Goal: Information Seeking & Learning: Compare options

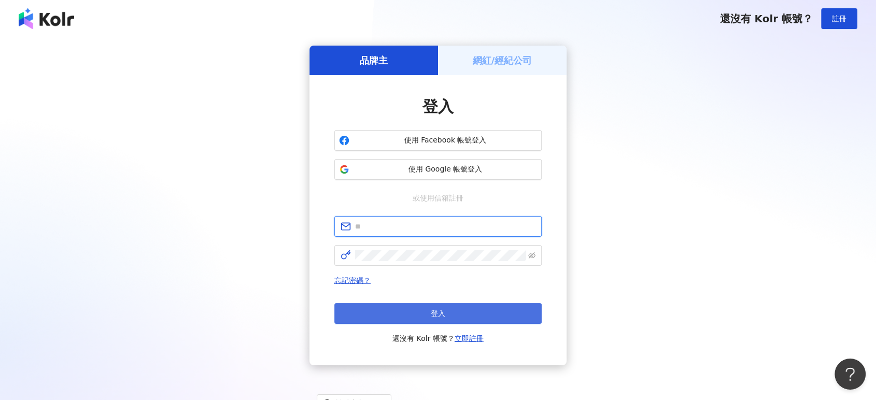
type input "**********"
click at [389, 311] on button "登入" at bounding box center [437, 313] width 207 height 21
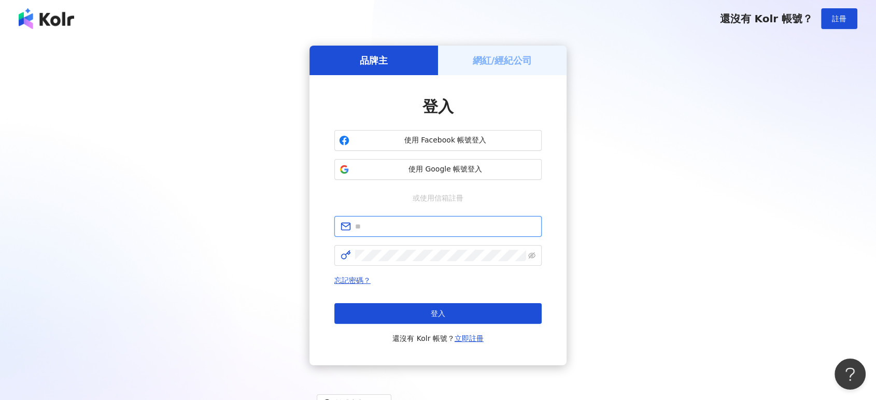
type input "**********"
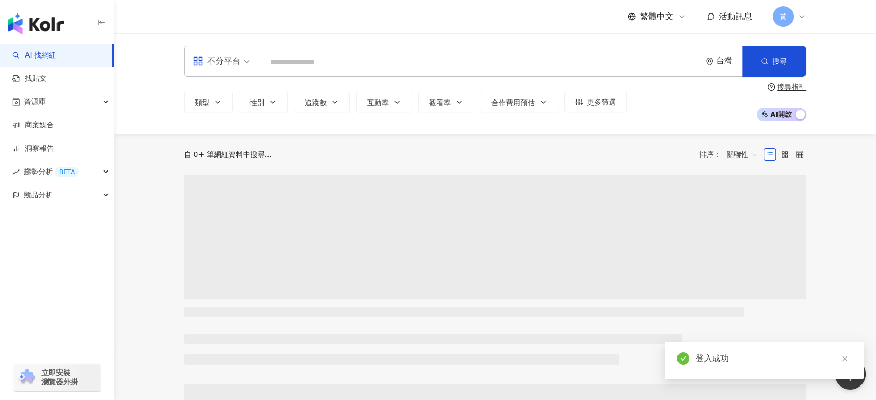
click at [244, 56] on span "不分平台" at bounding box center [221, 61] width 57 height 17
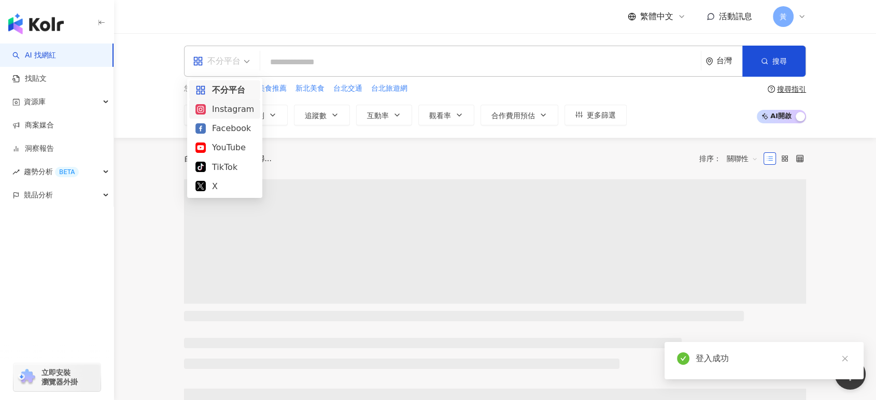
click at [233, 110] on div "Instagram" at bounding box center [224, 109] width 59 height 13
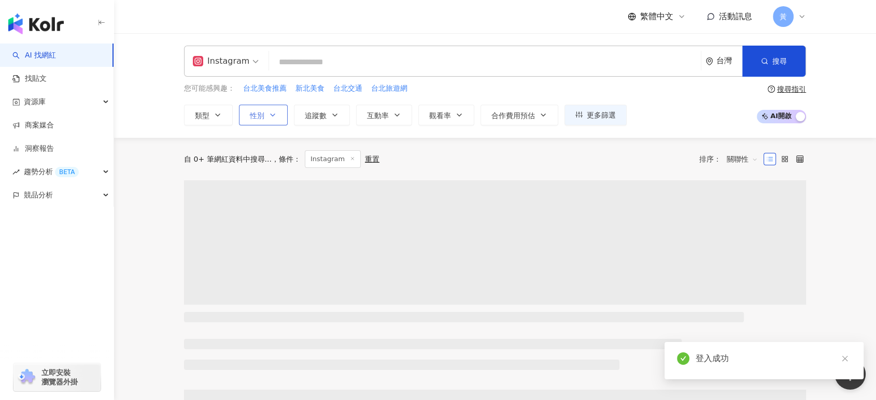
click at [269, 118] on icon "button" at bounding box center [272, 115] width 8 height 8
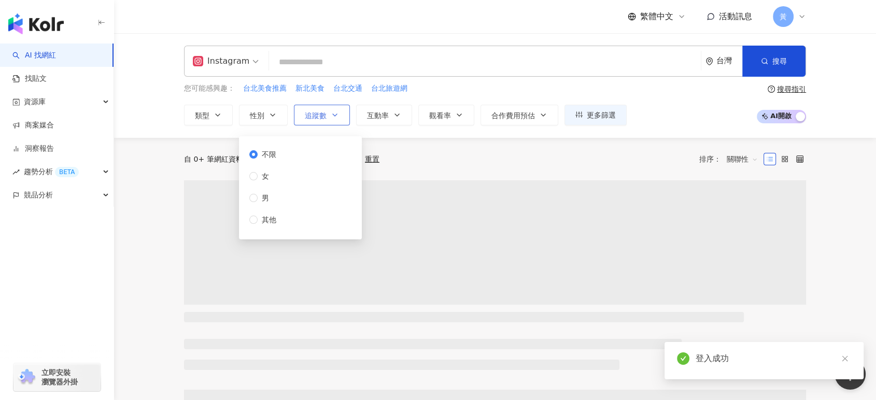
click at [315, 113] on span "追蹤數" at bounding box center [316, 115] width 22 height 8
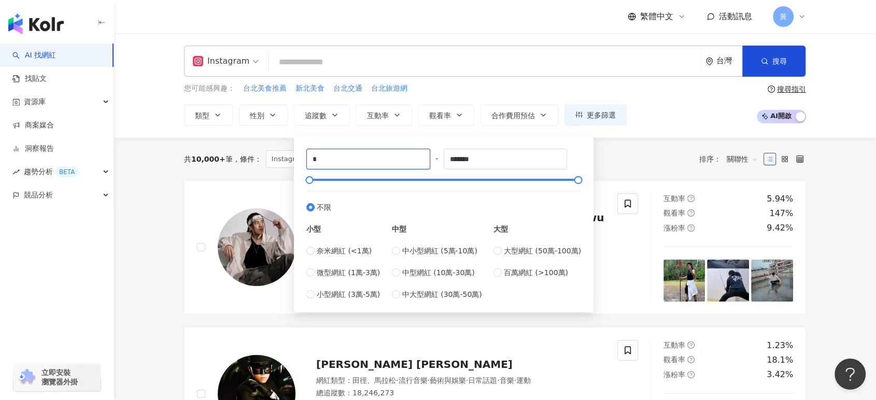
drag, startPoint x: 328, startPoint y: 159, endPoint x: 291, endPoint y: 158, distance: 36.3
type input "*****"
drag, startPoint x: 509, startPoint y: 155, endPoint x: 398, endPoint y: 154, distance: 110.9
click at [398, 154] on div "***** - ******* 不限 小型 奈米網紅 (<1萬) 微型網紅 (1萬-3萬) 小型網紅 (3萬-5萬) 中型 中小型網紅 (5萬-10萬) 中型…" at bounding box center [443, 224] width 275 height 151
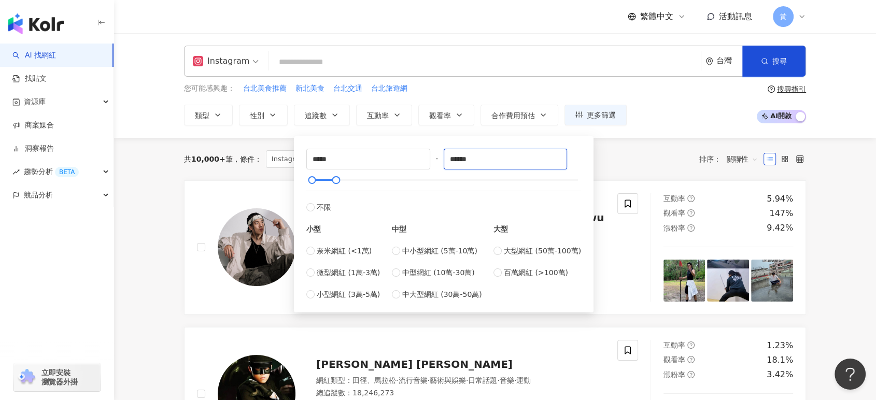
type input "******"
click at [646, 103] on div "您可能感興趣： 台北美食推薦 新北美食 台北交通 台北旅遊網 類型 性別 追蹤數 互動率 觀看率 合作費用預估 更多篩選 不限 女 男 其他 ***** - …" at bounding box center [495, 104] width 622 height 42
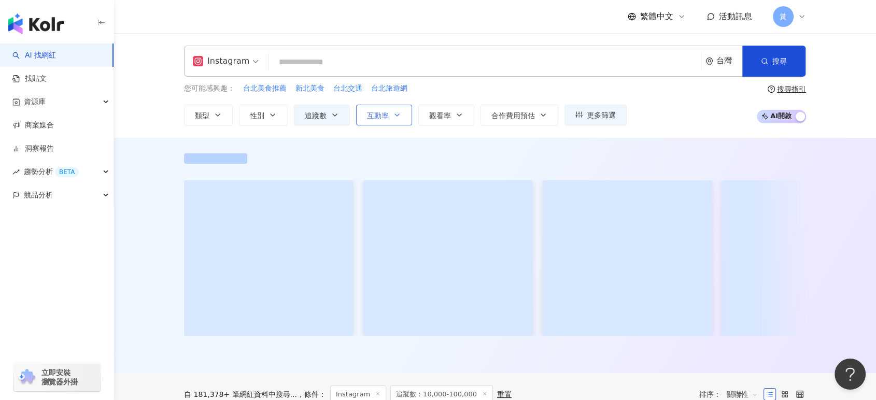
click at [363, 116] on button "互動率" at bounding box center [384, 115] width 56 height 21
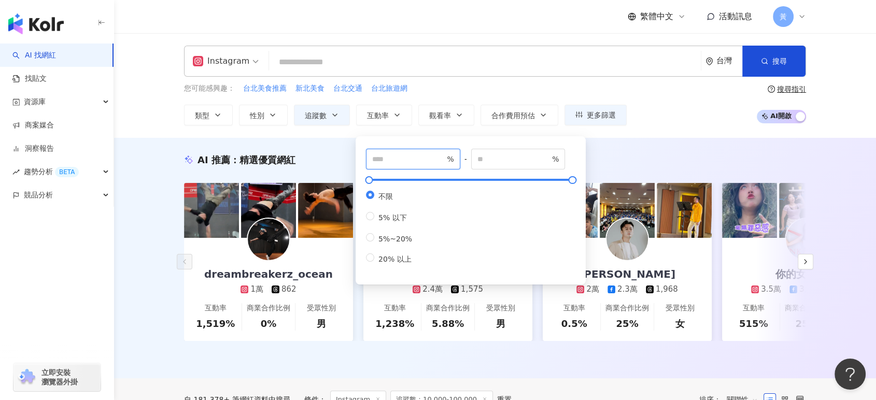
click at [392, 162] on input "number" at bounding box center [408, 158] width 73 height 11
type input "*"
click at [164, 92] on div "Instagram 台灣 搜尋 您可能感興趣： 台北美食推薦 新北美食 台北交通 台北旅遊網 類型 性別 追蹤數 互動率 觀看率 合作費用預估 更多篩選 不限…" at bounding box center [494, 86] width 663 height 80
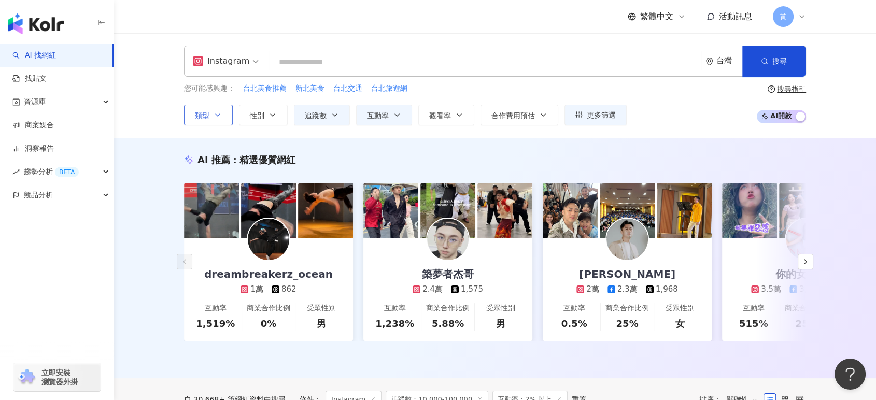
click at [200, 120] on button "類型" at bounding box center [208, 115] width 49 height 21
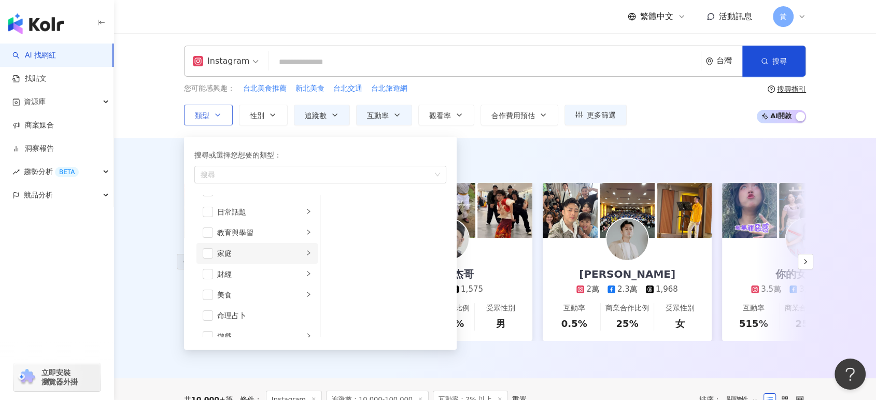
scroll to position [115, 0]
click at [209, 238] on span "button" at bounding box center [208, 237] width 10 height 10
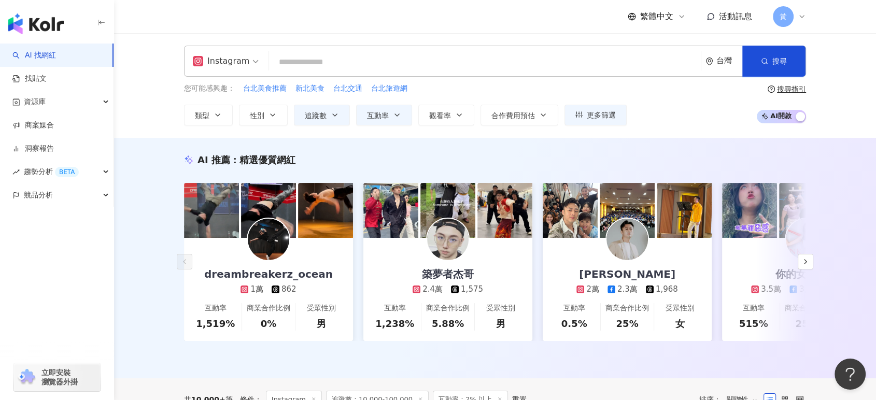
click at [147, 100] on div "Instagram 台灣 搜尋 您可能感興趣： 台北美食推薦 新北美食 台北交通 台北旅遊網 類型 搜尋或選擇您想要的類型： 美食 藝術與娛樂 美妝時尚 氣候…" at bounding box center [495, 85] width 762 height 105
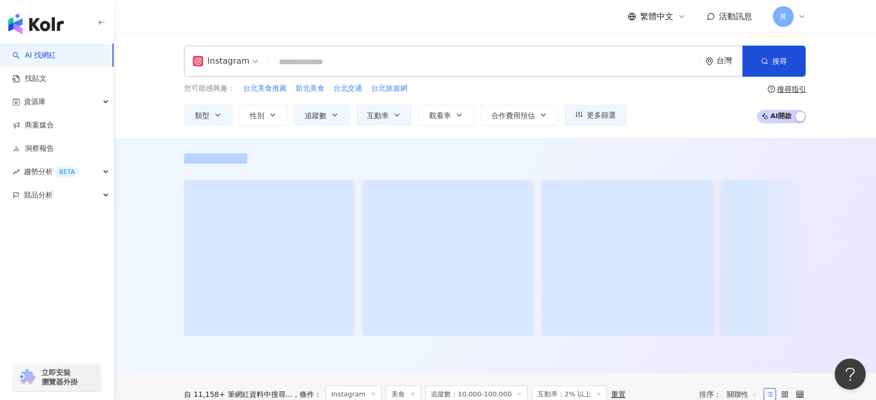
click at [325, 65] on input "search" at bounding box center [484, 62] width 423 height 20
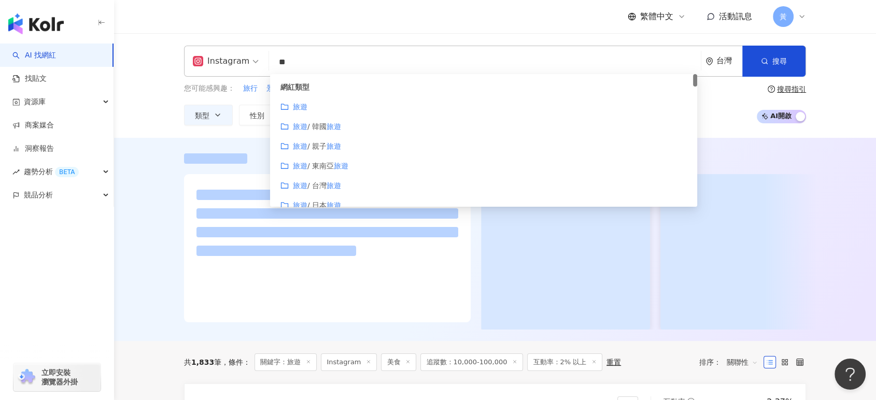
type input "**"
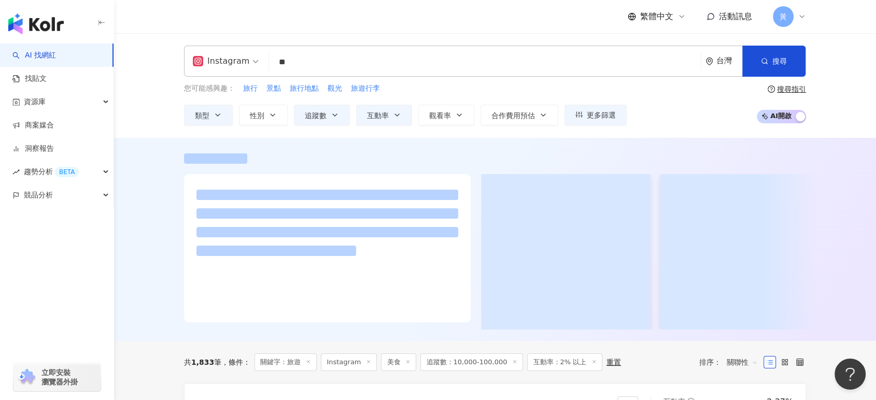
click at [836, 94] on div "Instagram 旅遊 ** 台灣 搜尋 customizedTag 44248958-551b-413e-a4de-0f082a819897 網紅類型 旅…" at bounding box center [495, 85] width 762 height 105
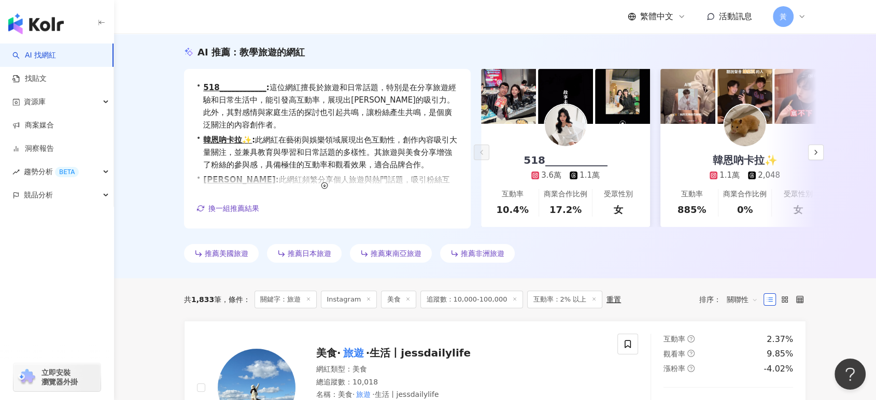
scroll to position [115, 0]
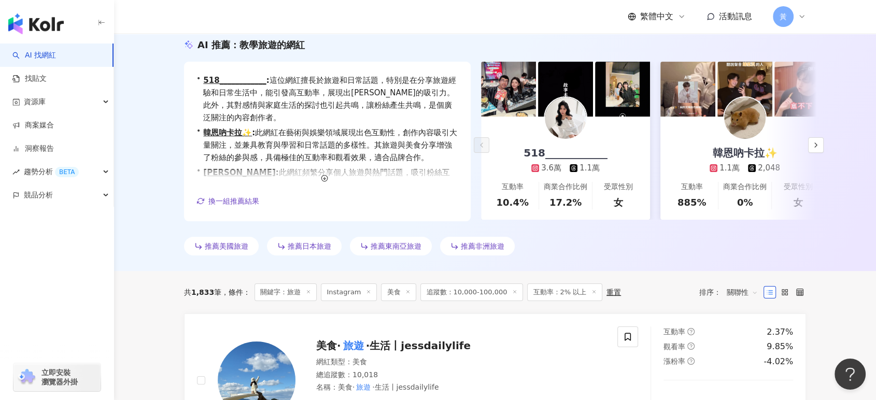
click at [744, 296] on span "關聯性" at bounding box center [742, 292] width 31 height 17
click at [751, 252] on div "觀看率" at bounding box center [742, 252] width 26 height 11
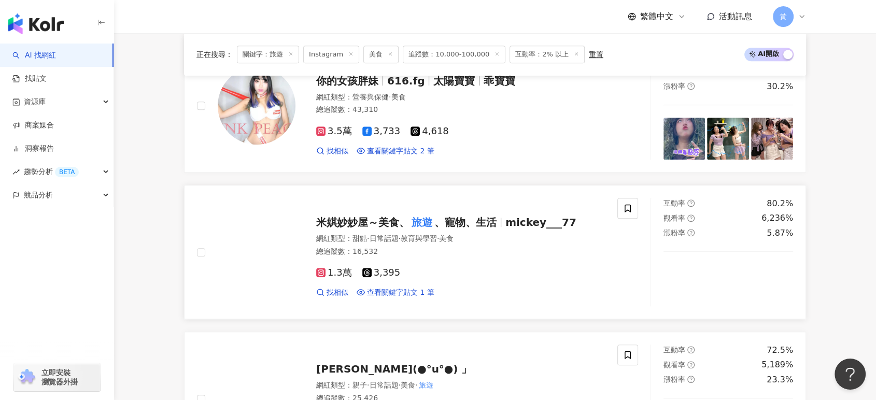
scroll to position [691, 0]
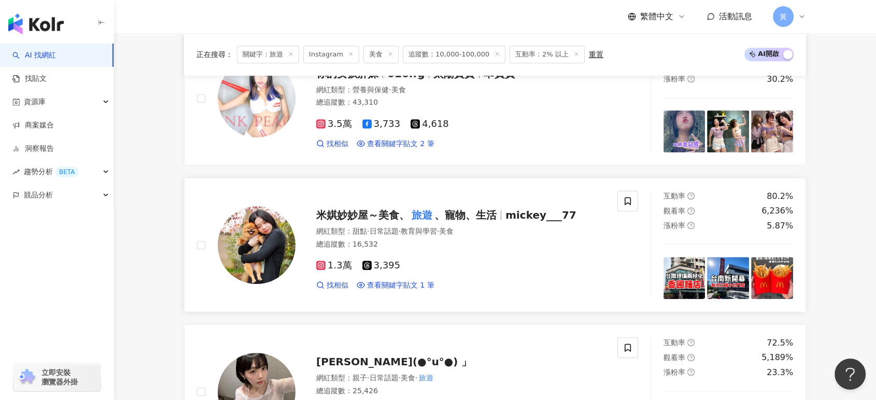
click at [505, 216] on span "mickey___77" at bounding box center [540, 215] width 71 height 12
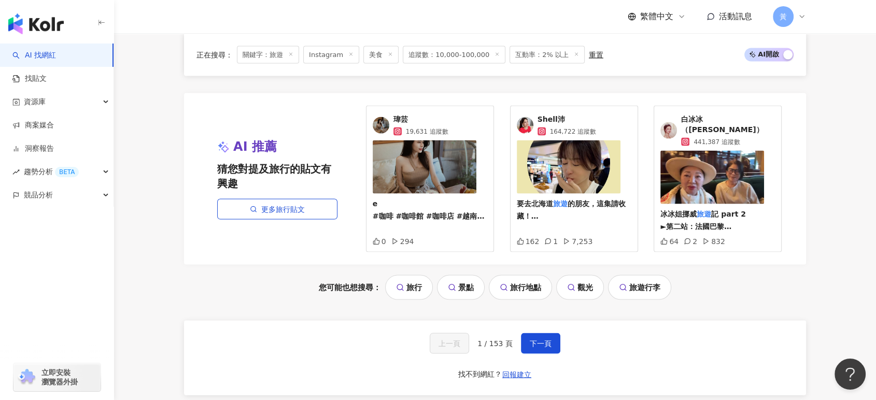
scroll to position [2245, 0]
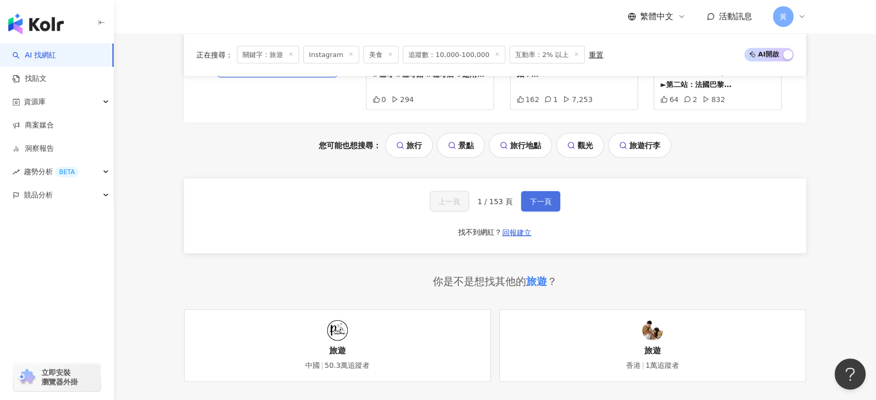
click at [530, 197] on span "下一頁" at bounding box center [541, 201] width 22 height 8
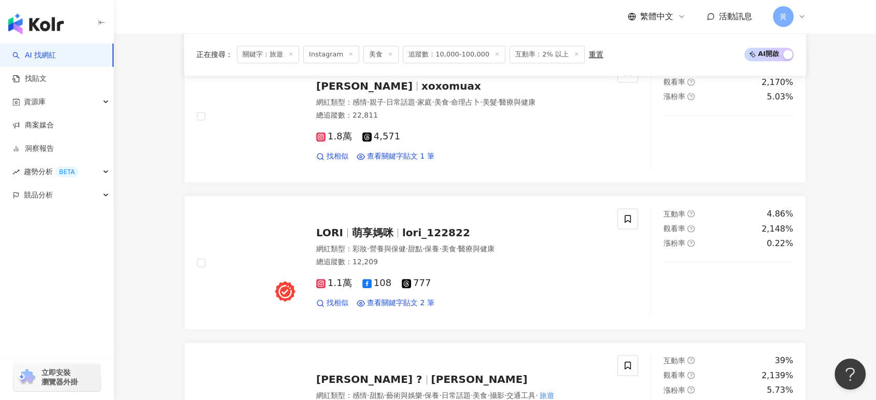
scroll to position [1439, 0]
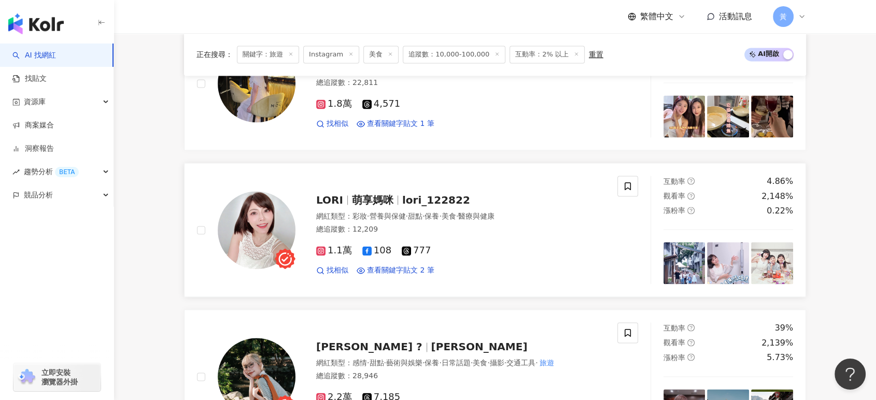
click at [406, 202] on span "lori_122822" at bounding box center [436, 200] width 68 height 12
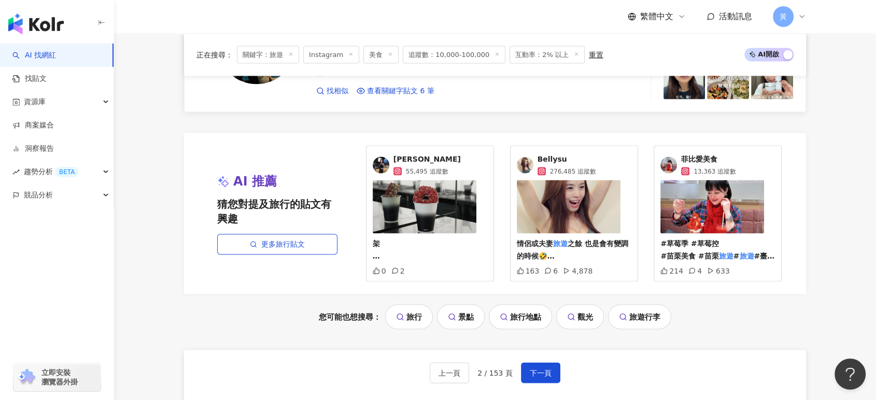
scroll to position [2073, 0]
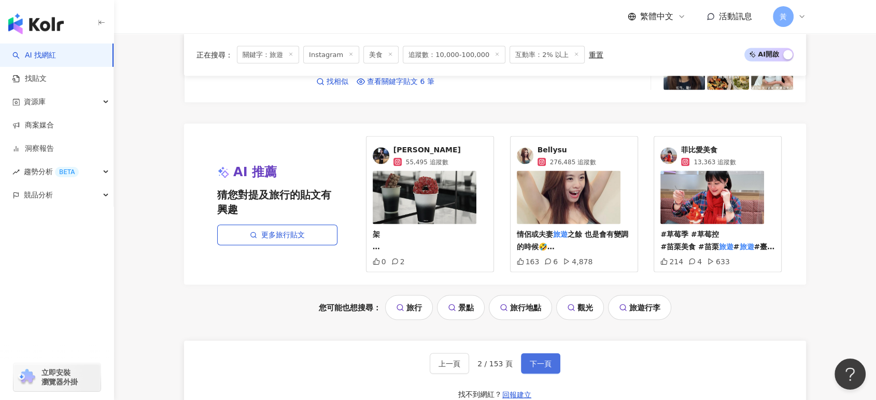
click at [542, 361] on span "下一頁" at bounding box center [541, 364] width 22 height 8
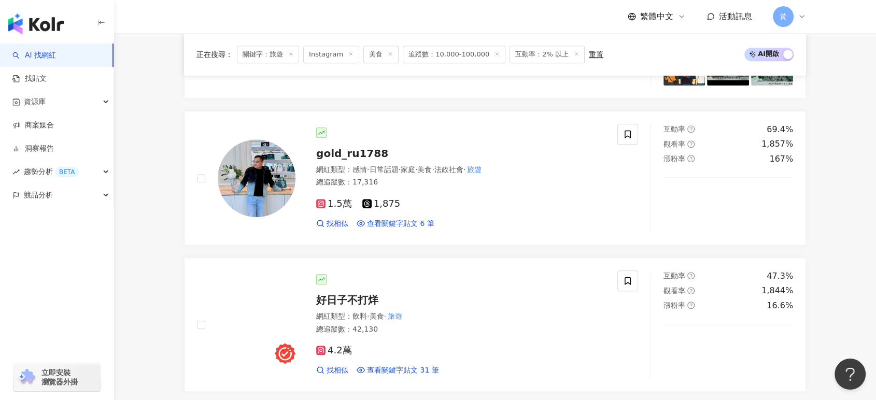
scroll to position [748, 0]
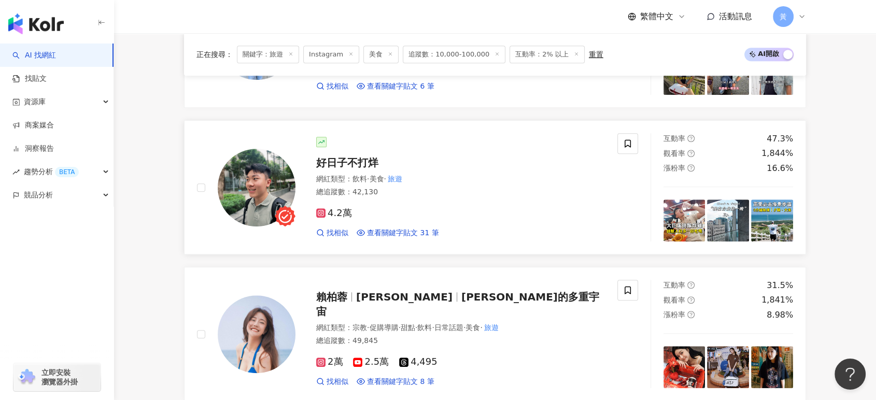
click at [352, 158] on span "好日子不打烊" at bounding box center [347, 162] width 62 height 12
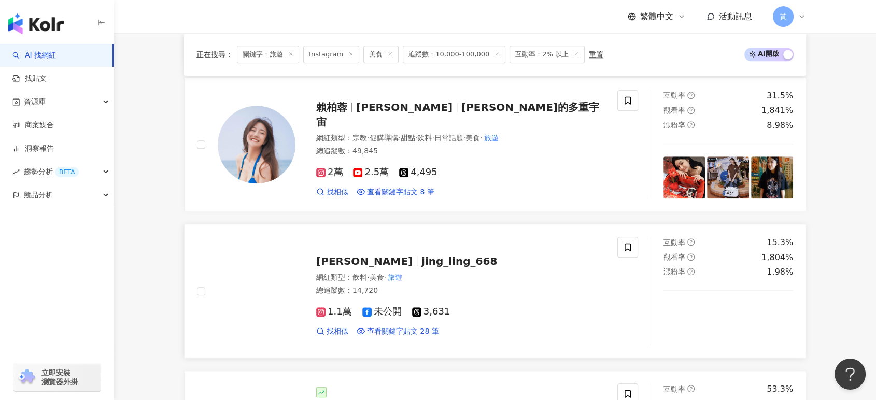
scroll to position [921, 0]
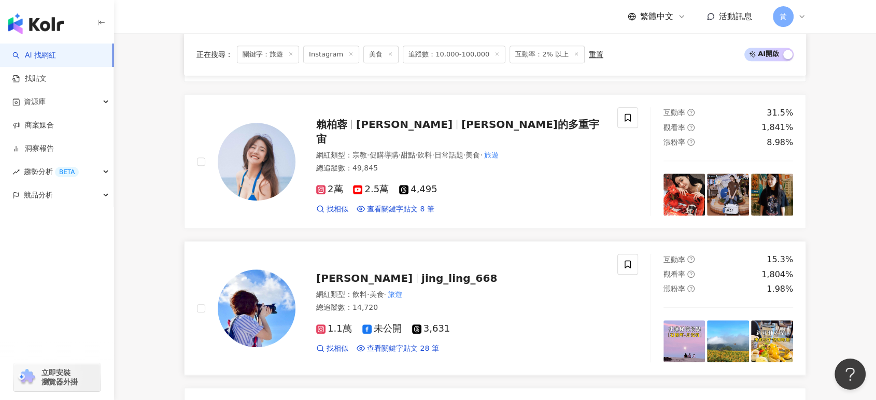
click at [421, 274] on span "jing_ling_668" at bounding box center [459, 278] width 76 height 12
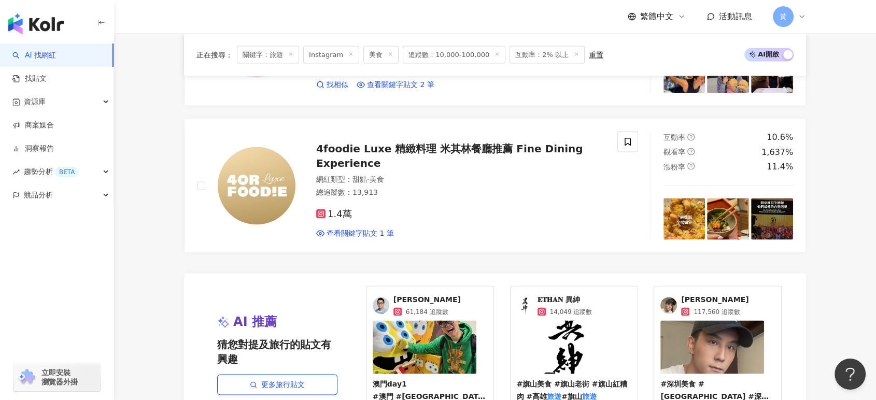
scroll to position [1957, 0]
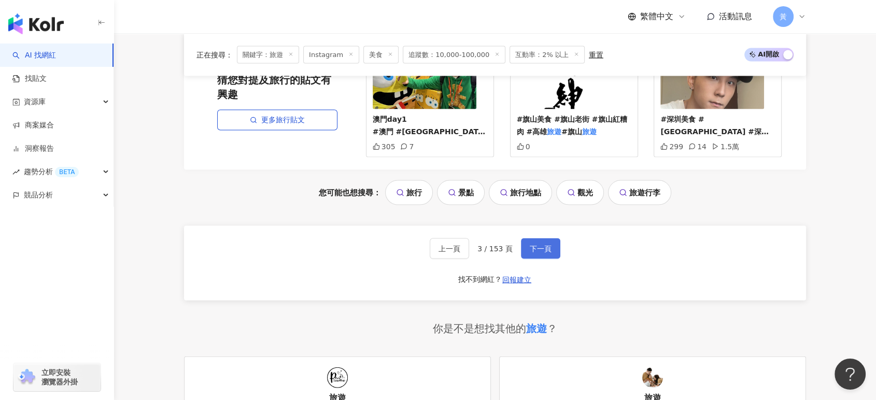
click at [531, 246] on span "下一頁" at bounding box center [541, 249] width 22 height 8
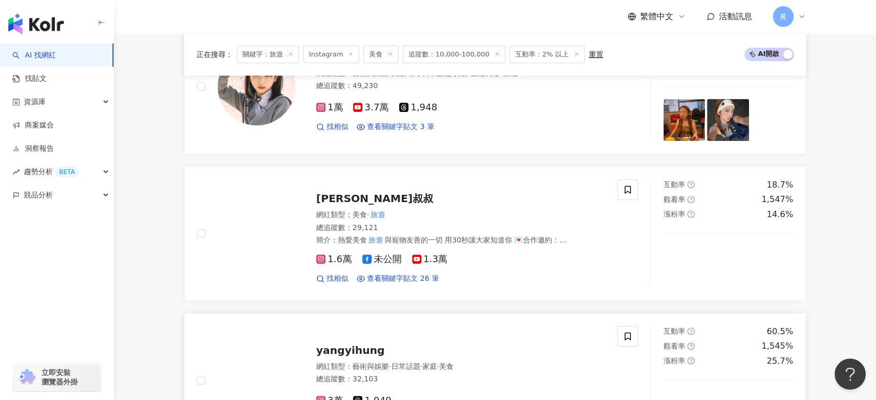
scroll to position [435, 0]
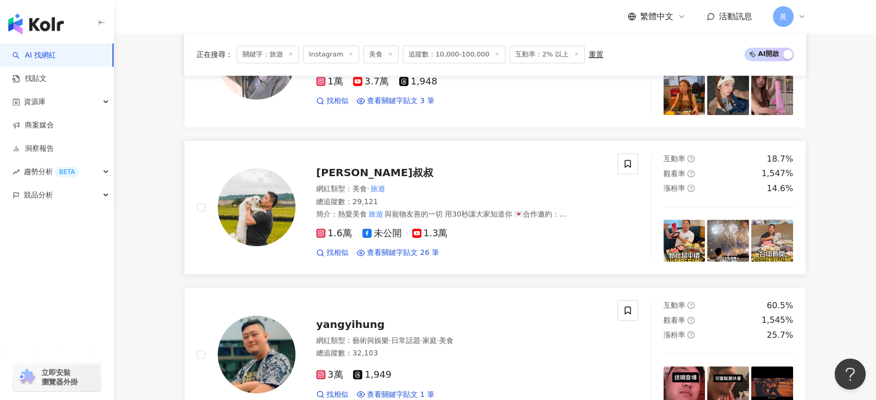
click at [340, 166] on span "蓋瑞叔叔" at bounding box center [374, 172] width 117 height 12
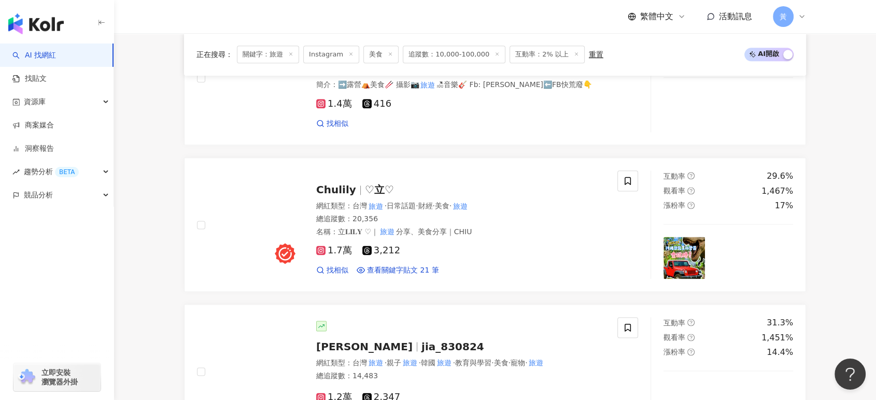
scroll to position [1298, 0]
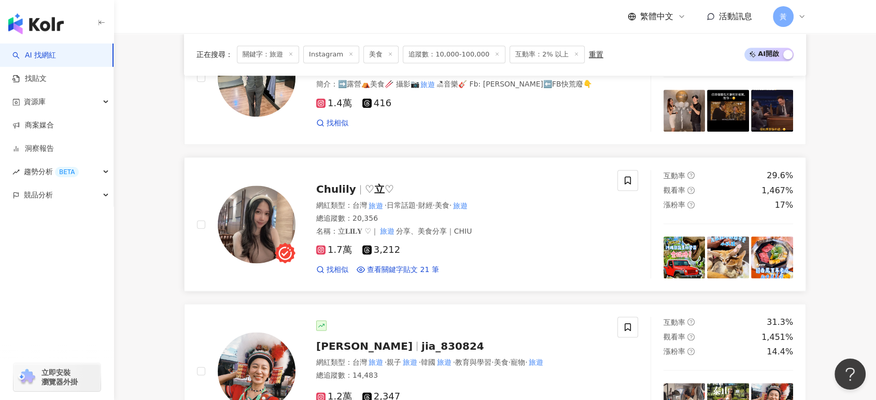
click at [346, 183] on span "Chulily" at bounding box center [336, 189] width 40 height 12
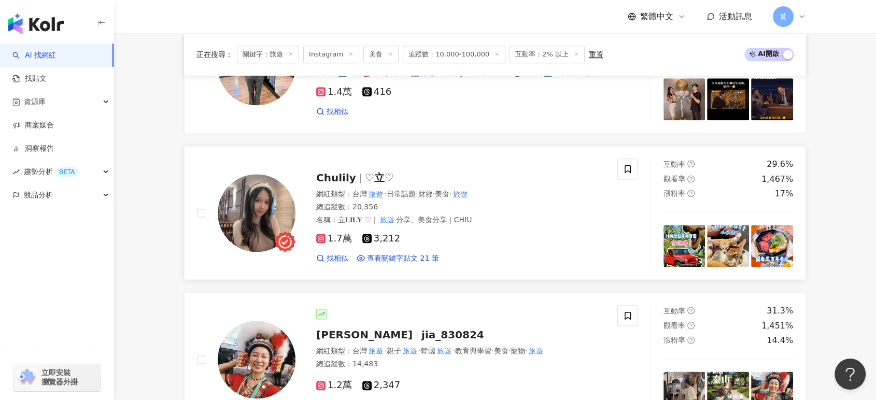
scroll to position [1471, 0]
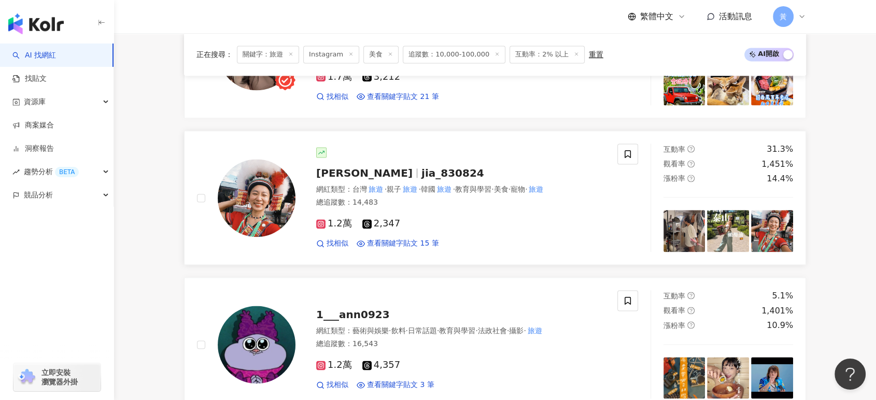
click at [370, 179] on div "郭佳 jia_830824 網紅類型 ： 台灣 旅遊 · 親子 旅遊 · 韓國 旅遊 · 教育與學習 · 美食 · 寵物 · 旅遊 總追蹤數 ： 14,483…" at bounding box center [449, 197] width 309 height 101
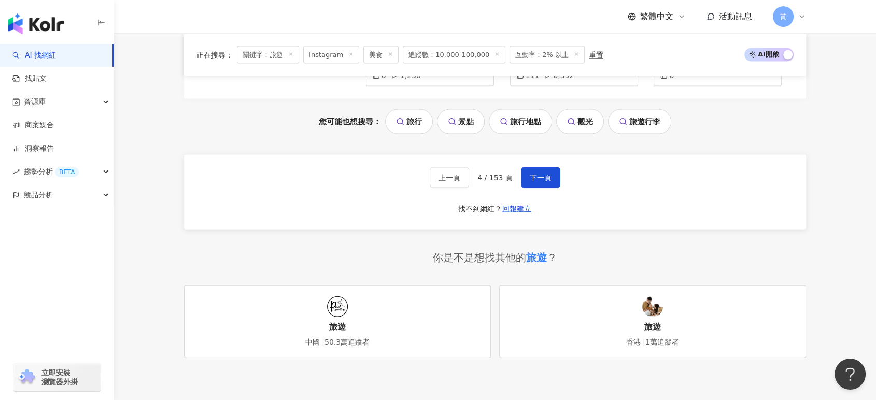
scroll to position [2277, 0]
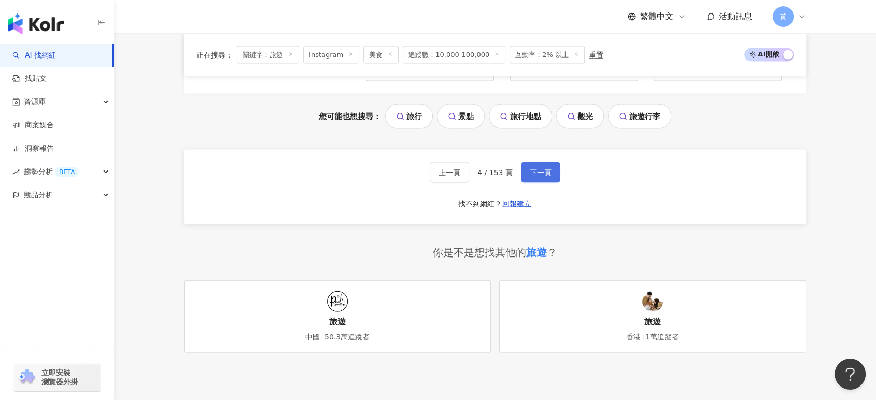
click at [533, 177] on span "下一頁" at bounding box center [541, 172] width 22 height 8
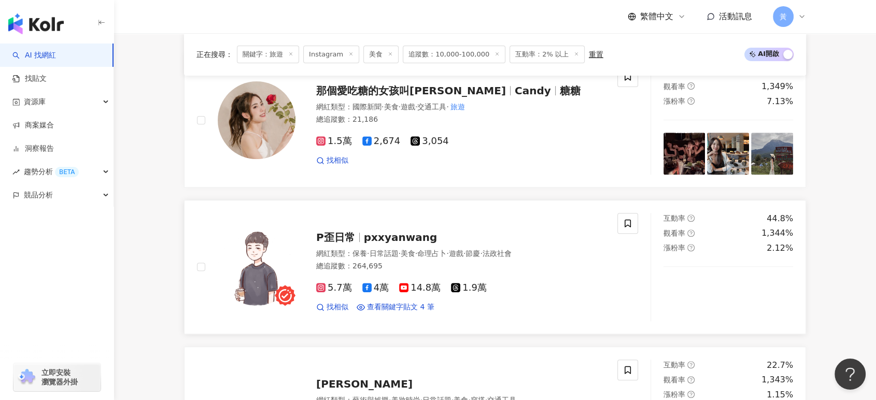
scroll to position [433, 0]
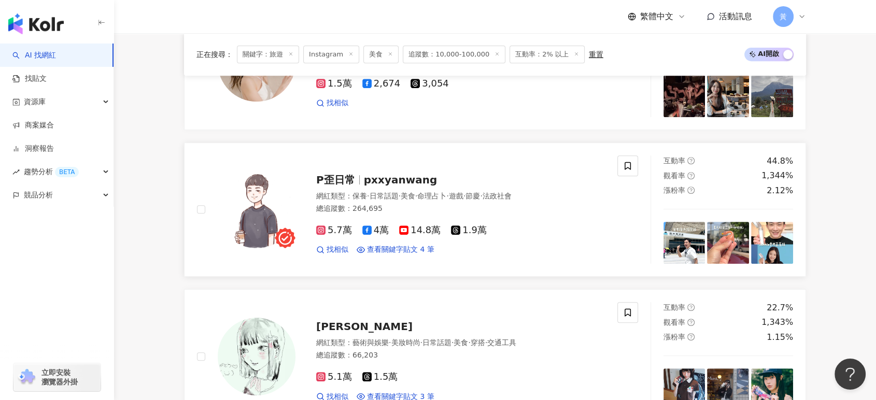
click at [328, 183] on span "P歪日常" at bounding box center [335, 180] width 39 height 12
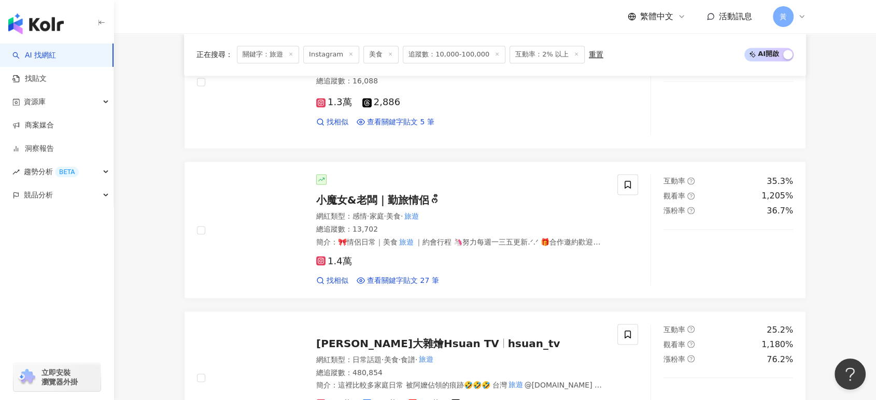
scroll to position [1757, 0]
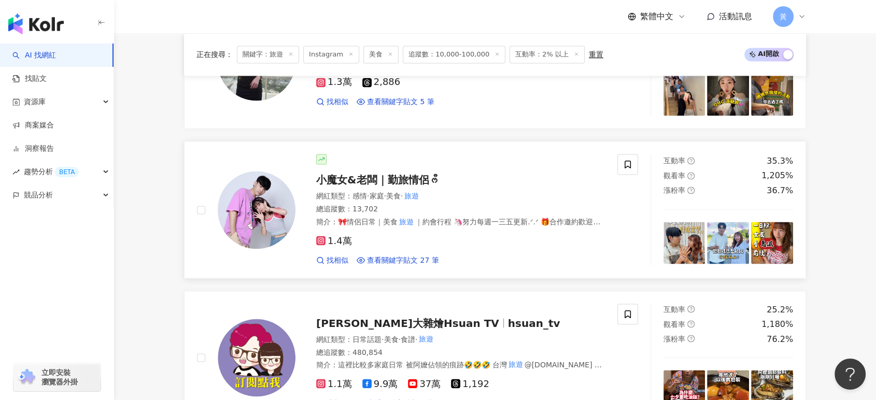
click at [368, 183] on span "小魔女&老闆｜勤旅情侶ᰔᩚ" at bounding box center [377, 180] width 123 height 12
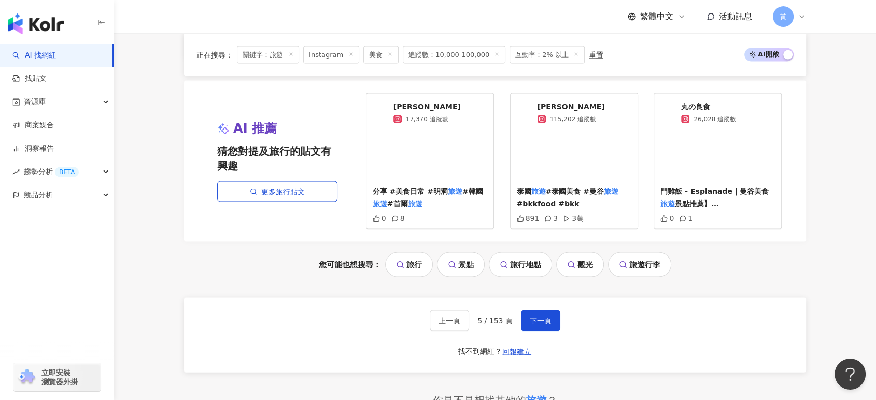
scroll to position [2160, 0]
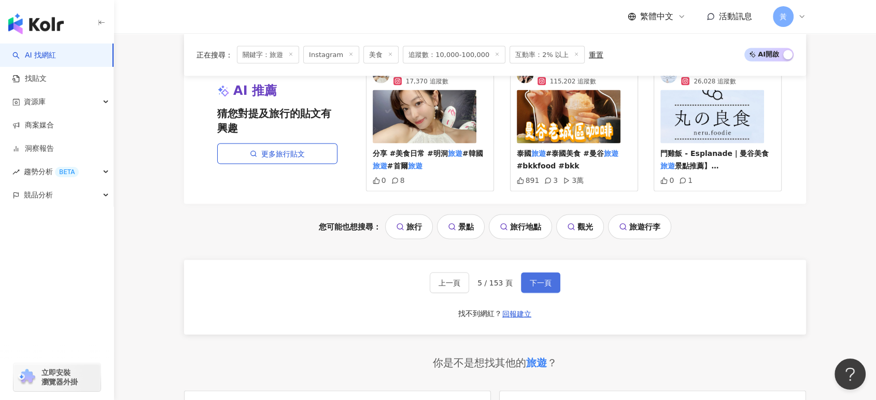
click at [526, 282] on button "下一頁" at bounding box center [540, 283] width 39 height 21
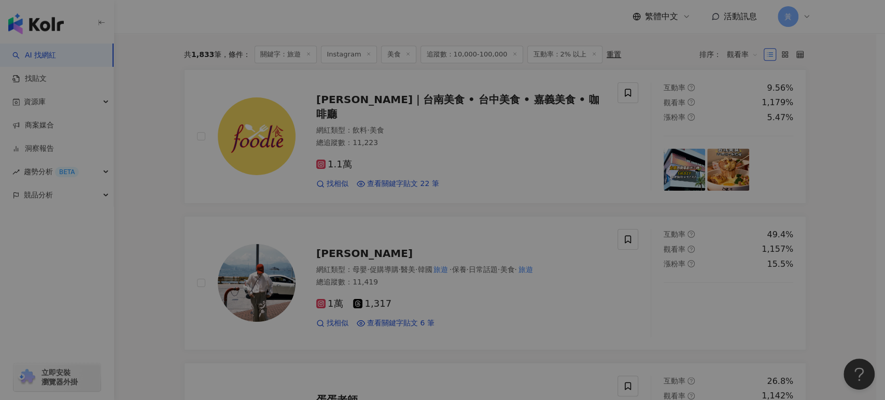
scroll to position [403, 0]
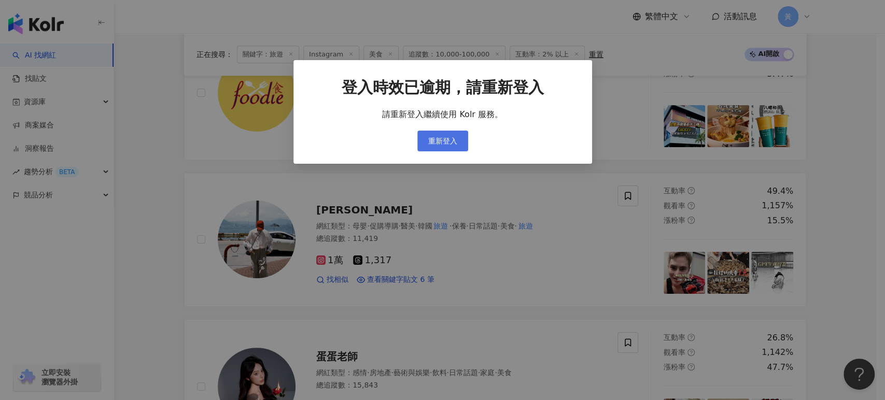
click at [451, 138] on span "重新登入" at bounding box center [442, 141] width 29 height 8
click at [450, 144] on span "重新登入" at bounding box center [442, 141] width 29 height 8
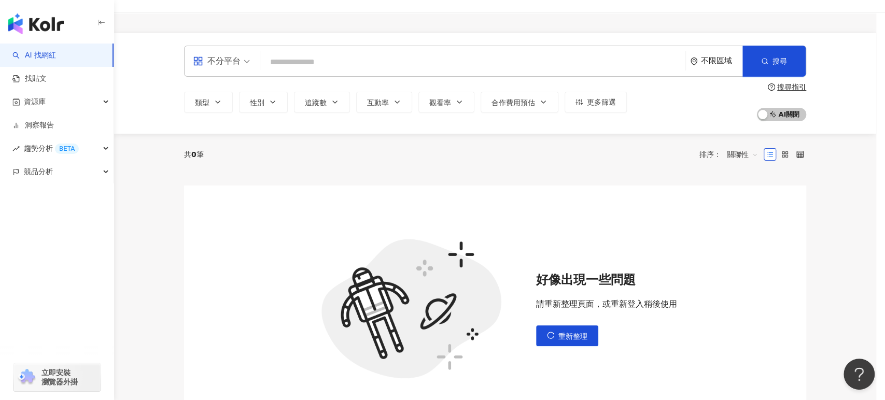
click at [429, 143] on body "AI 找網紅 找貼文 資源庫 洞察報告 趨勢分析 BETA 競品分析 立即安裝 瀏覽器外掛 不分平台 不限區域 搜尋 類型 性別 追蹤數 互動率 觀看率 合作…" at bounding box center [438, 200] width 876 height 400
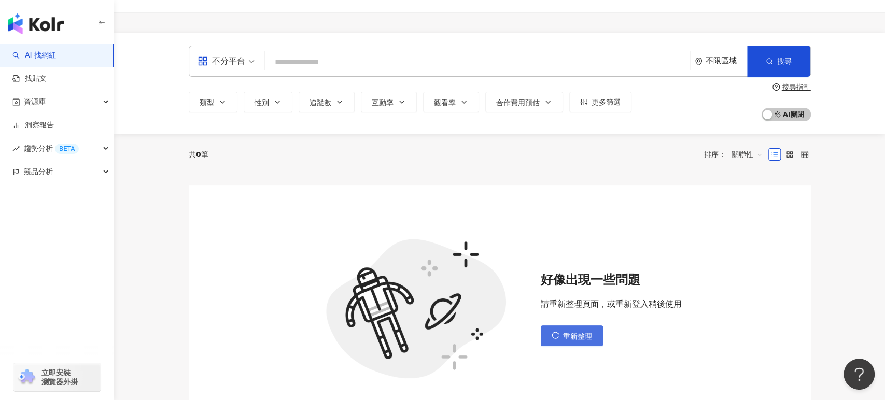
click at [557, 339] on button "重新整理" at bounding box center [571, 335] width 62 height 21
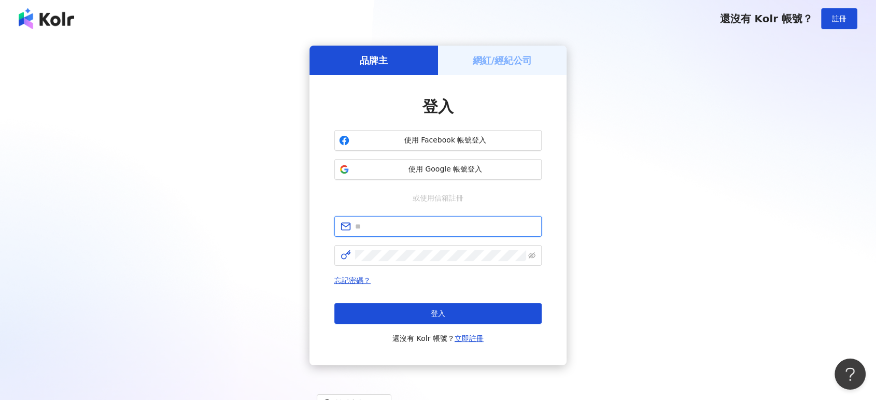
click at [438, 227] on input "text" at bounding box center [445, 226] width 180 height 11
click at [402, 227] on input "text" at bounding box center [445, 226] width 180 height 11
type input "**********"
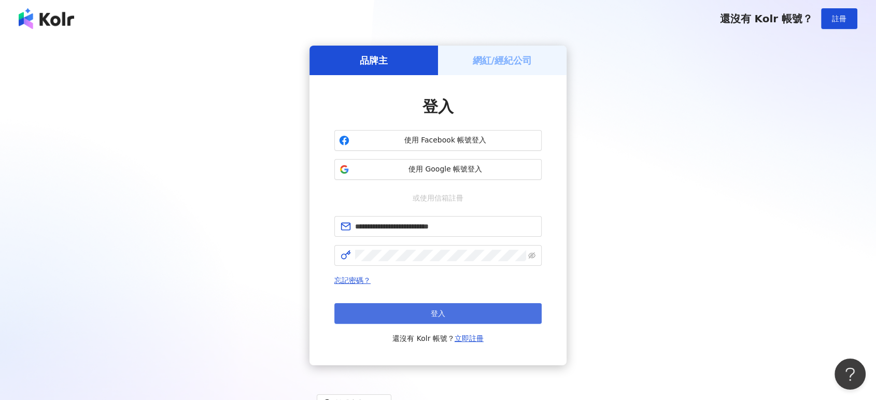
click at [415, 306] on button "登入" at bounding box center [437, 313] width 207 height 21
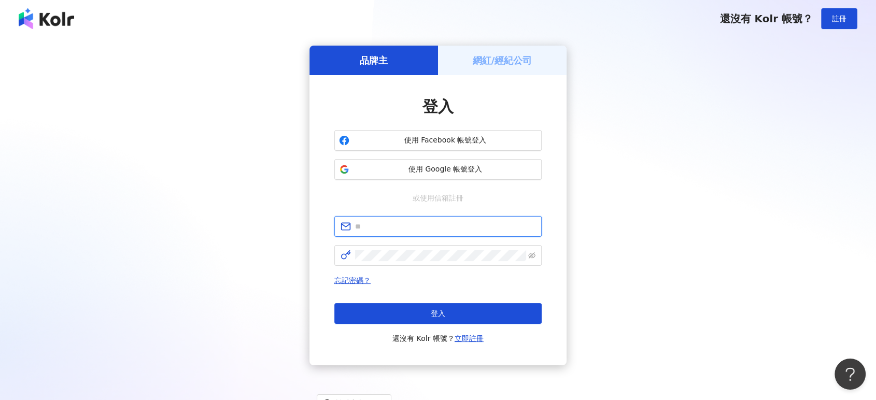
type input "**********"
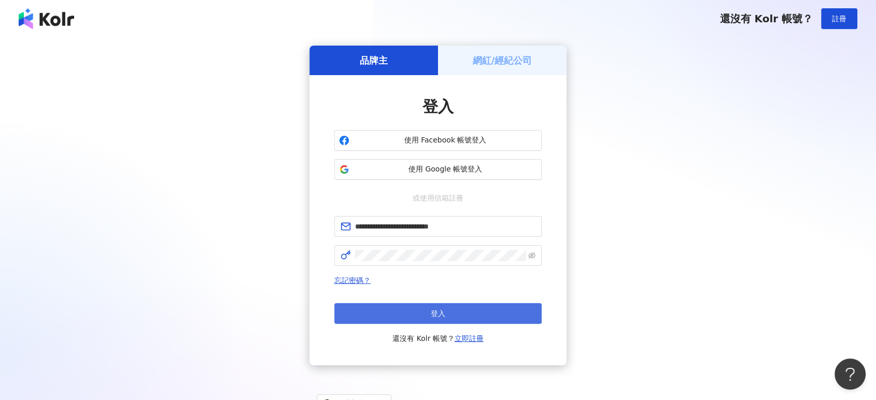
click at [357, 312] on button "登入" at bounding box center [437, 313] width 207 height 21
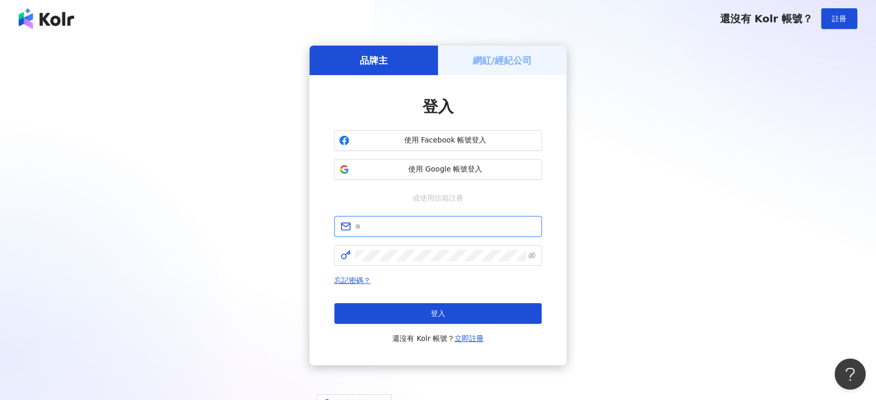
type input "**********"
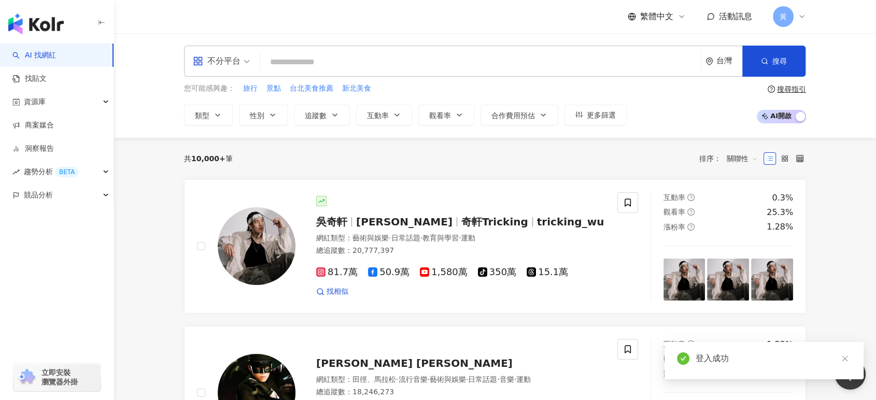
click at [235, 62] on div "不分平台" at bounding box center [217, 61] width 48 height 17
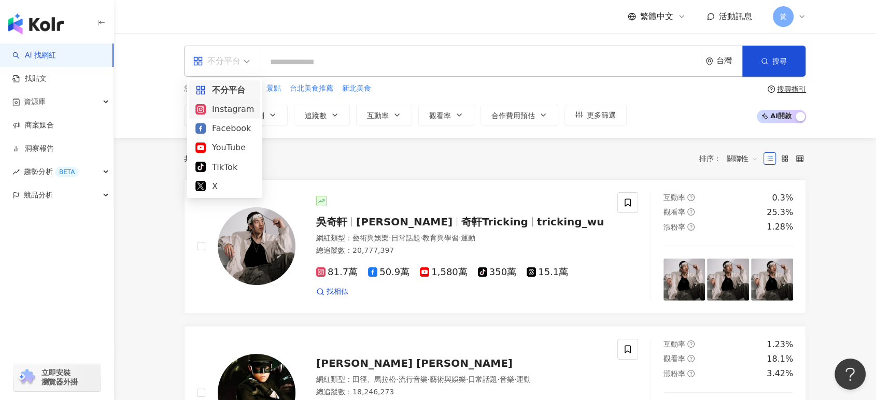
click at [236, 106] on div "Instagram" at bounding box center [224, 109] width 59 height 13
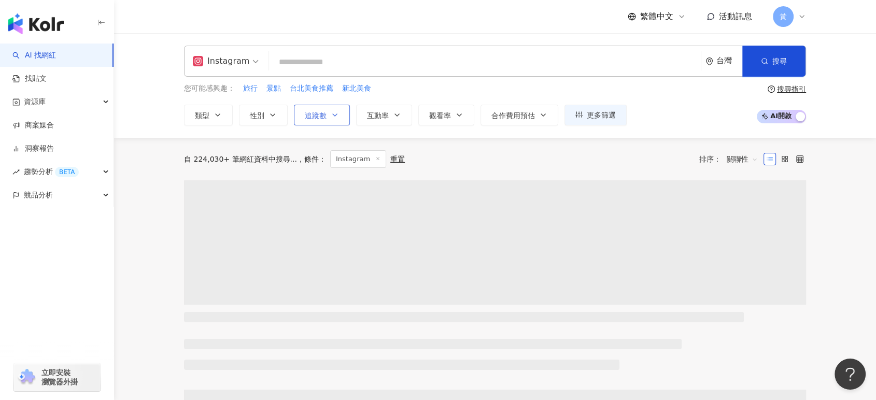
click at [323, 117] on span "追蹤數" at bounding box center [316, 115] width 22 height 8
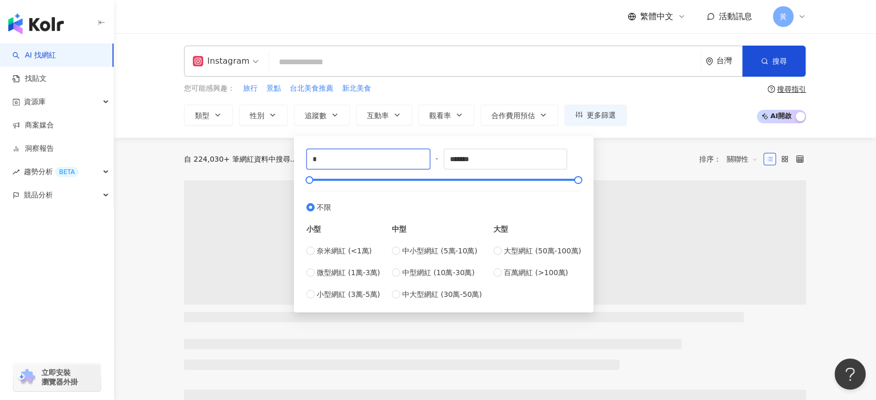
drag, startPoint x: 312, startPoint y: 163, endPoint x: 295, endPoint y: 163, distance: 17.6
click at [295, 163] on div "* - ******* 不限 小型 奈米網紅 (<1萬) 微型網紅 (1萬-3萬) 小型網紅 (3萬-5萬) 中型 中小型網紅 (5萬-10萬) 中型網紅 (…" at bounding box center [444, 224] width 300 height 176
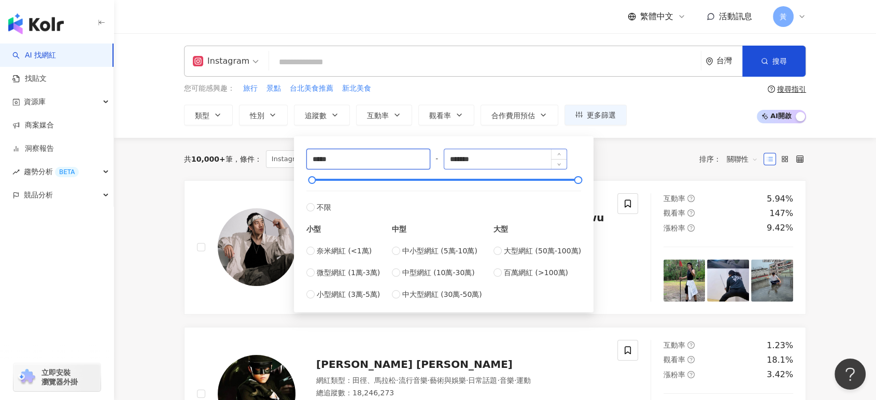
type input "*****"
drag, startPoint x: 493, startPoint y: 156, endPoint x: 415, endPoint y: 156, distance: 78.3
click at [415, 156] on div "***** - ******* 不限 小型 奈米網紅 (<1萬) 微型網紅 (1萬-3萬) 小型網紅 (3萬-5萬) 中型 中小型網紅 (5萬-10萬) 中型…" at bounding box center [443, 224] width 275 height 151
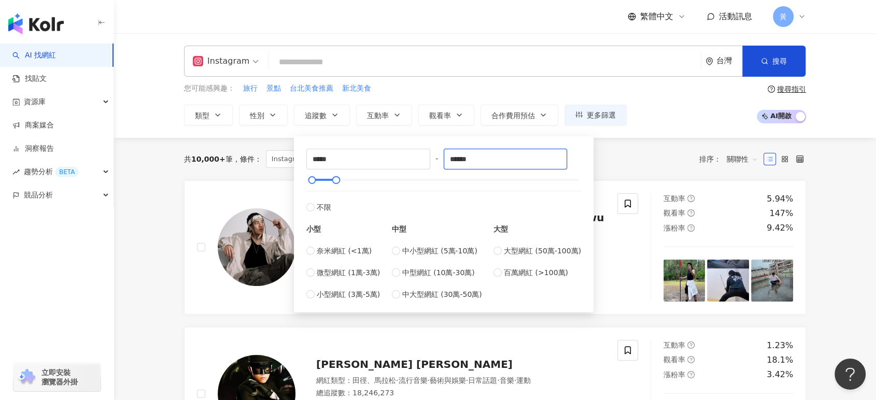
type input "******"
click at [689, 108] on div "您可能感興趣： 旅行 景點 台北美食推薦 新北美食 類型 性別 追蹤數 互動率 觀看率 合作費用預估 更多篩選 ***** - ****** 不限 小型 奈米…" at bounding box center [495, 104] width 622 height 42
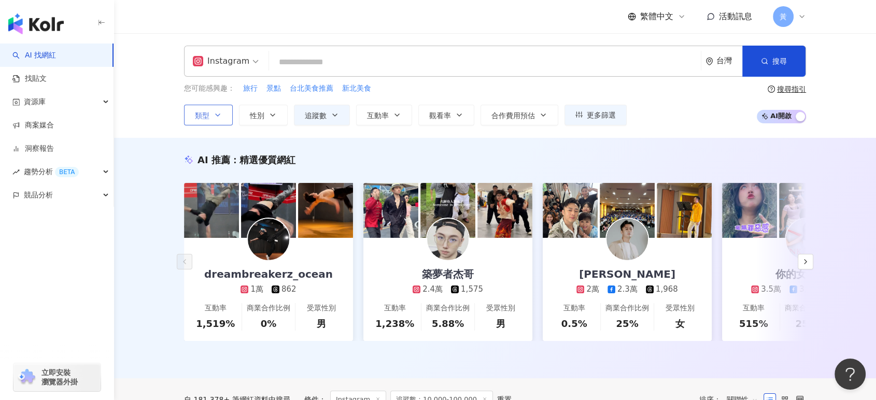
click at [230, 115] on button "類型" at bounding box center [208, 115] width 49 height 21
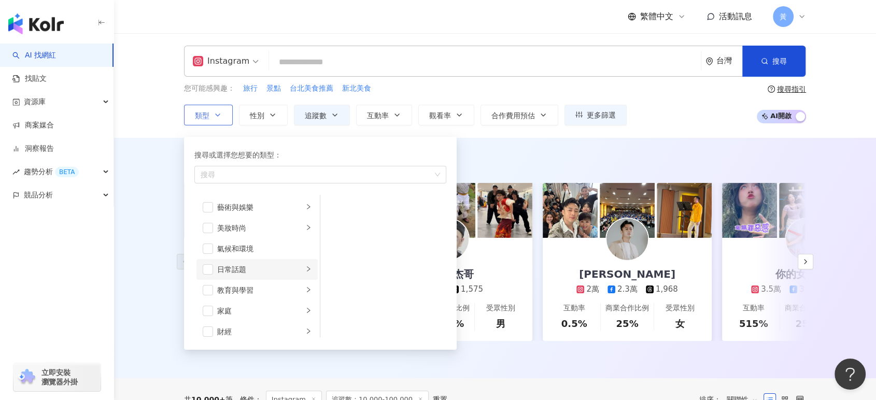
scroll to position [58, 0]
click at [205, 293] on span "button" at bounding box center [208, 295] width 10 height 10
click at [305, 60] on input "search" at bounding box center [484, 62] width 423 height 20
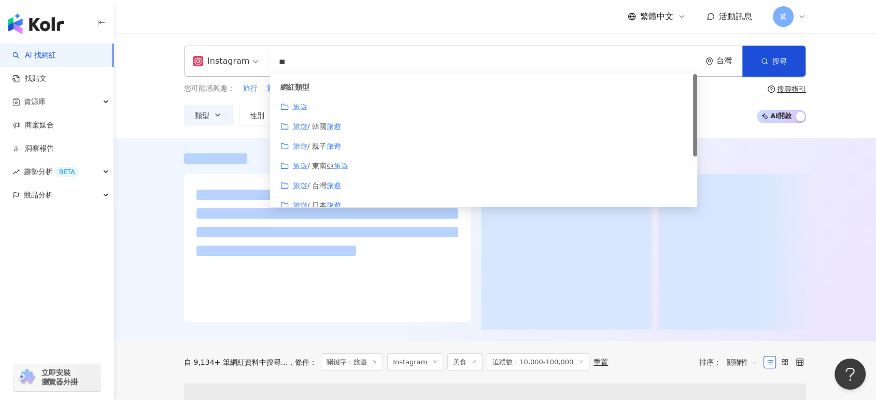
type input "**"
click at [162, 69] on div "Instagram ** 台灣 搜尋 customizedTag loading 網紅類型 旅遊 旅遊 / 韓國 旅遊 旅遊 / 親子 旅遊 旅遊 / 東南亞…" at bounding box center [495, 85] width 762 height 105
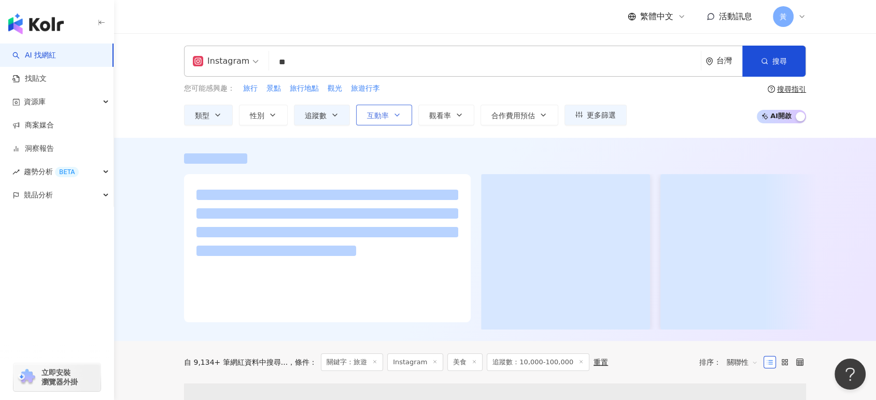
click at [383, 111] on span "互動率" at bounding box center [378, 115] width 22 height 8
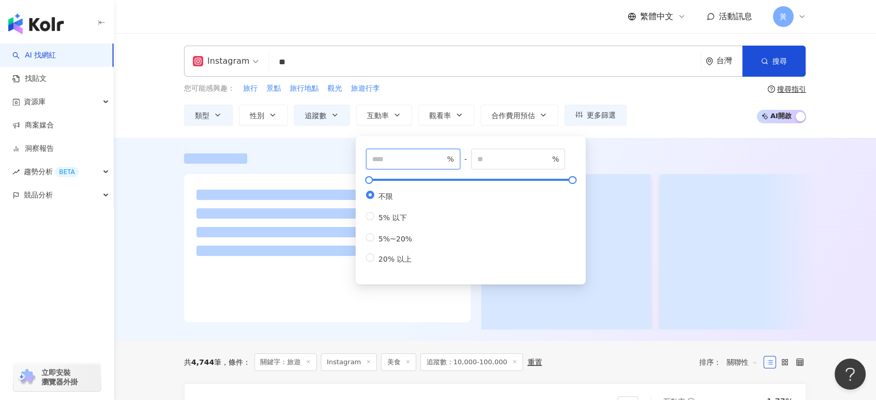
click at [390, 158] on input "number" at bounding box center [408, 158] width 73 height 11
type input "*"
click at [670, 108] on div "您可能感興趣： 旅行 景點 旅行地點 觀光 旅遊行李 類型 性別 追蹤數 互動率 觀看率 合作費用預估 更多篩選 ***** - ****** 不限 小型 奈…" at bounding box center [495, 104] width 622 height 42
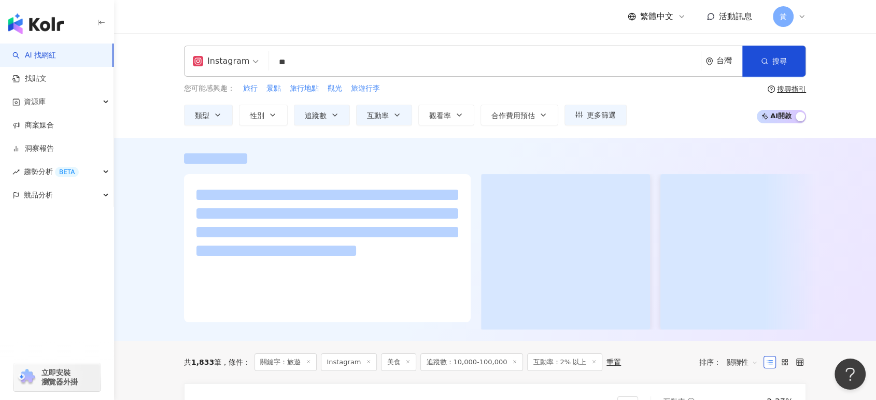
drag, startPoint x: 524, startPoint y: 116, endPoint x: 521, endPoint y: 140, distance: 24.6
click at [660, 106] on div "您可能感興趣： 旅行 景點 旅行地點 觀光 旅遊行李 類型 性別 追蹤數 互動率 觀看率 合作費用預估 更多篩選 ***** - ****** 不限 小型 奈…" at bounding box center [495, 104] width 622 height 42
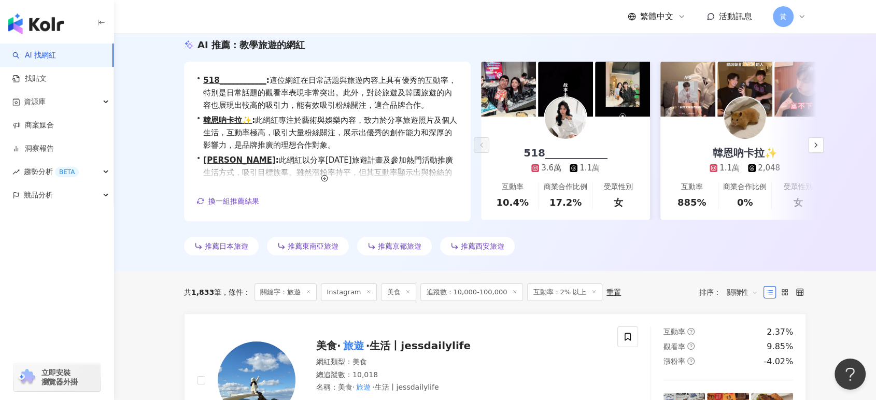
click at [745, 290] on span "關聯性" at bounding box center [742, 292] width 31 height 17
click at [747, 252] on div "觀看率" at bounding box center [742, 252] width 26 height 11
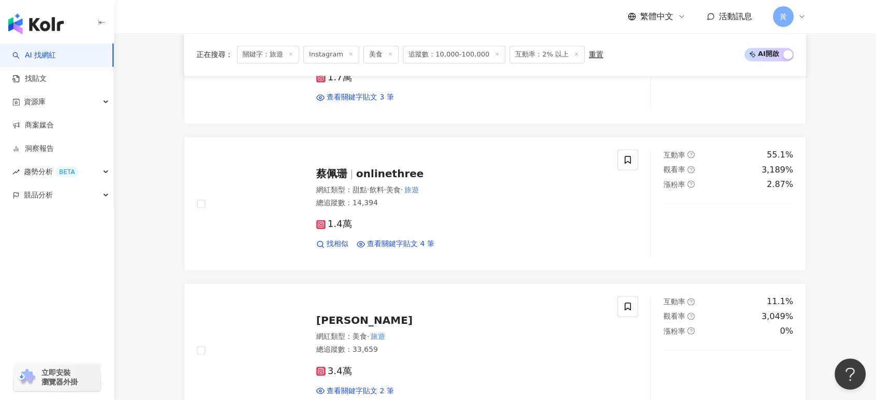
scroll to position [2185, 0]
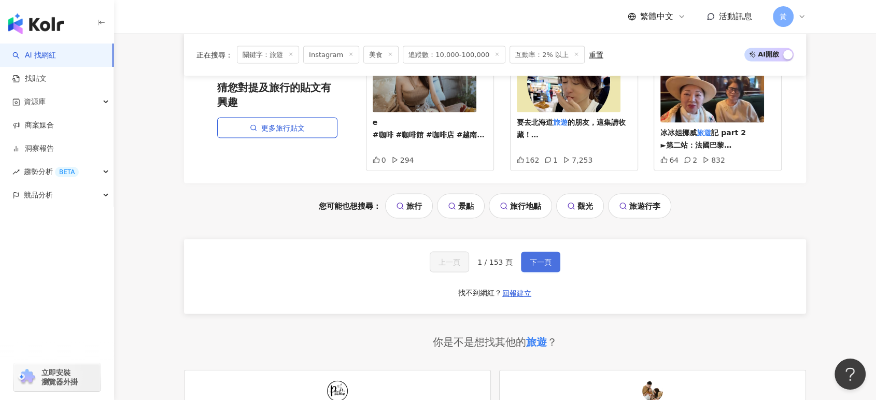
click at [537, 252] on button "下一頁" at bounding box center [540, 262] width 39 height 21
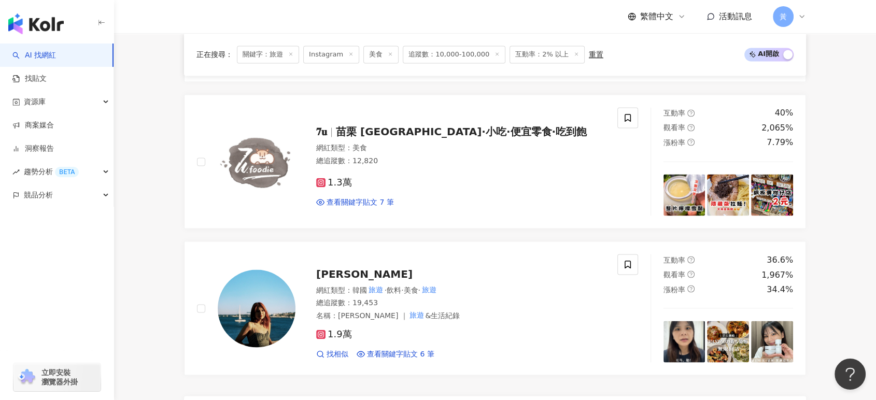
scroll to position [2068, 0]
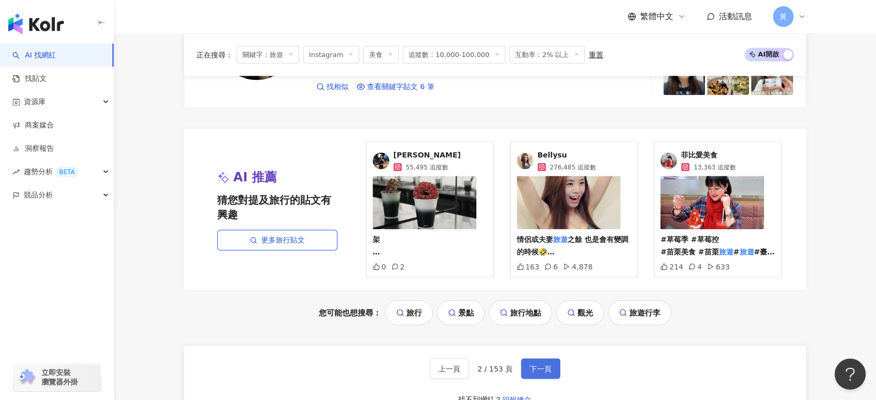
click at [533, 359] on button "下一頁" at bounding box center [540, 369] width 39 height 21
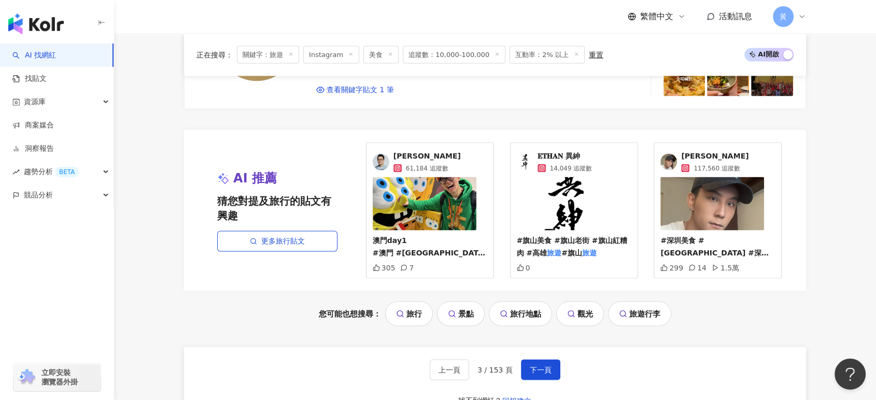
scroll to position [2245, 0]
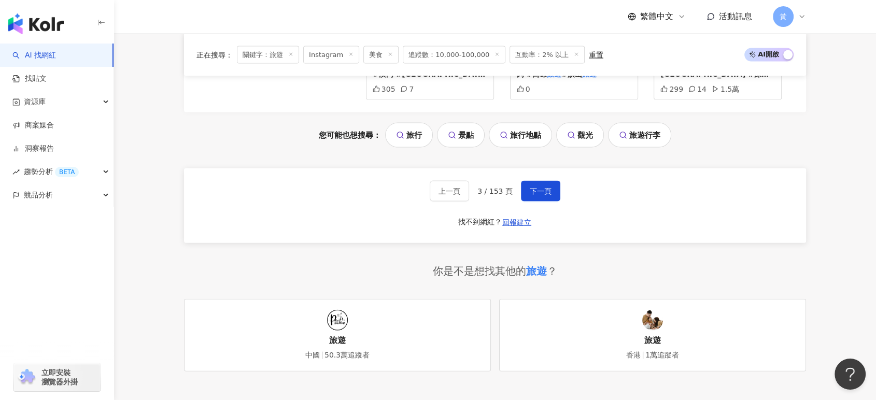
drag, startPoint x: 541, startPoint y: 190, endPoint x: 546, endPoint y: 220, distance: 30.9
click at [541, 190] on span "下一頁" at bounding box center [541, 191] width 22 height 8
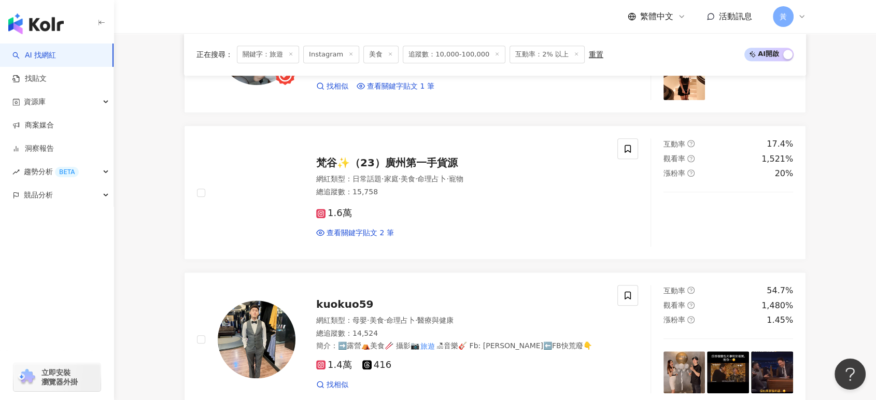
scroll to position [1266, 0]
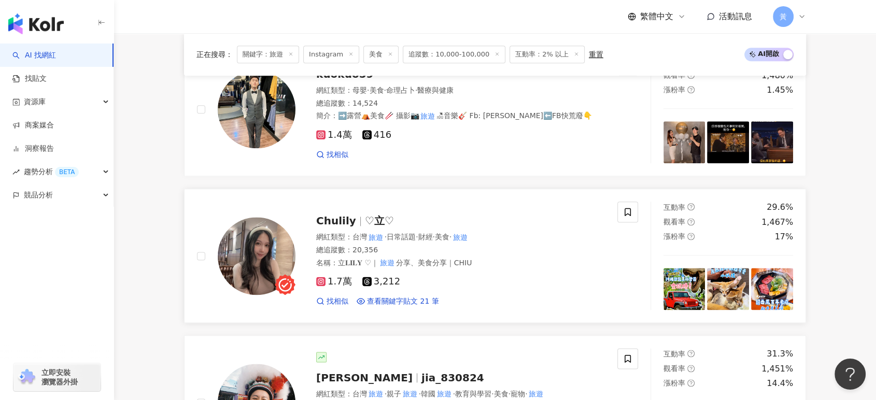
click at [365, 215] on span "♡立♡" at bounding box center [379, 221] width 29 height 12
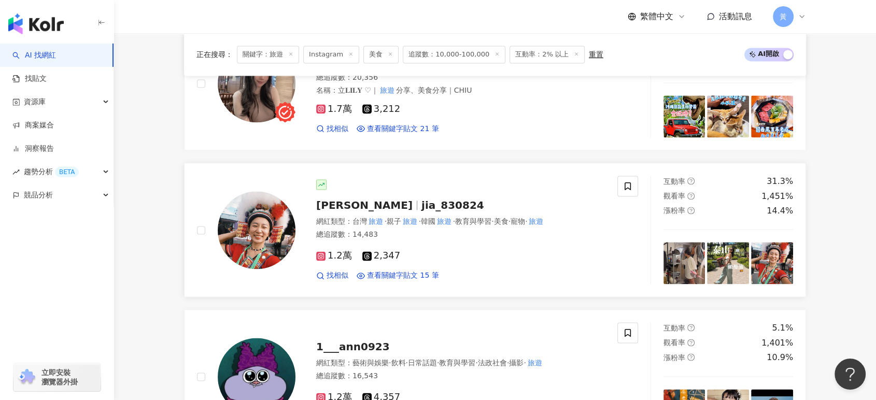
click at [421, 203] on span "jia_830824" at bounding box center [452, 205] width 63 height 12
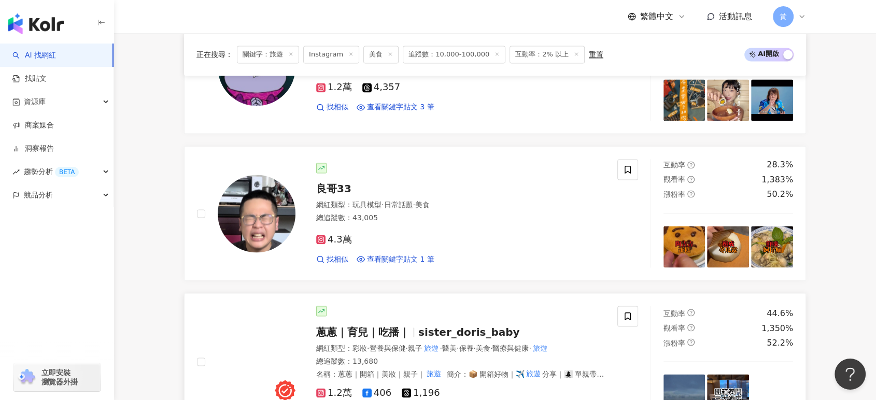
scroll to position [1900, 0]
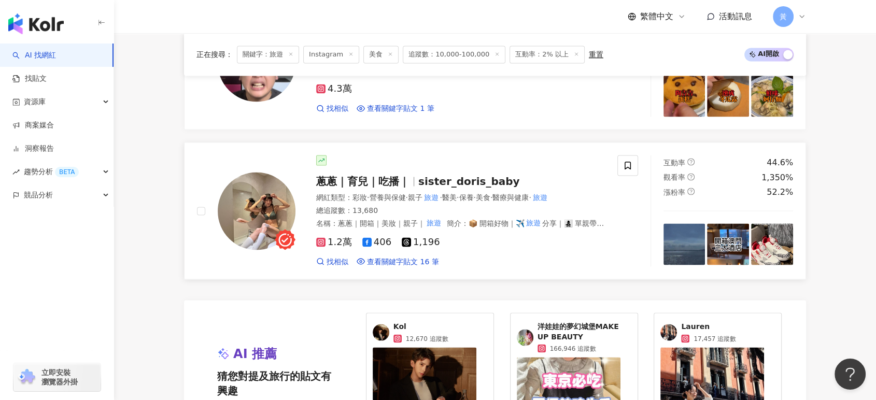
click at [422, 196] on span "親子" at bounding box center [415, 197] width 15 height 8
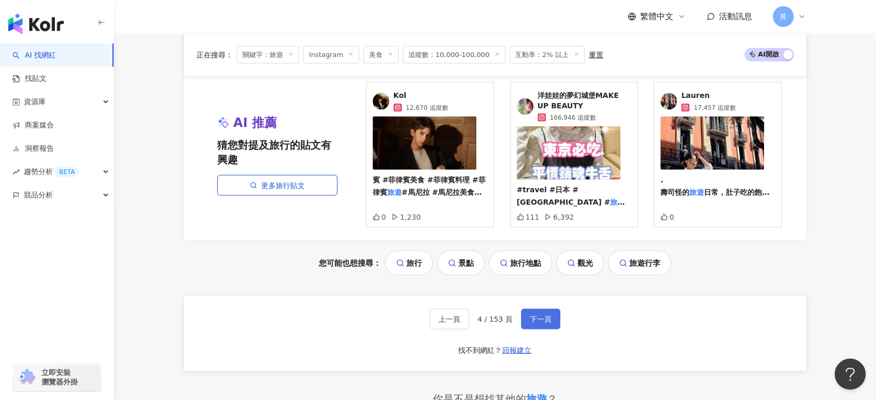
click at [535, 323] on span "下一頁" at bounding box center [541, 319] width 22 height 8
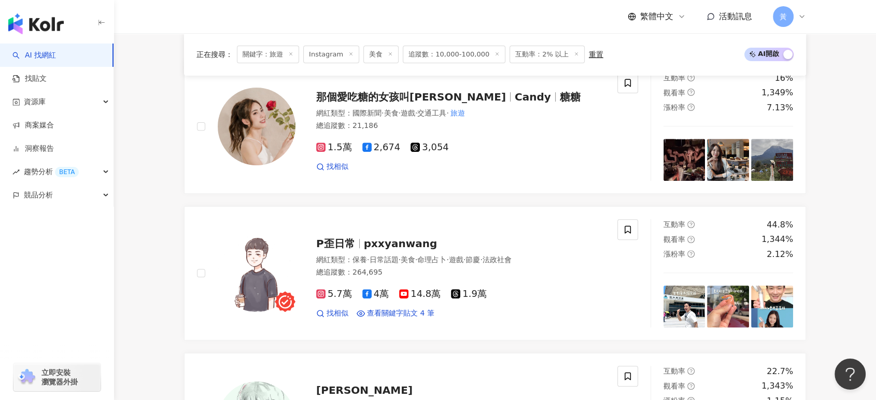
scroll to position [403, 0]
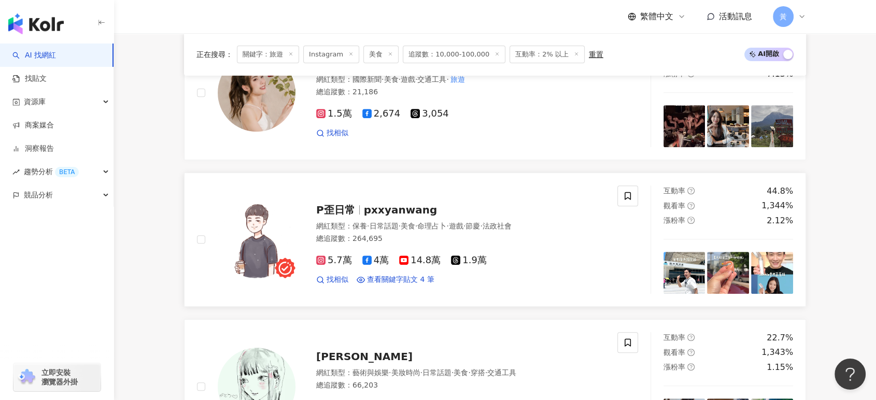
click at [408, 215] on span "pxxyanwang" at bounding box center [400, 210] width 73 height 12
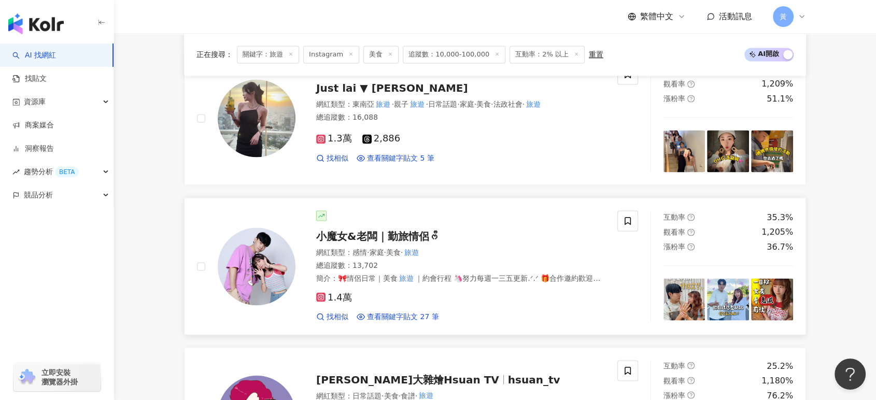
scroll to position [1727, 0]
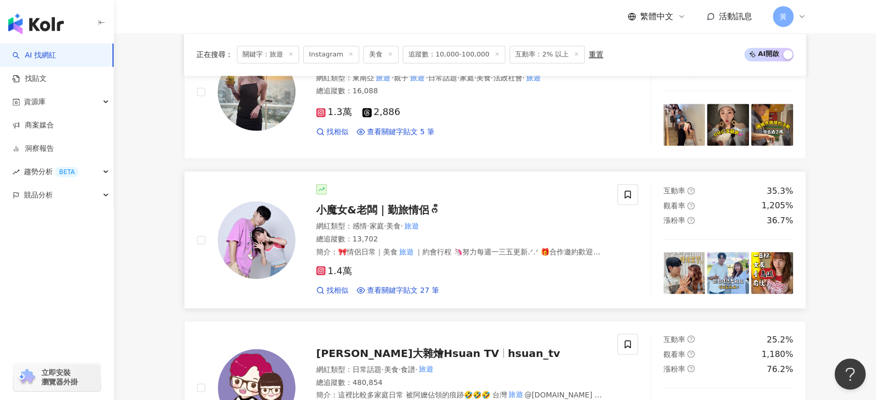
click at [392, 217] on div "小魔女&老闆｜勤旅情侶ᰔᩚ 網紅類型 ： 感情 · 家庭 · 美食 · 旅遊 總追蹤數 ： 13,702 簡介 ： 🎀情侶日常｜美食 旅遊 ｜約會行程 🦄努力…" at bounding box center [449, 239] width 309 height 111
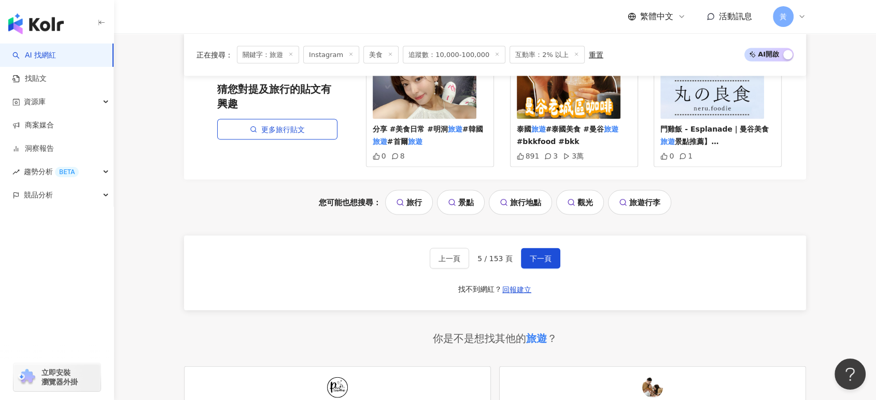
scroll to position [2188, 0]
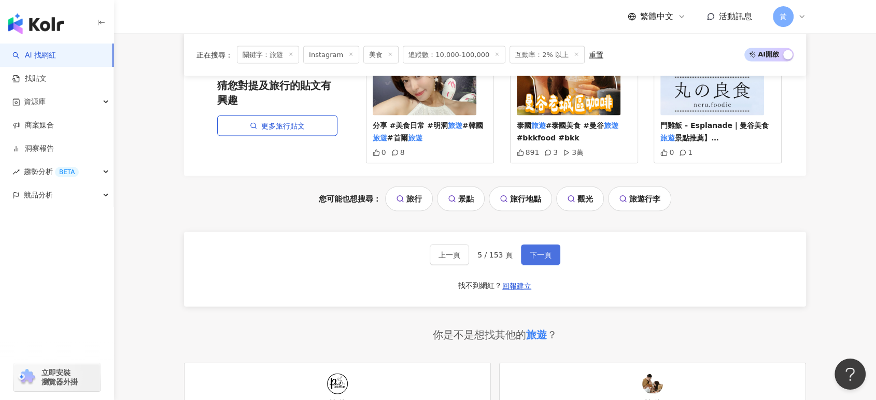
click at [537, 251] on span "下一頁" at bounding box center [541, 255] width 22 height 8
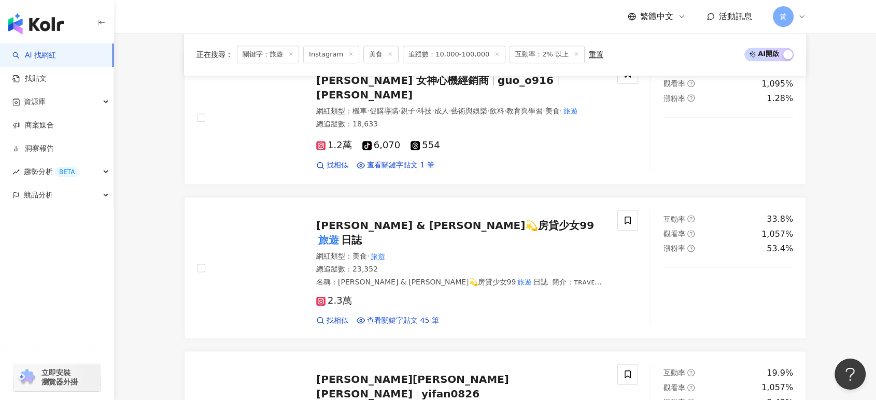
scroll to position [1268, 0]
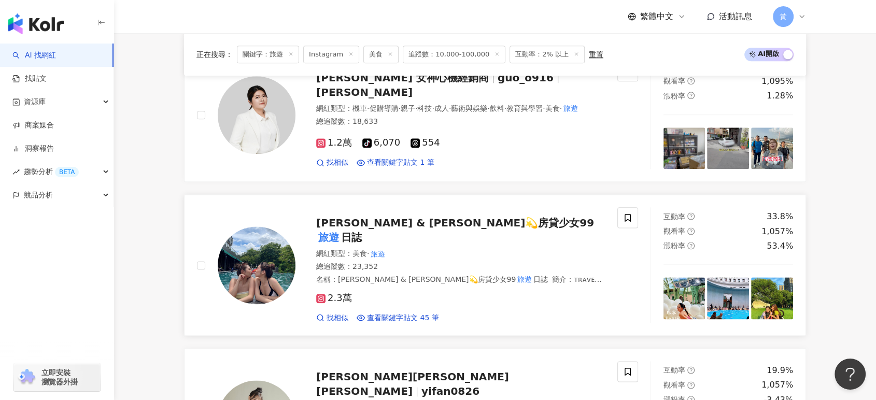
click at [347, 218] on span "Angel & Tina💫房貸少女99" at bounding box center [455, 223] width 278 height 12
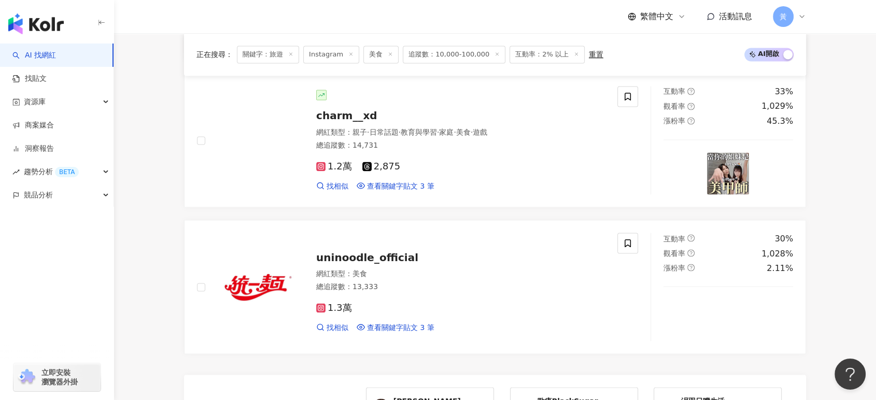
scroll to position [2016, 0]
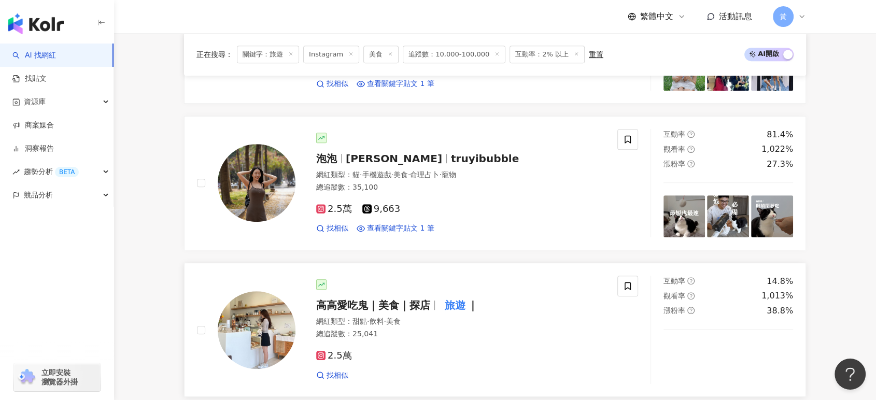
scroll to position [518, 0]
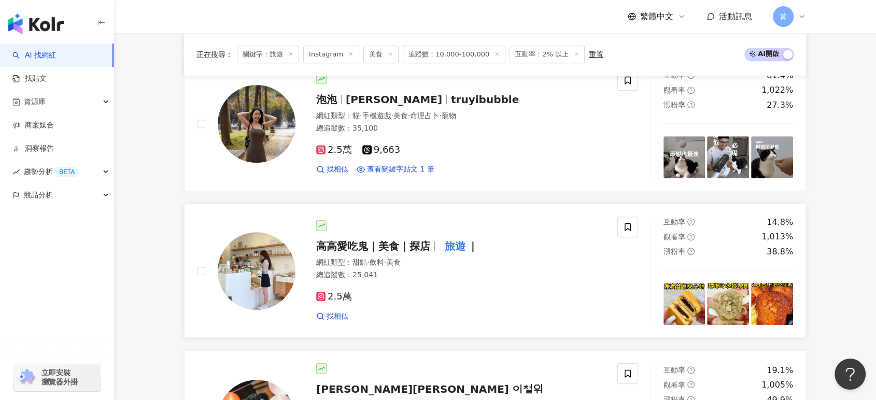
click at [430, 249] on span "高高愛吃鬼｜美食｜探店" at bounding box center [373, 246] width 114 height 12
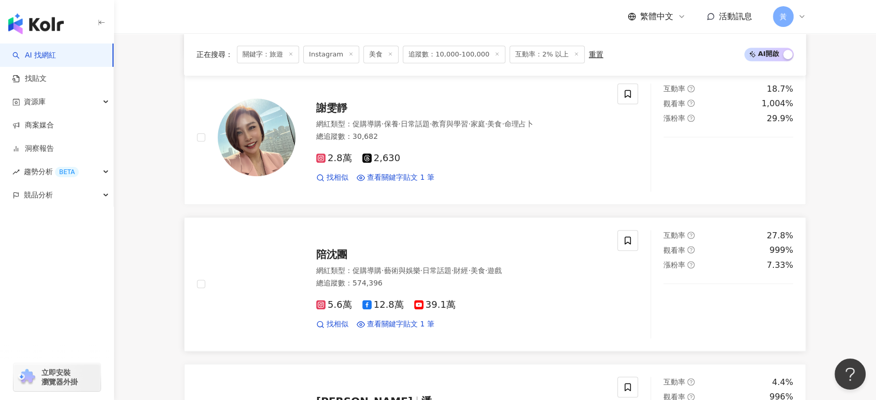
scroll to position [921, 0]
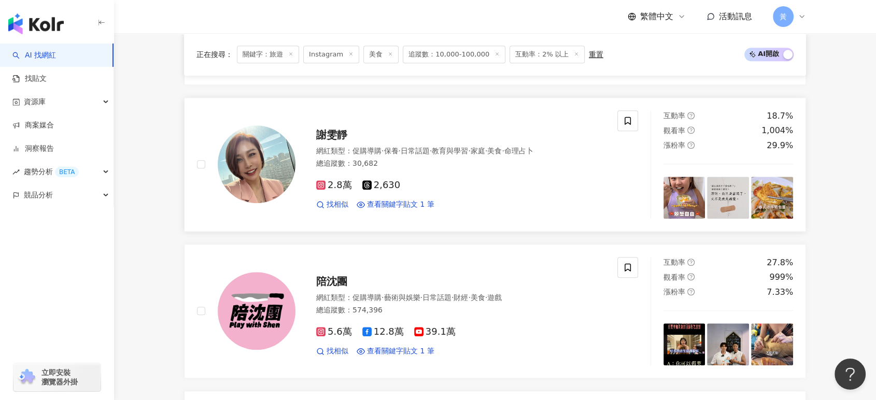
click at [329, 137] on span "謝雯靜" at bounding box center [331, 135] width 31 height 12
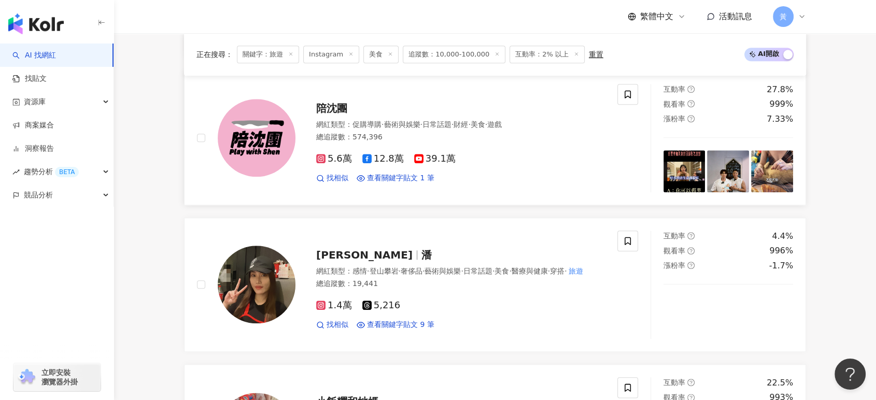
scroll to position [1266, 0]
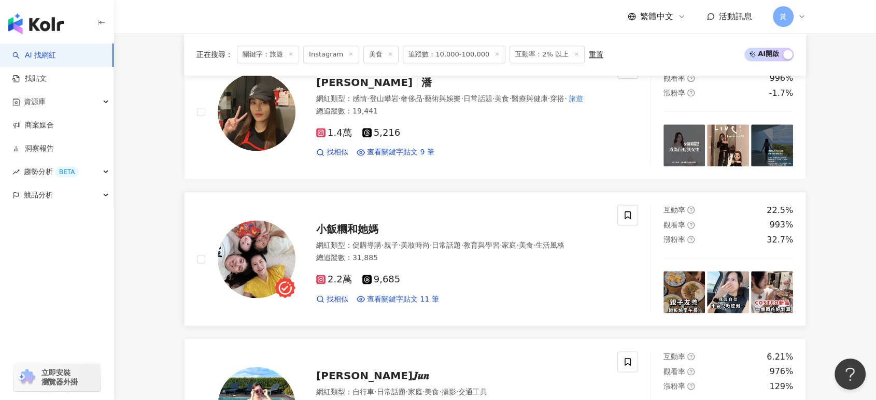
click at [342, 224] on span "小飯糰和她媽" at bounding box center [347, 229] width 62 height 12
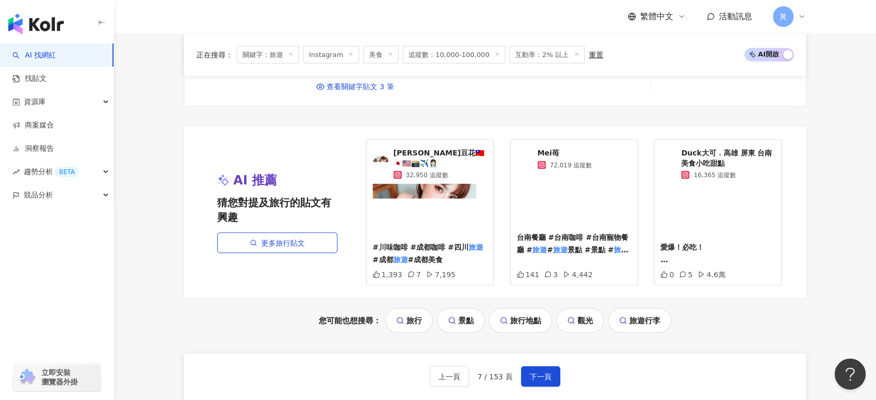
scroll to position [2245, 0]
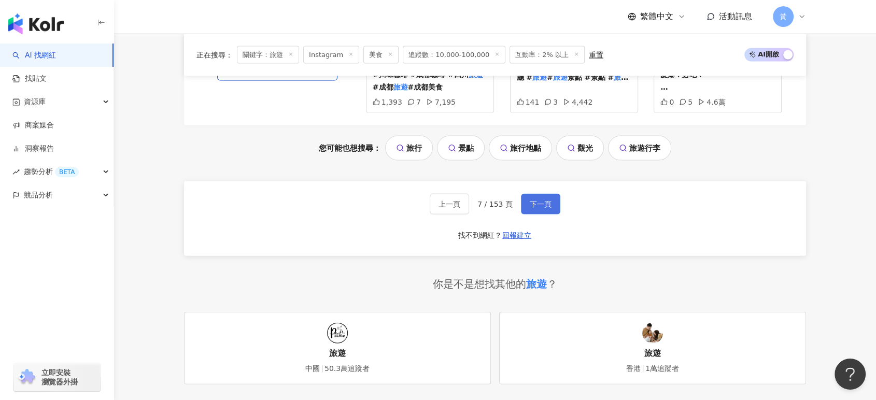
click at [530, 203] on span "下一頁" at bounding box center [541, 204] width 22 height 8
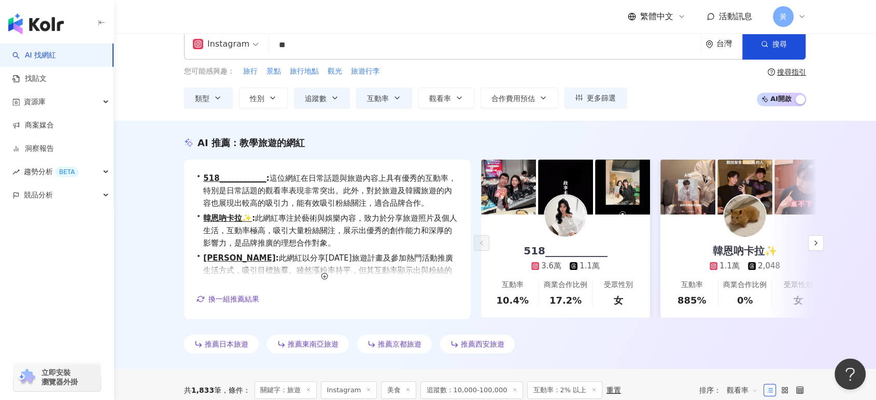
scroll to position [248, 0]
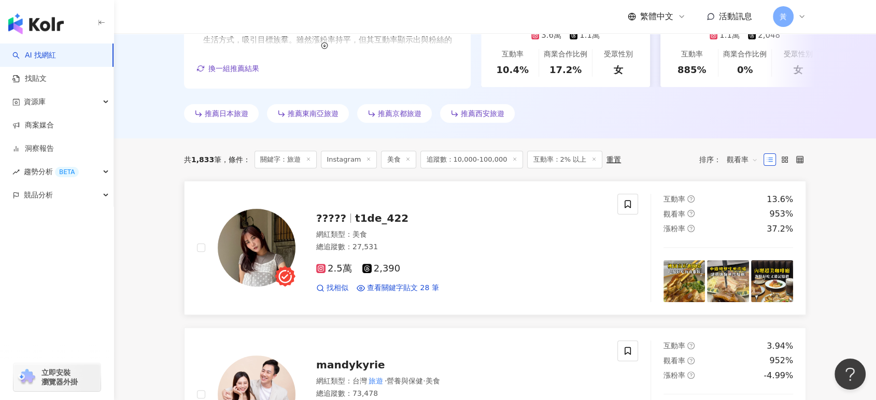
click at [376, 213] on span "t1de_422" at bounding box center [381, 218] width 53 height 12
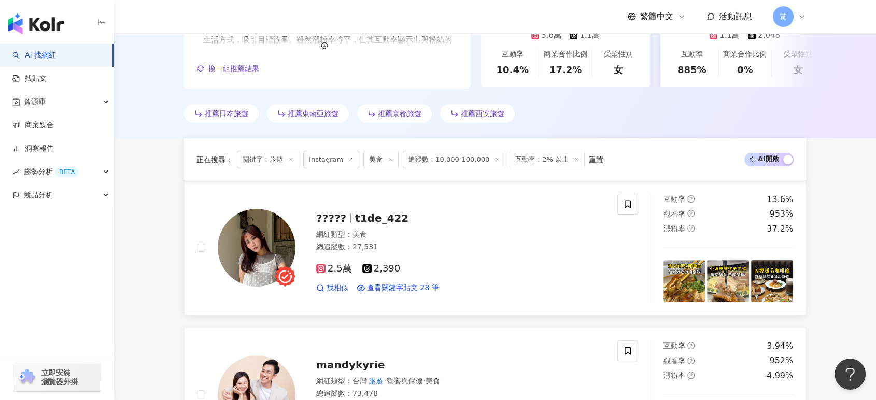
scroll to position [478, 0]
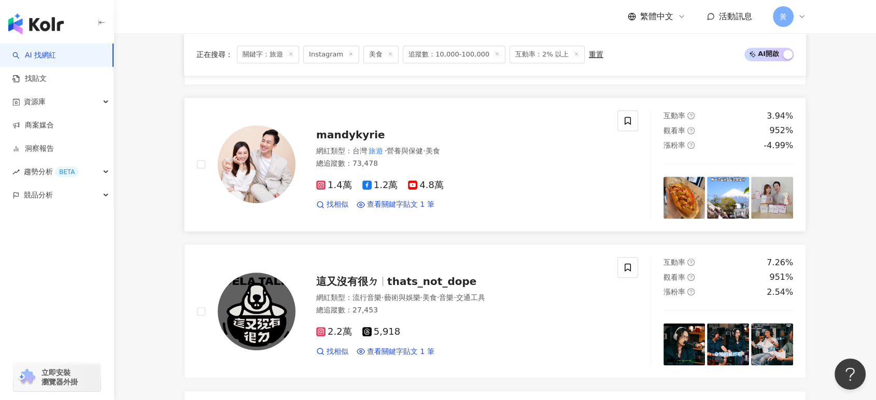
click at [359, 139] on span "mandykyrie" at bounding box center [350, 135] width 69 height 12
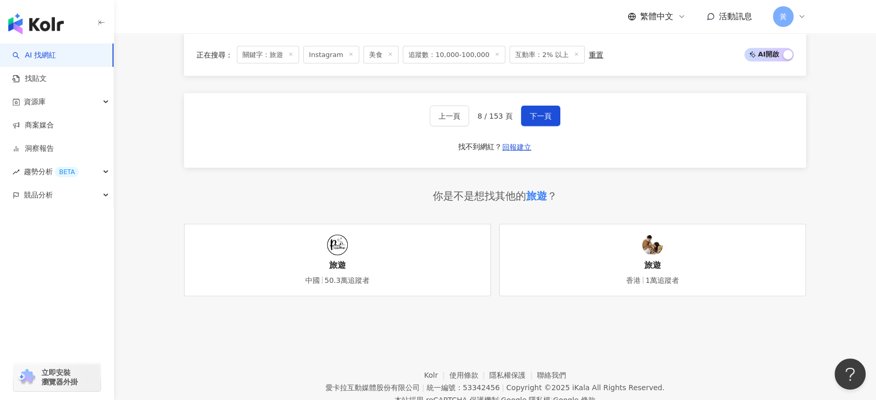
scroll to position [2263, 0]
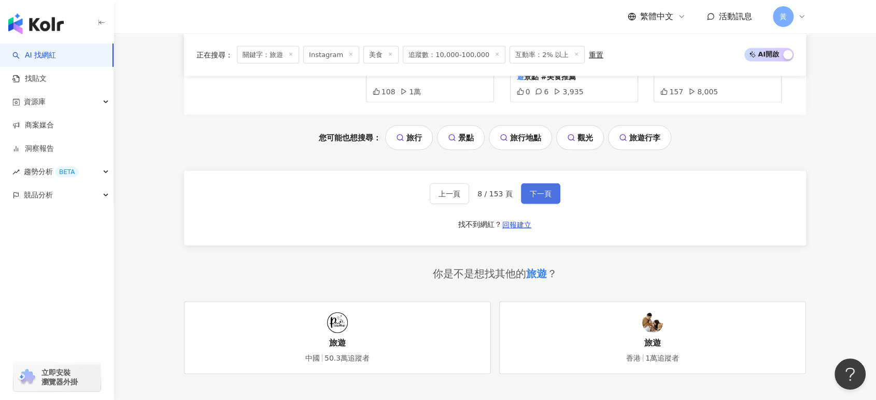
click at [534, 198] on span "下一頁" at bounding box center [541, 194] width 22 height 8
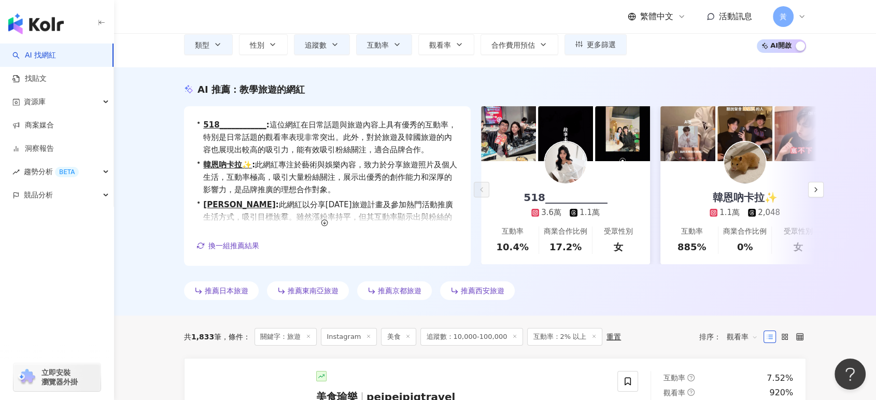
scroll to position [230, 0]
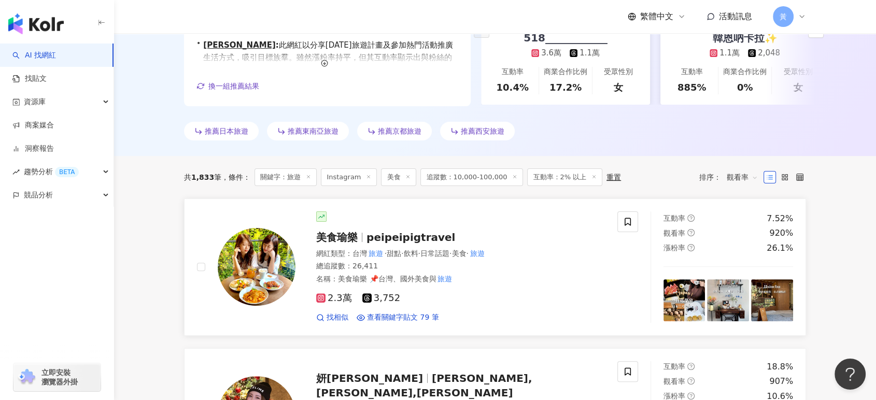
click at [385, 237] on span "peipeipigtravel" at bounding box center [410, 237] width 89 height 12
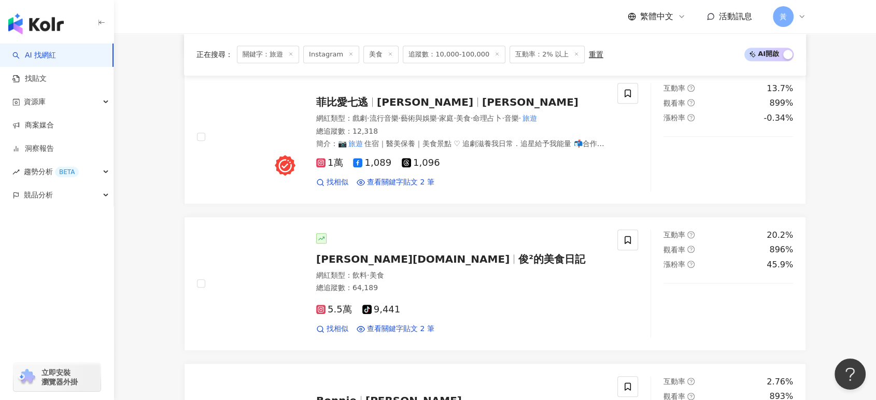
scroll to position [921, 0]
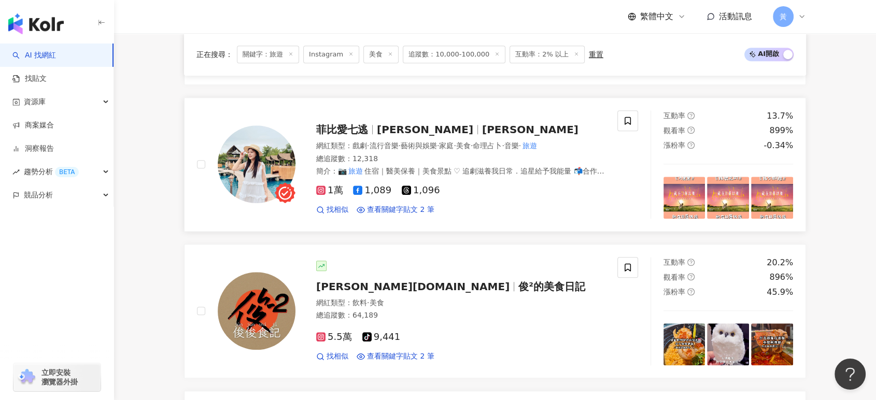
click at [376, 135] on span "菲比愛七逃" at bounding box center [346, 129] width 61 height 12
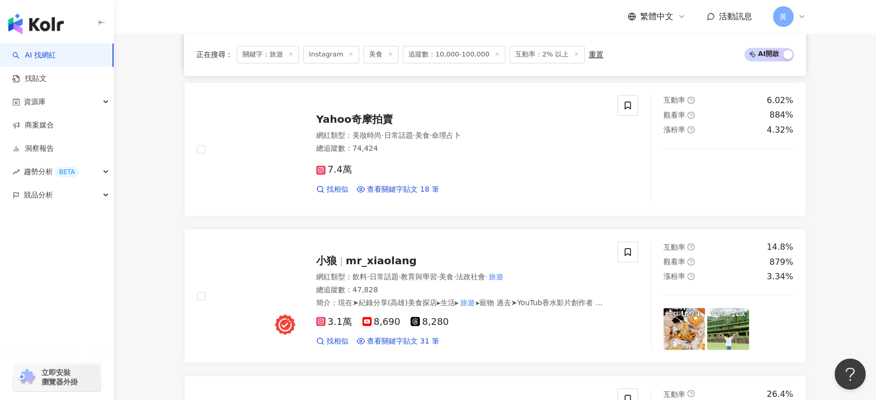
scroll to position [1727, 0]
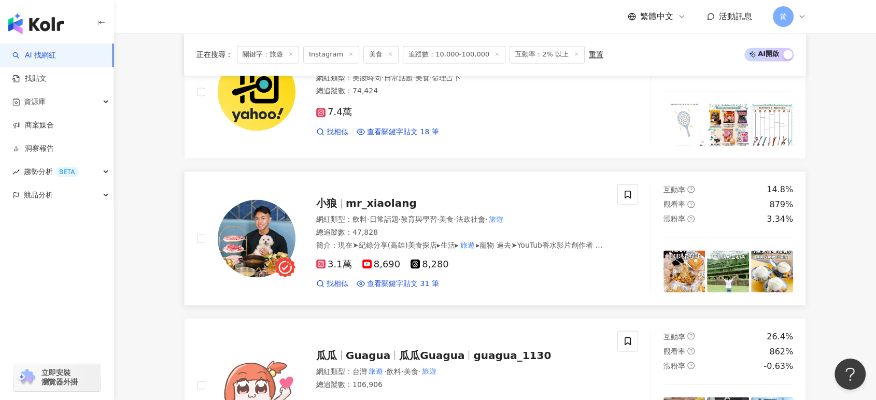
click at [370, 209] on div "小狼 mr_xiaolang 網紅類型 ： 飲料 · 日常話題 · 教育與學習 · 美食 · 法政社會 · 旅遊 總追蹤數 ： 47,828 簡介 ： 現在➤…" at bounding box center [449, 238] width 309 height 101
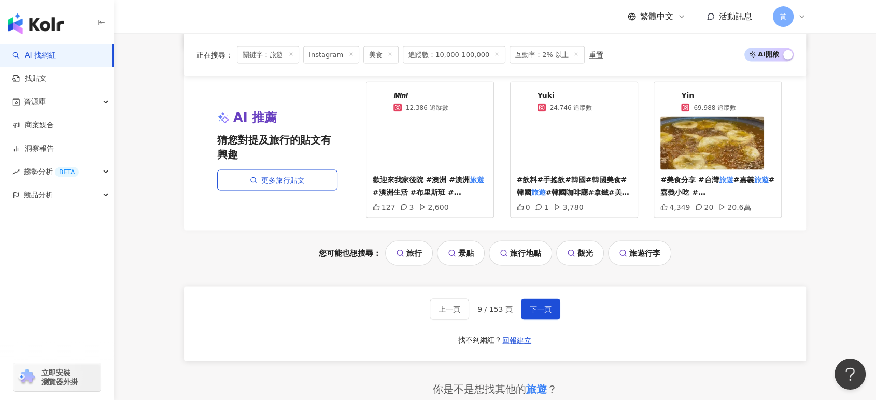
scroll to position [1900, 0]
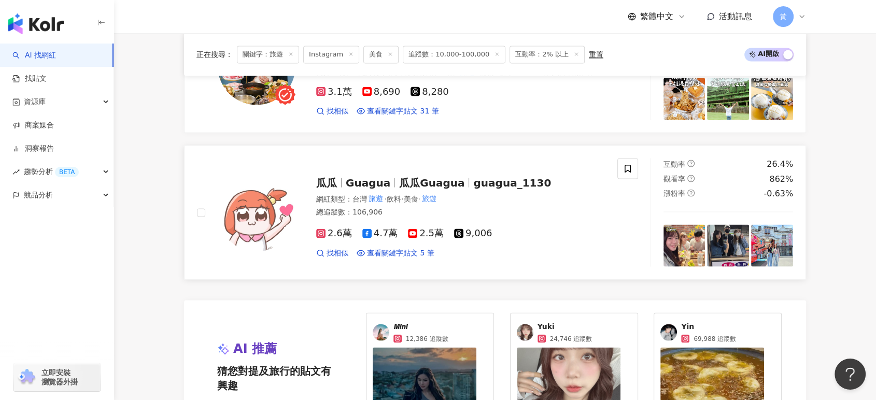
click at [368, 177] on span "Guagua" at bounding box center [368, 182] width 45 height 12
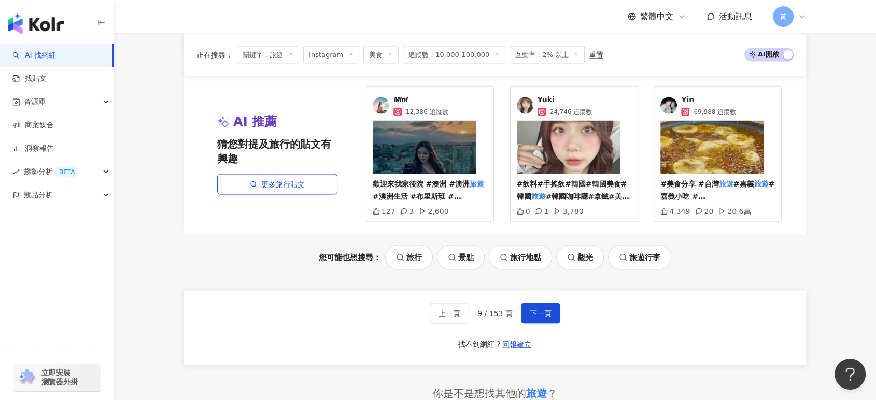
scroll to position [2188, 0]
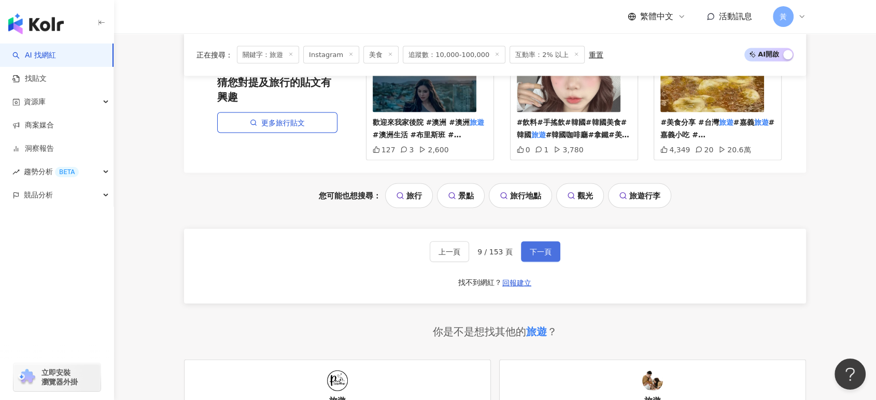
click at [535, 248] on span "下一頁" at bounding box center [541, 252] width 22 height 8
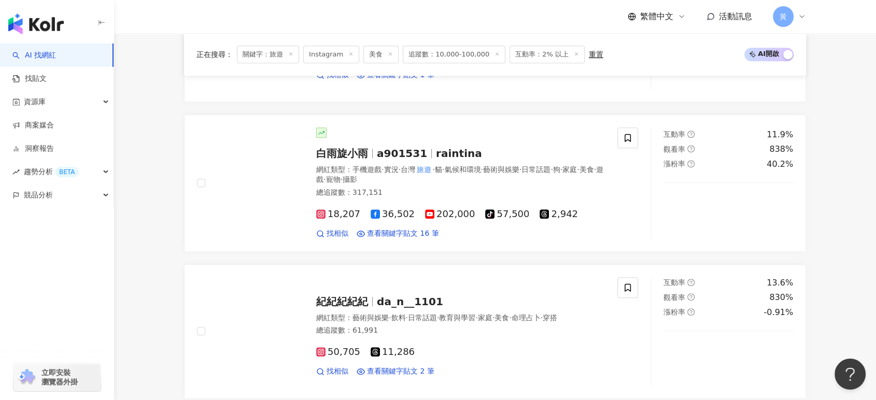
scroll to position [2195, 0]
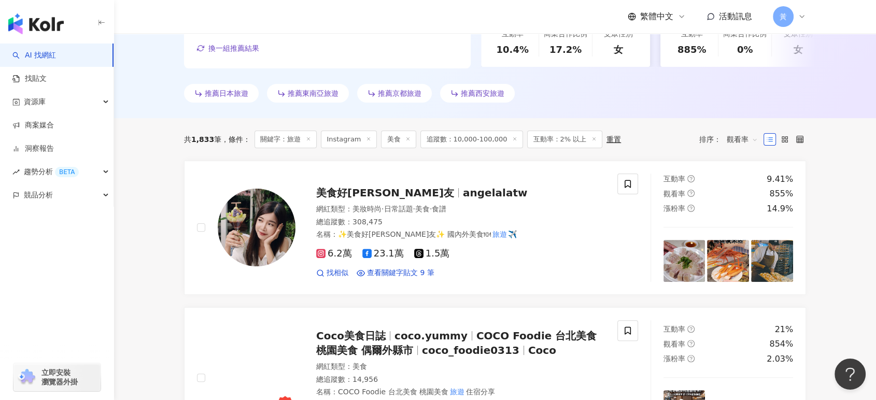
scroll to position [288, 0]
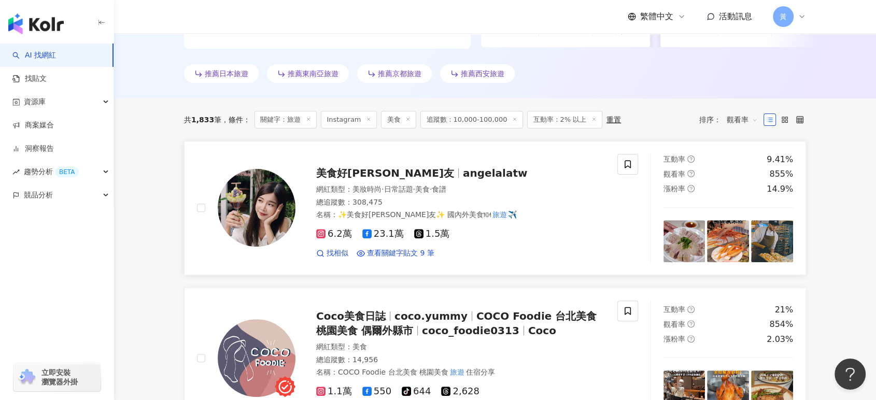
click at [463, 179] on span "angelalatw" at bounding box center [495, 173] width 64 height 12
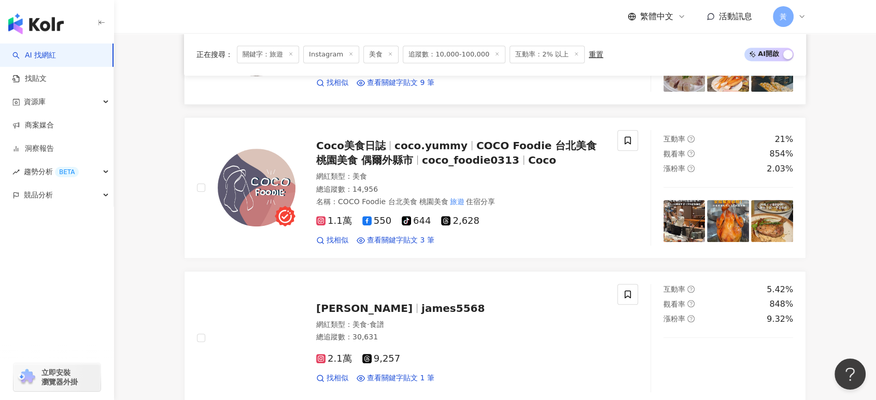
scroll to position [460, 0]
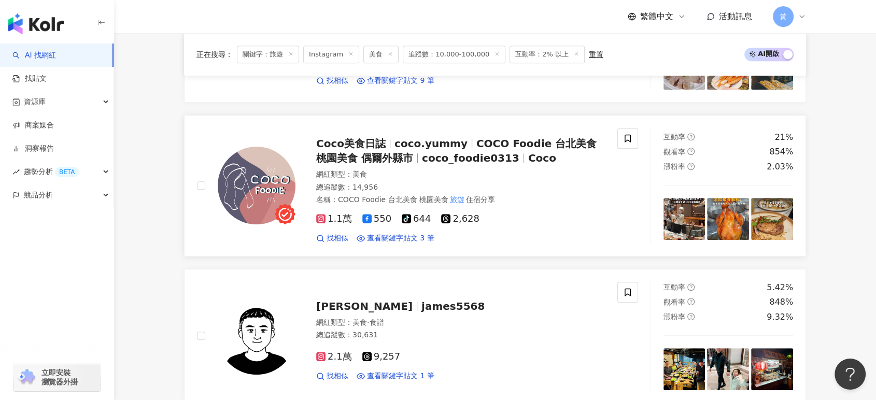
click at [362, 158] on span "COCO Foodie 台北美食 桃園美食 偶爾外縣市" at bounding box center [456, 150] width 280 height 27
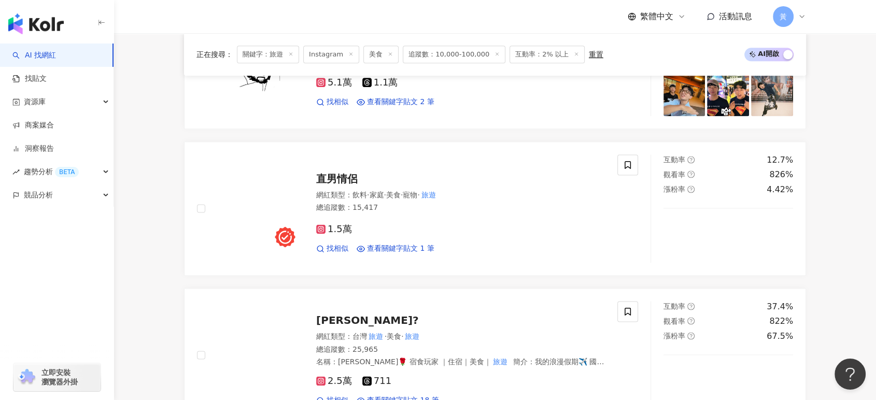
scroll to position [1439, 0]
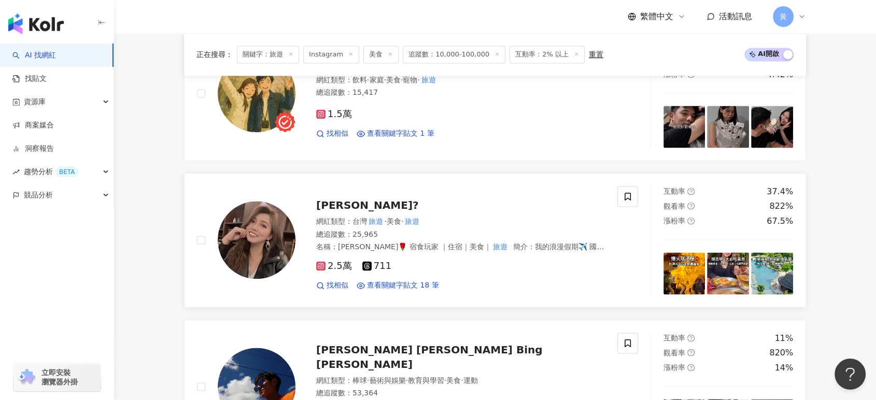
click at [362, 207] on span "Aureila 歐妮?" at bounding box center [367, 205] width 103 height 12
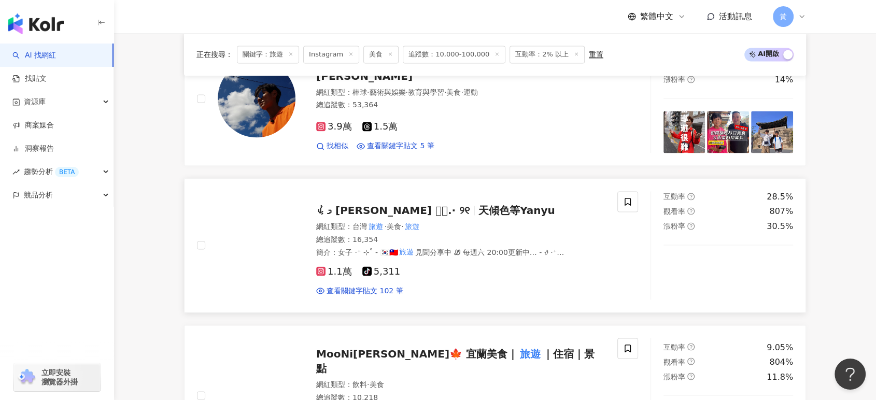
scroll to position [1785, 0]
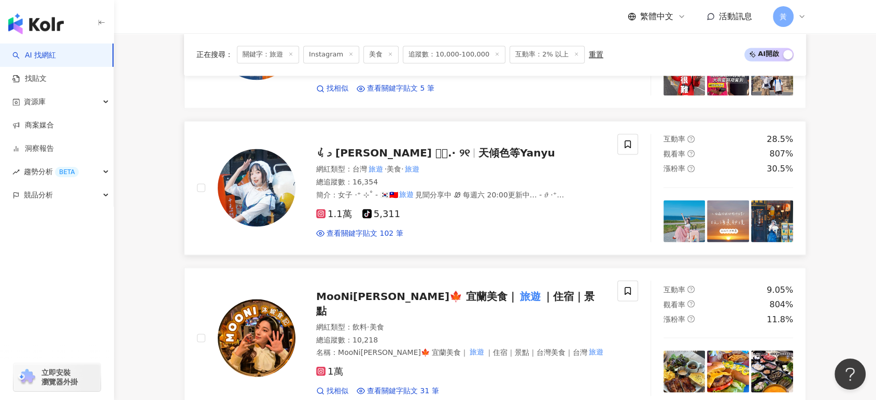
click at [381, 148] on span "ᡣ𐭩 晏羽︎︎ 𓂃⟡.· ୨୧" at bounding box center [392, 153] width 153 height 12
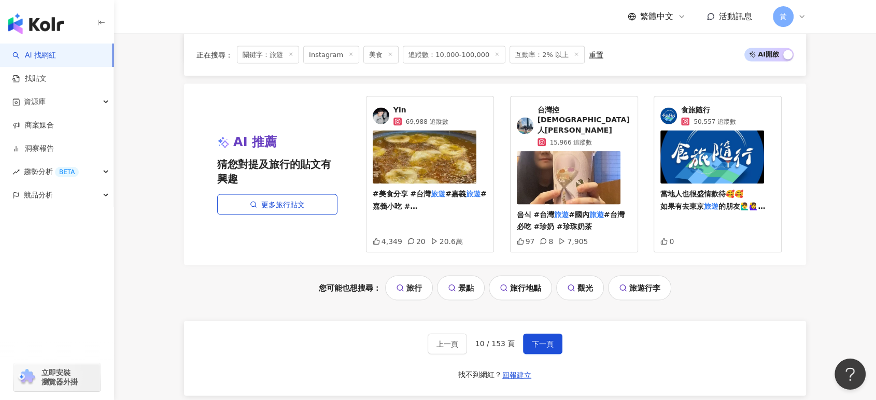
scroll to position [1900, 0]
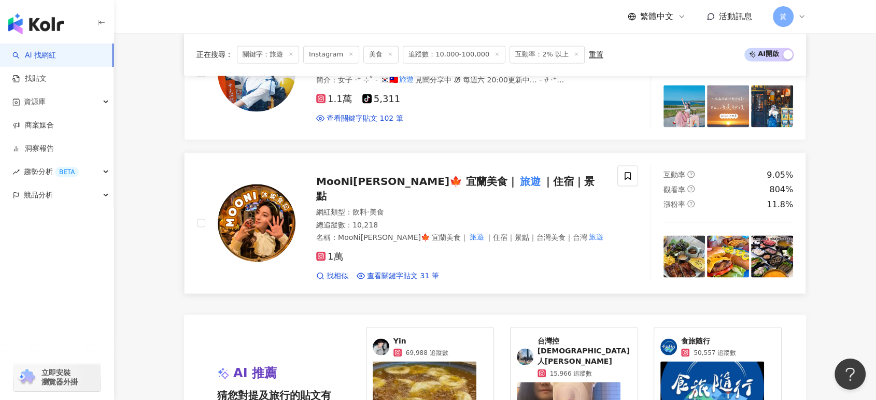
click at [390, 177] on span "MooNi沐妮🍁 宜蘭美食｜" at bounding box center [417, 181] width 202 height 12
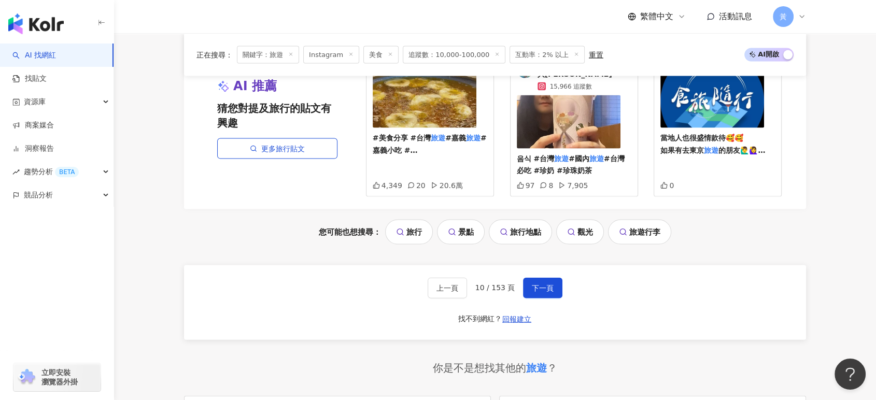
scroll to position [2188, 0]
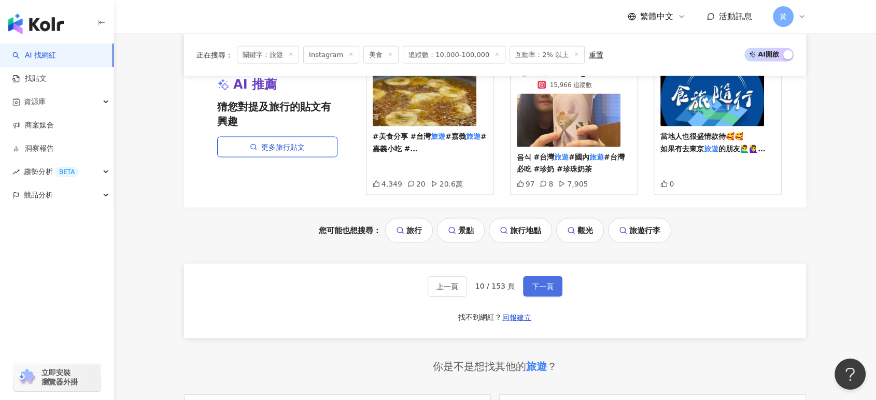
click at [546, 282] on span "下一頁" at bounding box center [543, 286] width 22 height 8
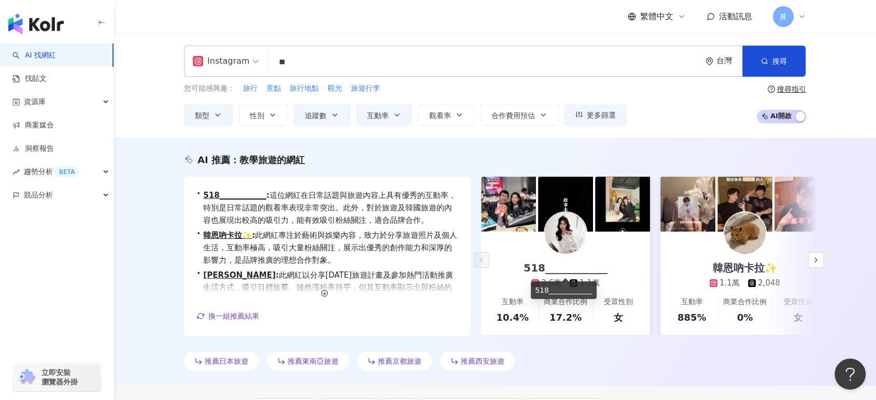
scroll to position [345, 0]
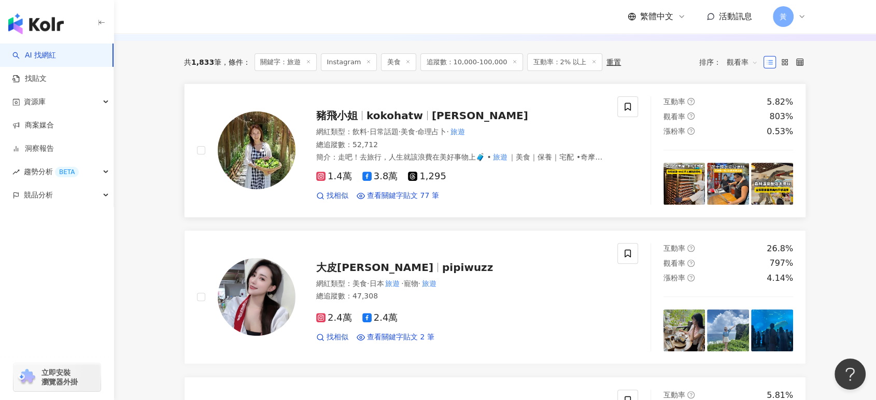
click at [477, 119] on span "Carol Tzeng" at bounding box center [480, 115] width 96 height 12
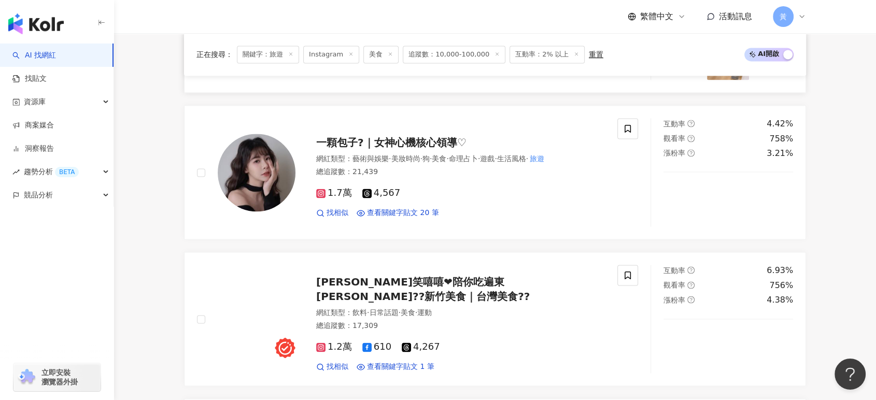
scroll to position [1612, 0]
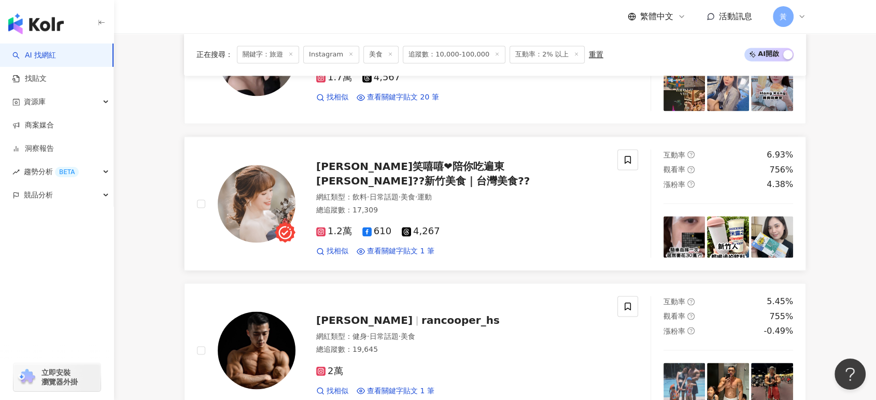
click at [444, 181] on span "小希小希笑嘻嘻❤陪你吃遍東南西??新竹美食｜台灣美食??" at bounding box center [422, 173] width 213 height 27
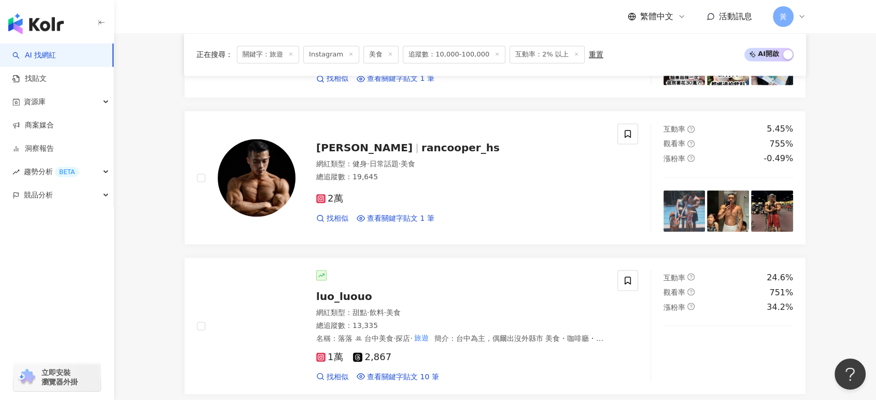
scroll to position [1900, 0]
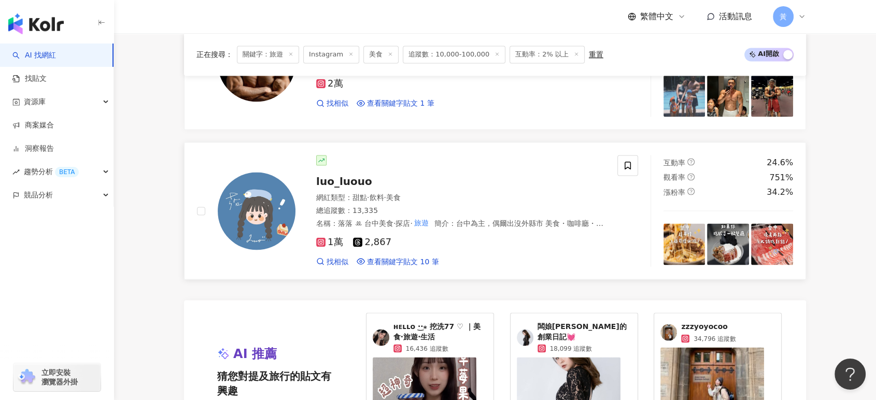
click at [339, 210] on div "總追蹤數 ： 13,335" at bounding box center [460, 210] width 289 height 10
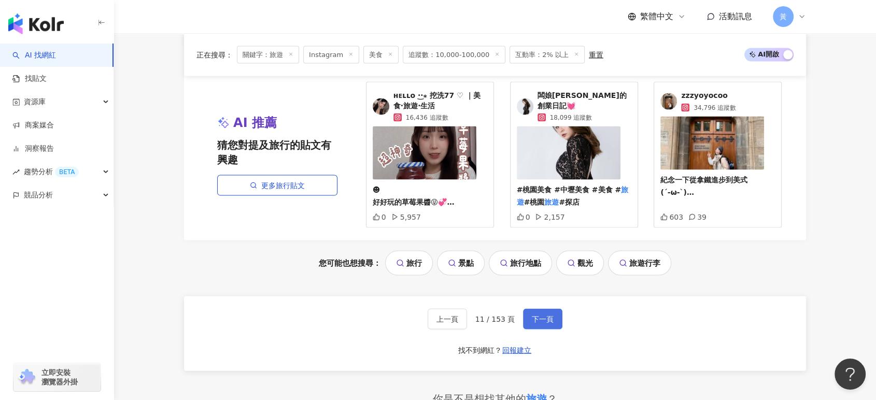
click at [547, 317] on span "下一頁" at bounding box center [543, 319] width 22 height 8
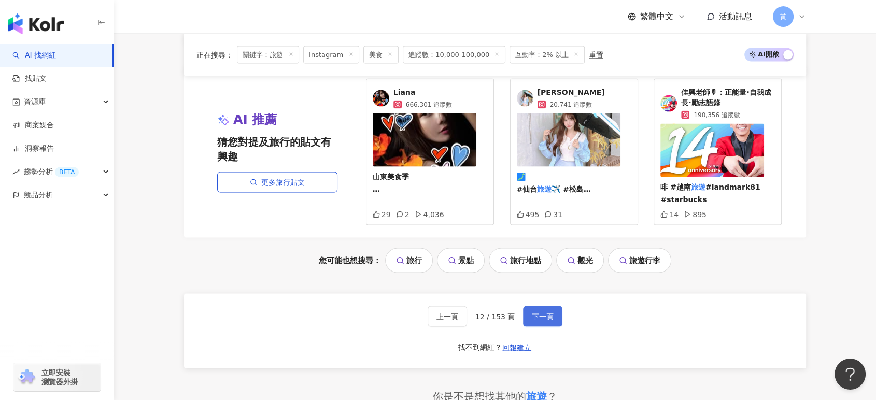
click at [543, 312] on span "下一頁" at bounding box center [543, 316] width 22 height 8
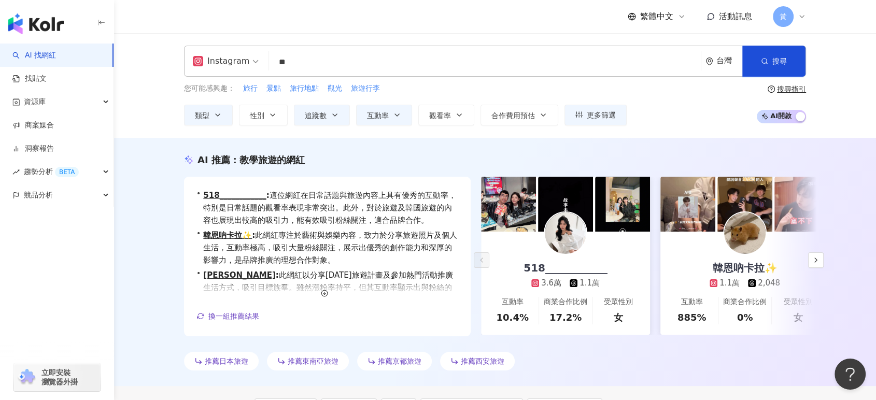
scroll to position [345, 0]
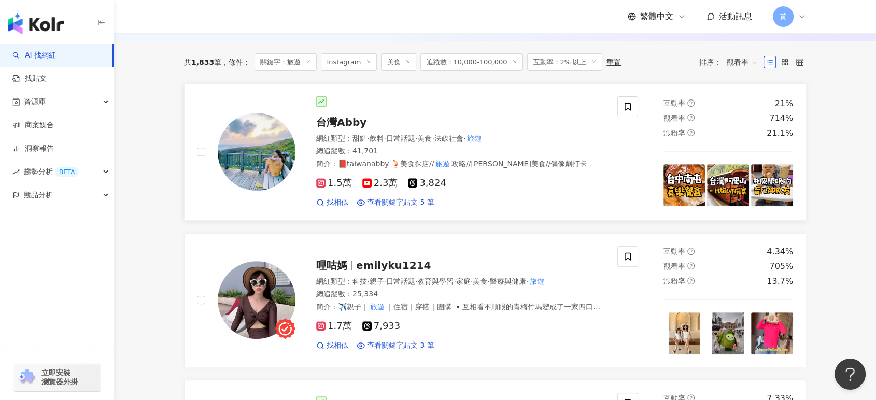
click at [354, 129] on div "台灣Abby 網紅類型 ： 甜點 · 飲料 · 日常話題 · 美食 · 法政社會 · 旅遊 總追蹤數 ： 41,701 簡介 ： 📕taiwanabby 🍹美…" at bounding box center [449, 151] width 309 height 111
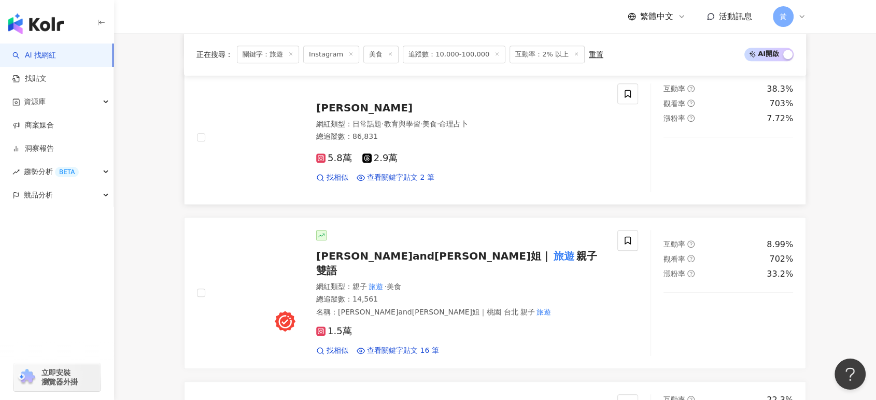
scroll to position [863, 0]
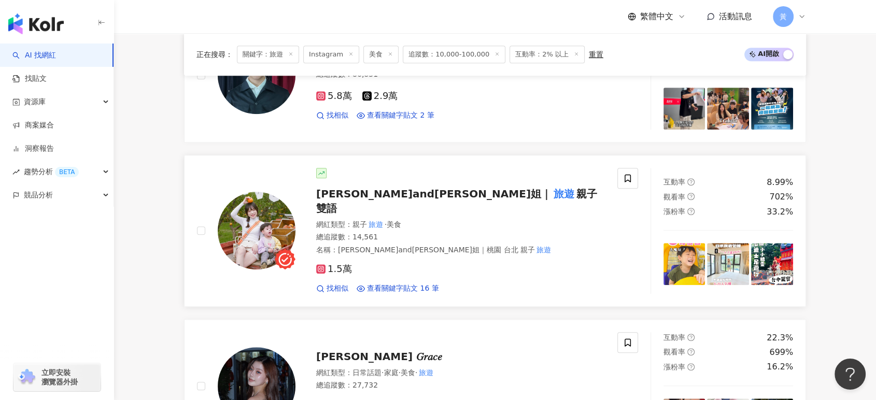
click at [440, 194] on span "親子 雙語" at bounding box center [456, 201] width 281 height 27
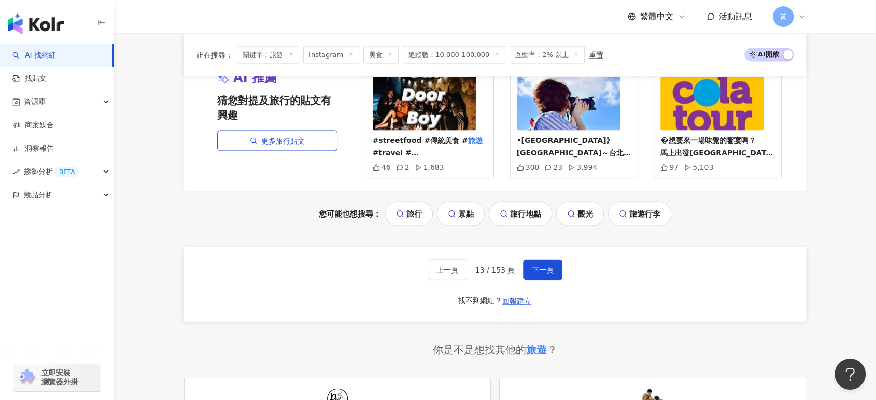
scroll to position [2188, 0]
click at [550, 265] on span "下一頁" at bounding box center [543, 269] width 22 height 8
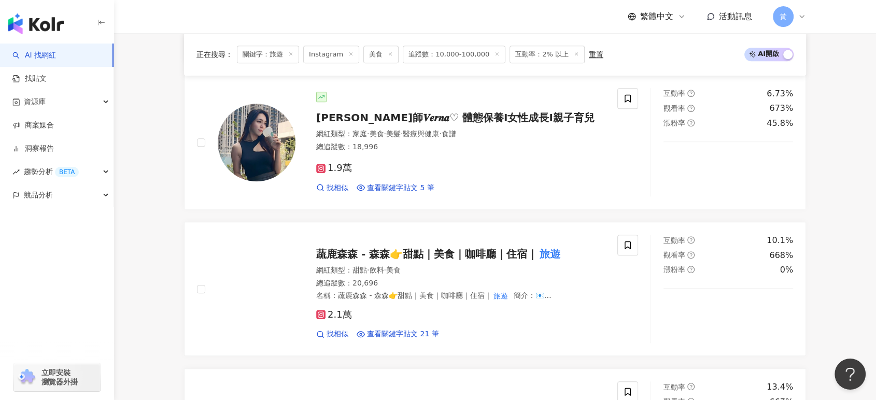
scroll to position [1036, 0]
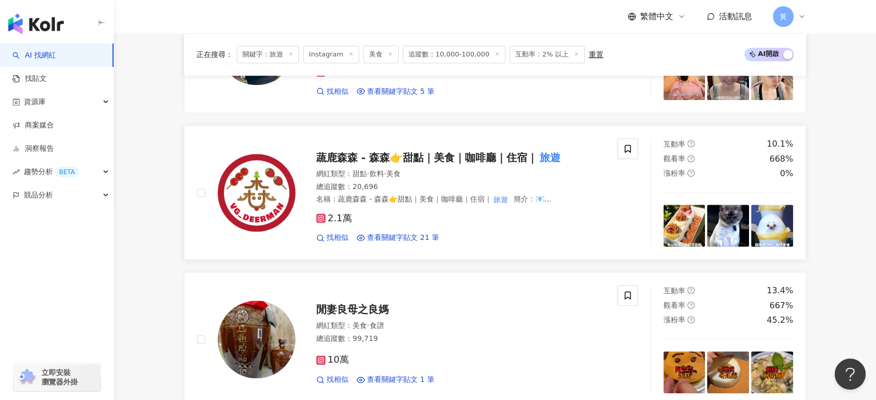
click at [469, 166] on div "蔬鹿森森 - 森森👉甜點｜美食｜咖啡廳｜住宿｜ 旅遊 網紅類型 ： 甜點 · 飲料 · 美食 總追蹤數 ： 20,696 名稱 ： 蔬鹿森森 - 森森👉甜點｜…" at bounding box center [449, 192] width 309 height 101
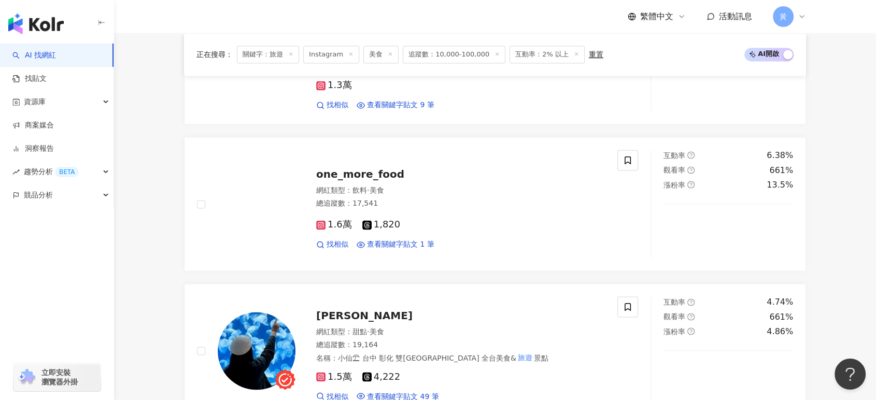
scroll to position [1612, 0]
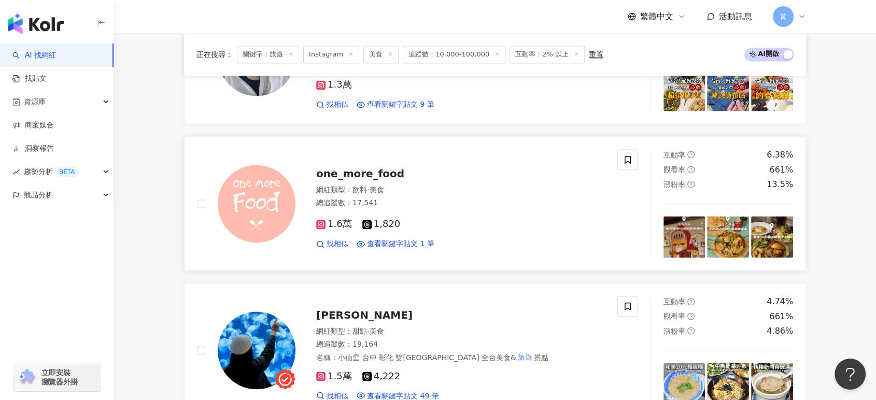
click at [383, 193] on span "美食" at bounding box center [376, 190] width 15 height 8
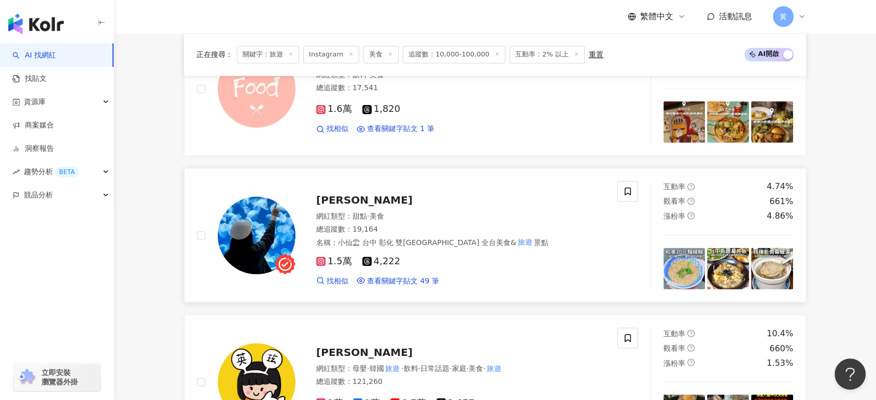
click at [333, 211] on div "網紅類型 ： 甜點 · 美食" at bounding box center [460, 216] width 289 height 10
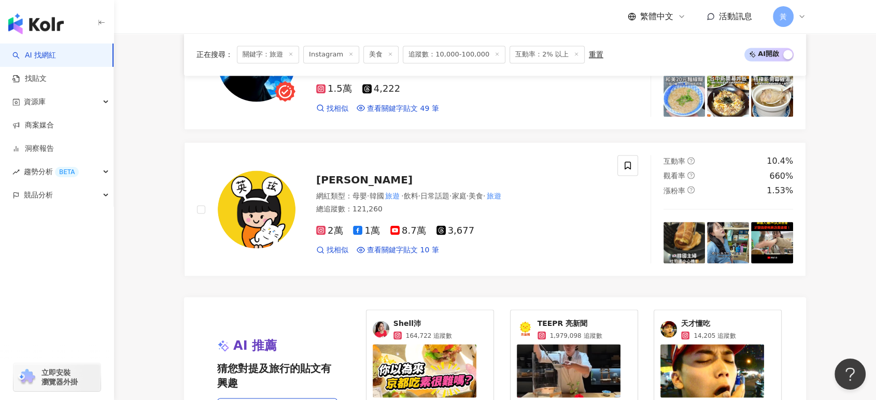
scroll to position [2188, 0]
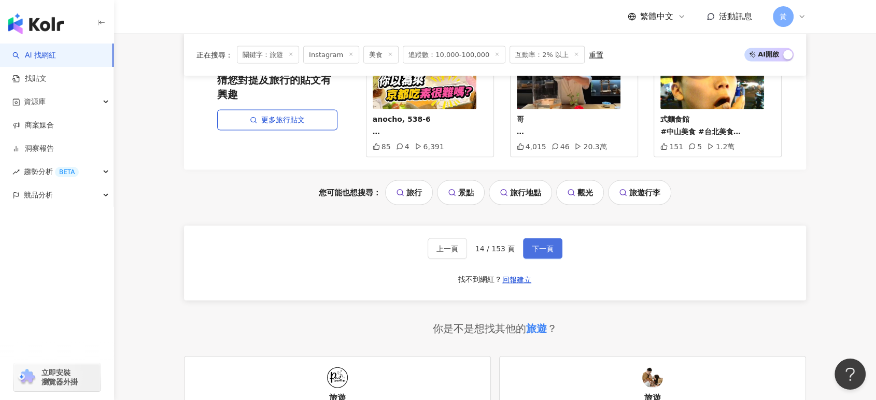
click at [545, 245] on span "下一頁" at bounding box center [543, 249] width 22 height 8
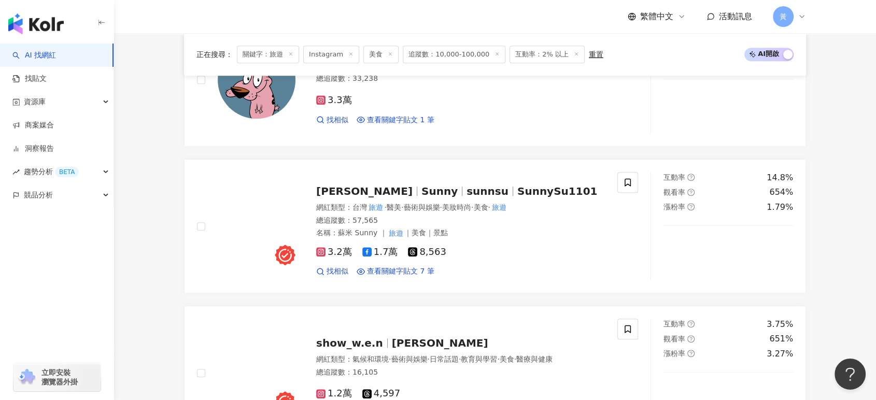
scroll to position [713, 0]
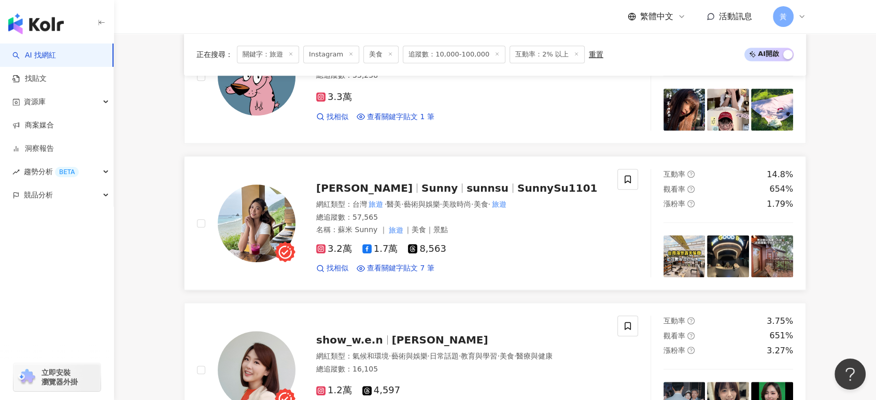
click at [466, 193] on span "sunnsu" at bounding box center [487, 188] width 42 height 12
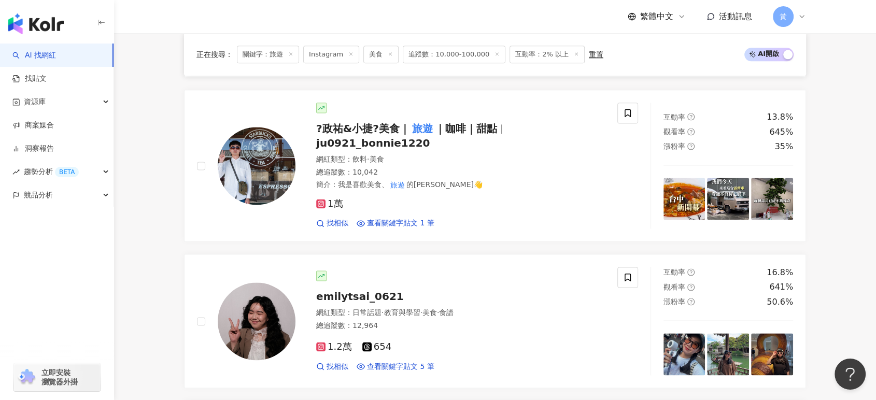
scroll to position [1346, 0]
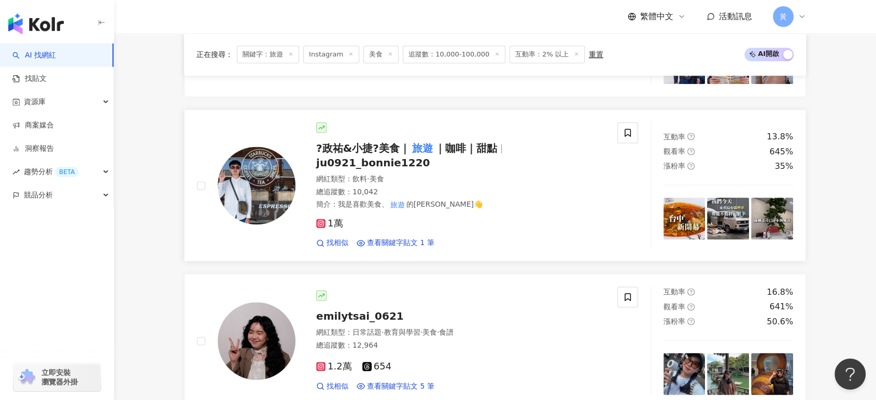
click at [383, 175] on span "美食" at bounding box center [376, 179] width 15 height 8
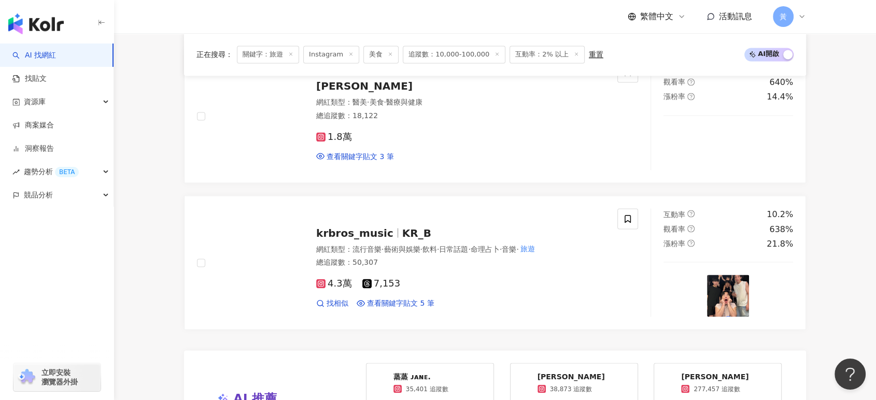
scroll to position [2094, 0]
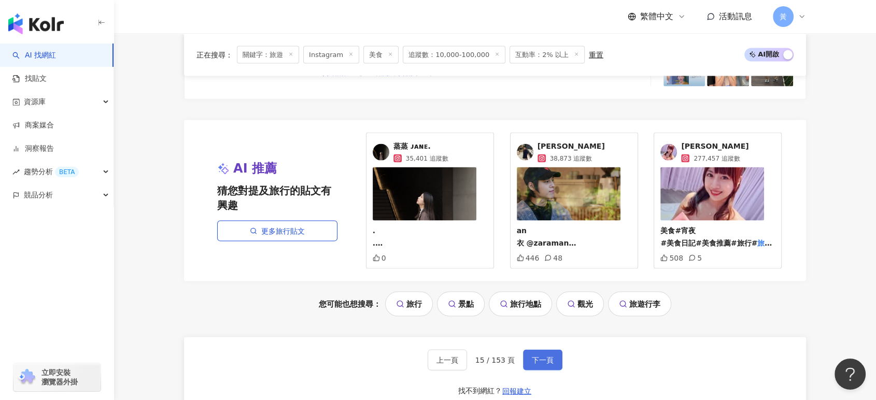
click at [532, 356] on span "下一頁" at bounding box center [543, 360] width 22 height 8
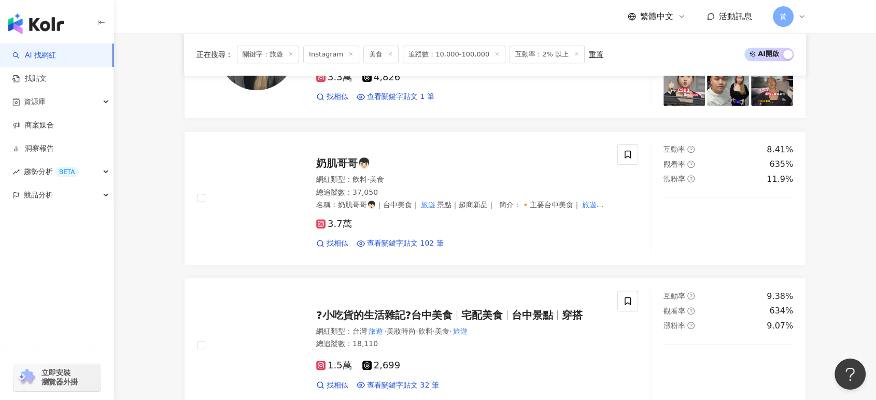
scroll to position [460, 0]
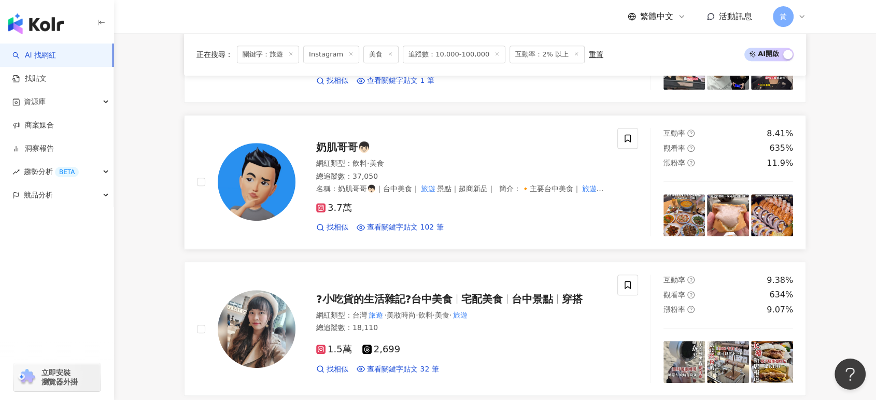
click at [347, 143] on span "奶肌哥哥👦🏻" at bounding box center [343, 147] width 54 height 12
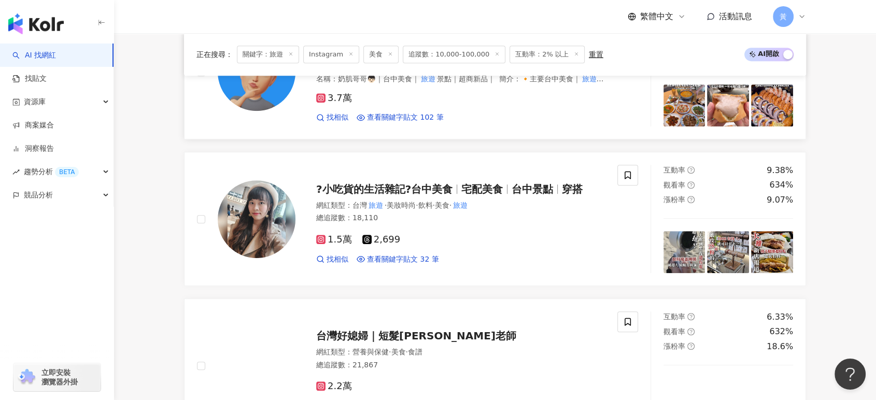
scroll to position [633, 0]
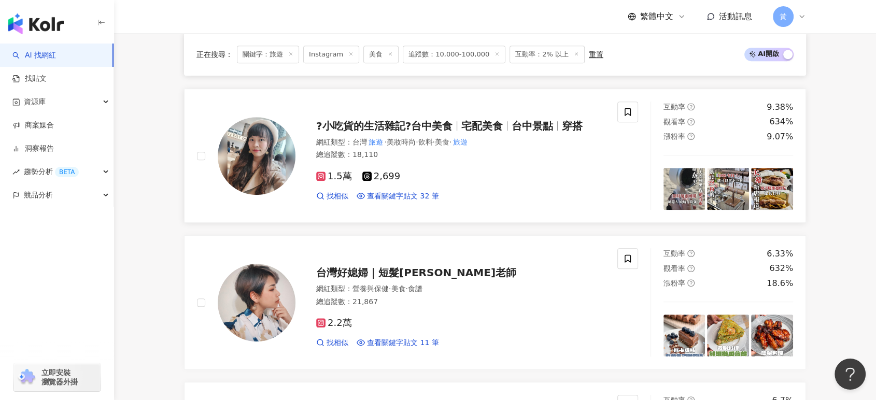
click at [388, 129] on span "?小吃貨的生活雜記?台中美食" at bounding box center [384, 126] width 136 height 12
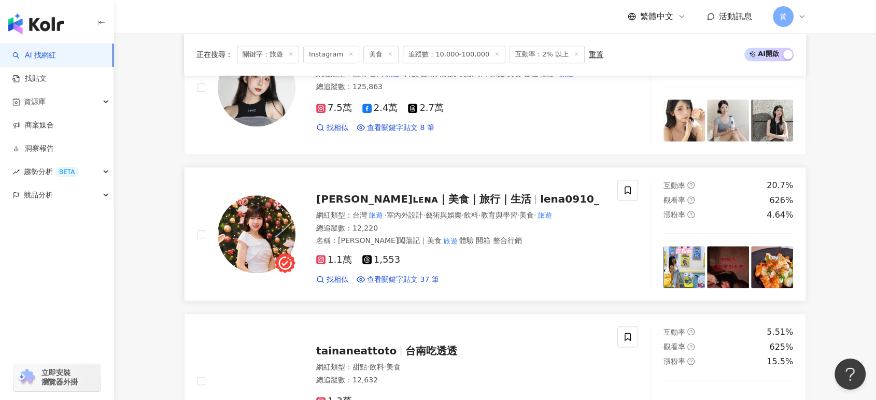
scroll to position [1151, 0]
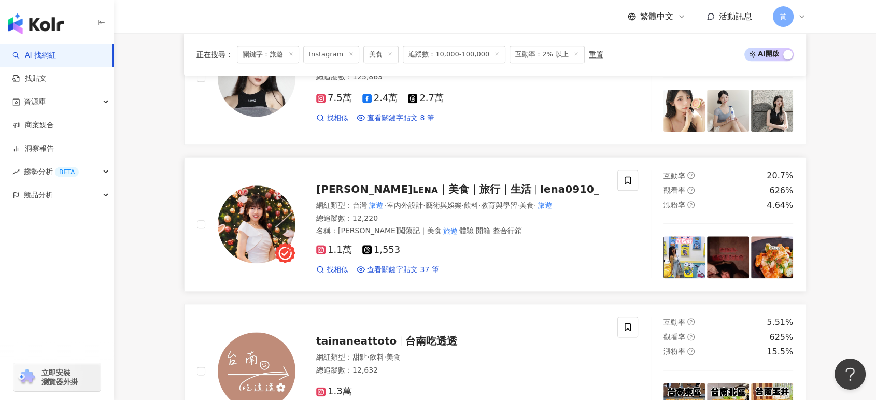
click at [399, 183] on span "理娜ʟᴇɴᴀ｜美食｜旅行｜生活" at bounding box center [423, 189] width 215 height 12
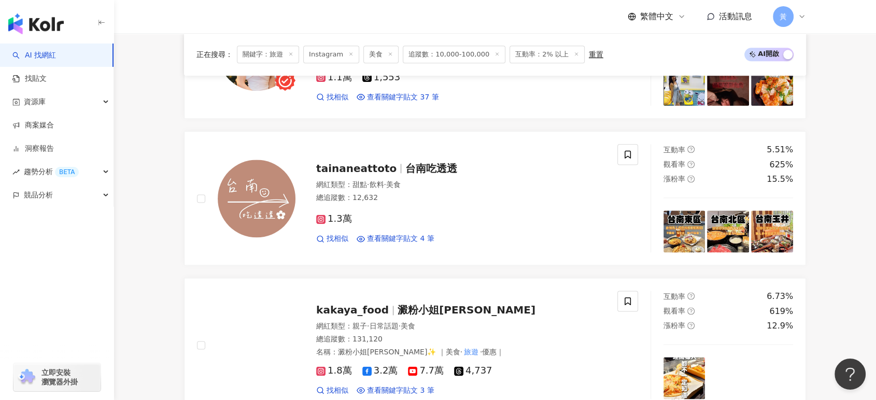
scroll to position [1439, 0]
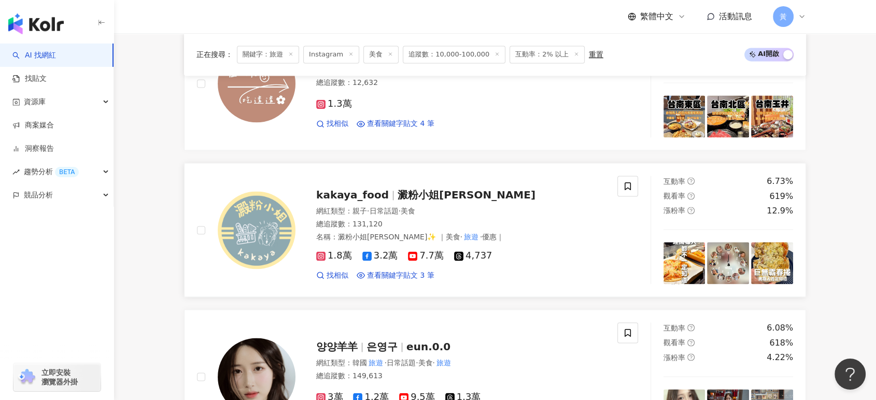
click at [354, 202] on div "kakaya_food 澱粉小姐kakaya 網紅類型 ： 親子 · 日常話題 · 美食 總追蹤數 ： 131,120 名稱 ： 澱粉小姐Kakaya✨ ｜美…" at bounding box center [449, 229] width 309 height 101
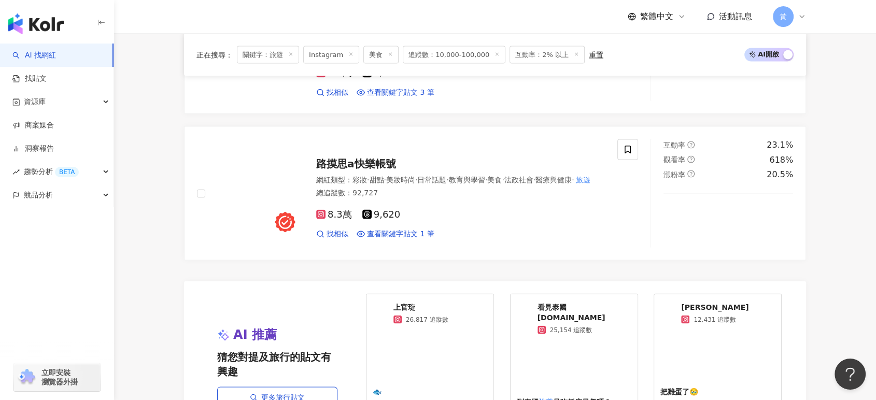
scroll to position [2015, 0]
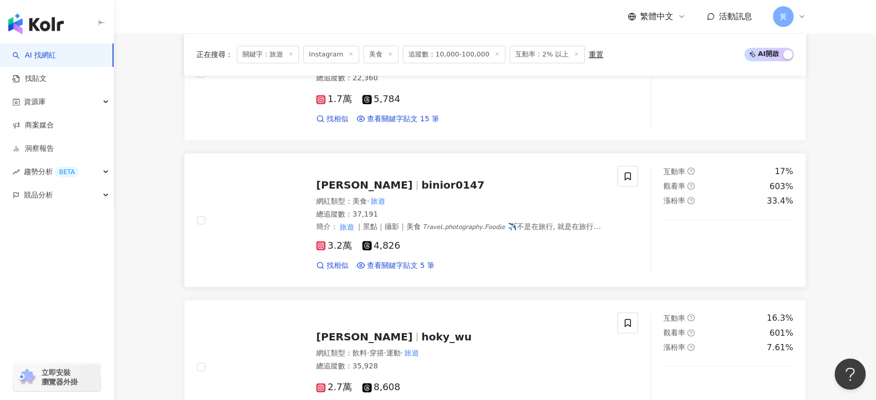
scroll to position [1209, 0]
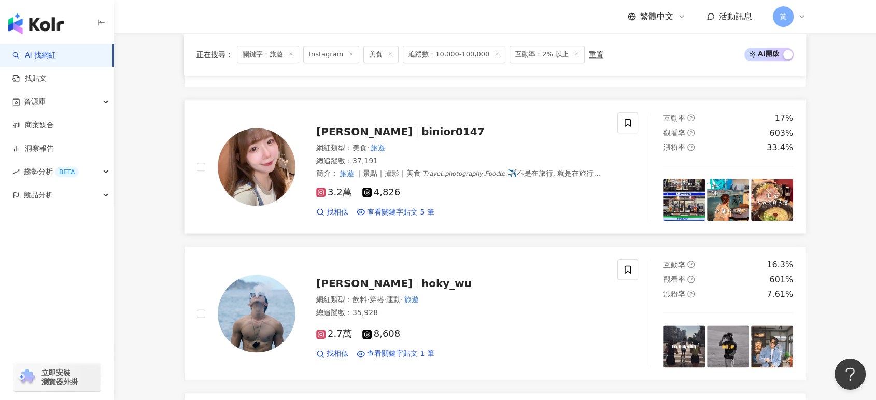
click at [365, 132] on span "Alin Chuang" at bounding box center [364, 131] width 96 height 12
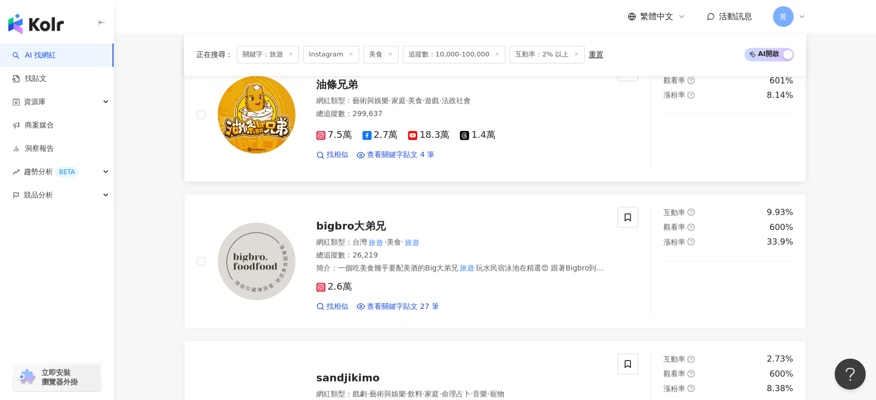
scroll to position [1612, 0]
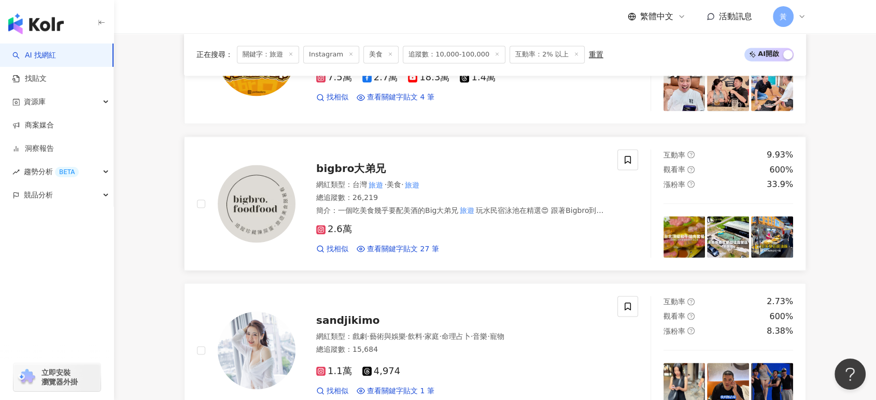
click at [338, 180] on div "網紅類型 ： 台灣 旅遊 · 美食 · 旅遊" at bounding box center [460, 185] width 289 height 10
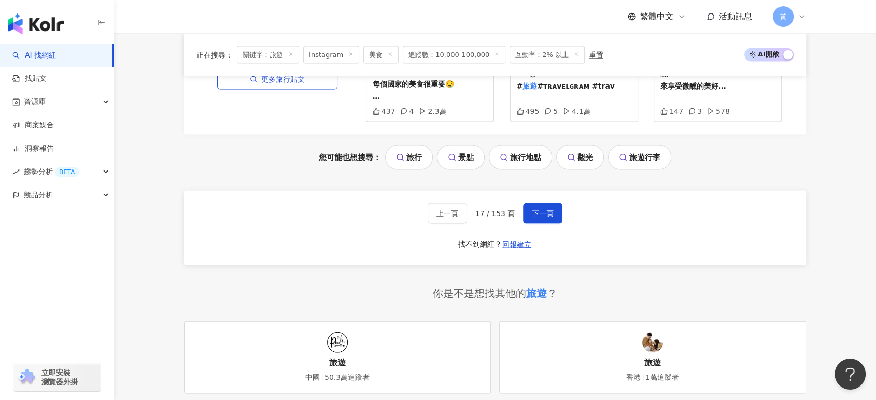
scroll to position [2245, 0]
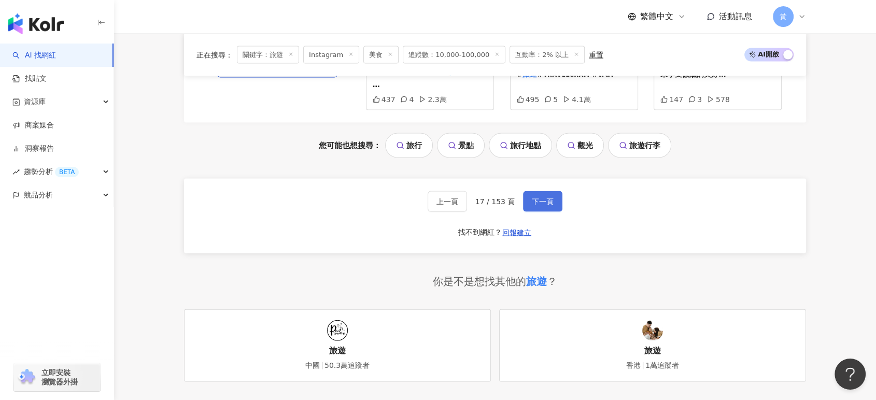
click at [546, 197] on span "下一頁" at bounding box center [543, 201] width 22 height 8
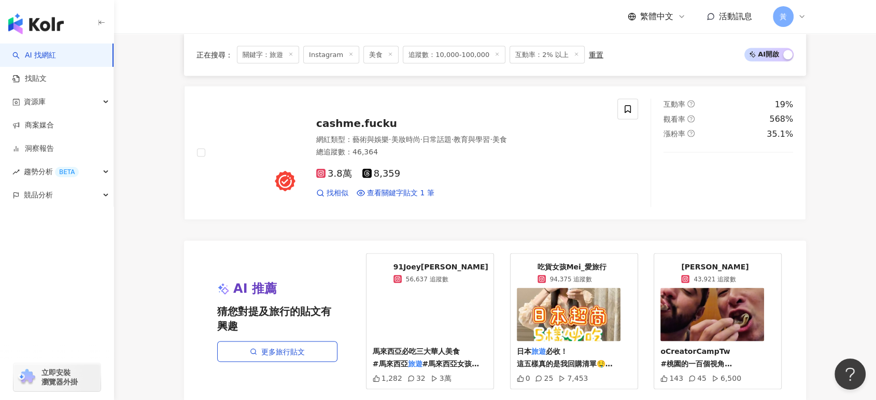
scroll to position [2073, 0]
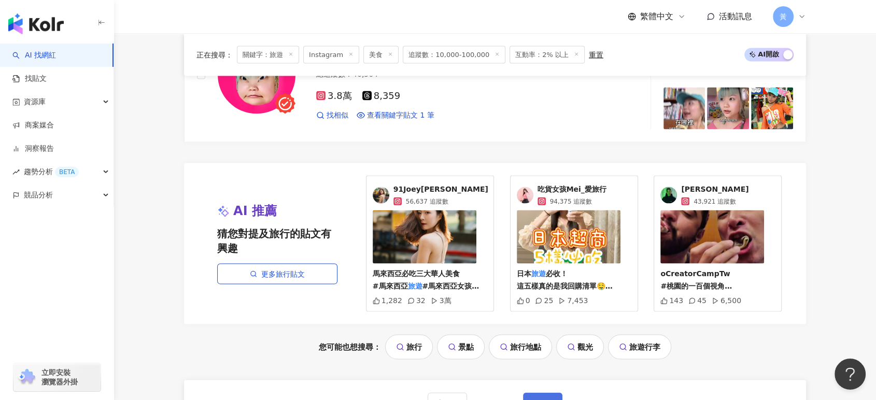
click at [535, 399] on span "下一頁" at bounding box center [543, 403] width 22 height 8
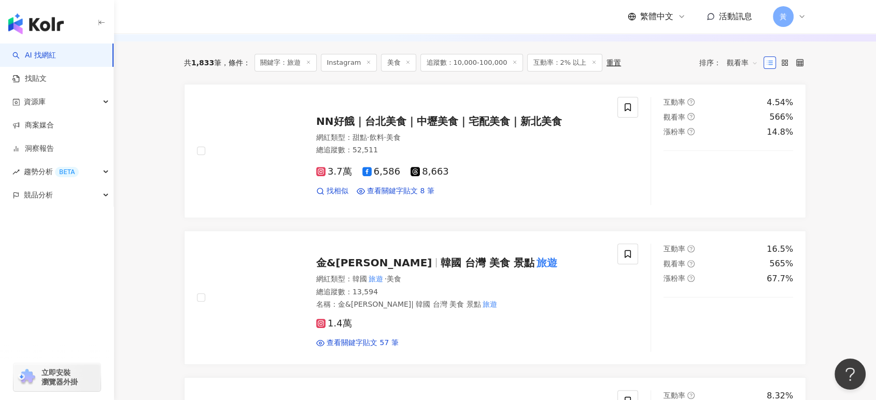
scroll to position [345, 0]
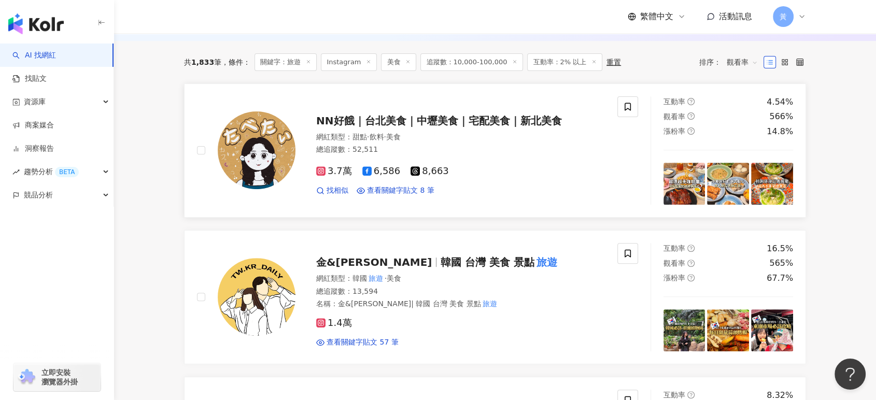
click at [446, 119] on span "NN好餓｜台北美食｜中壢美食｜宅配美食｜新北美食" at bounding box center [438, 121] width 245 height 12
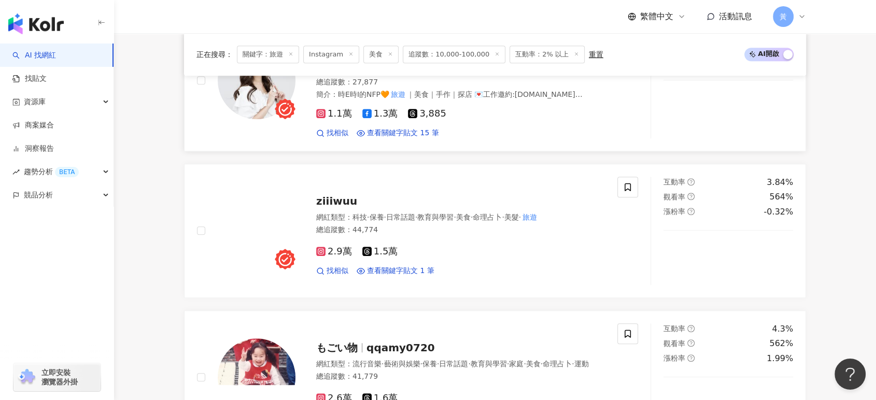
scroll to position [863, 0]
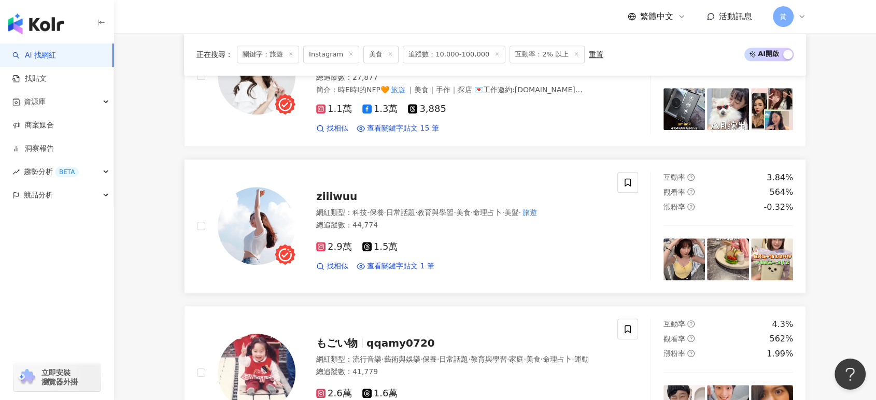
click at [417, 211] on span "·" at bounding box center [416, 212] width 2 height 8
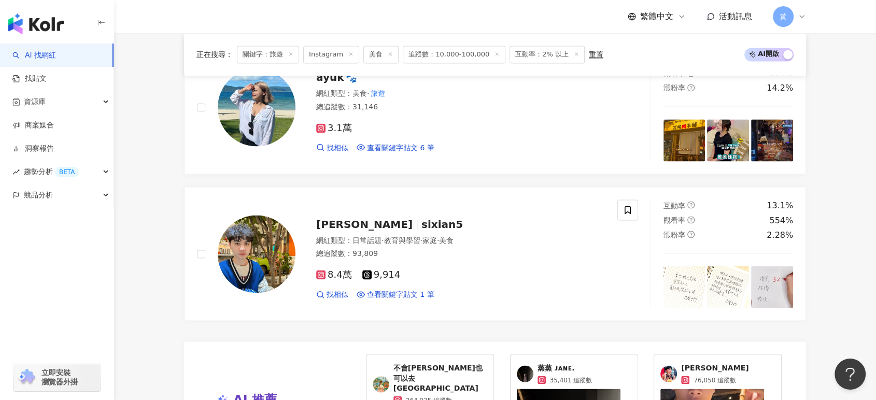
scroll to position [1842, 0]
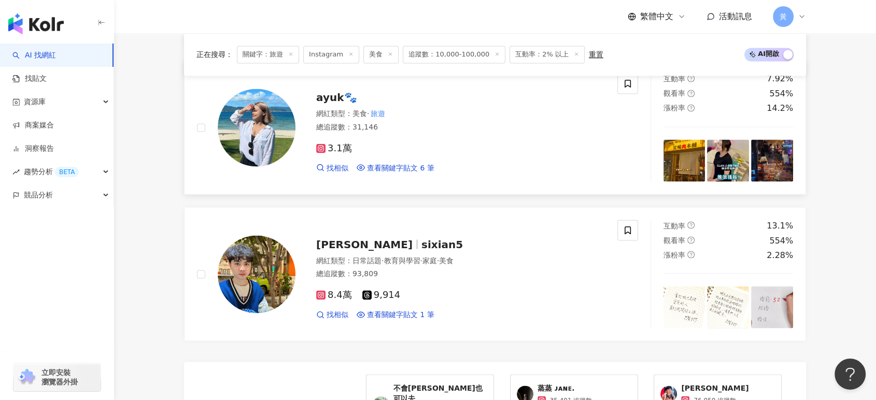
click at [380, 108] on mark "旅遊" at bounding box center [378, 113] width 18 height 11
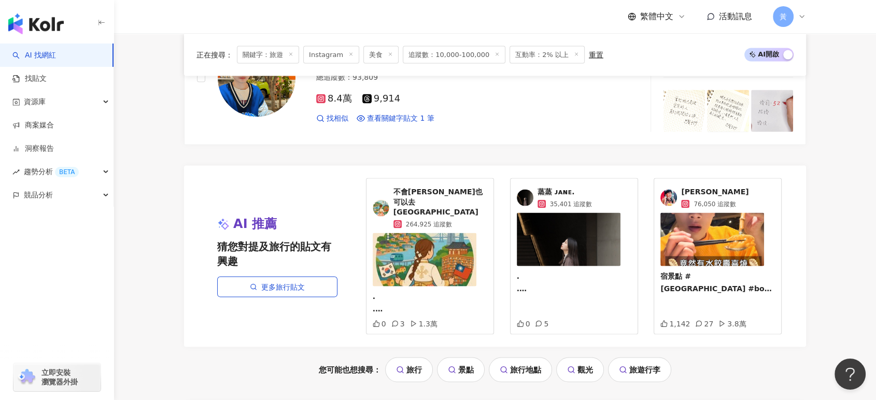
scroll to position [2130, 0]
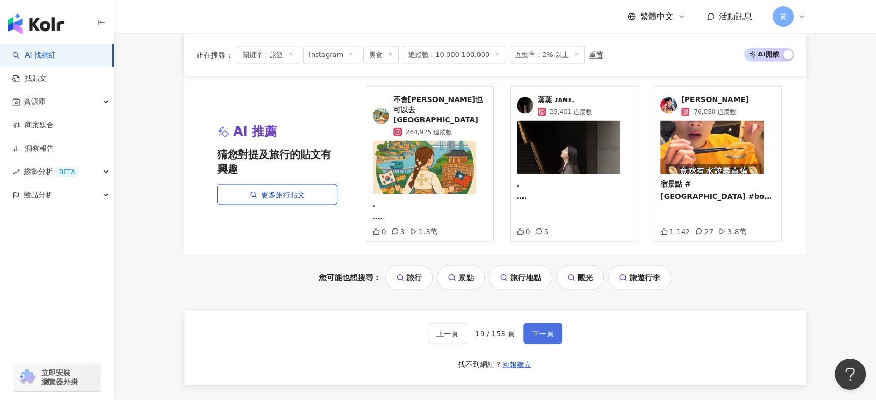
click at [534, 330] on span "下一頁" at bounding box center [543, 334] width 22 height 8
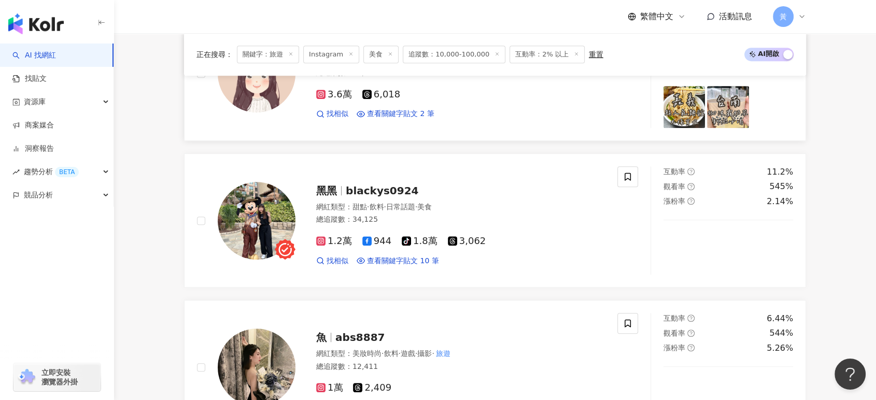
scroll to position [576, 0]
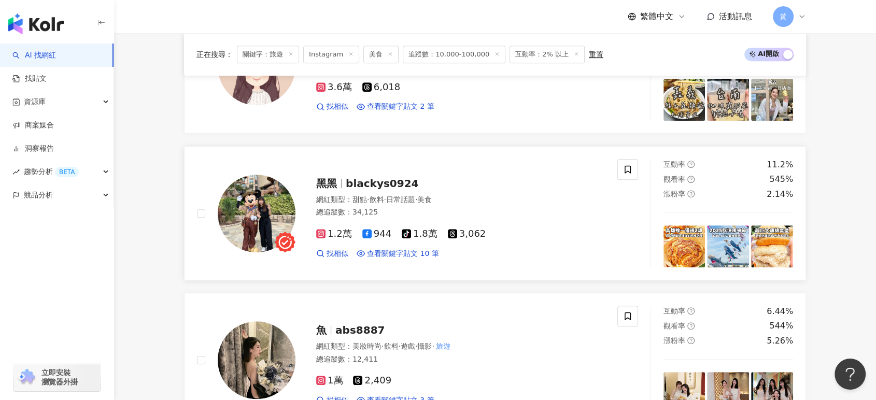
click at [398, 189] on span "blackys0924" at bounding box center [382, 183] width 73 height 12
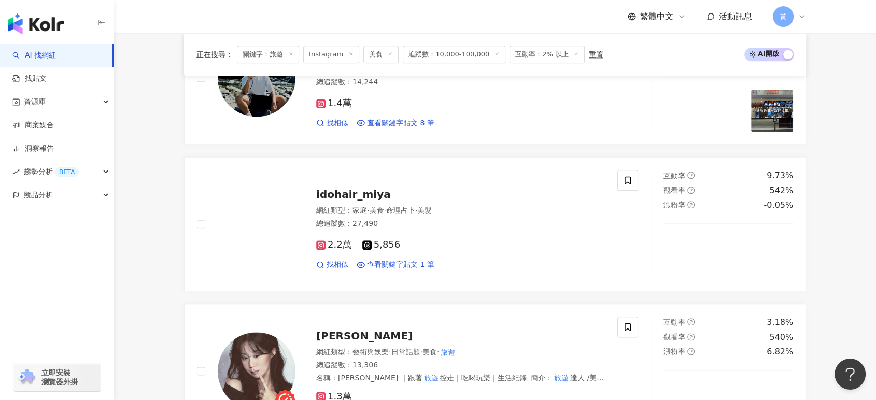
scroll to position [1094, 0]
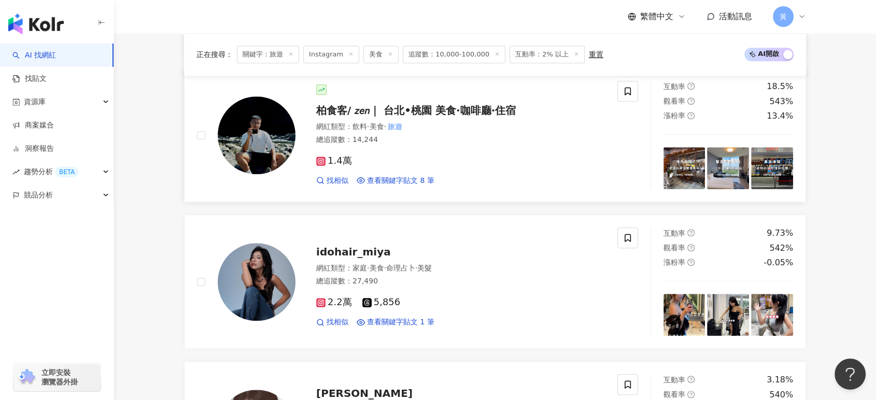
click at [386, 125] on span "·" at bounding box center [384, 126] width 2 height 8
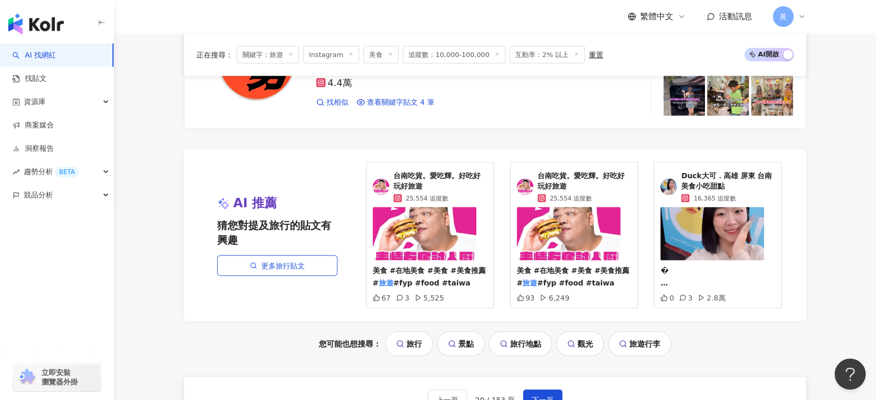
scroll to position [2188, 0]
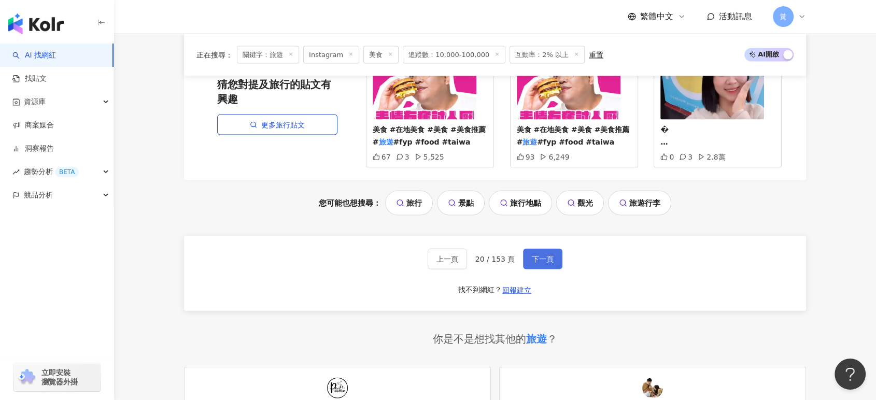
click at [540, 265] on button "下一頁" at bounding box center [542, 259] width 39 height 21
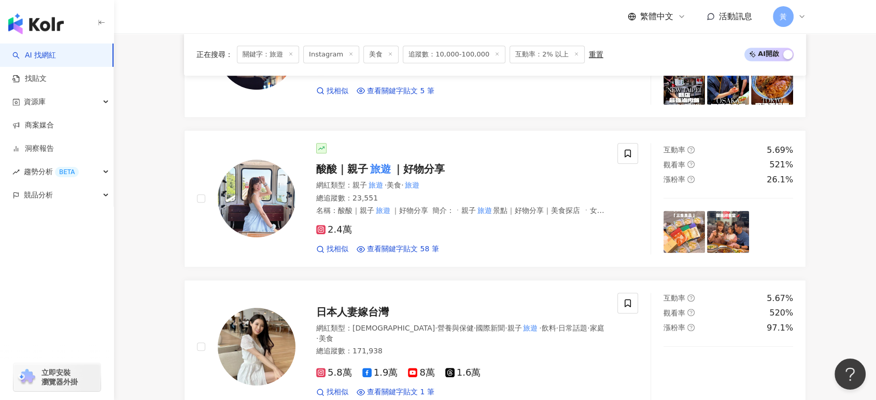
scroll to position [760, 0]
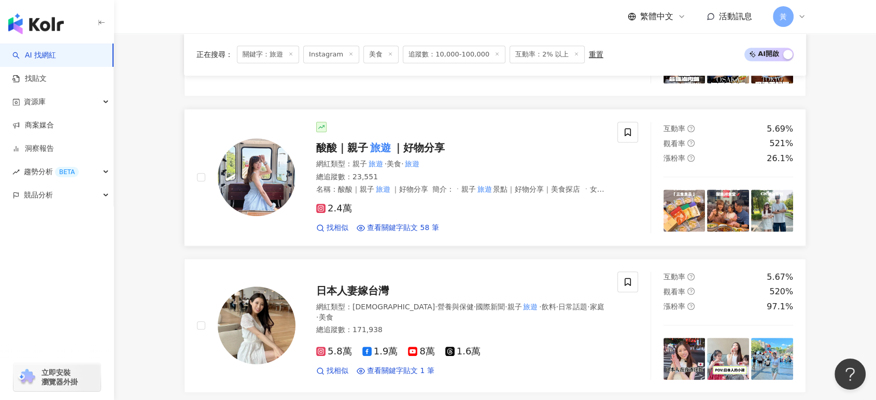
click at [398, 182] on div "網紅類型 ： 親子 旅遊 · 美食 · 旅遊 總追蹤數 ： 23,551 名稱 ： 酸酸｜親子 旅遊 ｜好物分享 簡介 ： ㆍ親子 旅遊 景點｜好物分享｜美食…" at bounding box center [460, 177] width 289 height 36
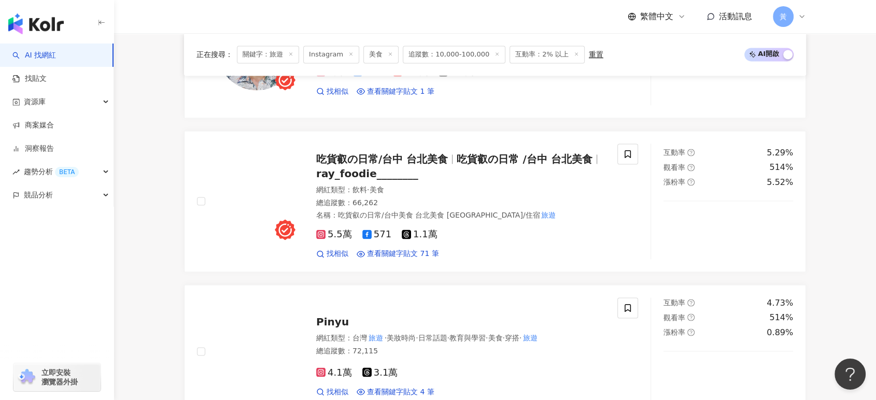
scroll to position [1624, 0]
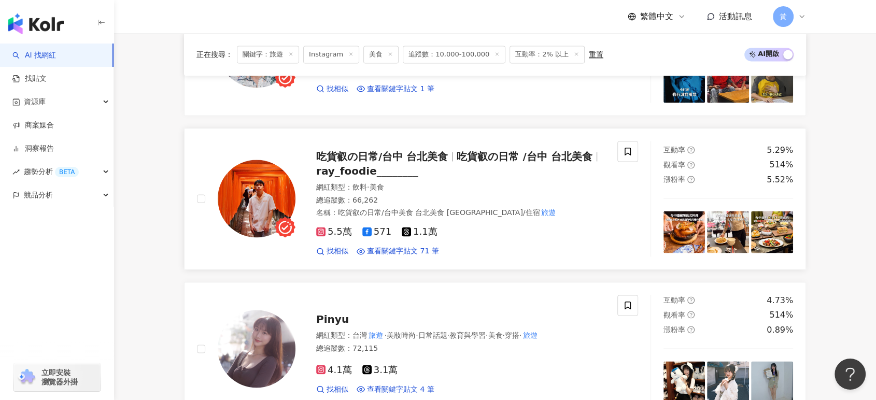
click at [352, 173] on span "ray_foodie________" at bounding box center [367, 171] width 102 height 12
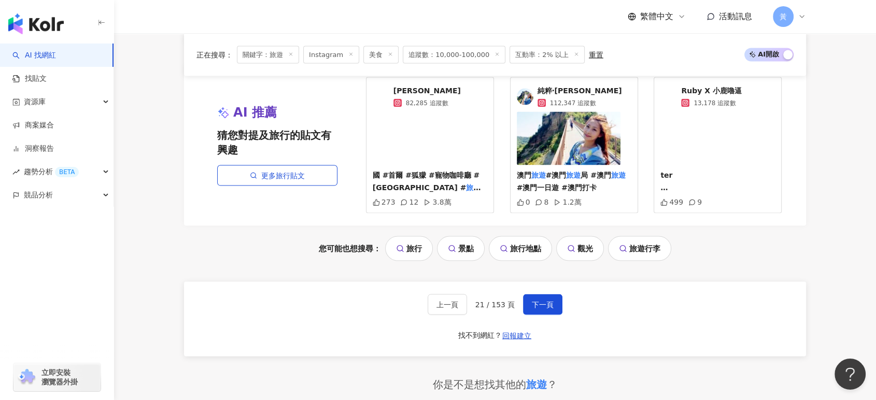
scroll to position [2199, 0]
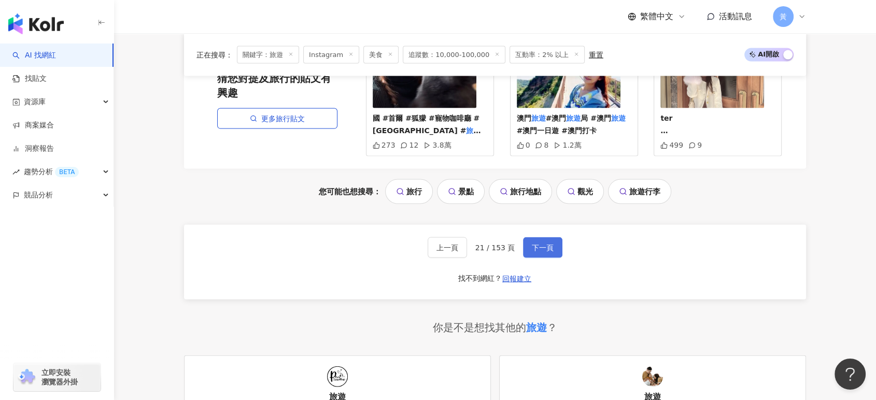
click at [534, 246] on span "下一頁" at bounding box center [543, 248] width 22 height 8
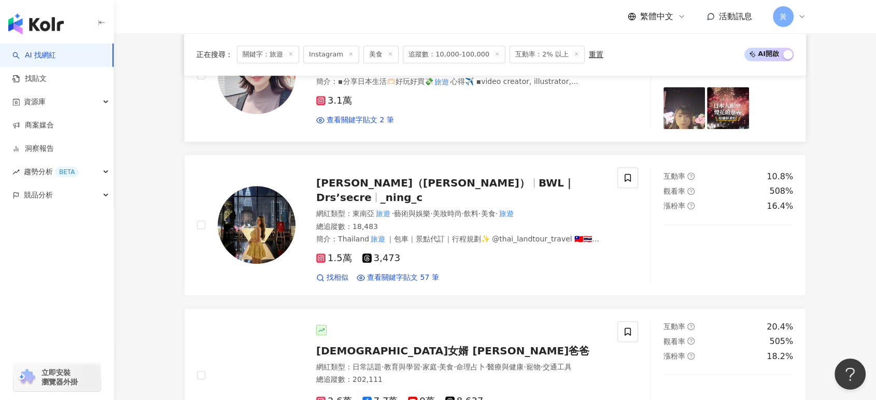
scroll to position [863, 0]
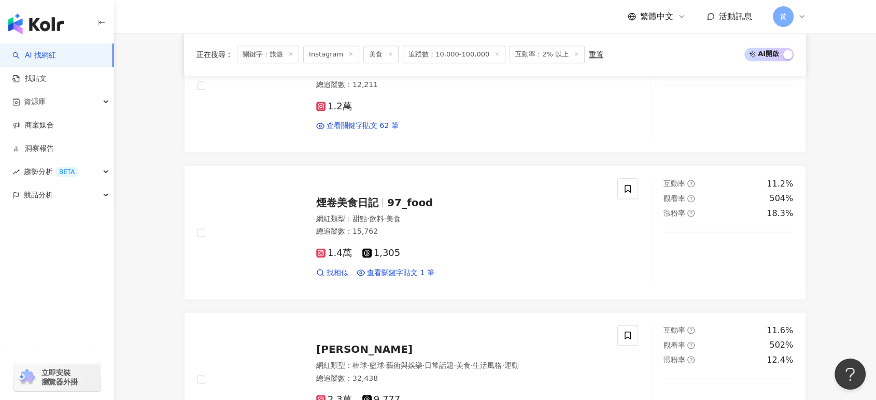
scroll to position [1324, 0]
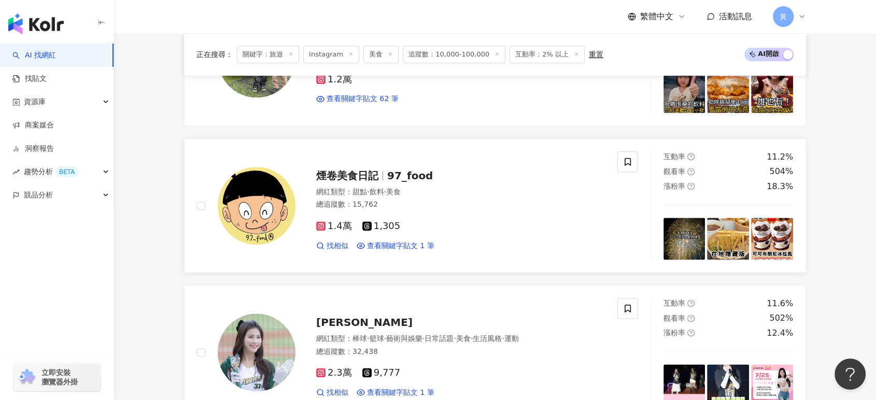
click at [350, 173] on span "煙卷美食日記" at bounding box center [347, 175] width 62 height 12
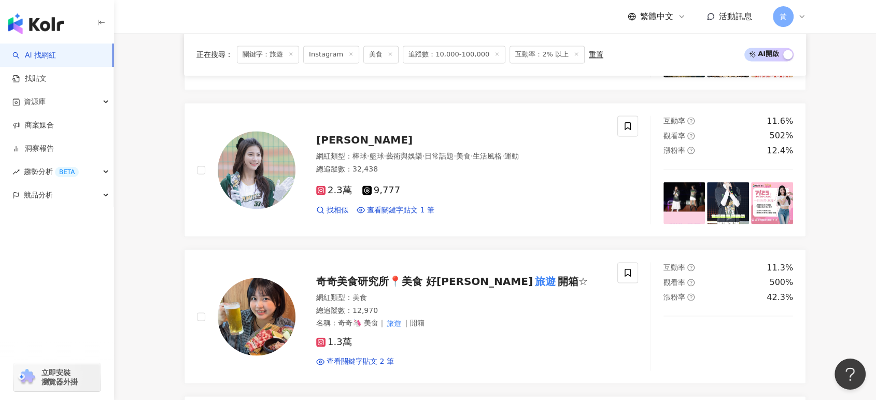
scroll to position [1555, 0]
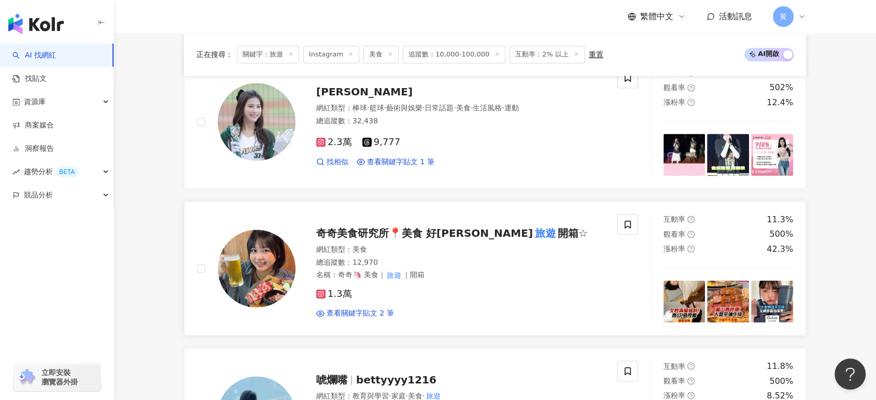
click at [406, 235] on div "奇奇美食研究所📍美食 好康 旅遊 開箱☆ 網紅類型 ： 美食 總追蹤數 ： 12,970 名稱 ： 奇奇🦄 美食｜ 旅遊 ｜開箱 1.3萬 查看關鍵字貼文 2…" at bounding box center [449, 268] width 309 height 101
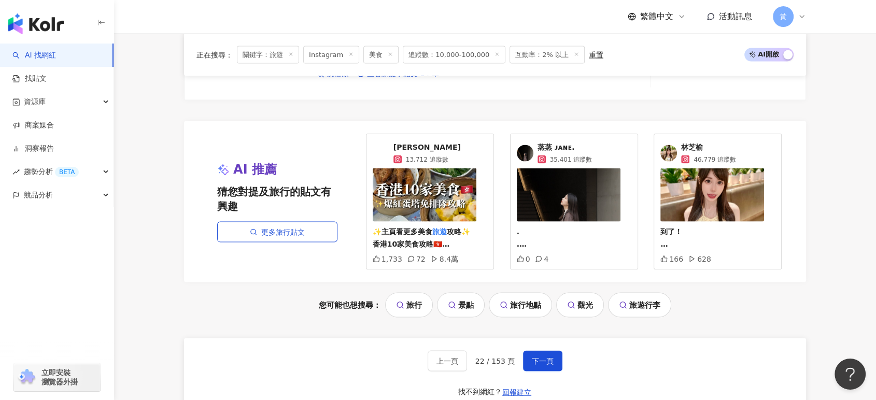
scroll to position [2188, 0]
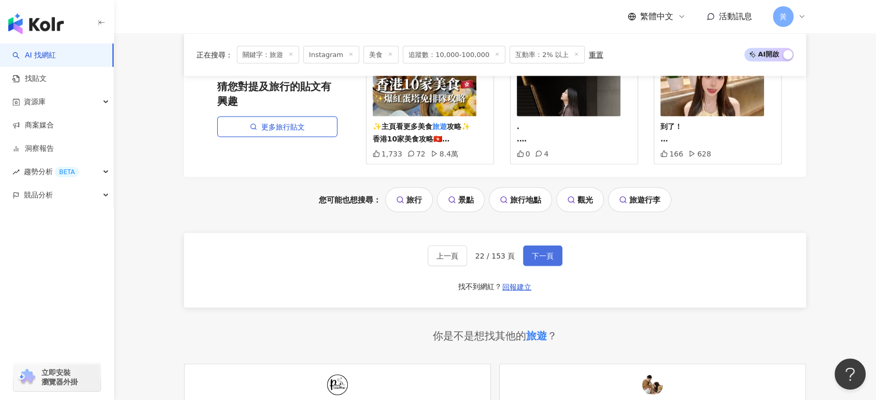
click at [549, 252] on span "下一頁" at bounding box center [543, 256] width 22 height 8
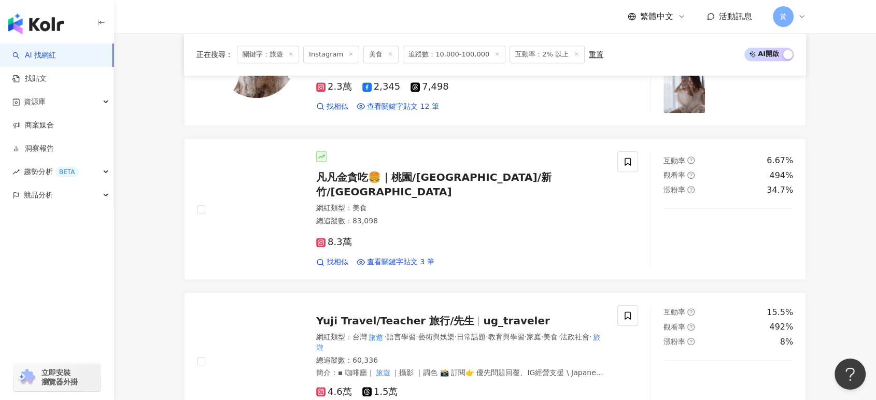
scroll to position [1036, 0]
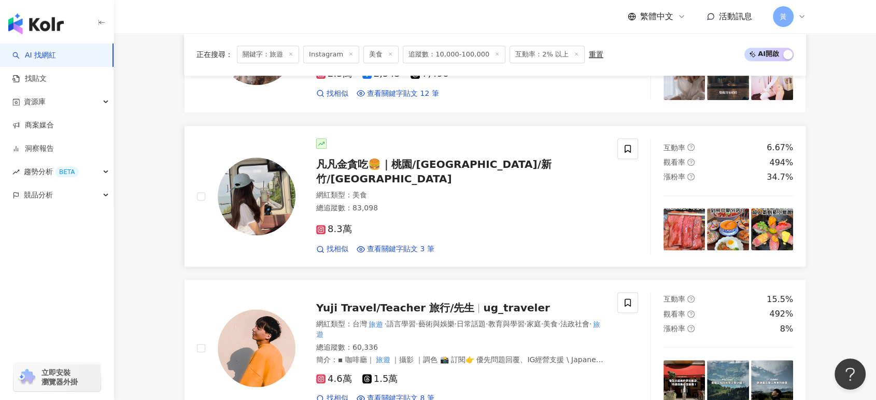
click at [475, 169] on span "凡凡金貪吃🍔｜桃園/中壢/新竹/台北美食" at bounding box center [433, 171] width 235 height 27
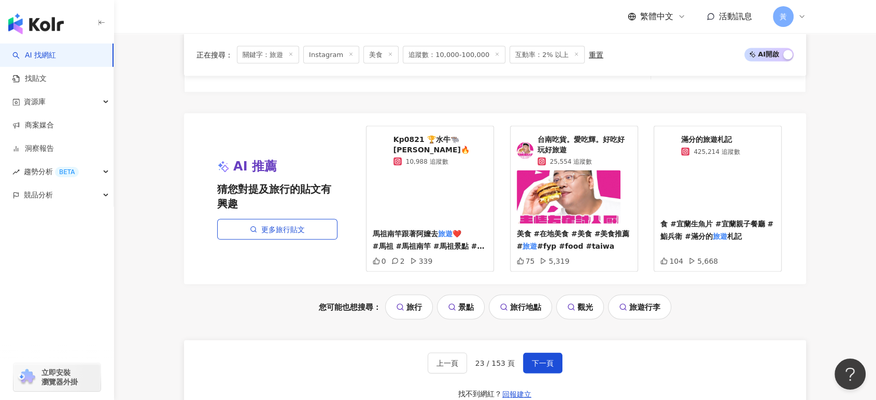
scroll to position [2245, 0]
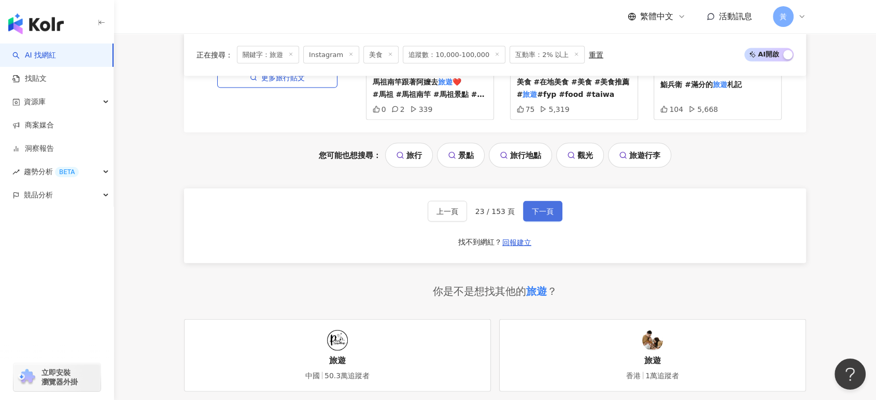
click at [534, 207] on span "下一頁" at bounding box center [543, 211] width 22 height 8
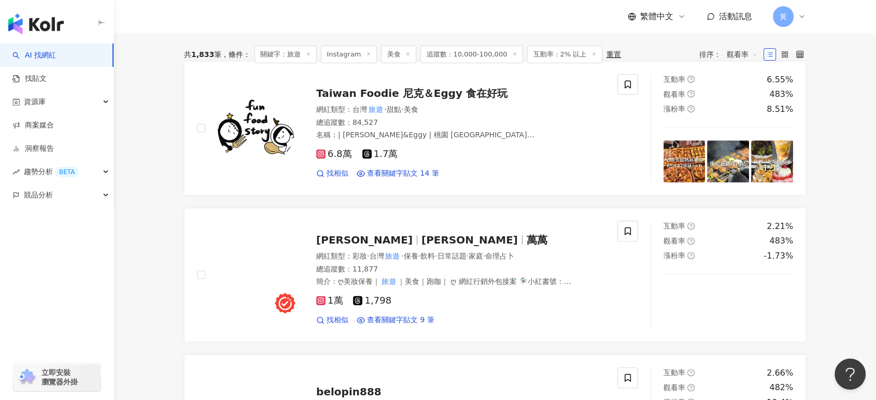
scroll to position [394, 0]
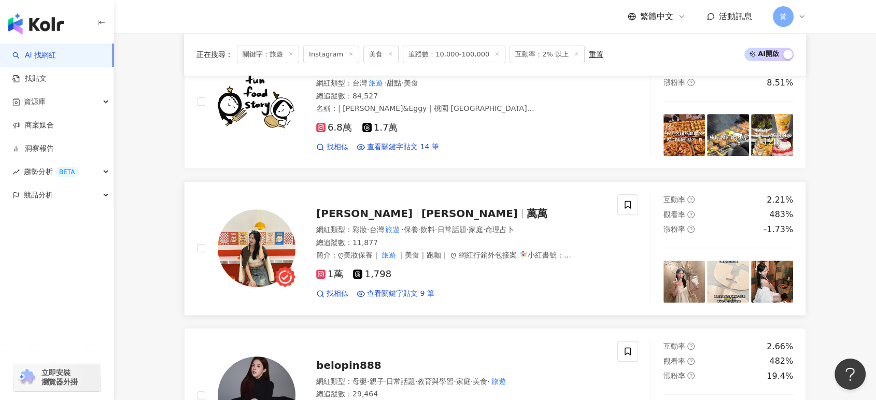
click at [421, 216] on span "wang" at bounding box center [473, 213] width 105 height 12
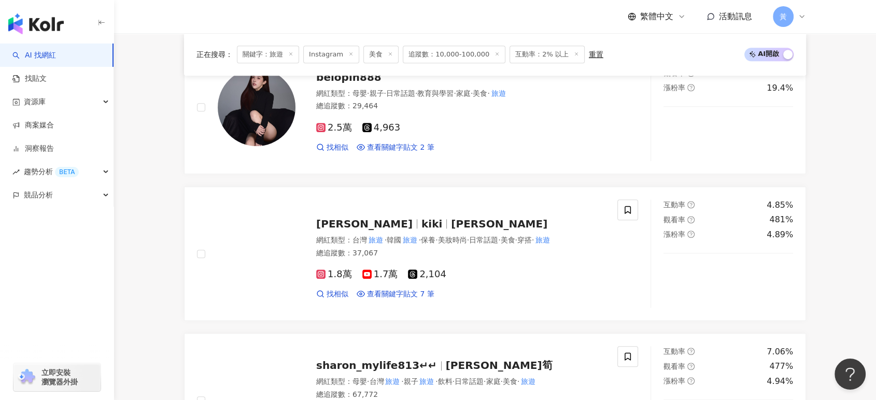
scroll to position [855, 0]
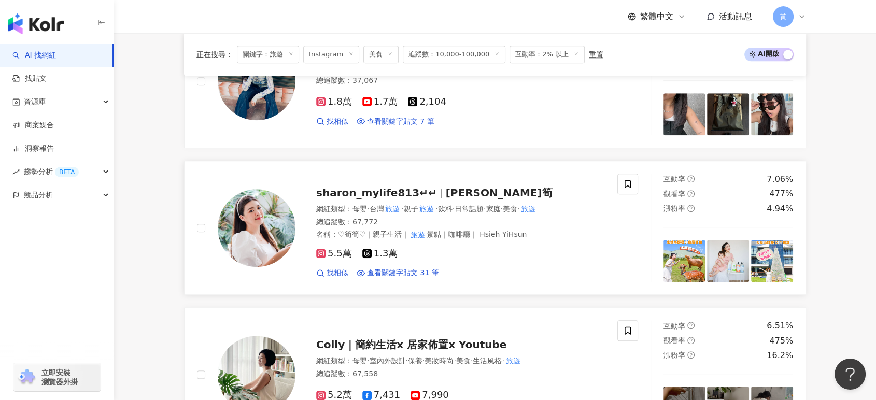
click at [380, 198] on span "sharon_mylife813↵↵" at bounding box center [376, 193] width 121 height 12
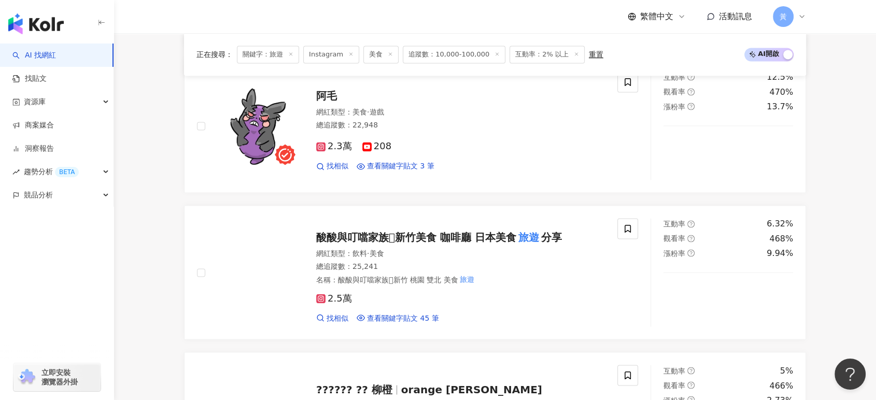
scroll to position [1776, 0]
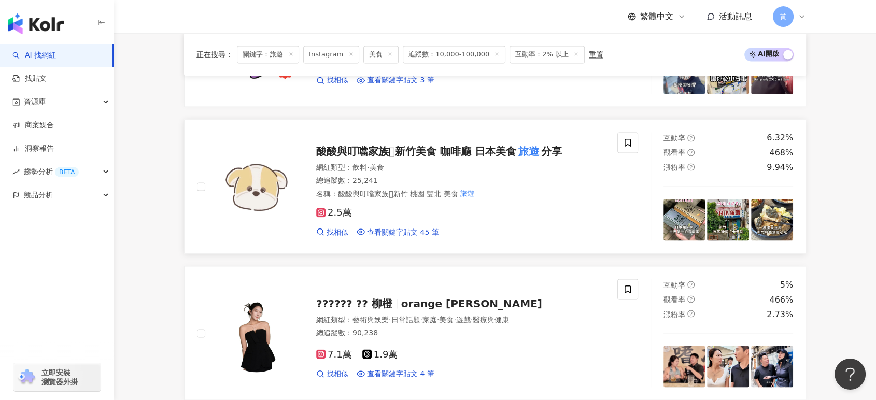
click at [373, 152] on span "酸酸與叮噹家族𖤐新竹美食 咖啡廳 日本美食" at bounding box center [416, 151] width 200 height 12
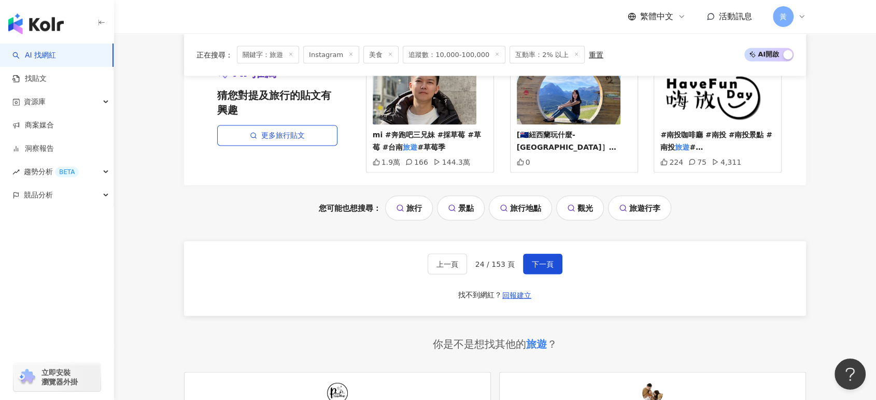
scroll to position [2179, 0]
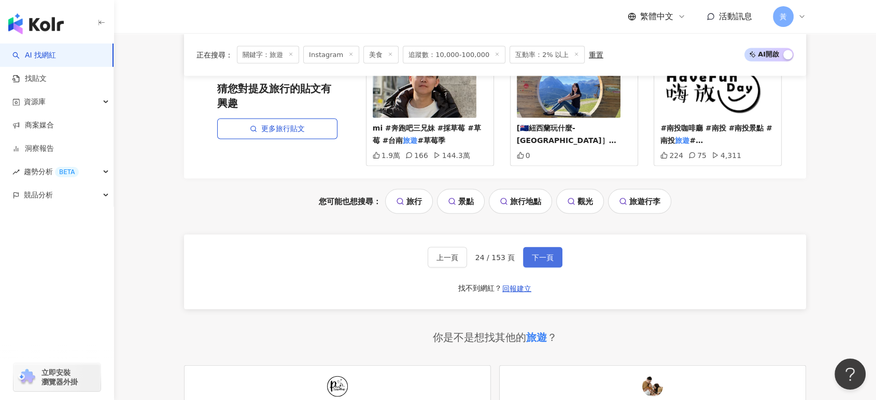
click at [535, 253] on span "下一頁" at bounding box center [543, 257] width 22 height 8
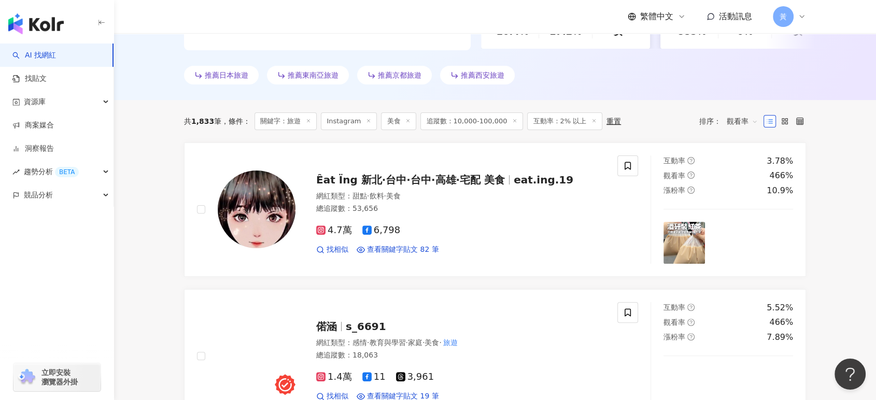
scroll to position [288, 0]
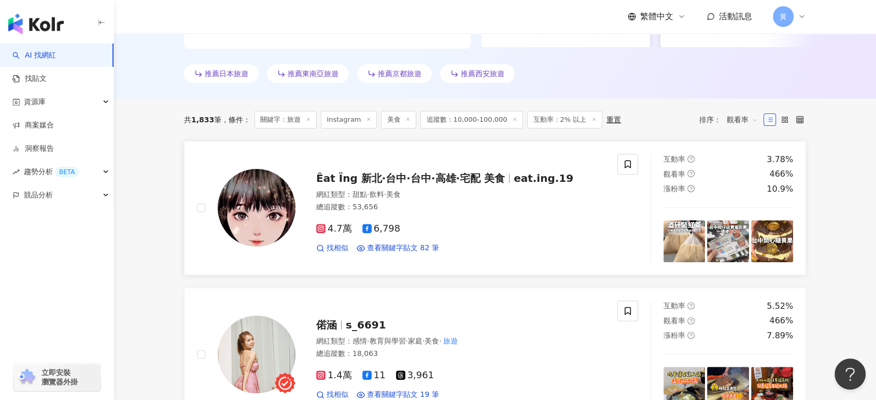
click at [485, 178] on span "Êat Ïng 新北·台中·台中·高雄·宅配 美食" at bounding box center [410, 178] width 189 height 12
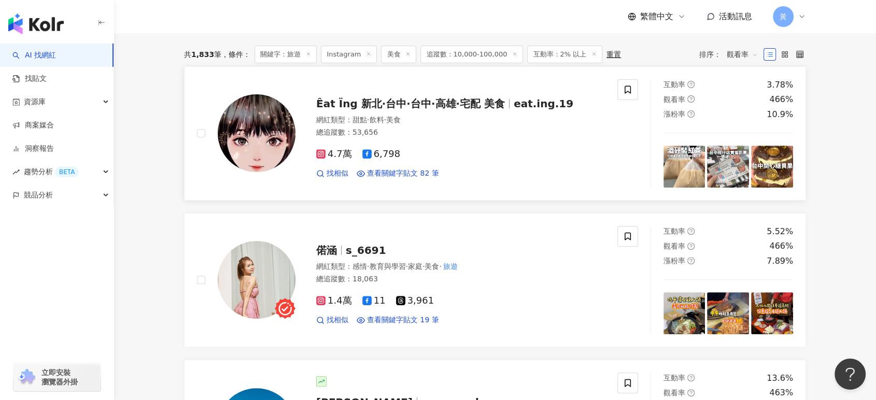
scroll to position [345, 0]
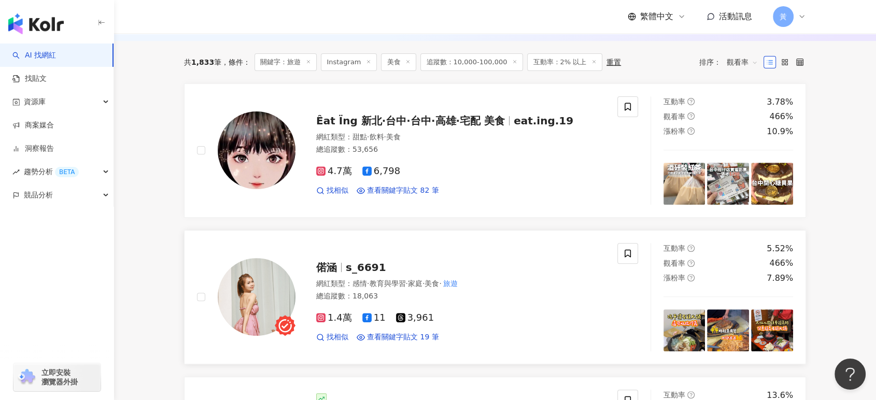
click at [398, 276] on div "偌涵 s_6691 網紅類型 ： 感情 · 教育與學習 · 家庭 · 美食 · 旅遊 總追蹤數 ： 18,063 1.4萬 11 3,961 找相似 查看關鍵…" at bounding box center [449, 297] width 309 height 91
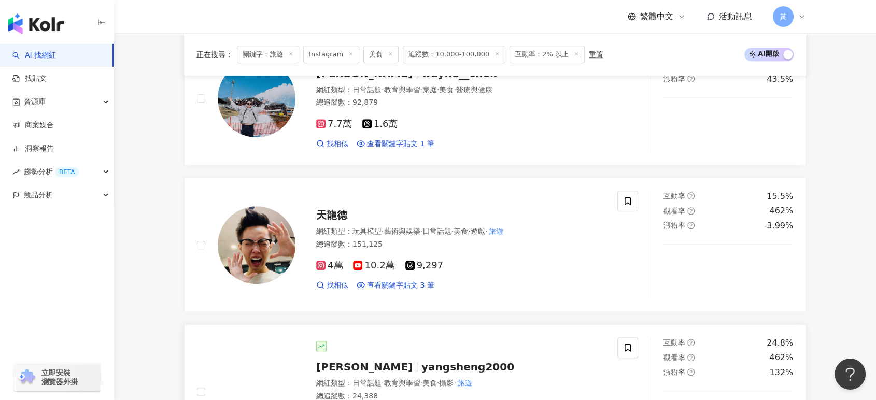
scroll to position [978, 0]
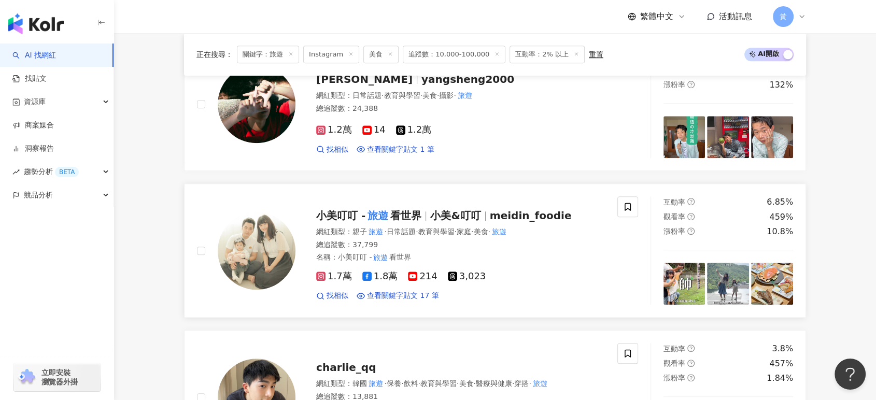
click at [454, 230] on span "教育與學習" at bounding box center [436, 231] width 36 height 8
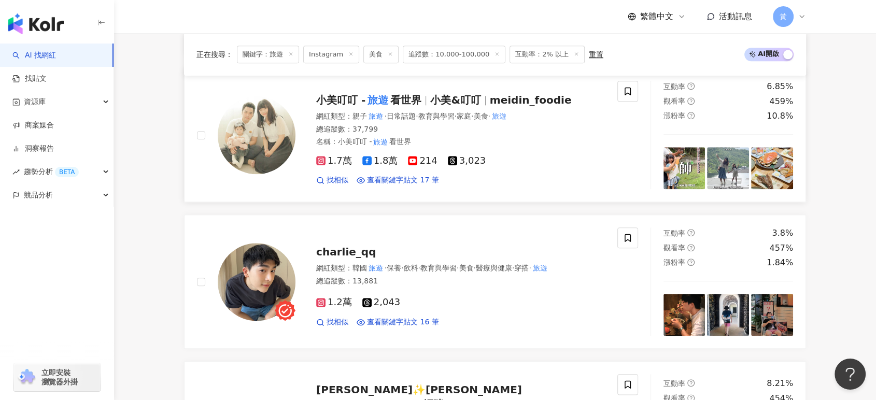
scroll to position [1209, 0]
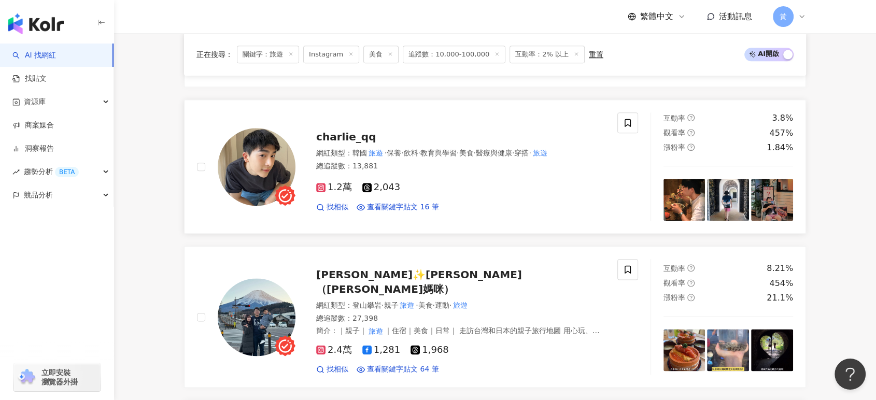
click at [314, 137] on div "charlie_qq 網紅類型 ： 韓國 旅遊 · 保養 · 飲料 · 教育與學習 · 美食 · 醫療與健康 · 穿搭 · 旅遊 總追蹤數 ： 13,881 …" at bounding box center [449, 166] width 309 height 91
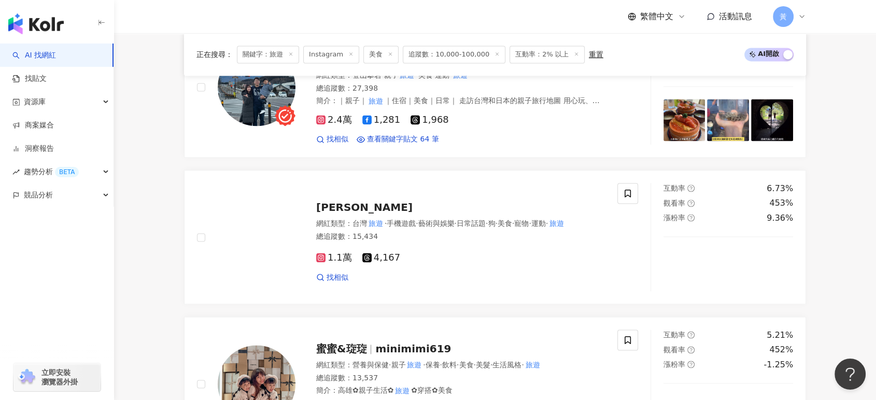
scroll to position [1555, 0]
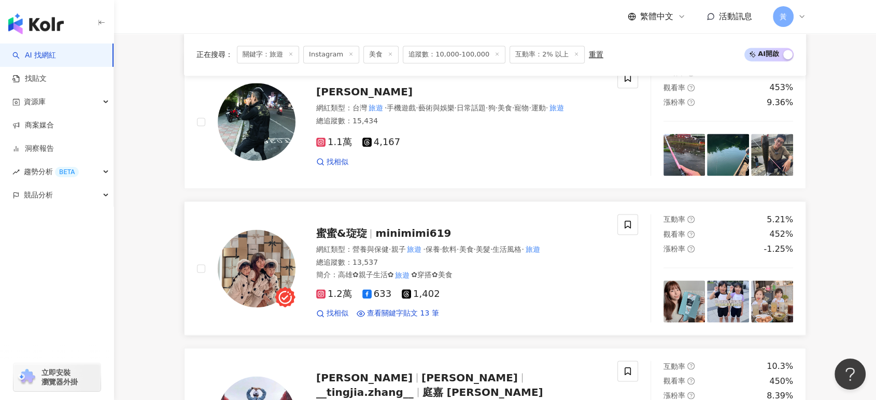
click at [406, 235] on div "蜜蜜&琁琁 minimimi619 網紅類型 ： 營養與保健 · 親子 旅遊 · 保養 · 飲料 · 美食 · 美髮 · 生活風格 · 旅遊 總追蹤數 ： 1…" at bounding box center [449, 268] width 309 height 101
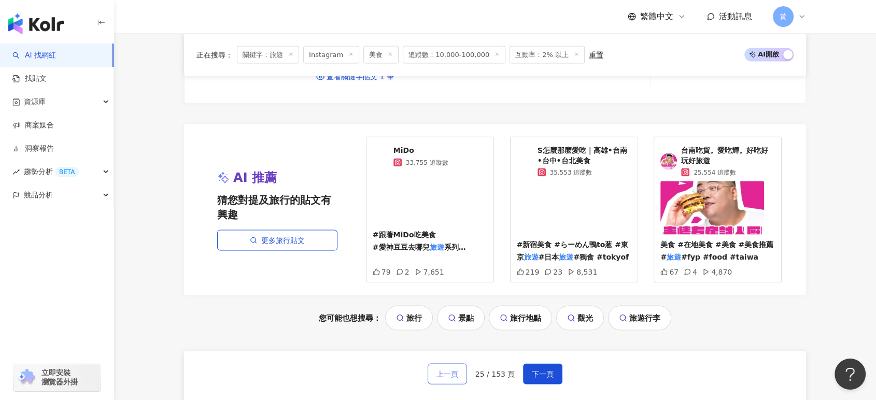
scroll to position [2188, 0]
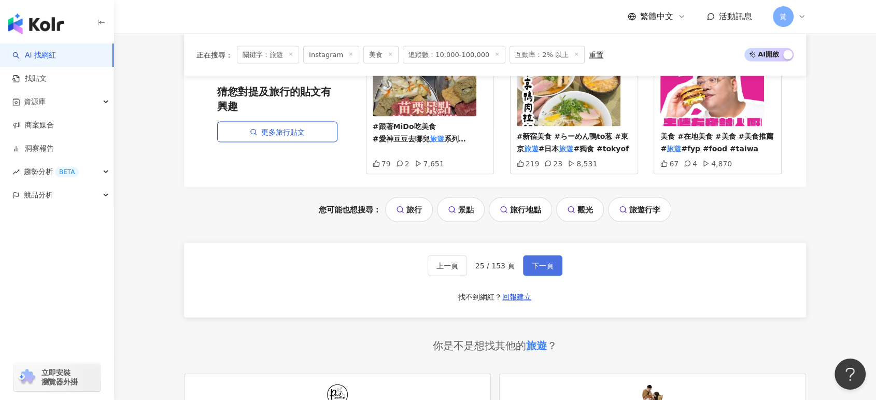
click at [544, 262] on span "下一頁" at bounding box center [543, 266] width 22 height 8
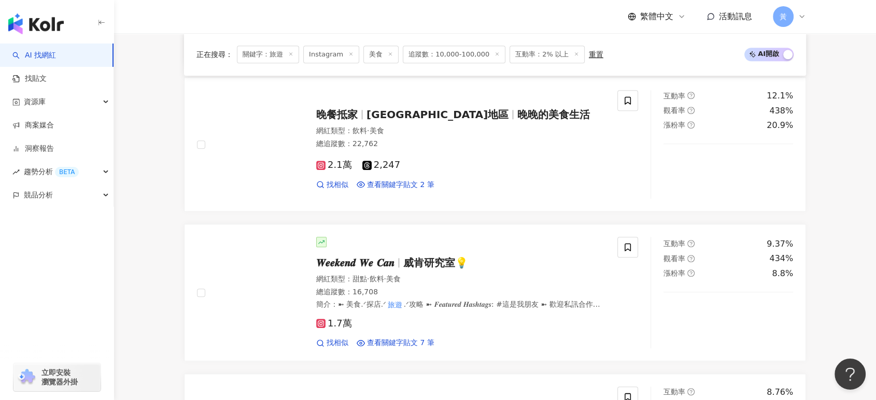
scroll to position [1151, 0]
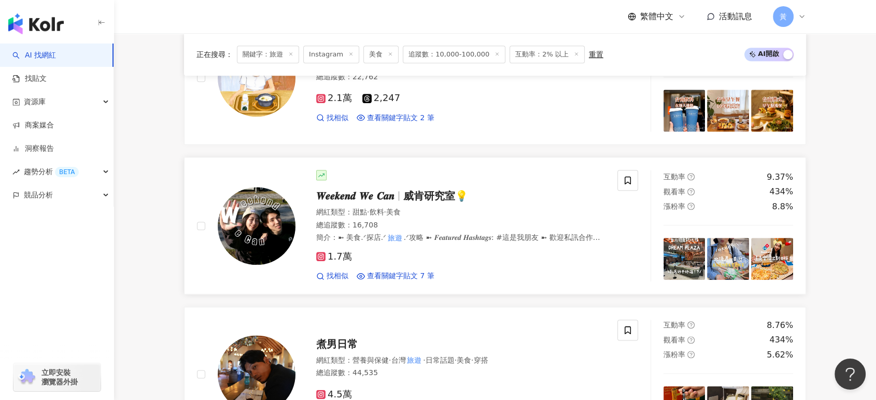
click at [370, 197] on span "𝑾𝒆𝒆𝒌𝒆𝒏𝒅 𝑾𝒆 𝑪𝒂𝒏" at bounding box center [355, 196] width 78 height 12
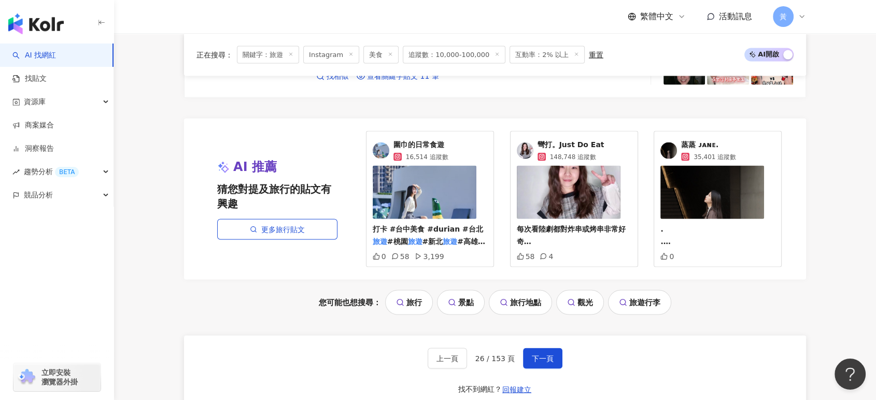
scroll to position [2130, 0]
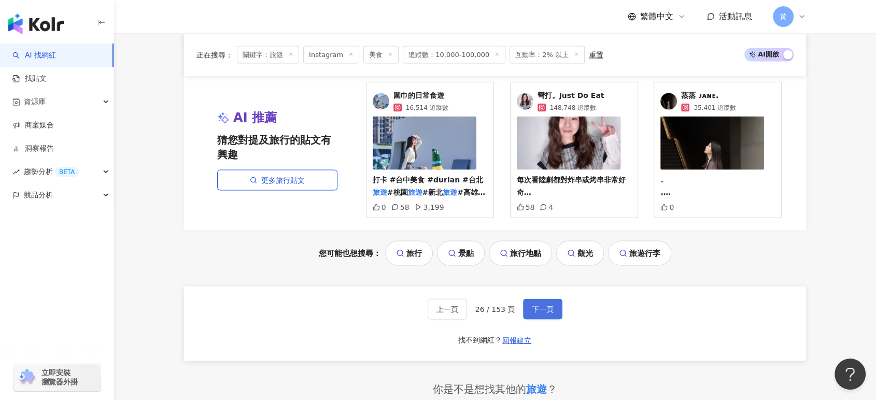
click at [532, 308] on span "下一頁" at bounding box center [543, 309] width 22 height 8
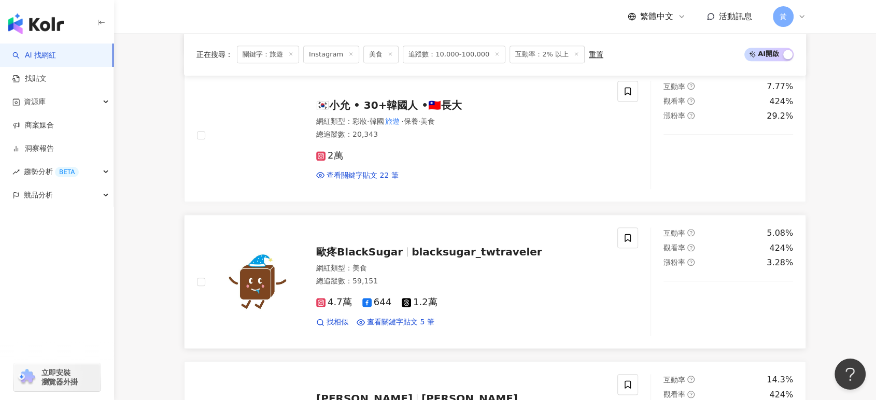
scroll to position [1266, 0]
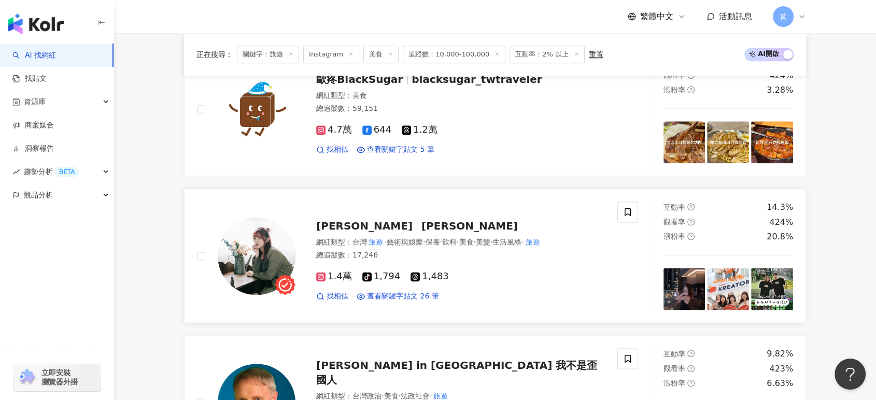
click at [375, 240] on mark "旅遊" at bounding box center [376, 241] width 18 height 11
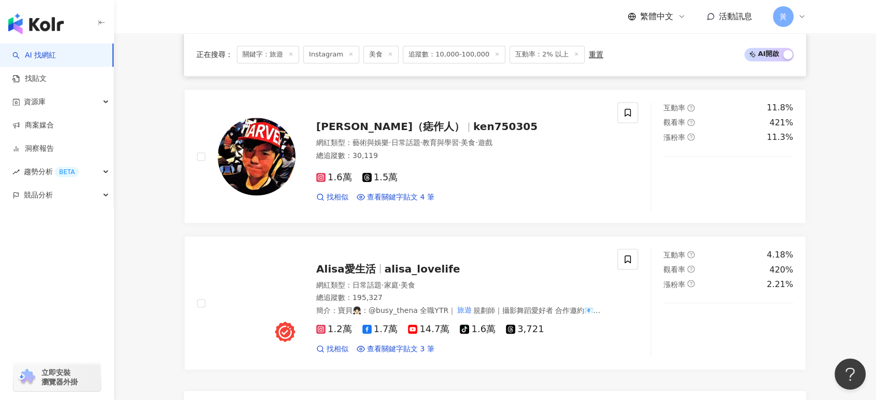
scroll to position [1900, 0]
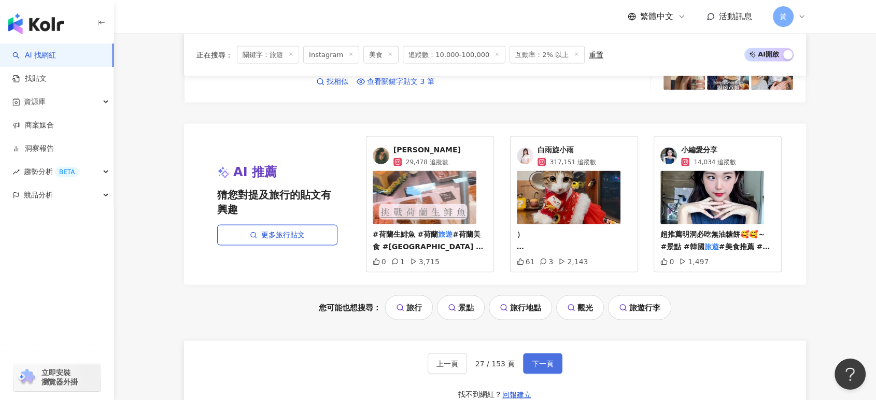
click at [545, 360] on span "下一頁" at bounding box center [543, 364] width 22 height 8
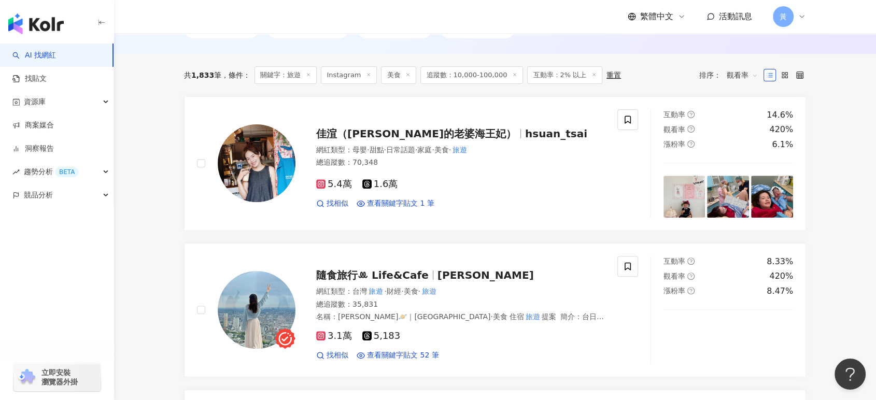
scroll to position [345, 0]
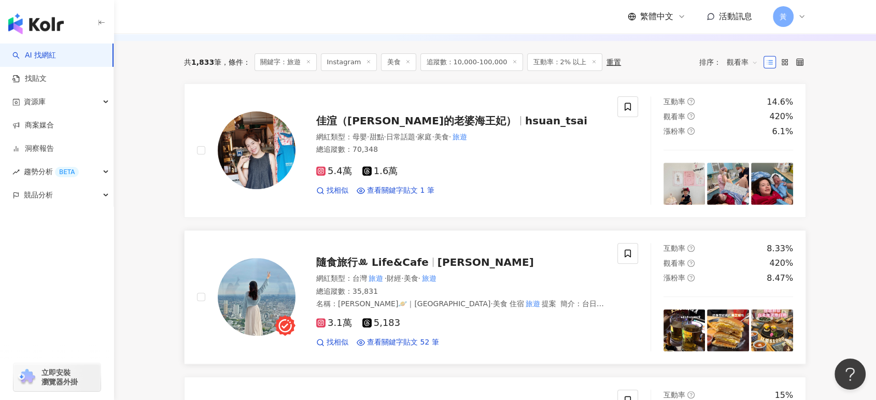
click at [411, 265] on span "隨食旅行ꔛ Life&Cafe" at bounding box center [372, 262] width 112 height 12
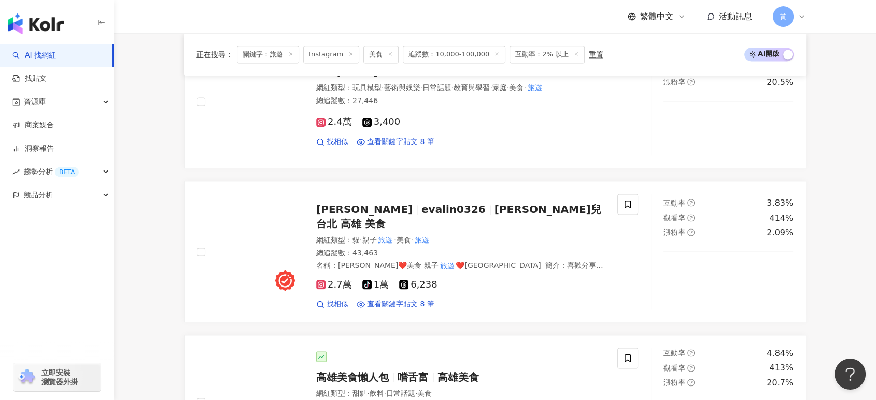
scroll to position [1439, 0]
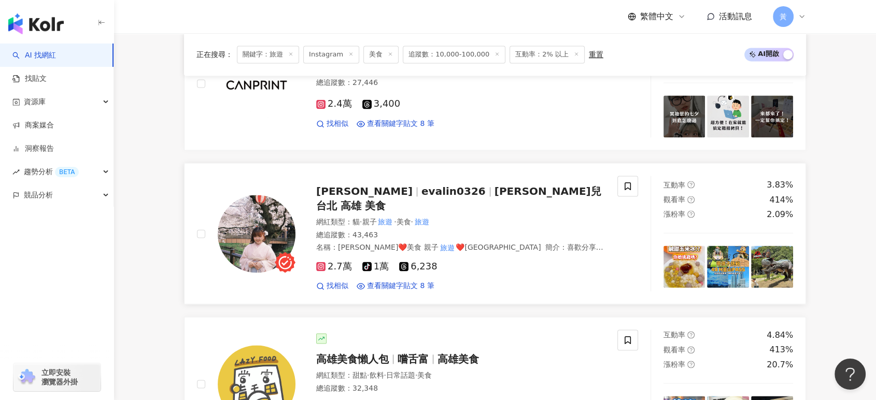
click at [358, 197] on span "Eva娃兒" at bounding box center [368, 191] width 105 height 12
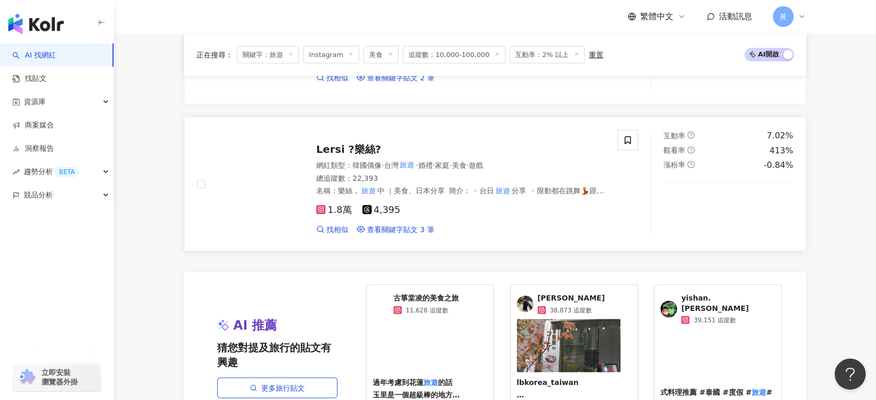
scroll to position [1900, 0]
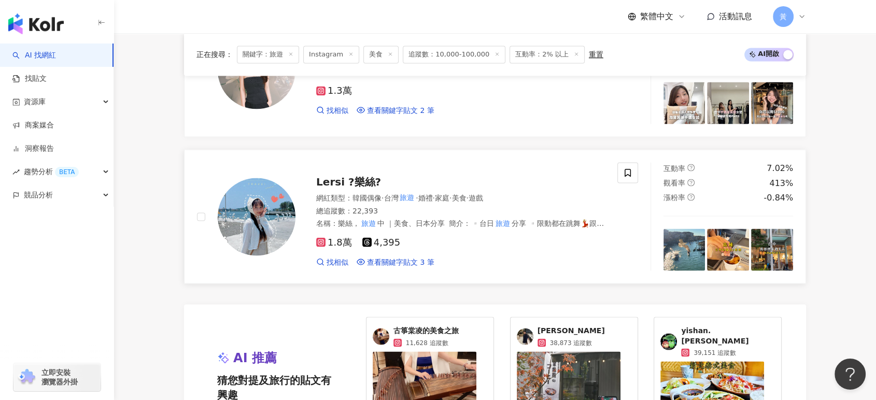
click at [362, 176] on span "Lersi ?樂絲?" at bounding box center [348, 181] width 65 height 12
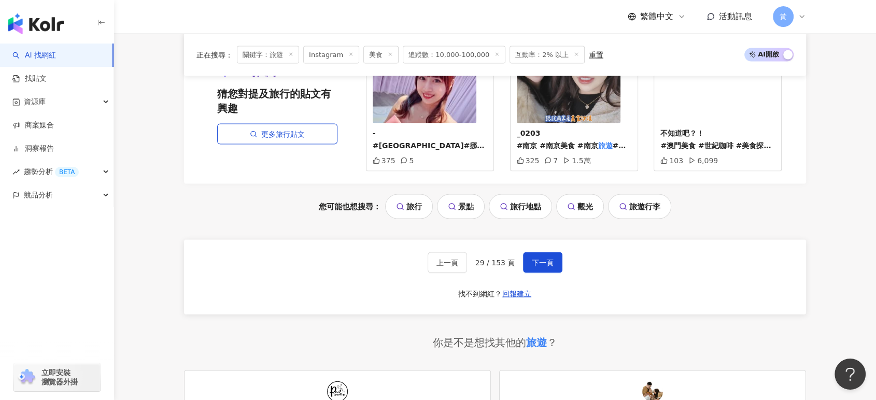
scroll to position [2215, 0]
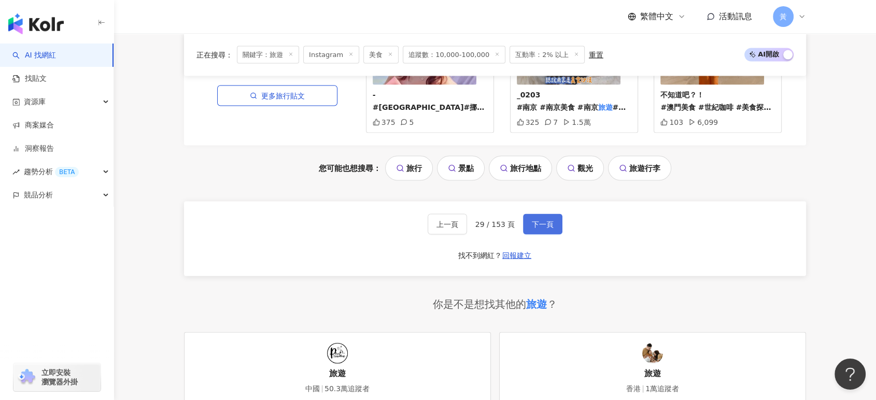
click at [536, 225] on span "下一頁" at bounding box center [543, 224] width 22 height 8
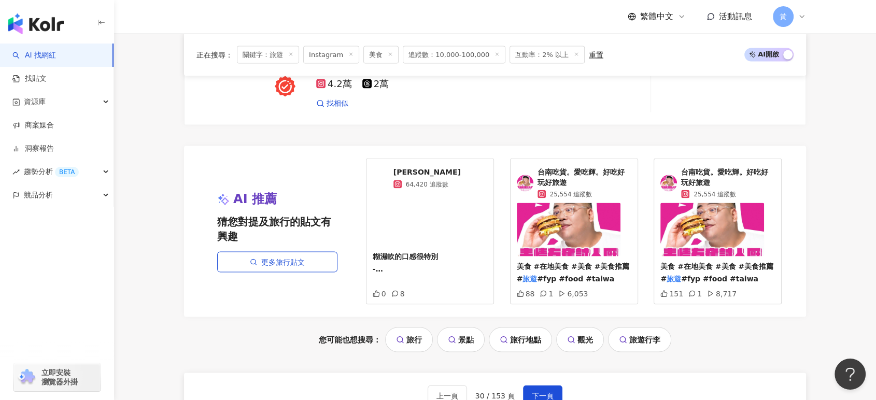
scroll to position [2124, 0]
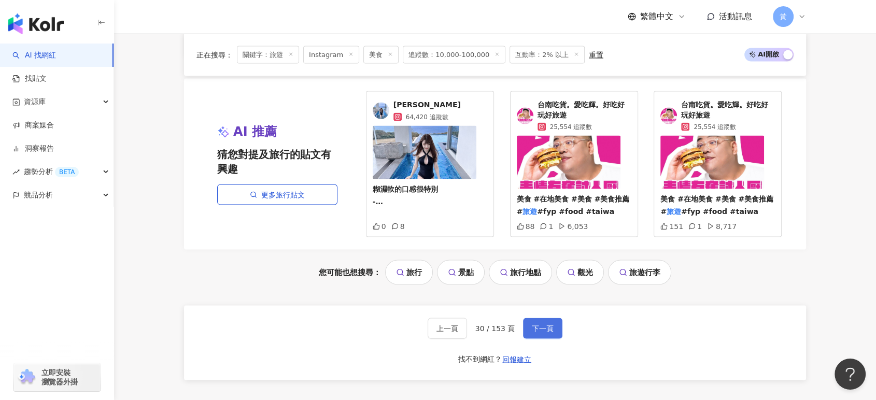
click at [552, 326] on button "下一頁" at bounding box center [542, 328] width 39 height 21
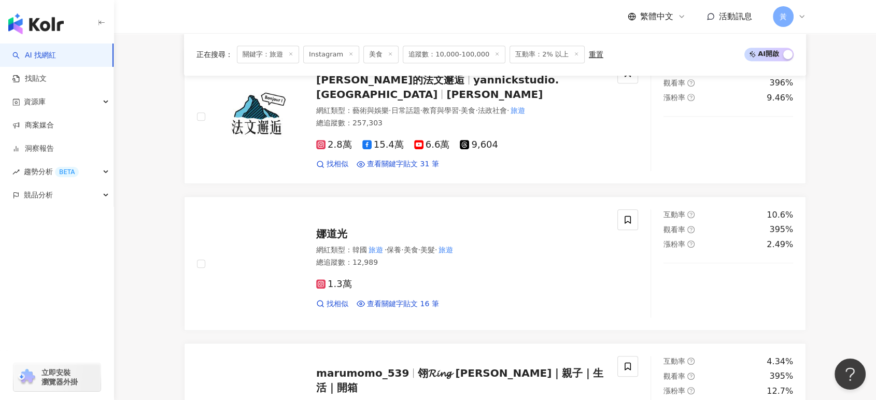
scroll to position [0, 0]
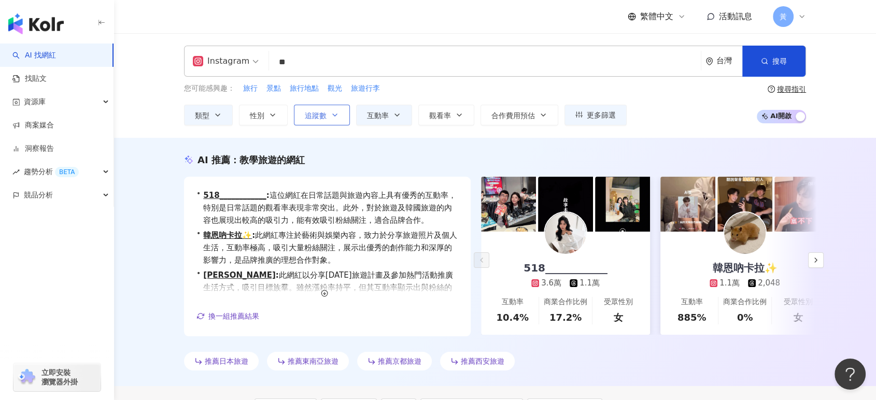
click at [325, 116] on span "追蹤數" at bounding box center [316, 115] width 22 height 8
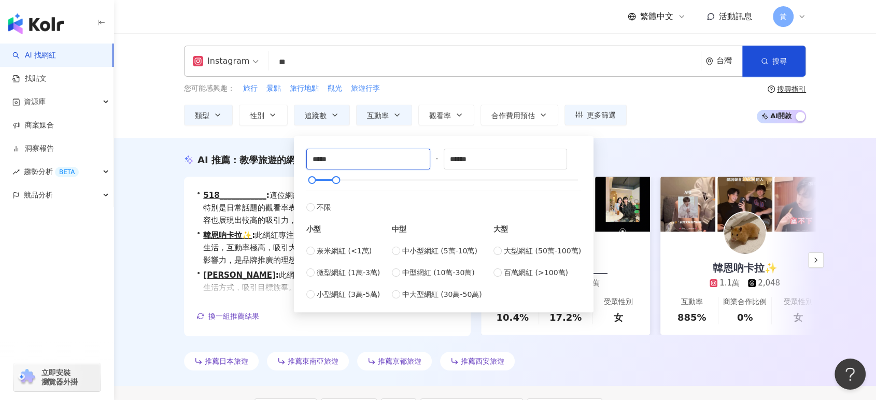
drag, startPoint x: 355, startPoint y: 165, endPoint x: 294, endPoint y: 159, distance: 60.9
click at [294, 159] on div "***** - ****** 不限 小型 奈米網紅 (<1萬) 微型網紅 (1萬-3萬) 小型網紅 (3萬-5萬) 中型 中小型網紅 (5萬-10萬) 中型網…" at bounding box center [444, 224] width 300 height 176
click at [317, 205] on span "不限" at bounding box center [324, 207] width 15 height 11
type input "*"
type input "*******"
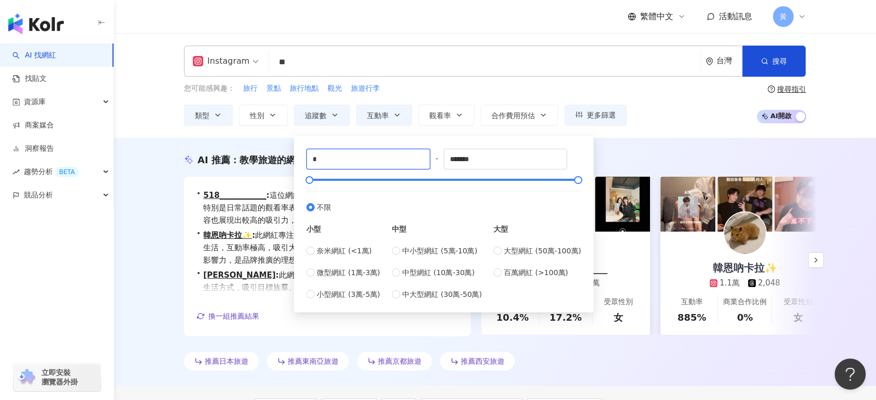
drag, startPoint x: 338, startPoint y: 160, endPoint x: 279, endPoint y: 155, distance: 59.8
type input "******"
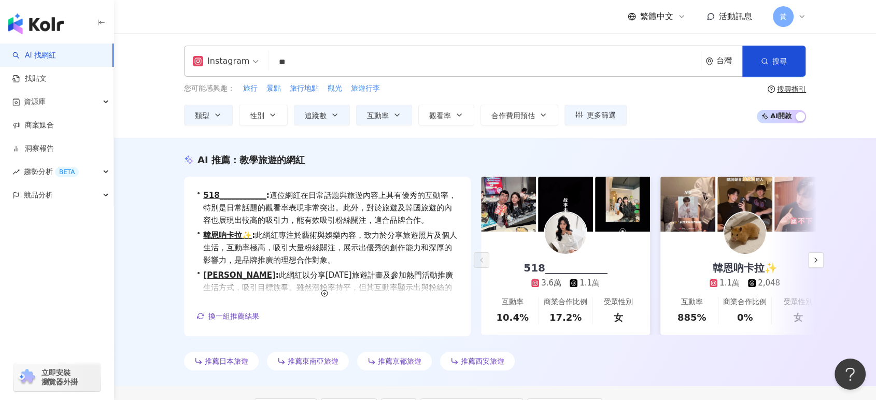
click at [667, 103] on div "您可能感興趣： 旅行 景點 旅行地點 觀光 旅遊行李 類型 性別 追蹤數 互動率 觀看率 合作費用預估 更多篩選 ****** - ******* 不限 小型…" at bounding box center [495, 104] width 622 height 42
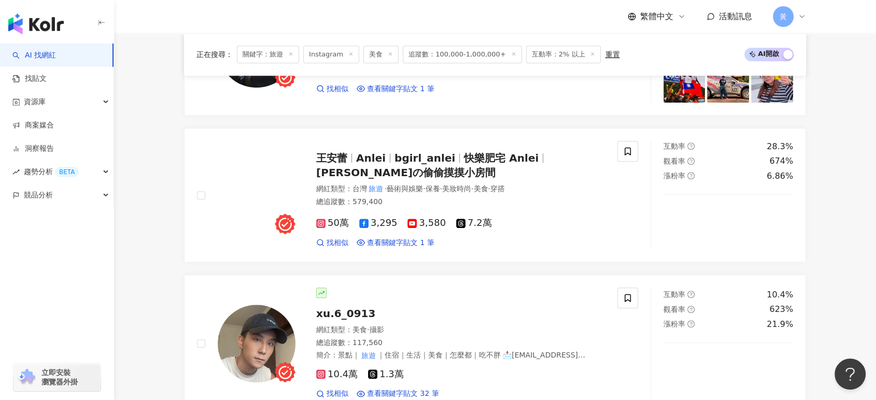
scroll to position [1036, 0]
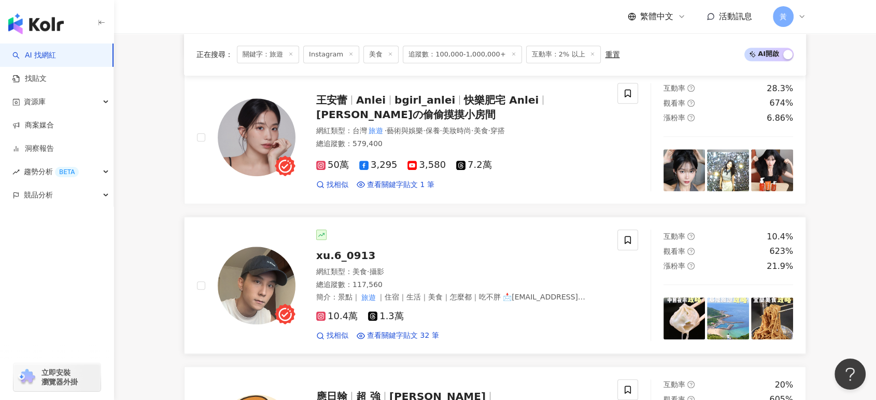
click at [332, 263] on div "xu.6_0913 網紅類型 ： 美食 · 攝影 總追蹤數 ： 117,560 簡介 ： 景點｜ 旅遊 ｜住宿｜生活｜美食｜怎麼都｜吃不胖 📩lucky890…" at bounding box center [449, 285] width 309 height 111
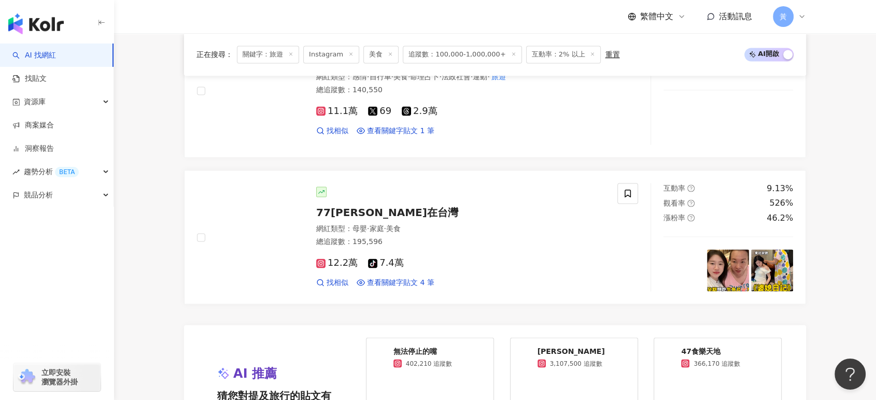
scroll to position [1727, 0]
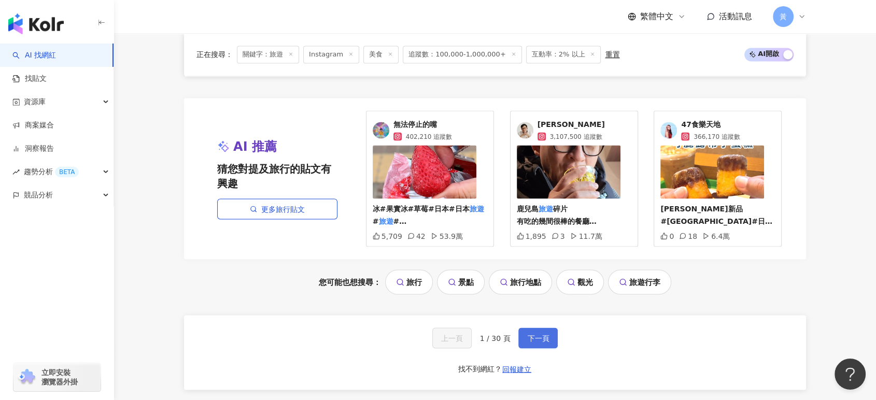
click at [533, 328] on button "下一頁" at bounding box center [537, 338] width 39 height 21
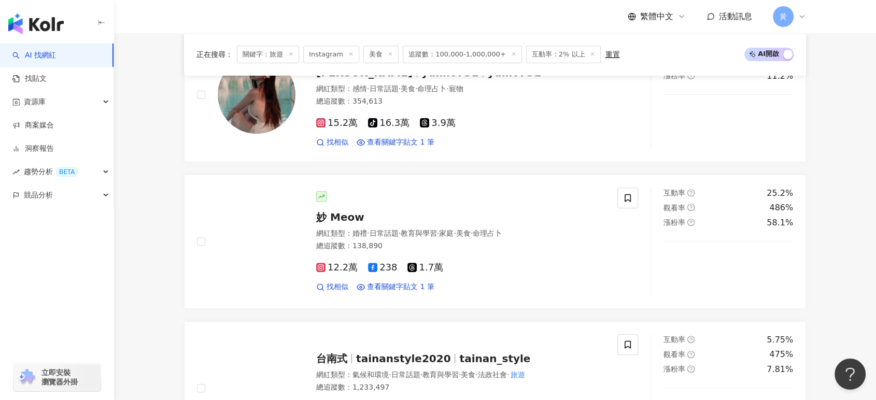
scroll to position [0, 0]
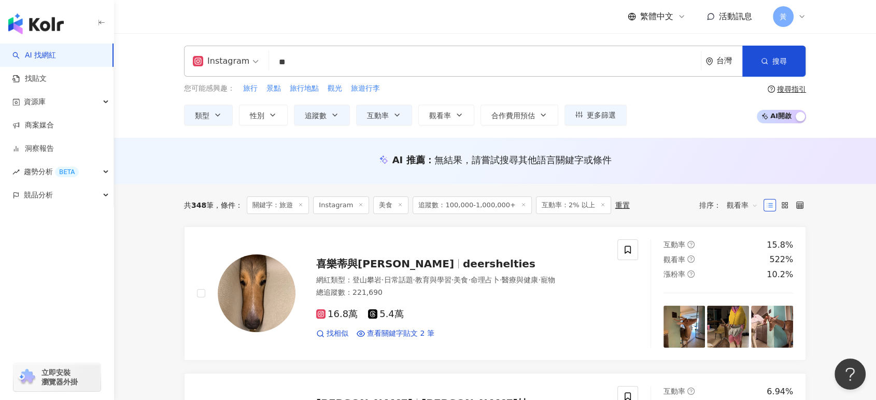
click at [352, 52] on input "**" at bounding box center [484, 62] width 423 height 20
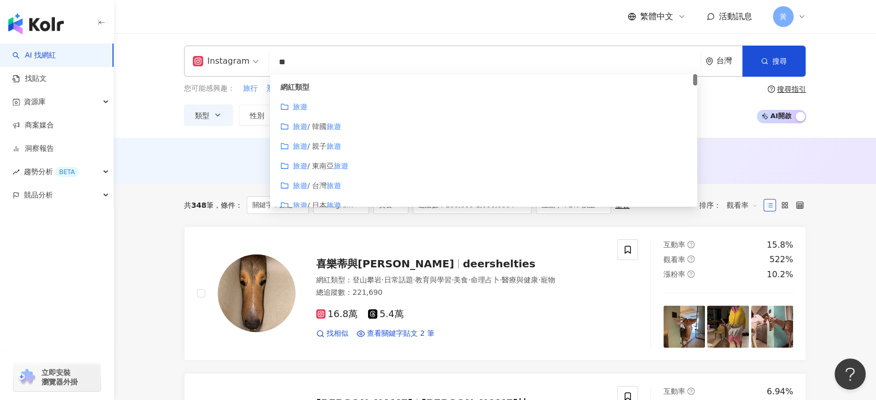
type input "*"
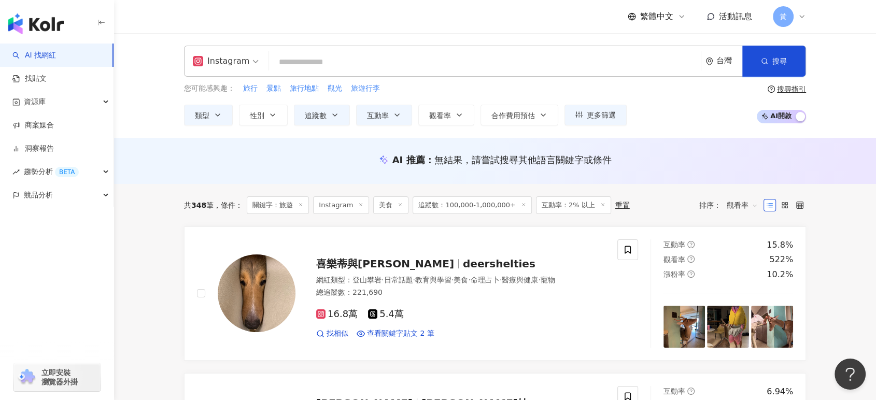
click at [373, 26] on div "繁體中文 活動訊息 黃" at bounding box center [495, 16] width 622 height 33
click at [205, 117] on span "類型" at bounding box center [202, 115] width 15 height 8
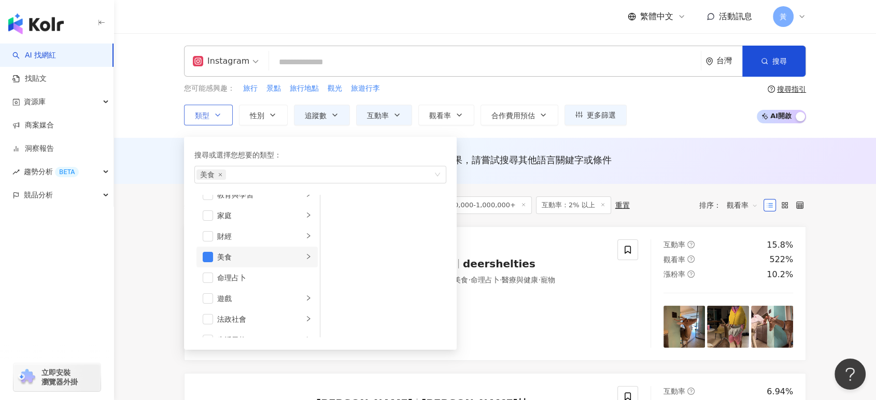
scroll to position [115, 0]
click at [158, 132] on div "Instagram 台灣 搜尋 customizedTag 網紅類型 旅 遊 旅 遊 / 韓國 旅 遊 旅 遊 / 親子 旅 遊 旅 遊 / 東南亞 旅 遊 …" at bounding box center [495, 85] width 762 height 105
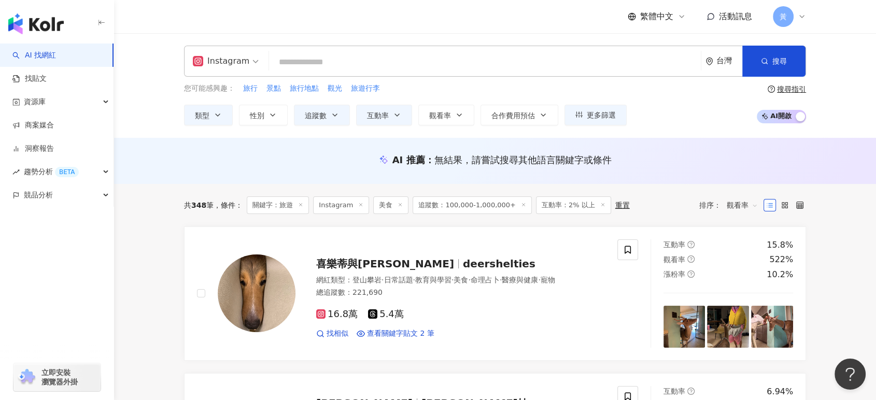
click at [302, 203] on icon at bounding box center [300, 204] width 5 height 5
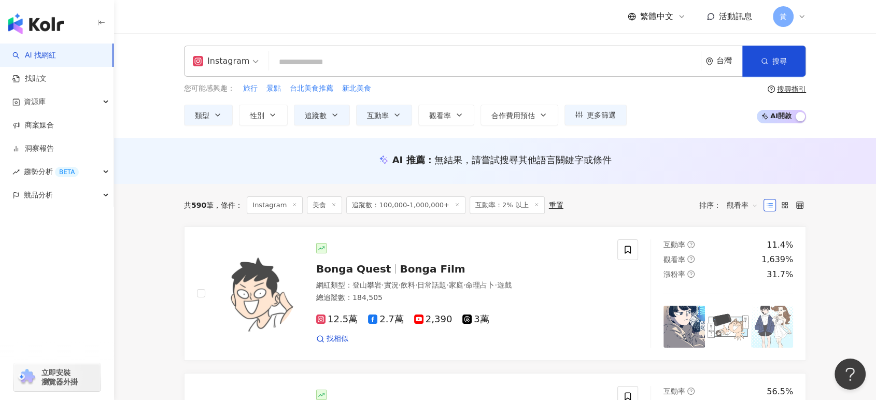
click at [324, 61] on input "search" at bounding box center [484, 62] width 423 height 20
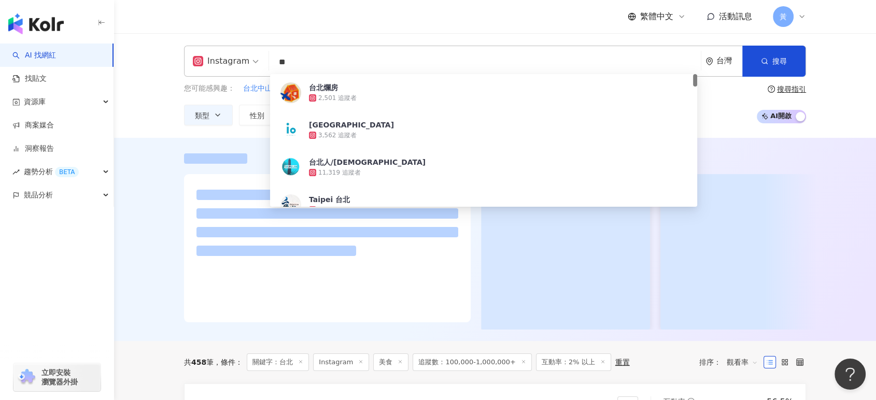
type input "**"
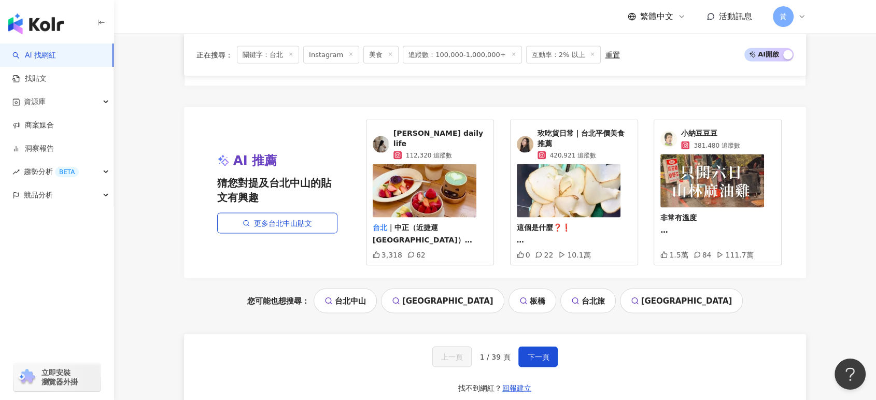
scroll to position [2188, 0]
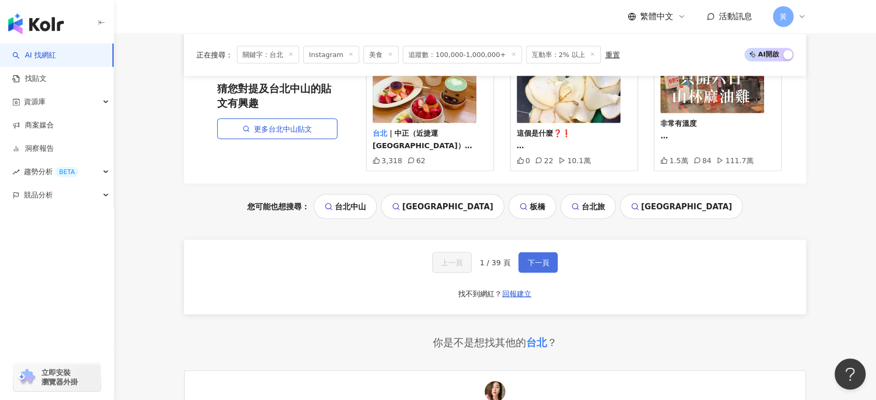
click at [532, 267] on span "下一頁" at bounding box center [538, 263] width 22 height 8
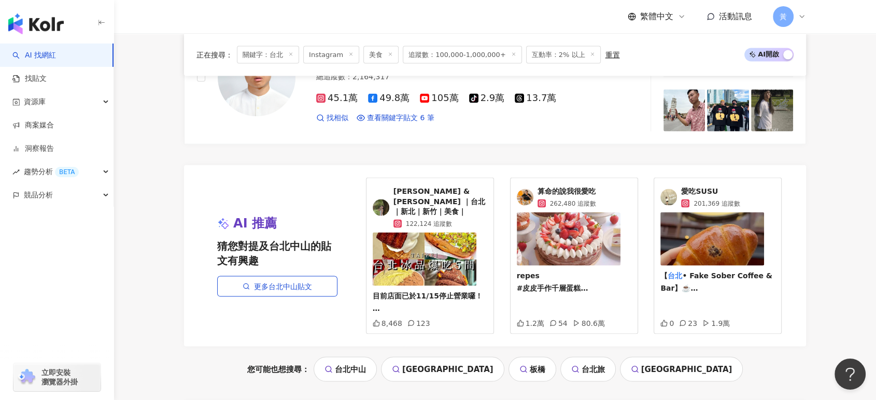
scroll to position [2130, 0]
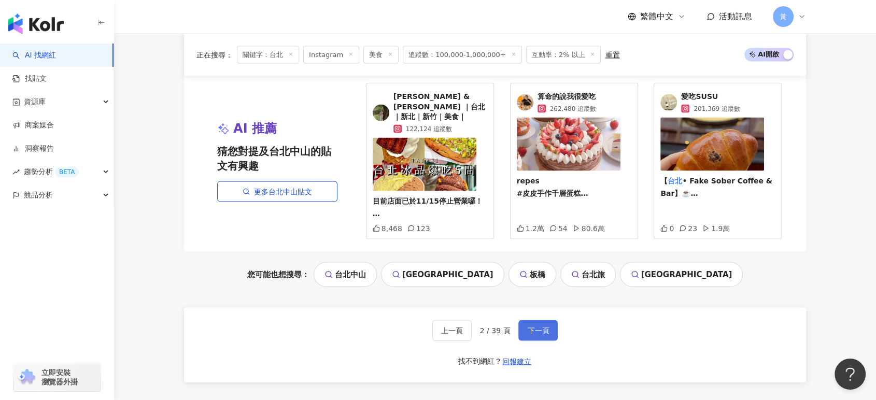
click at [538, 330] on span "下一頁" at bounding box center [538, 330] width 22 height 8
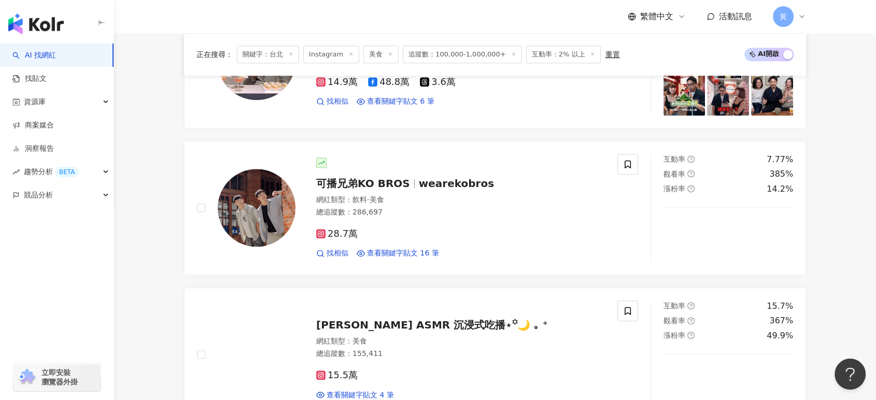
scroll to position [1094, 0]
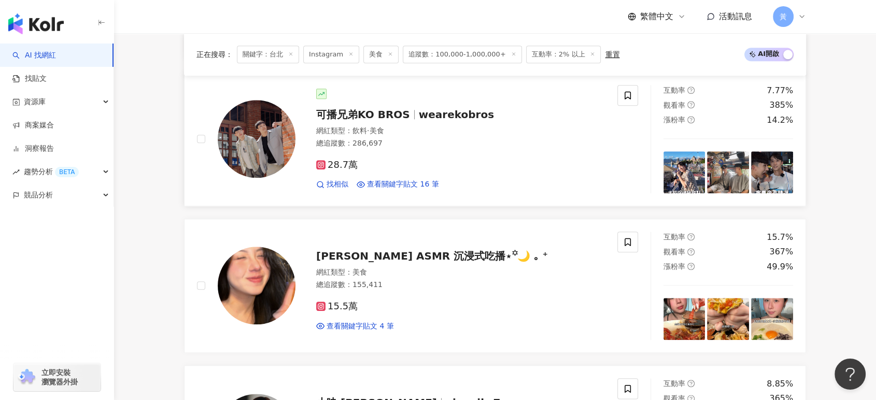
click at [400, 131] on div "可播兄弟KO BROS wearekobros 網紅類型 ： 飲料 · 美食 總追蹤數 ： 286,697 28.7萬 找相似 查看關鍵字貼文 16 筆" at bounding box center [449, 139] width 309 height 101
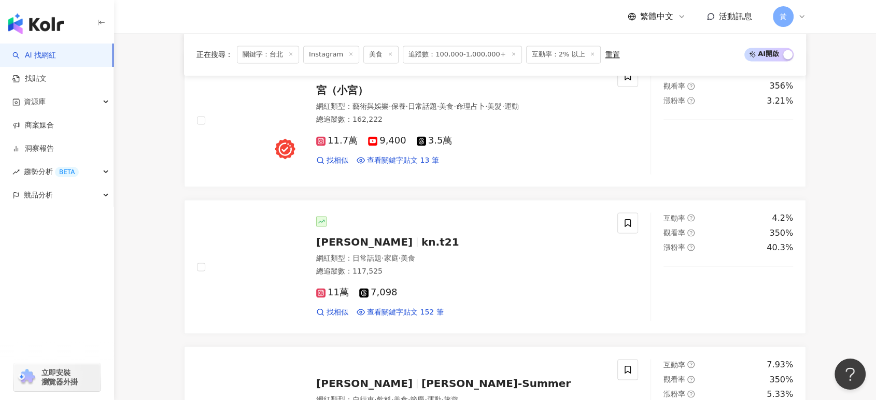
scroll to position [1555, 0]
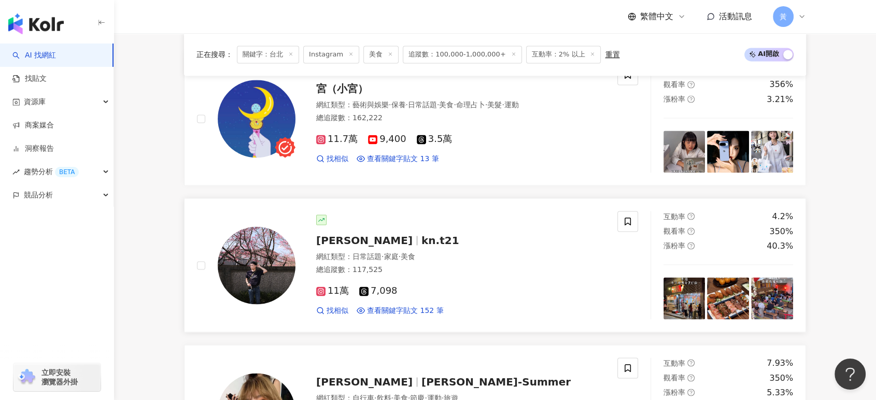
click at [398, 235] on div "Jon 황곤종 kn.t21 網紅類型 ： 日常話題 · 家庭 · 美食 總追蹤數 ： 117,525 11萬 7,098 找相似 查看關鍵字貼文 152 筆" at bounding box center [449, 265] width 309 height 101
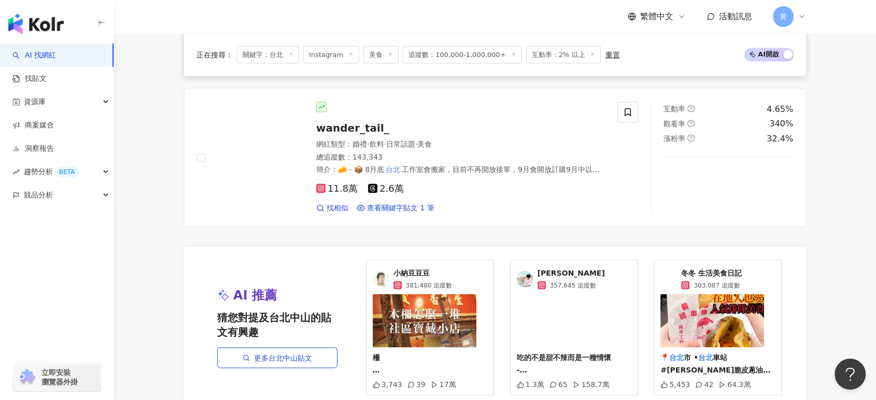
scroll to position [2130, 0]
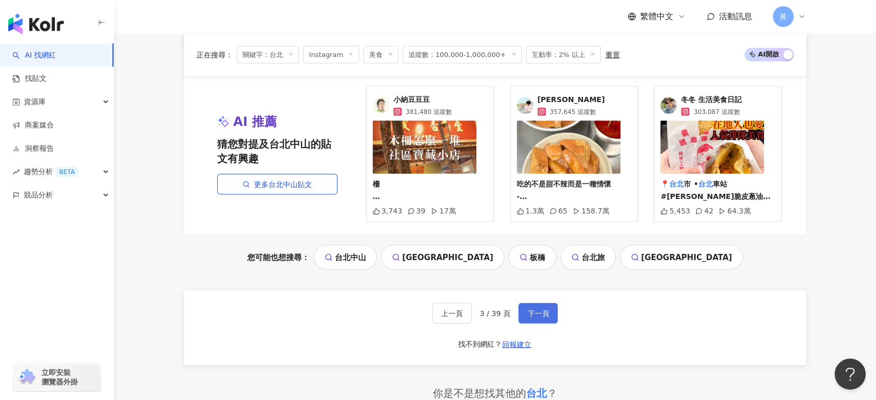
click at [523, 320] on button "下一頁" at bounding box center [537, 313] width 39 height 21
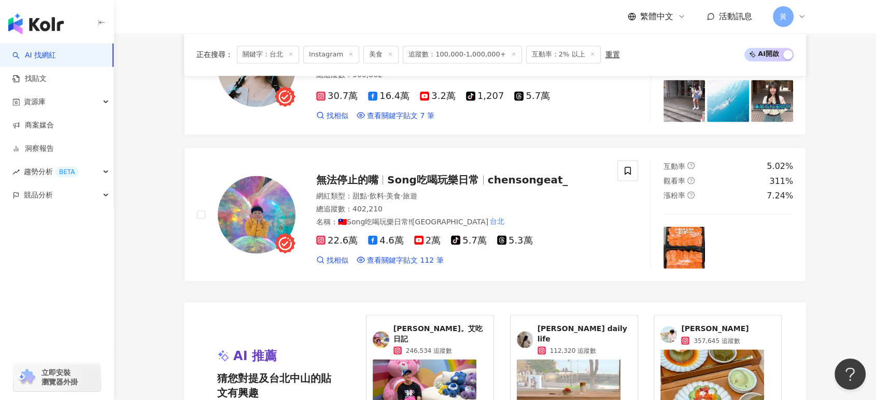
scroll to position [1900, 0]
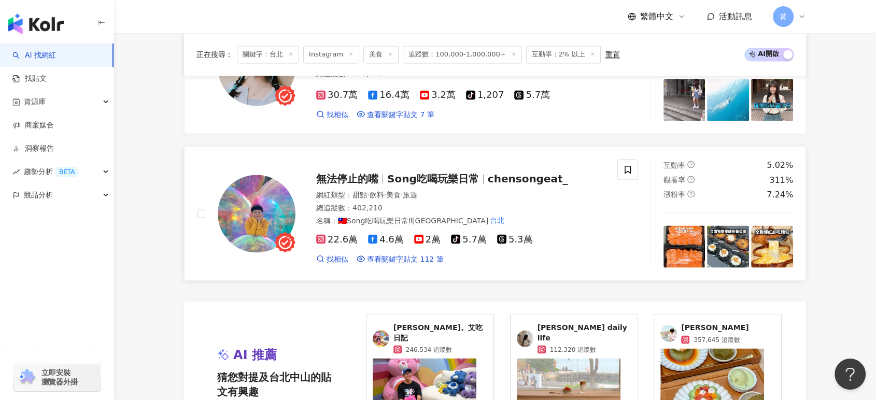
click at [444, 184] on span "Song吃喝玩樂日常" at bounding box center [433, 178] width 92 height 12
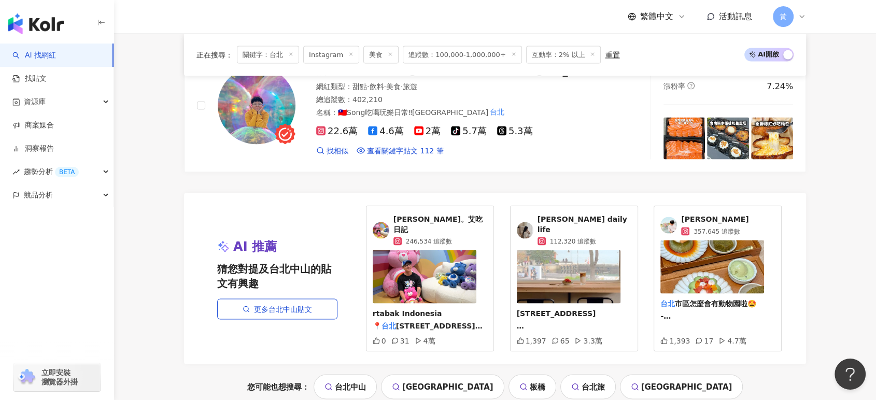
scroll to position [2073, 0]
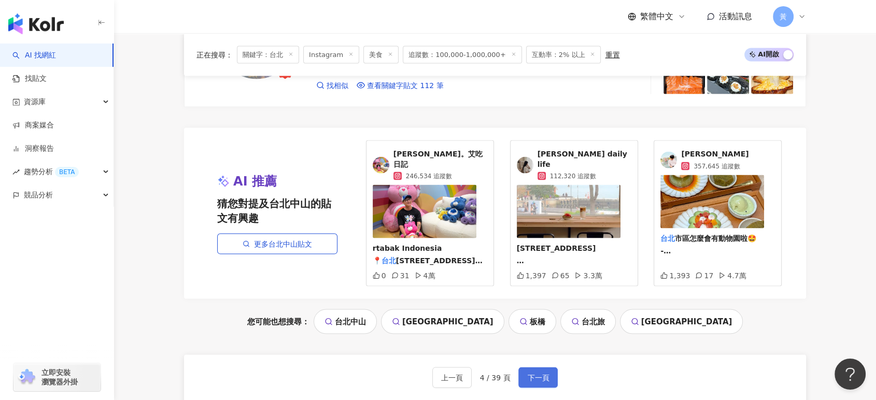
click at [528, 374] on span "下一頁" at bounding box center [538, 378] width 22 height 8
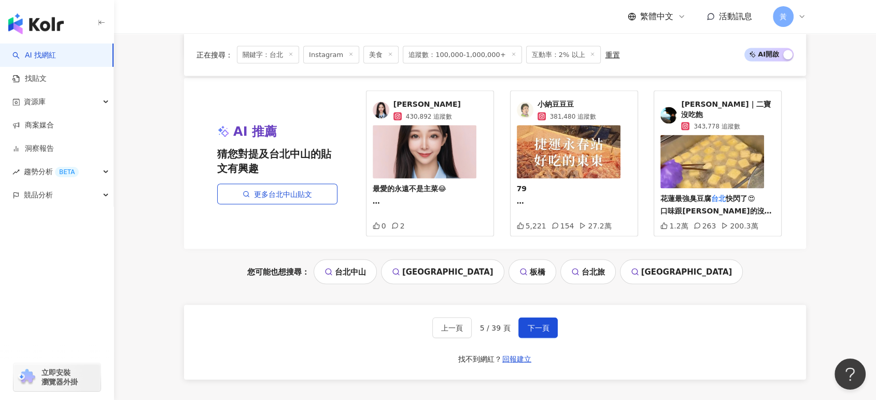
scroll to position [2130, 0]
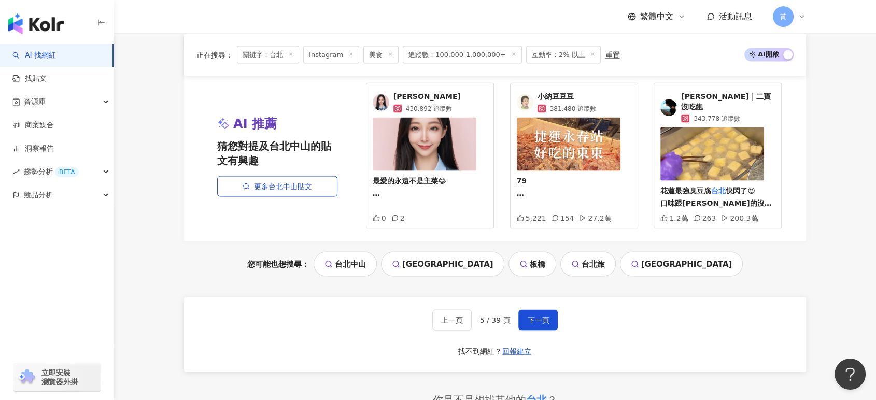
drag, startPoint x: 547, startPoint y: 317, endPoint x: 583, endPoint y: 337, distance: 40.8
click at [583, 337] on div "上一頁 5 / 39 頁 下一頁 找不到網紅？ 回報建立" at bounding box center [495, 334] width 622 height 75
click at [537, 316] on span "下一頁" at bounding box center [538, 320] width 22 height 8
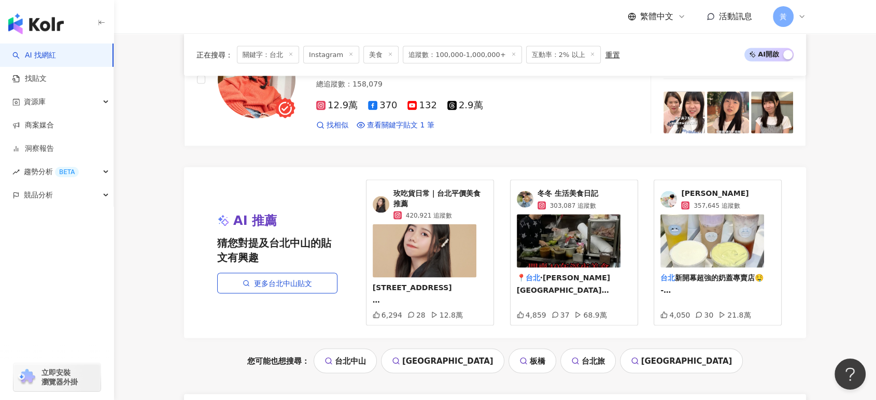
scroll to position [2100, 0]
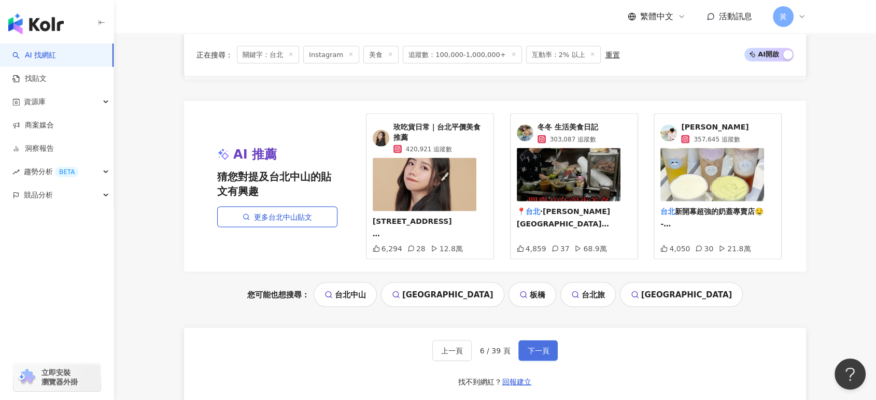
click at [537, 355] on span "下一頁" at bounding box center [538, 351] width 22 height 8
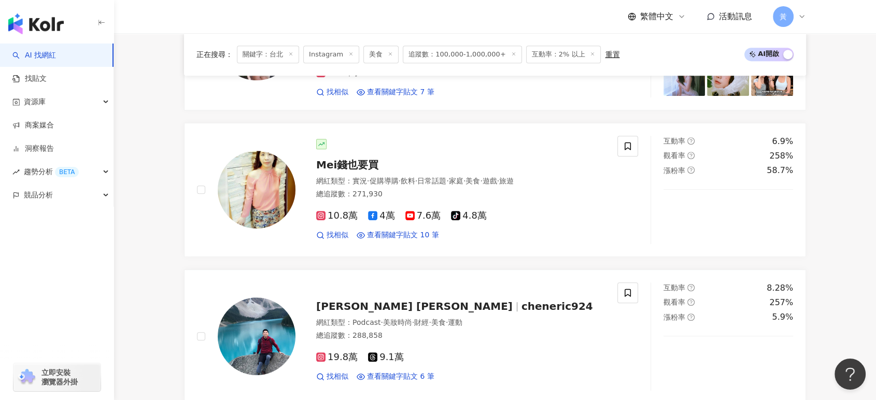
scroll to position [460, 0]
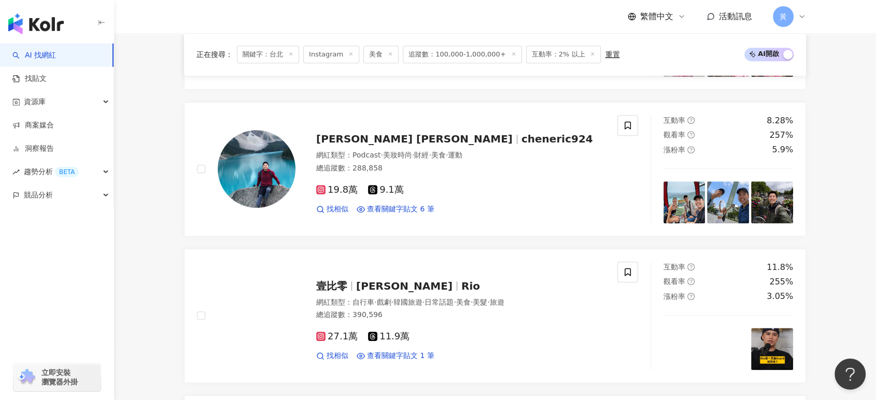
scroll to position [633, 0]
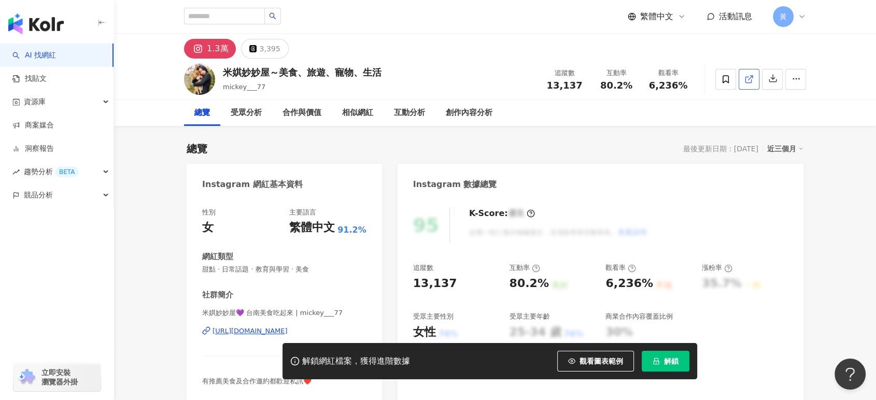
click at [750, 79] on icon at bounding box center [748, 79] width 9 height 9
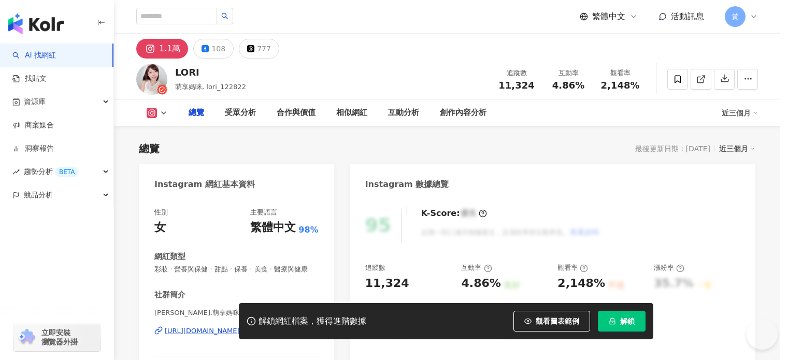
click at [746, 76] on div "登入時效已逾期，請重新登入 請重新登入繼續使用 Kolr 服務。 重新登入" at bounding box center [394, 180] width 788 height 360
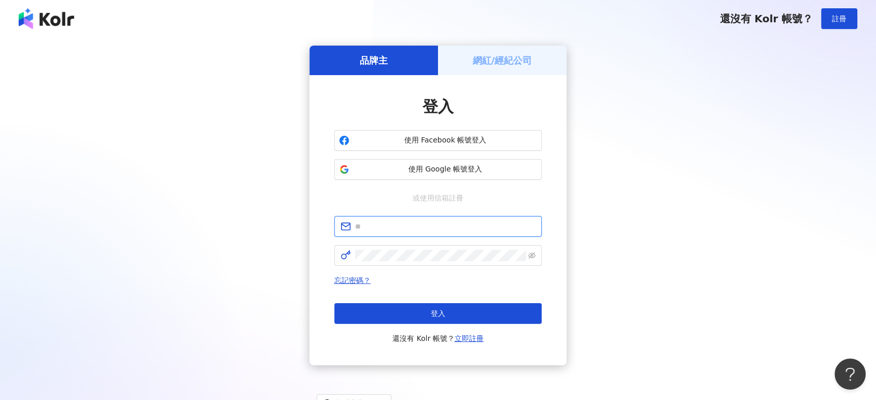
type input "**********"
click at [449, 221] on input "**********" at bounding box center [445, 226] width 180 height 11
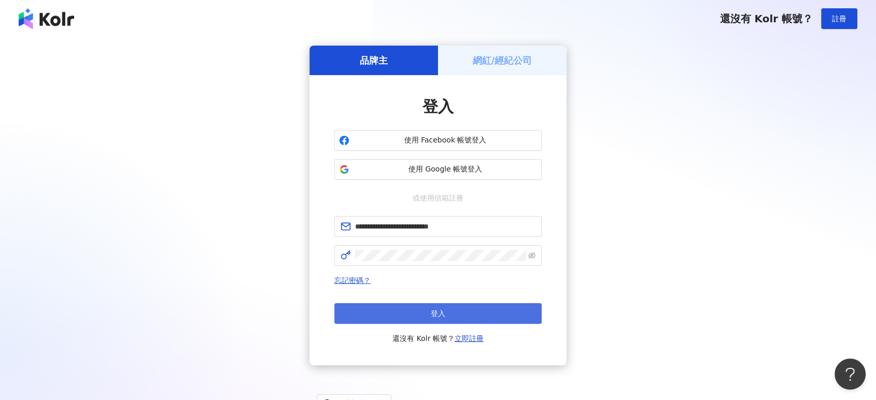
click at [435, 312] on span "登入" at bounding box center [438, 313] width 15 height 8
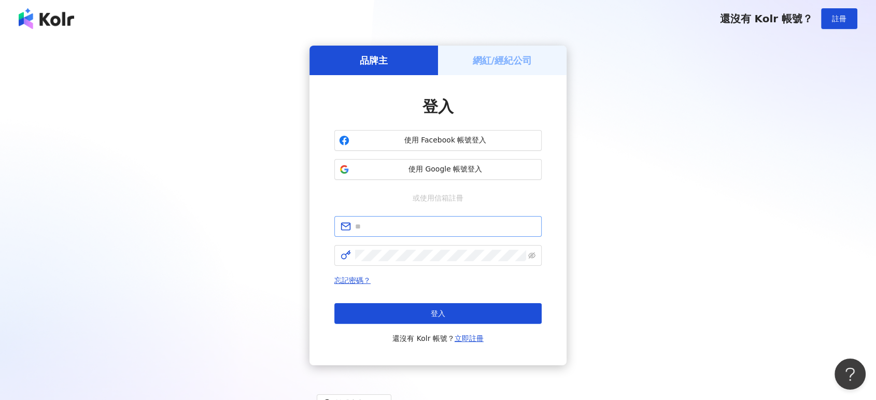
click at [437, 219] on span at bounding box center [437, 226] width 207 height 21
type input "**********"
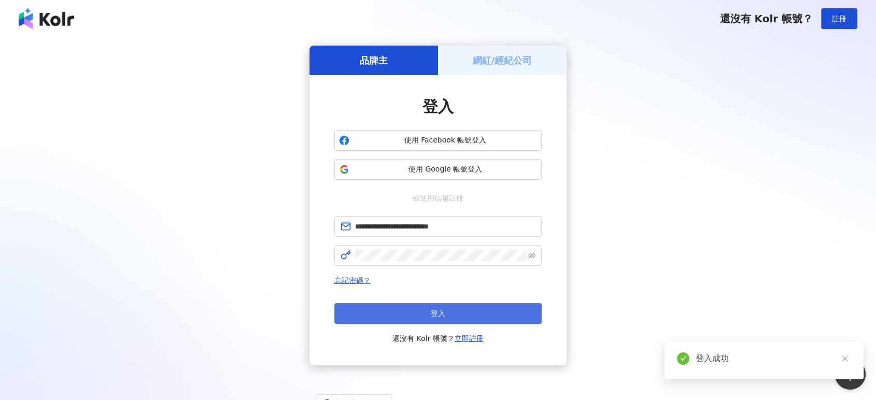
click at [425, 310] on button "登入" at bounding box center [437, 313] width 207 height 21
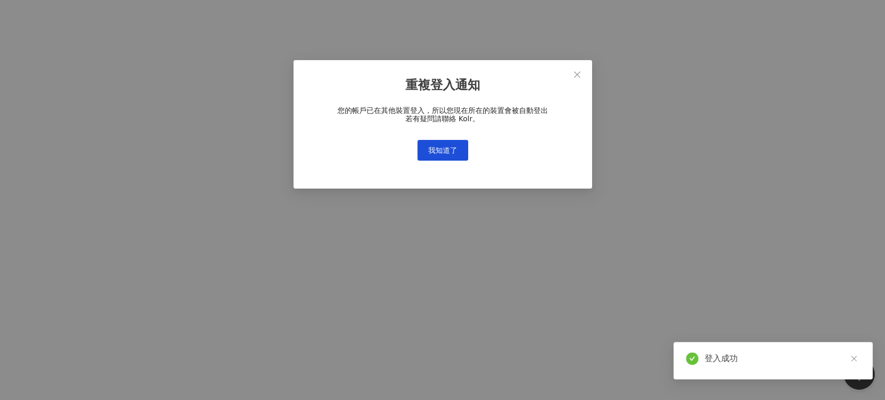
click at [452, 156] on div "重複登入通知 您的帳戶已在其他裝置登入，所以您現在所在的裝置會被自動登出 若有疑問請聯絡 Kolr。 我知道了" at bounding box center [442, 200] width 885 height 400
click at [440, 147] on div "重複登入通知 您的帳戶已在其他裝置登入，所以您現在所在的裝置會被自動登出 若有疑問請聯絡 Kolr。 我知道了" at bounding box center [442, 200] width 885 height 400
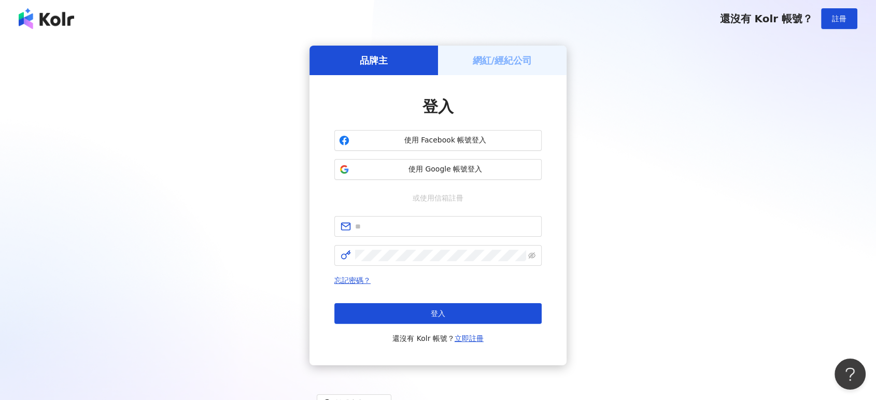
type input "**********"
click at [452, 271] on div "**********" at bounding box center [437, 280] width 207 height 129
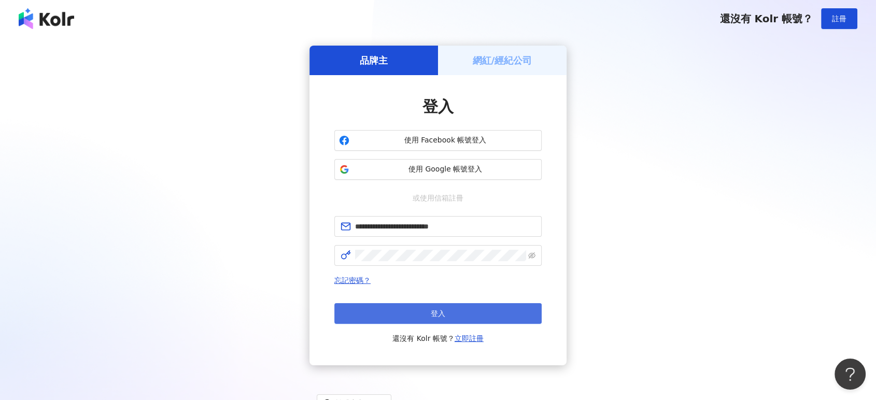
click at [447, 309] on button "登入" at bounding box center [437, 313] width 207 height 21
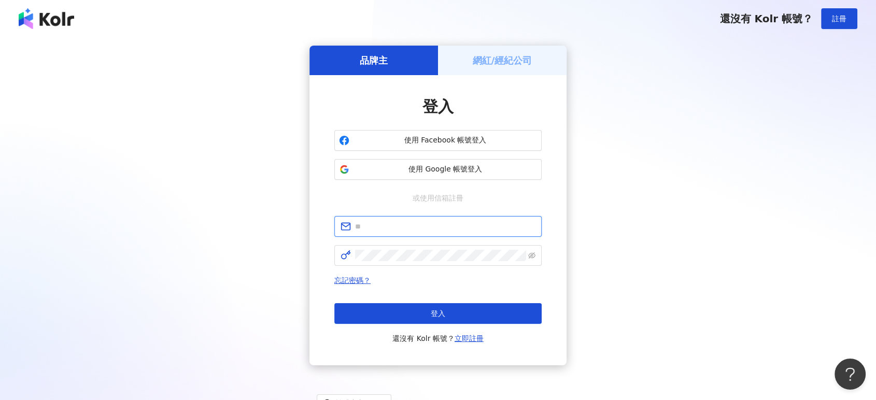
type input "**********"
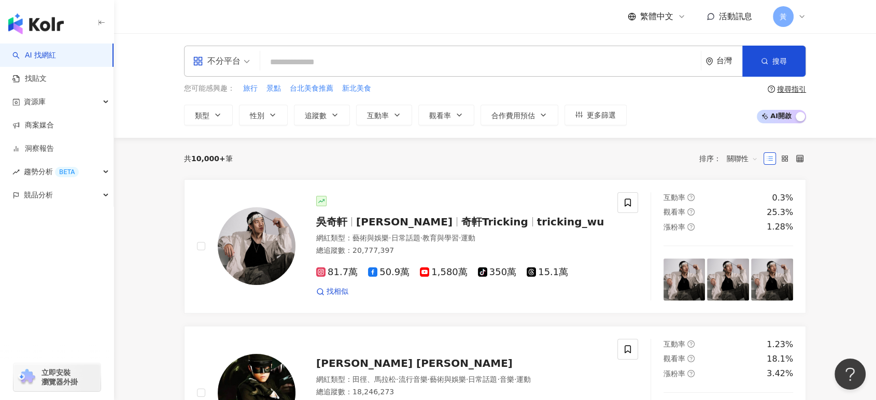
click at [237, 64] on div "不分平台" at bounding box center [217, 61] width 48 height 17
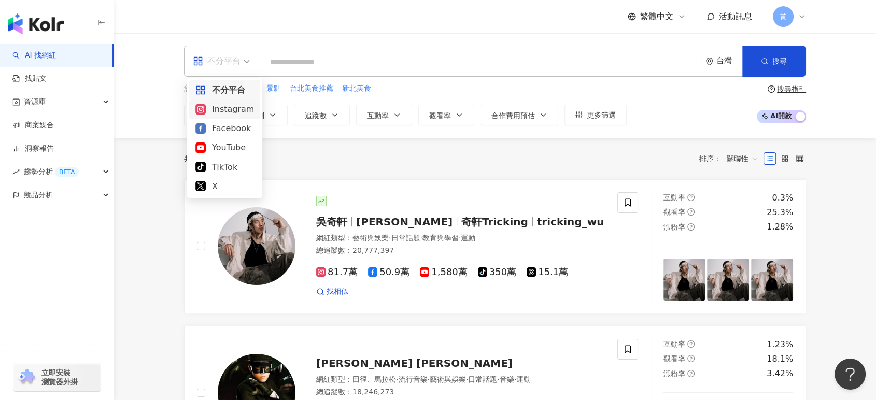
click at [236, 110] on div "Instagram" at bounding box center [224, 109] width 59 height 13
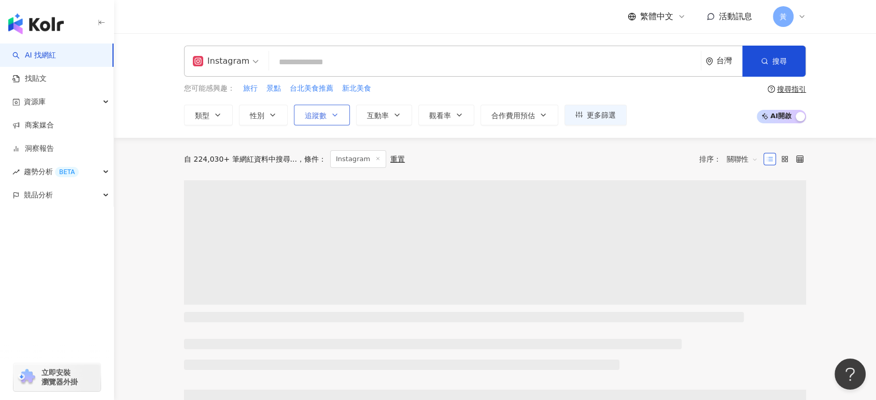
click at [333, 117] on icon "button" at bounding box center [335, 115] width 8 height 8
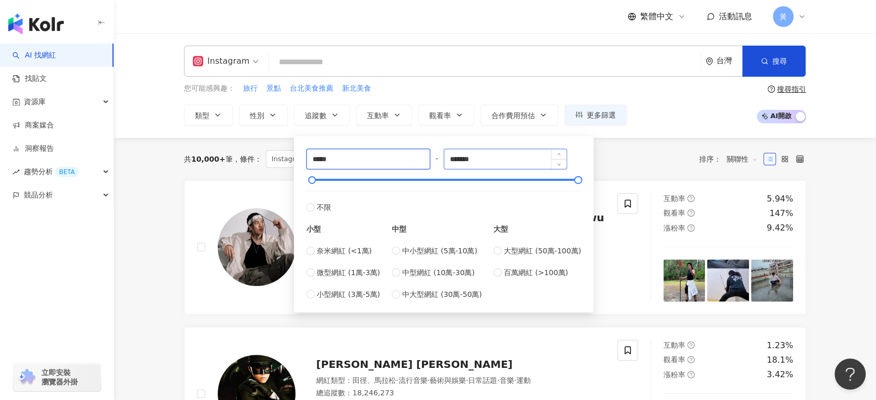
type input "*****"
drag, startPoint x: 508, startPoint y: 155, endPoint x: 439, endPoint y: 159, distance: 69.0
click at [439, 159] on div "***** - ******* 不限 小型 奈米網紅 (<1萬) 微型網紅 (1萬-3萬) 小型網紅 (3萬-5萬) 中型 中小型網紅 (5萬-10萬) 中型…" at bounding box center [443, 224] width 275 height 151
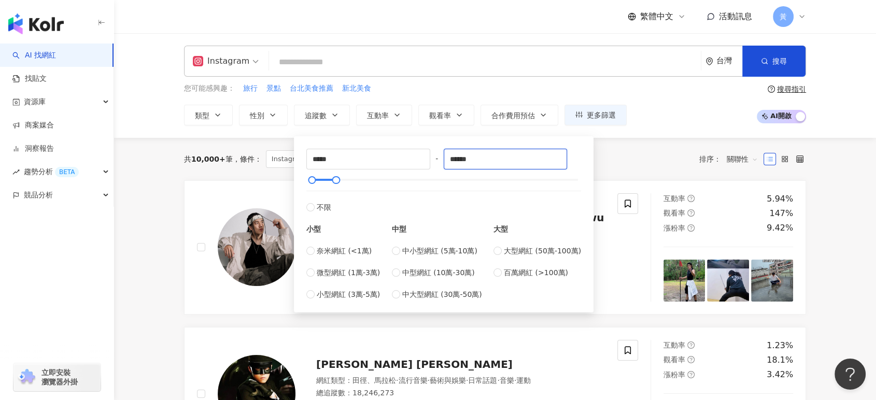
type input "******"
click at [155, 124] on div "Instagram 台灣 搜尋 您可能感興趣： 旅行 景點 台北美食推薦 新北美食 類型 性別 追蹤數 互動率 觀看率 合作費用預估 更多篩選 ***** -…" at bounding box center [495, 85] width 762 height 105
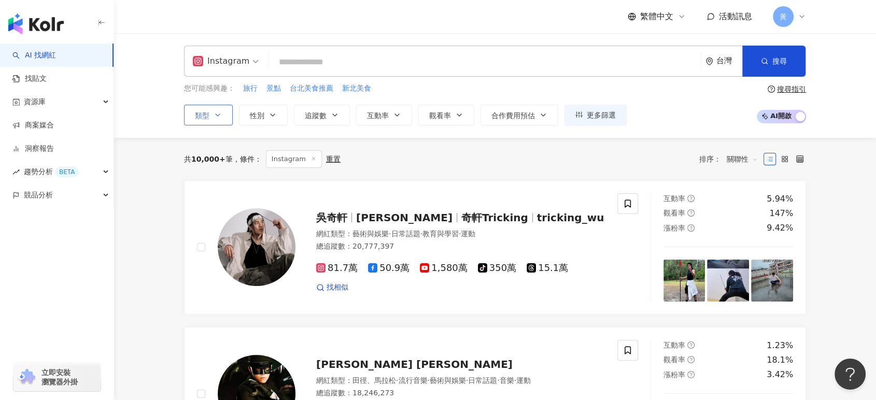
click at [202, 118] on span "類型" at bounding box center [202, 115] width 15 height 8
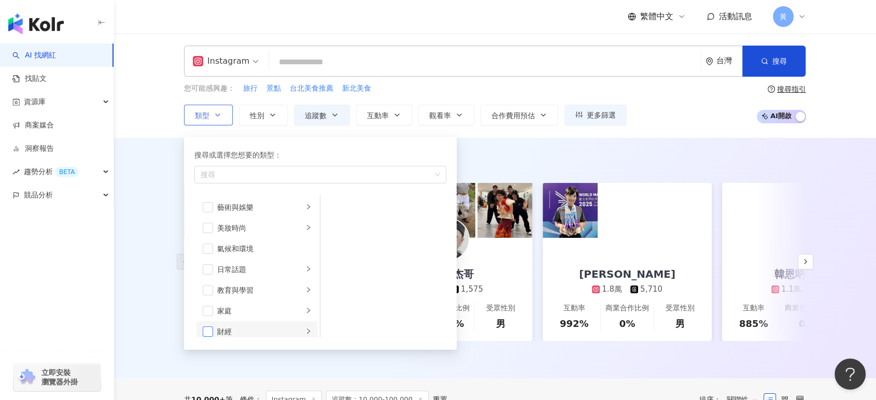
scroll to position [58, 0]
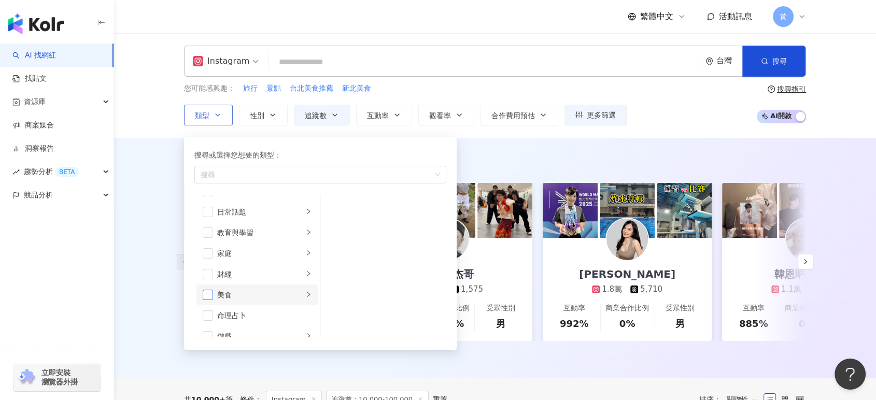
click at [208, 294] on span "button" at bounding box center [208, 295] width 10 height 10
click at [180, 98] on div "Instagram 台灣 搜尋 您可能感興趣： 旅行 景點 台北美食推薦 新北美食 類型 搜尋或選擇您想要的類型： 美食 藝術與娛樂 美妝時尚 氣候和環境 日…" at bounding box center [494, 86] width 663 height 80
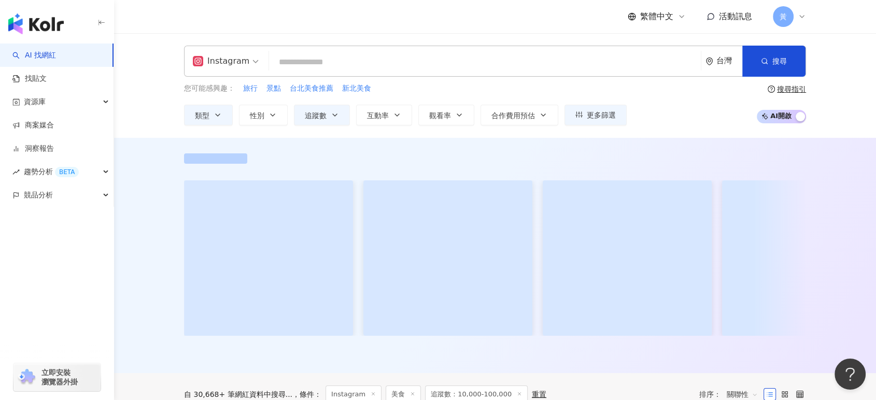
click at [343, 57] on input "search" at bounding box center [484, 62] width 423 height 20
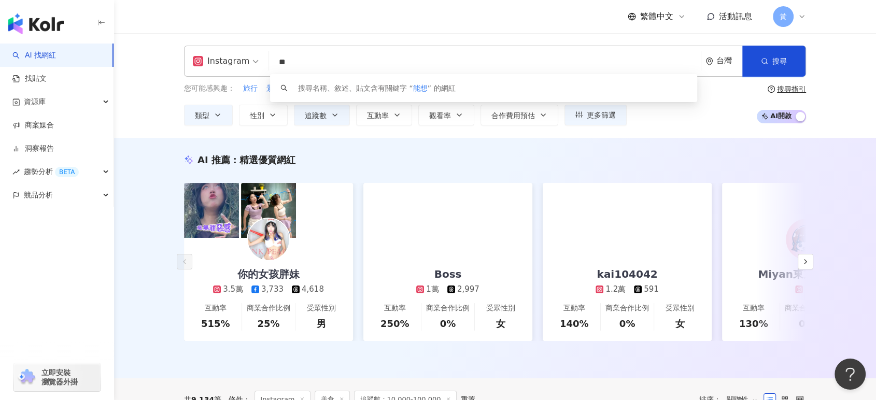
type input "*"
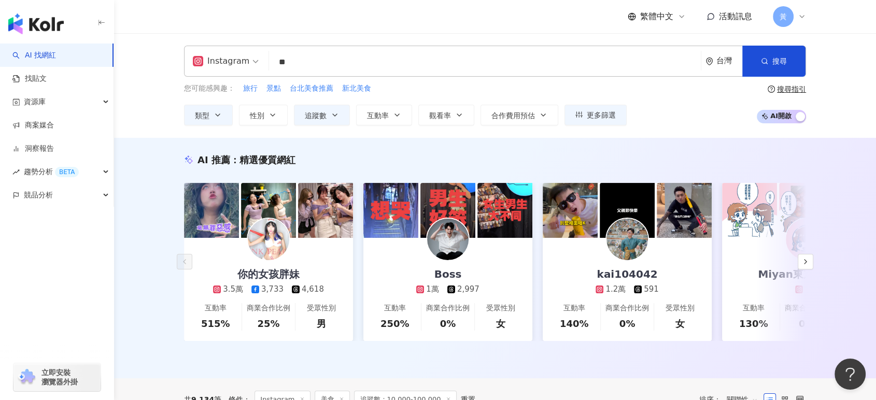
type input "**"
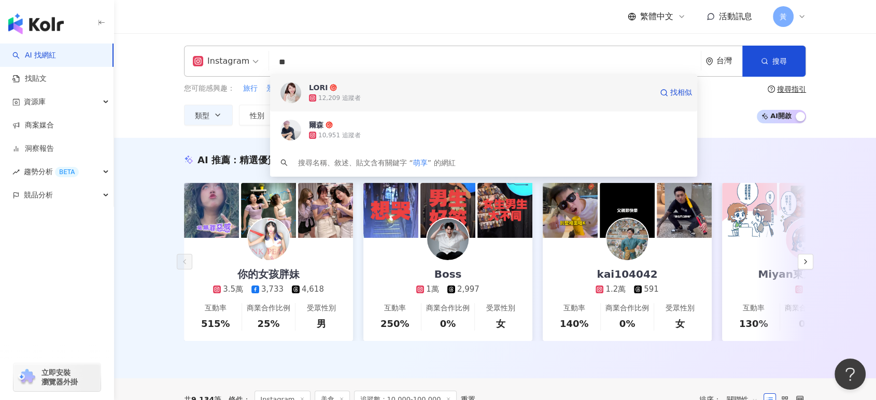
click at [365, 98] on div "12,209 追蹤者" at bounding box center [480, 98] width 343 height 10
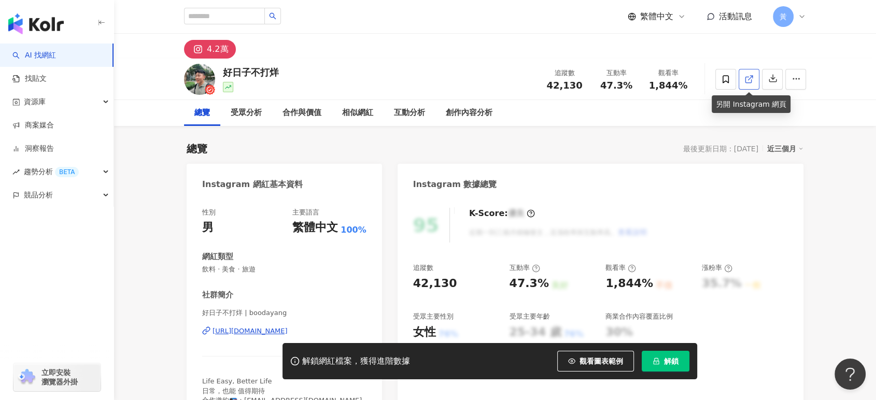
click at [747, 81] on icon at bounding box center [748, 79] width 9 height 9
drag, startPoint x: 617, startPoint y: 88, endPoint x: 627, endPoint y: 90, distance: 9.6
click at [627, 90] on span "47.3%" at bounding box center [616, 85] width 32 height 10
copy span "47.3%"
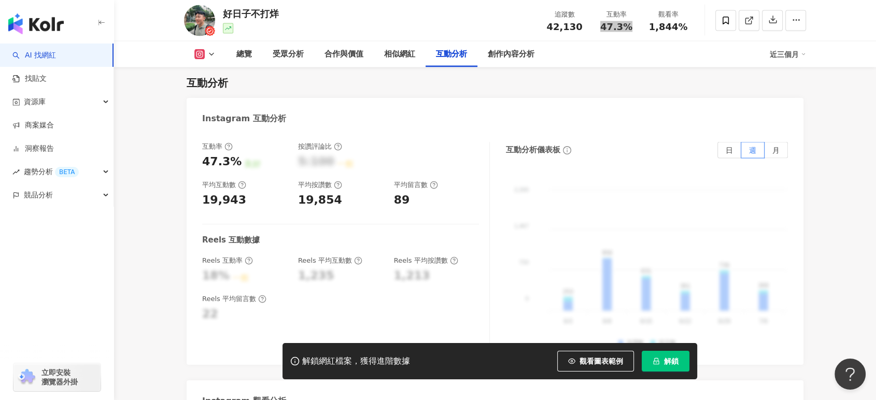
scroll to position [2303, 0]
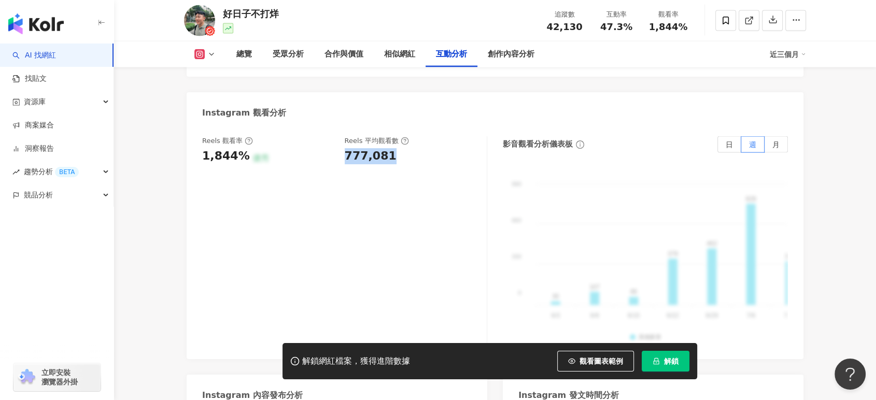
drag, startPoint x: 353, startPoint y: 142, endPoint x: 389, endPoint y: 142, distance: 35.2
click at [389, 148] on div "777,081" at bounding box center [411, 156] width 132 height 16
copy div "777,081"
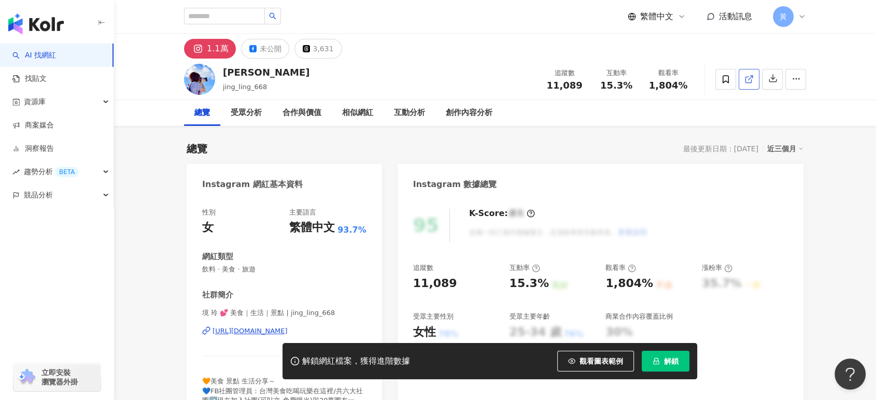
click at [747, 76] on icon at bounding box center [748, 79] width 9 height 9
drag, startPoint x: 600, startPoint y: 87, endPoint x: 632, endPoint y: 86, distance: 31.6
click at [632, 86] on div "15.3%" at bounding box center [615, 85] width 39 height 10
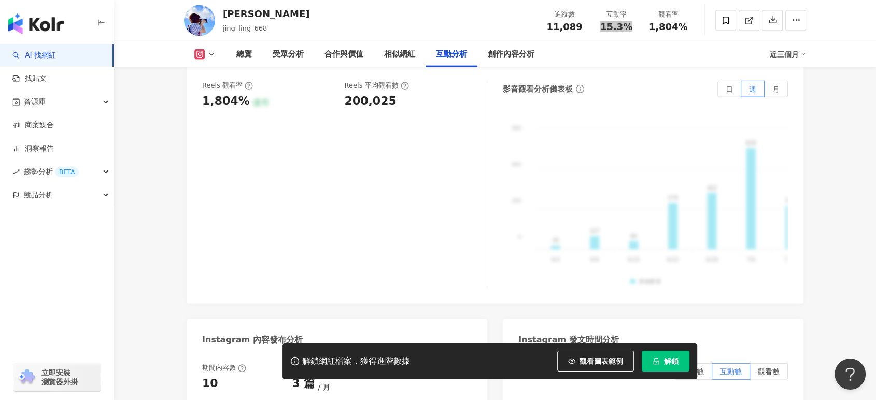
scroll to position [2360, 0]
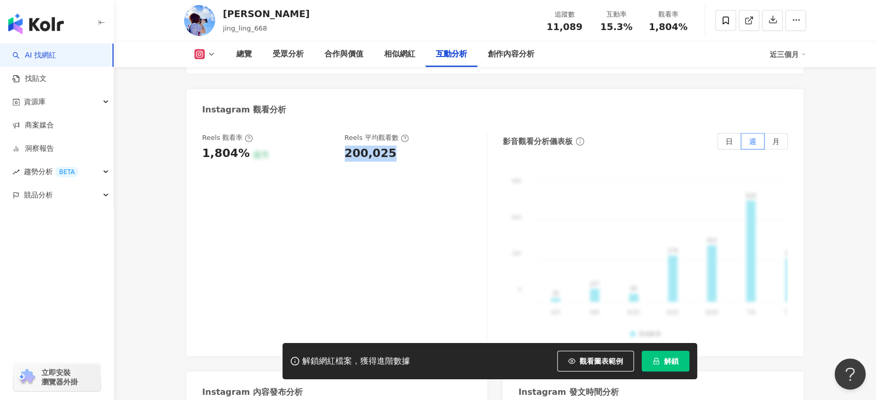
drag, startPoint x: 344, startPoint y: 139, endPoint x: 389, endPoint y: 145, distance: 45.4
click at [389, 146] on div "200,025" at bounding box center [411, 154] width 132 height 16
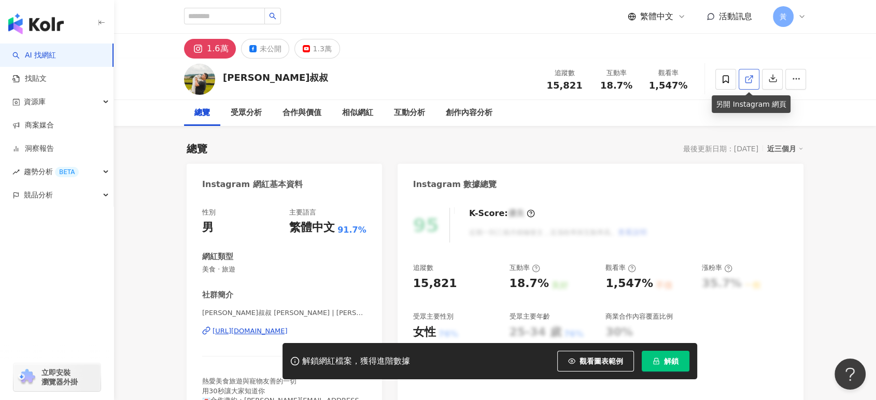
click at [746, 82] on icon at bounding box center [748, 79] width 9 height 9
drag, startPoint x: 619, startPoint y: 87, endPoint x: 631, endPoint y: 86, distance: 11.4
click at [631, 86] on div "18.7%" at bounding box center [615, 85] width 39 height 10
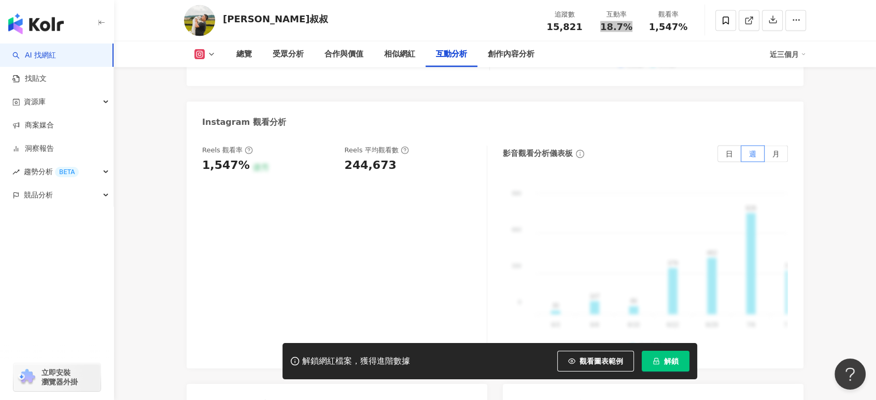
scroll to position [2303, 0]
drag, startPoint x: 344, startPoint y: 140, endPoint x: 396, endPoint y: 144, distance: 52.5
click at [396, 148] on div "Reels 觀看率 1,547% 優秀 Reels 平均觀看數 244,673" at bounding box center [339, 162] width 274 height 28
copy div "244,673"
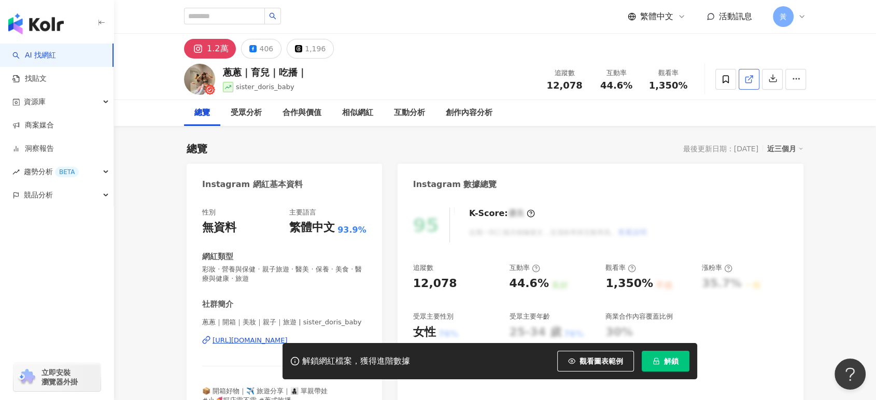
click at [746, 84] on span at bounding box center [748, 79] width 9 height 11
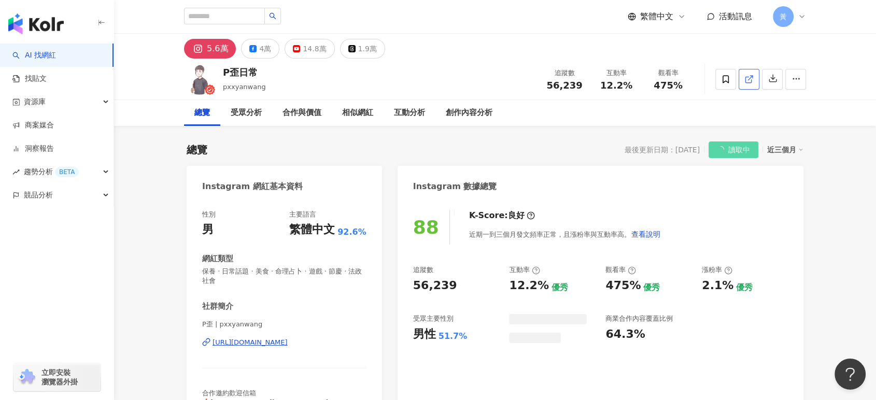
click at [747, 81] on icon at bounding box center [748, 79] width 9 height 9
drag, startPoint x: 602, startPoint y: 90, endPoint x: 629, endPoint y: 87, distance: 27.6
click at [629, 87] on span "12.2%" at bounding box center [616, 85] width 32 height 10
copy span "12.2%"
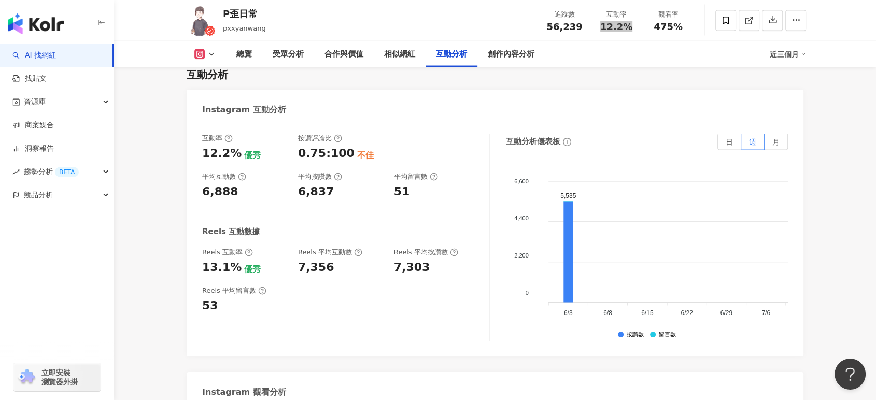
scroll to position [2303, 0]
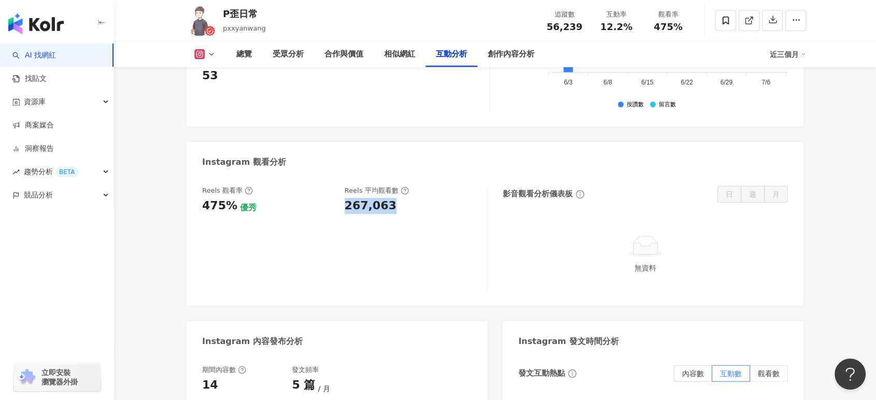
drag, startPoint x: 350, startPoint y: 160, endPoint x: 386, endPoint y: 160, distance: 35.8
click at [386, 198] on div "267,063" at bounding box center [371, 206] width 52 height 16
copy div "267,063"
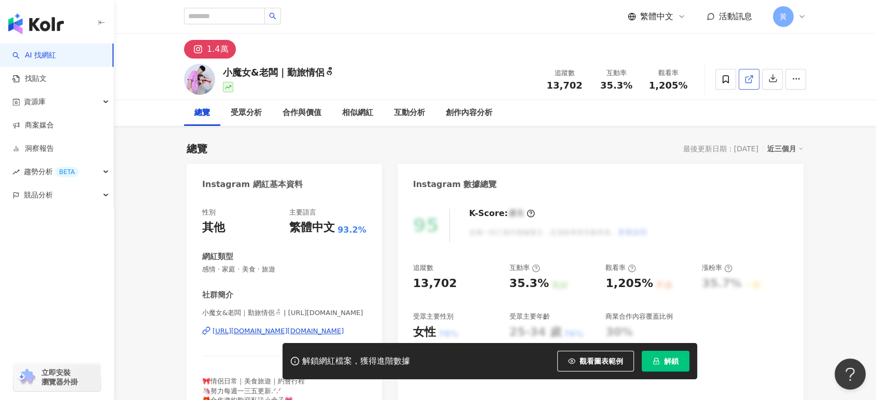
click at [746, 81] on icon at bounding box center [748, 79] width 9 height 9
drag, startPoint x: 602, startPoint y: 86, endPoint x: 634, endPoint y: 86, distance: 31.6
click at [634, 86] on div "35.3%" at bounding box center [615, 85] width 39 height 10
copy span "35.3%"
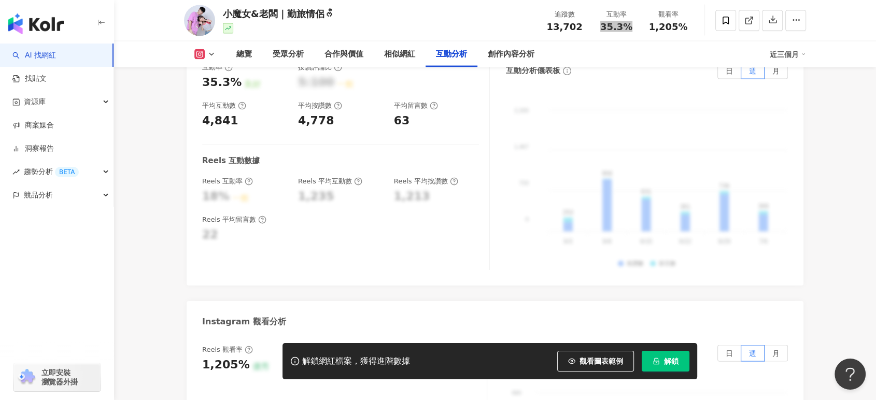
scroll to position [2188, 0]
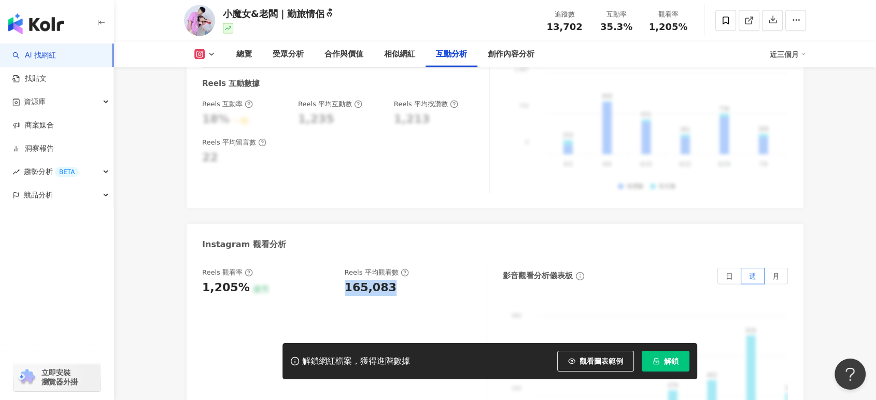
drag, startPoint x: 344, startPoint y: 278, endPoint x: 397, endPoint y: 277, distance: 53.4
click at [397, 277] on div "Reels 觀看率 1,205% 優秀 Reels 平均觀看數 165,083" at bounding box center [339, 282] width 274 height 28
copy div "165,083"
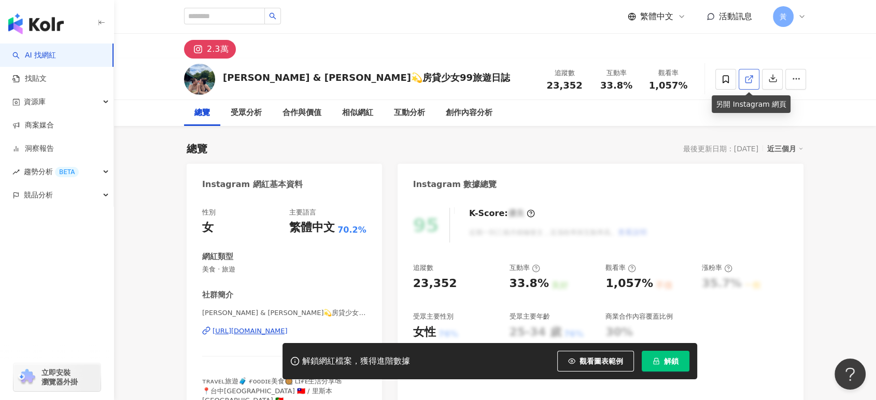
click at [742, 82] on link at bounding box center [748, 79] width 21 height 21
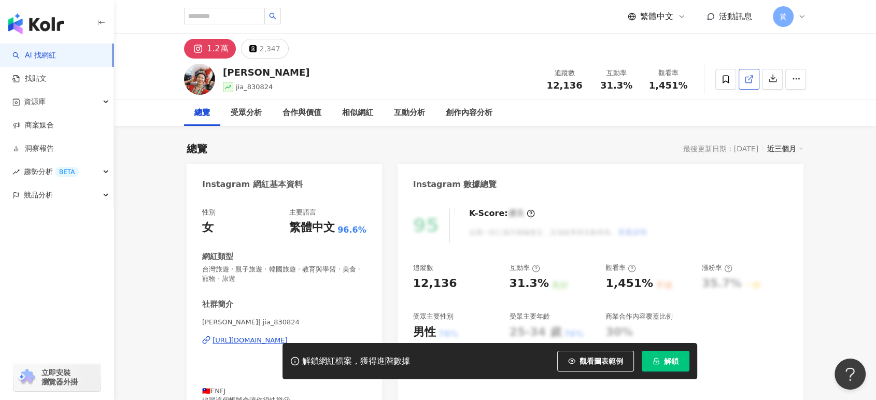
click at [749, 75] on icon at bounding box center [748, 79] width 9 height 9
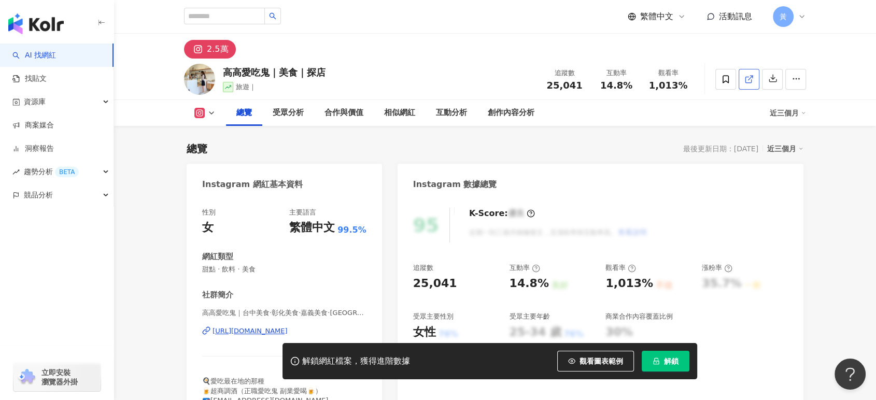
click at [743, 77] on link at bounding box center [748, 79] width 21 height 21
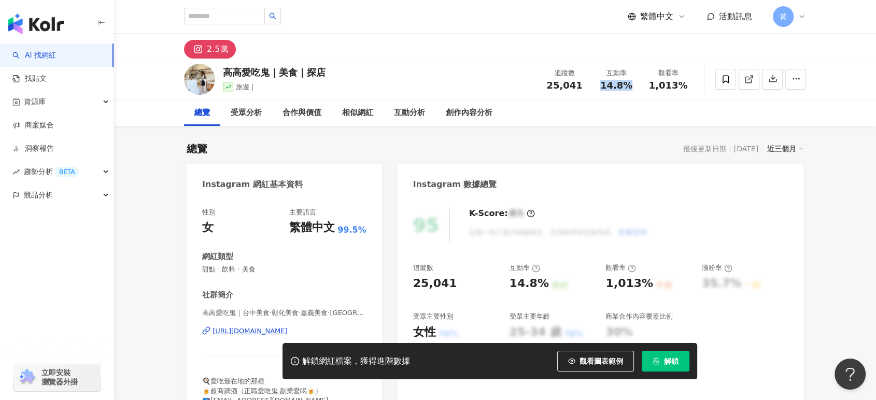
drag, startPoint x: 601, startPoint y: 87, endPoint x: 629, endPoint y: 88, distance: 27.5
click at [628, 88] on div "14.8%" at bounding box center [615, 85] width 39 height 10
copy span "14.8%"
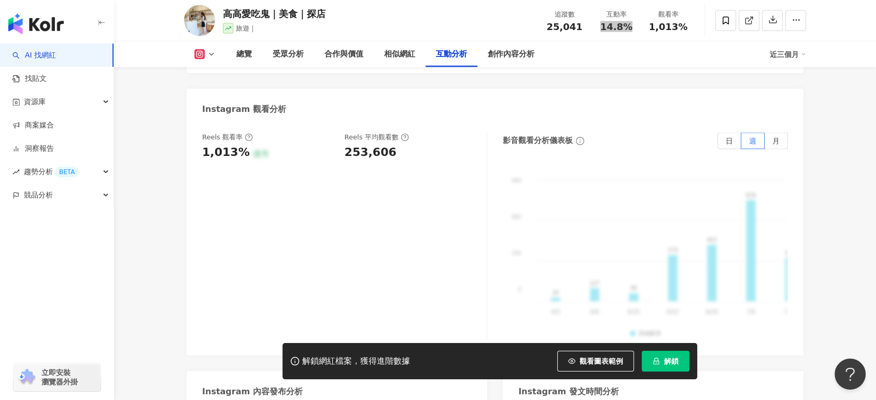
scroll to position [2303, 0]
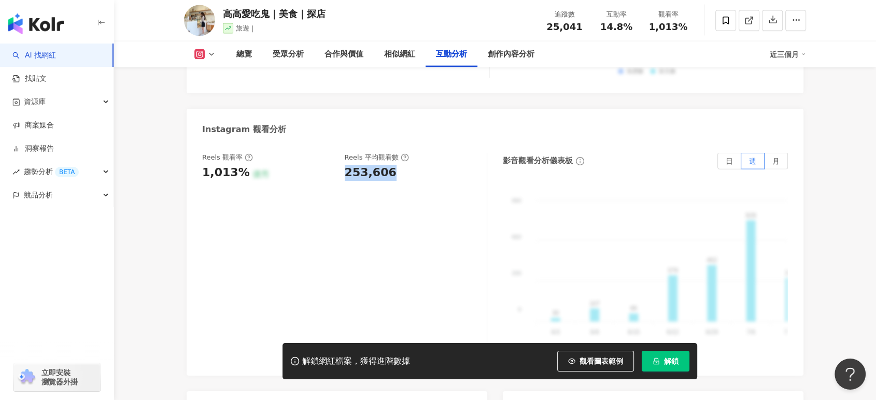
drag, startPoint x: 344, startPoint y: 162, endPoint x: 392, endPoint y: 161, distance: 48.7
click at [392, 161] on div "Reels 觀看率 1,013% 優秀 Reels 平均觀看數 253,606" at bounding box center [339, 167] width 274 height 28
copy div "253,606"
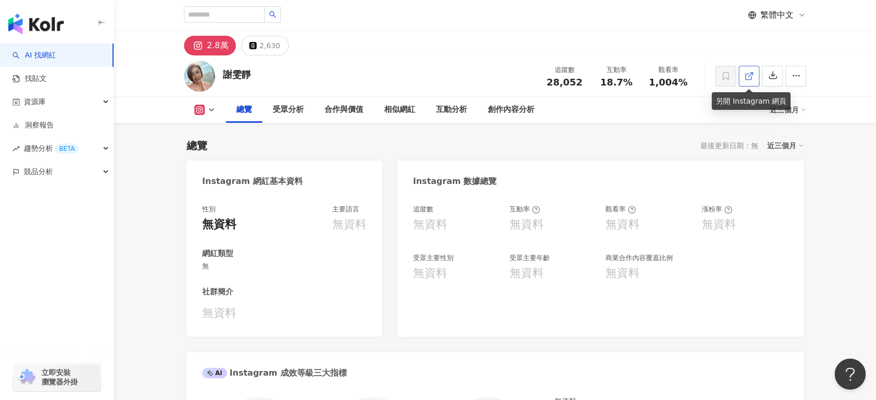
click at [749, 76] on icon at bounding box center [748, 76] width 9 height 9
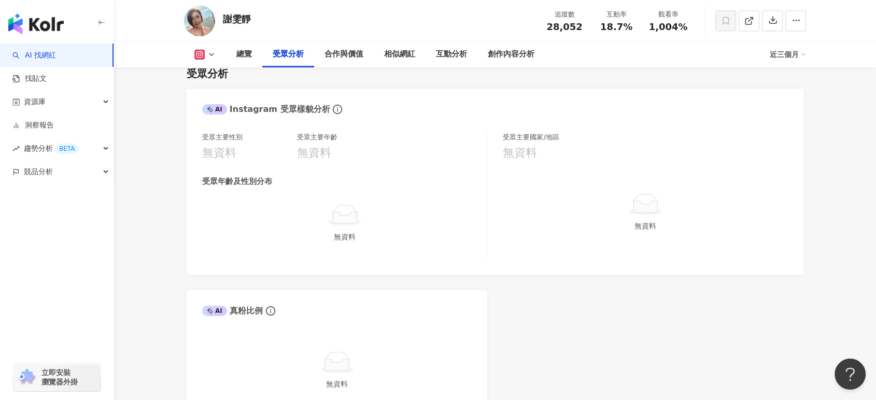
scroll to position [691, 0]
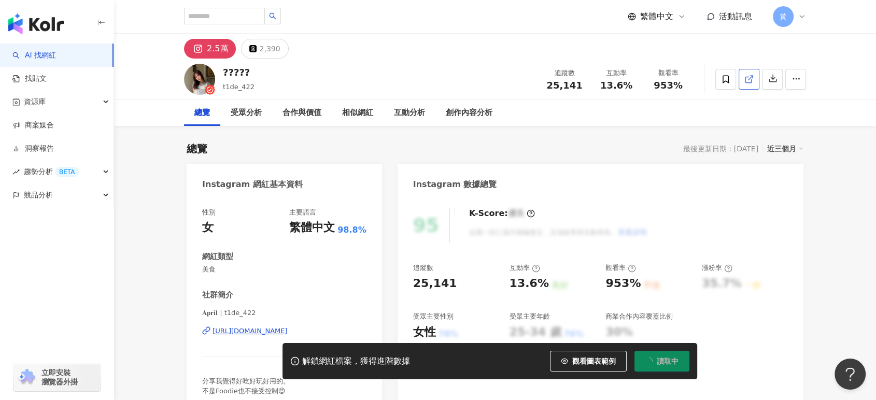
click at [749, 79] on line at bounding box center [750, 78] width 4 height 4
drag, startPoint x: 602, startPoint y: 90, endPoint x: 631, endPoint y: 90, distance: 29.0
click at [631, 90] on div "13.6%" at bounding box center [615, 85] width 39 height 10
copy span "13.6%"
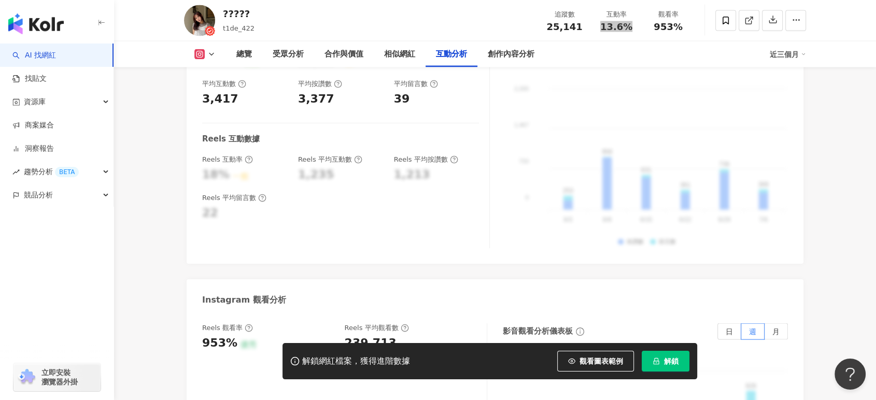
scroll to position [2188, 0]
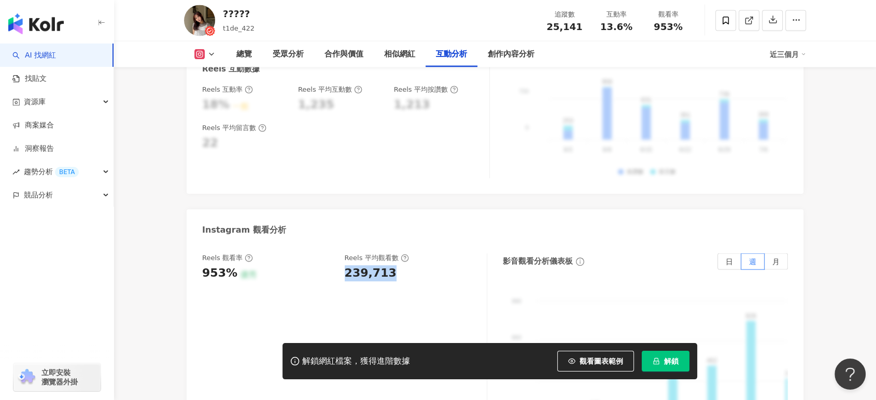
drag, startPoint x: 344, startPoint y: 260, endPoint x: 417, endPoint y: 262, distance: 73.1
click at [417, 265] on div "239,713" at bounding box center [411, 273] width 132 height 16
copy div "239,713"
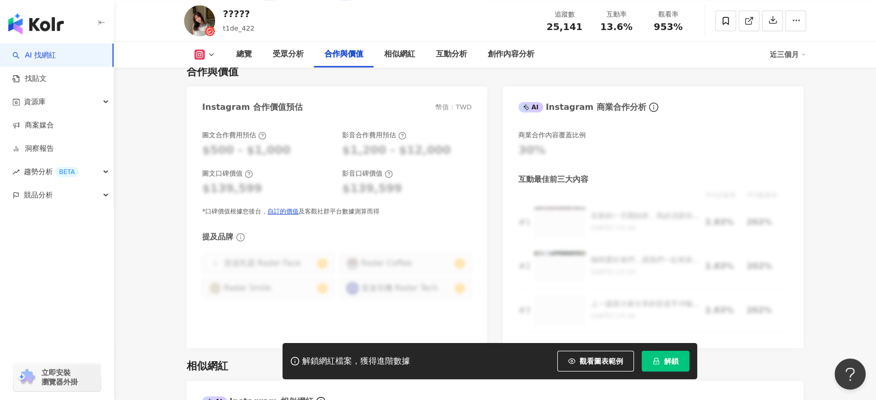
scroll to position [1382, 0]
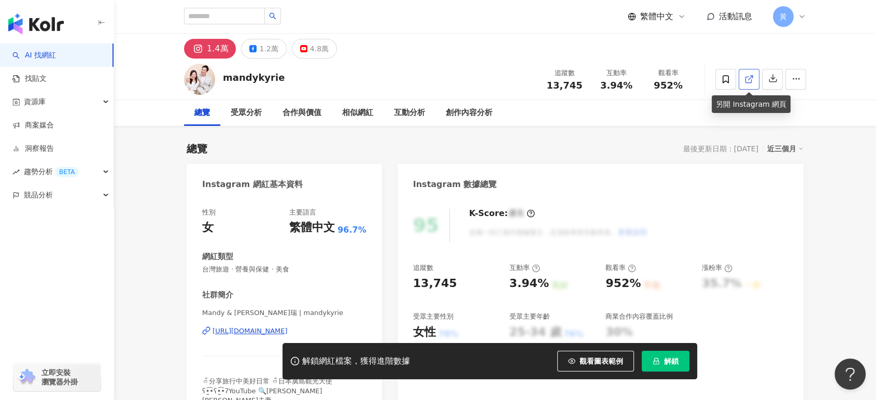
click at [748, 84] on span at bounding box center [748, 79] width 9 height 11
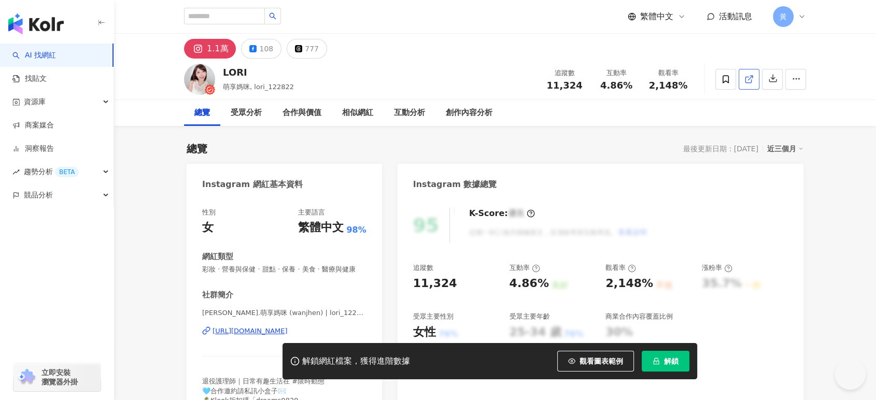
drag, startPoint x: 0, startPoint y: 0, endPoint x: 748, endPoint y: 74, distance: 751.4
click at [748, 75] on icon at bounding box center [748, 79] width 9 height 9
drag, startPoint x: 601, startPoint y: 88, endPoint x: 634, endPoint y: 87, distance: 33.2
click at [634, 87] on div "4.86%" at bounding box center [615, 85] width 39 height 10
copy span "4.86%"
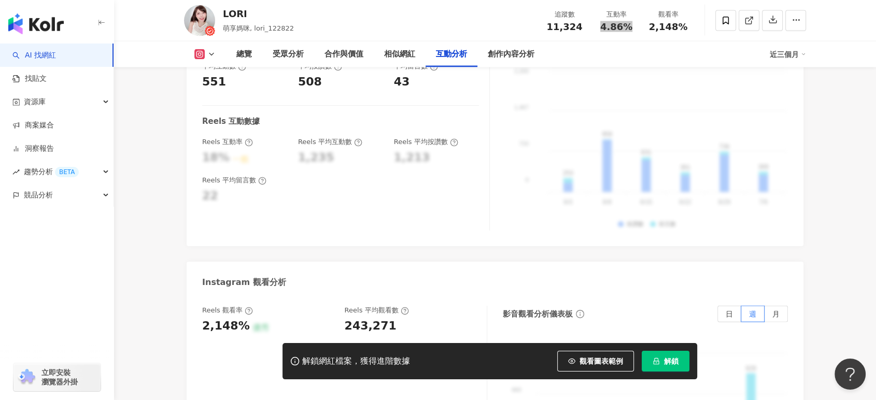
scroll to position [2245, 0]
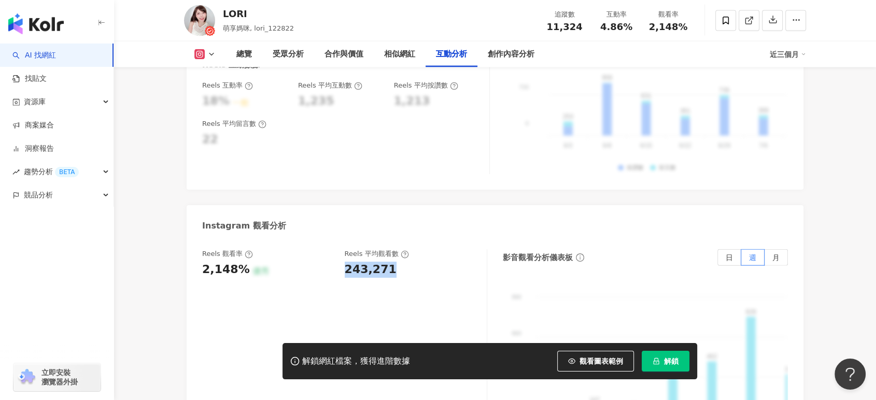
drag, startPoint x: 345, startPoint y: 229, endPoint x: 406, endPoint y: 232, distance: 61.8
click at [406, 262] on div "243,271" at bounding box center [411, 270] width 132 height 16
copy div "243,271"
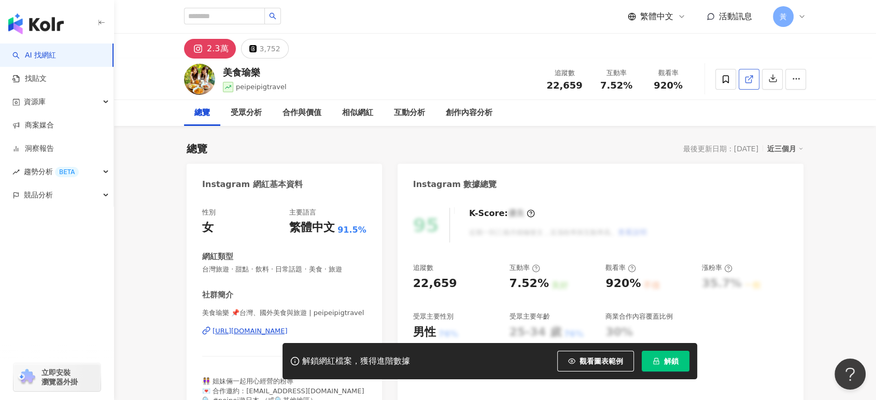
click at [746, 80] on icon at bounding box center [748, 79] width 9 height 9
drag, startPoint x: 604, startPoint y: 88, endPoint x: 634, endPoint y: 87, distance: 30.1
click at [634, 87] on div "7.52%" at bounding box center [615, 85] width 39 height 10
copy span "7.52%"
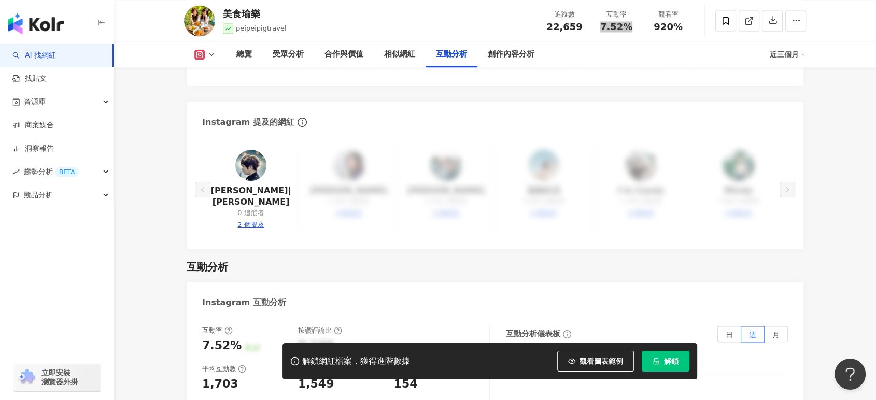
scroll to position [2130, 0]
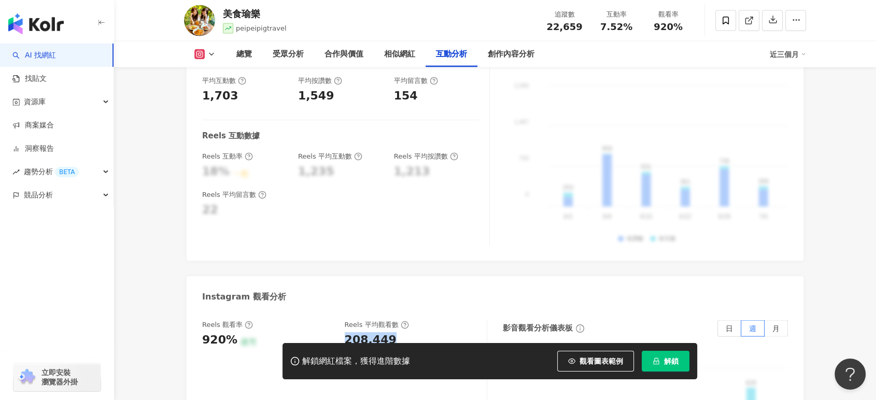
drag, startPoint x: 345, startPoint y: 318, endPoint x: 397, endPoint y: 315, distance: 51.9
click at [397, 320] on div "Reels 觀看率 920% 優秀 Reels 平均觀看數 208,449" at bounding box center [339, 334] width 274 height 28
copy div "208,449"
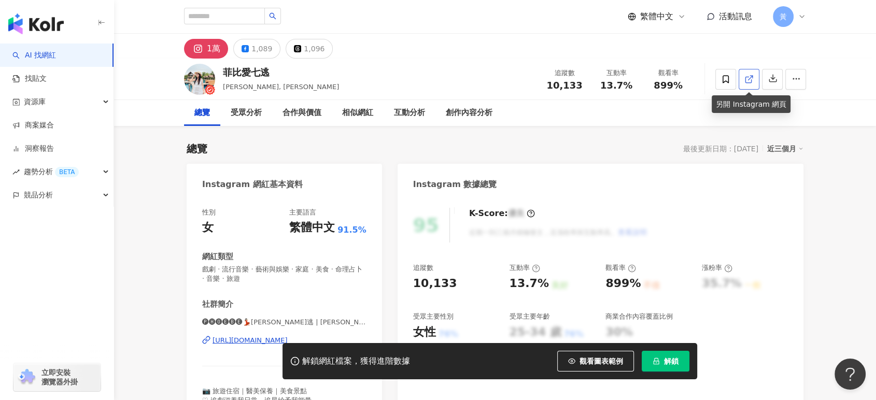
click at [751, 81] on icon at bounding box center [748, 80] width 6 height 6
click at [633, 83] on div "13.7%" at bounding box center [615, 85] width 39 height 10
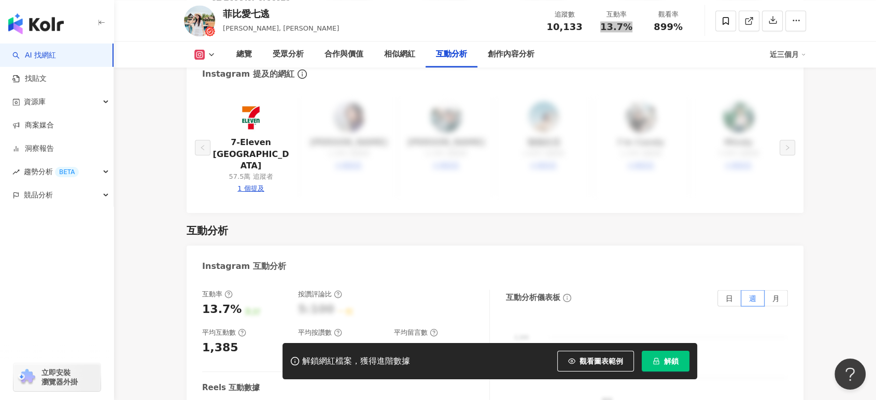
scroll to position [2245, 0]
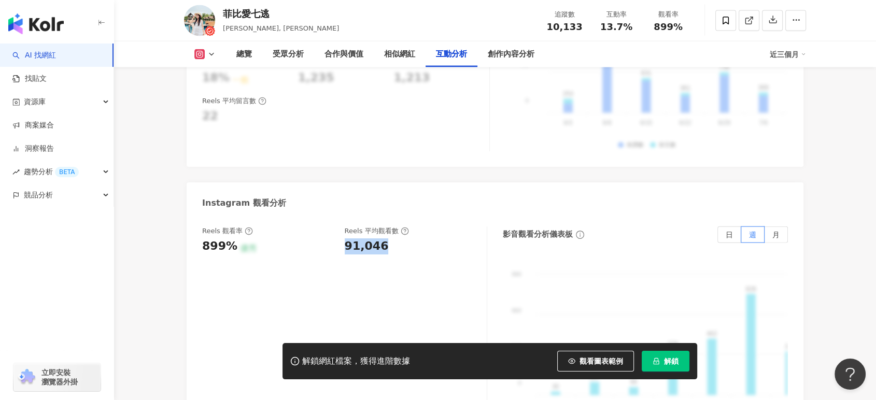
drag, startPoint x: 340, startPoint y: 207, endPoint x: 381, endPoint y: 209, distance: 41.0
click at [381, 226] on div "Reels 觀看率 899% 優秀 Reels 平均觀看數 91,046" at bounding box center [339, 240] width 274 height 28
copy div "91,046"
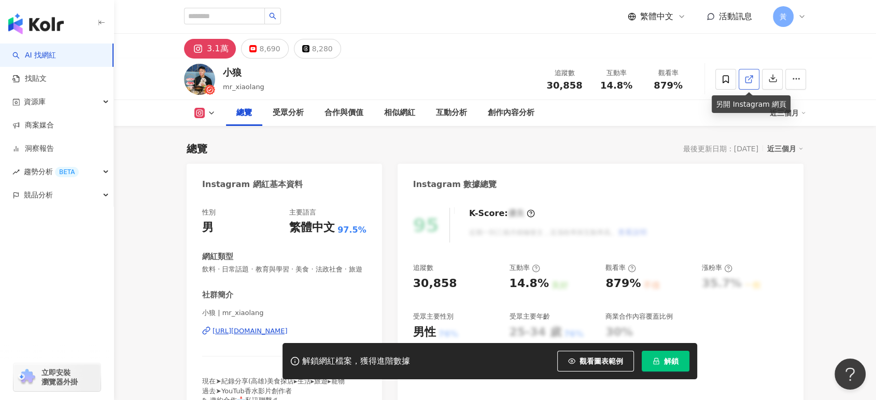
click at [745, 81] on icon at bounding box center [748, 79] width 9 height 9
drag, startPoint x: 601, startPoint y: 81, endPoint x: 874, endPoint y: 193, distance: 294.5
click at [630, 86] on span "14.8%" at bounding box center [616, 85] width 32 height 10
copy span "14.8%"
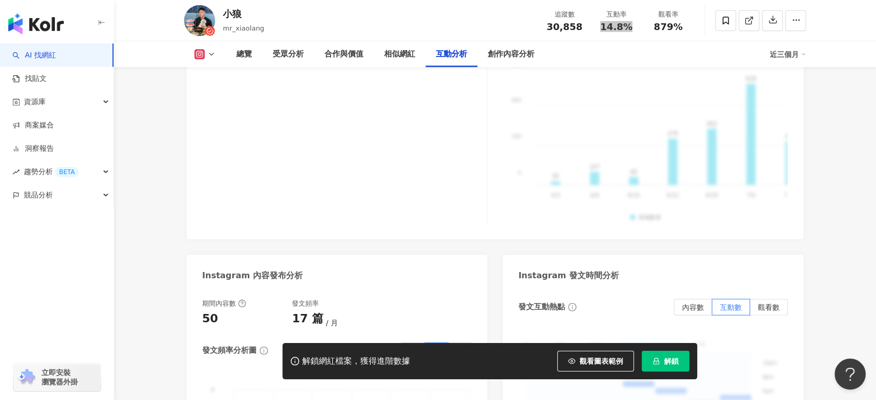
scroll to position [2360, 0]
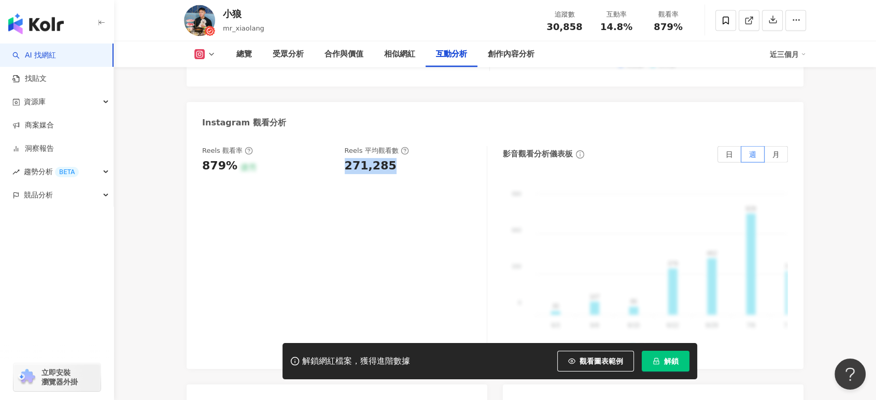
drag, startPoint x: 344, startPoint y: 126, endPoint x: 390, endPoint y: 125, distance: 46.1
click at [390, 146] on div "Reels 觀看率 879% 優秀 Reels 平均觀看數 271,285" at bounding box center [339, 160] width 274 height 28
copy div "271,285"
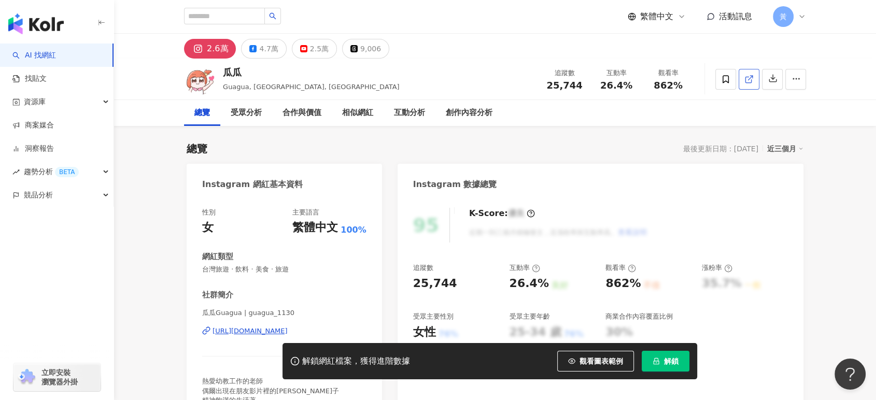
click at [750, 81] on icon at bounding box center [748, 79] width 9 height 9
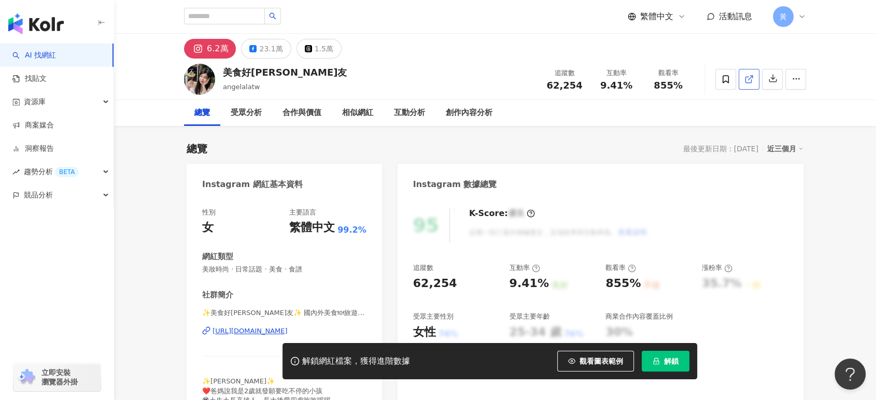
drag, startPoint x: 695, startPoint y: 64, endPoint x: 751, endPoint y: 83, distance: 59.3
click at [751, 83] on span at bounding box center [748, 79] width 9 height 11
drag, startPoint x: 599, startPoint y: 89, endPoint x: 629, endPoint y: 87, distance: 29.7
click at [629, 87] on div "9.41%" at bounding box center [615, 85] width 39 height 10
copy span "9.41%"
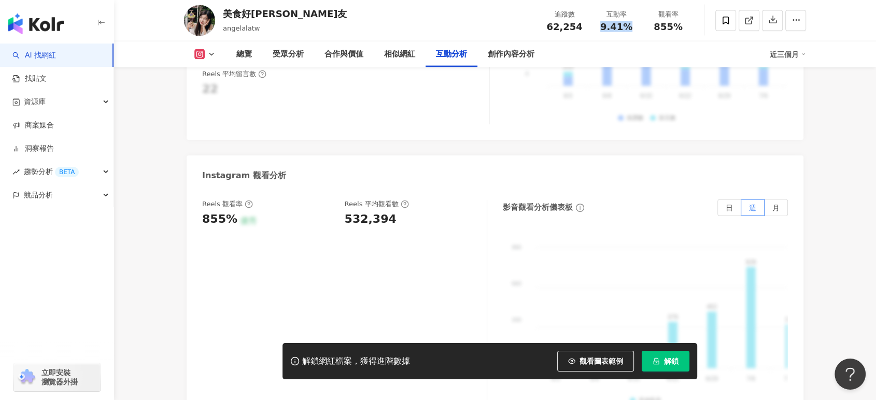
scroll to position [2360, 0]
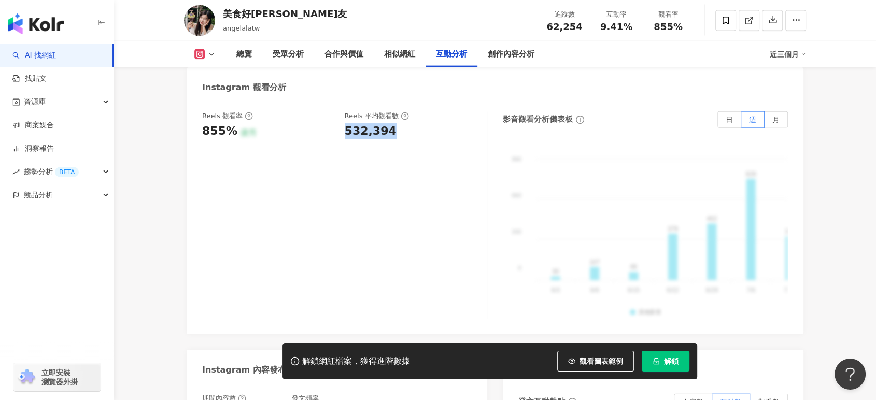
drag, startPoint x: 344, startPoint y: 119, endPoint x: 400, endPoint y: 119, distance: 56.0
click at [400, 119] on div "Reels 觀看率 855% 優秀 Reels 平均觀看數 532,394" at bounding box center [339, 125] width 274 height 28
copy div "532,394"
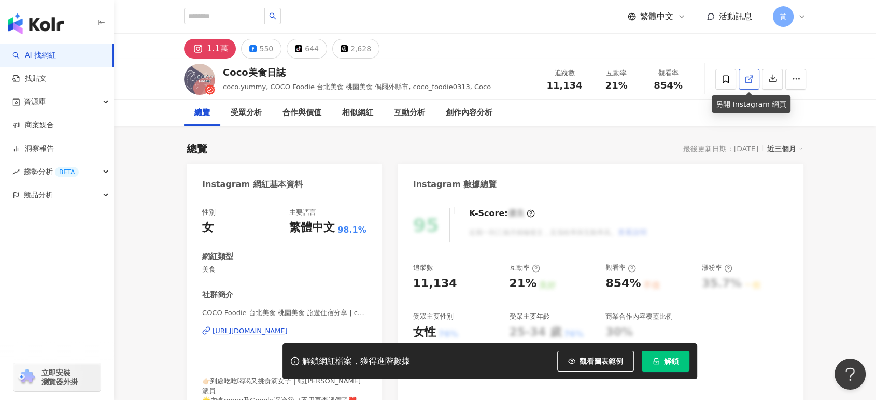
click at [750, 80] on icon at bounding box center [748, 80] width 6 height 6
click at [742, 79] on link at bounding box center [748, 79] width 21 height 21
drag, startPoint x: 605, startPoint y: 91, endPoint x: 633, endPoint y: 86, distance: 27.9
click at [633, 86] on div "追蹤數 11,134 互動率 21% 觀看率 854%" at bounding box center [615, 79] width 155 height 31
copy span "21%"
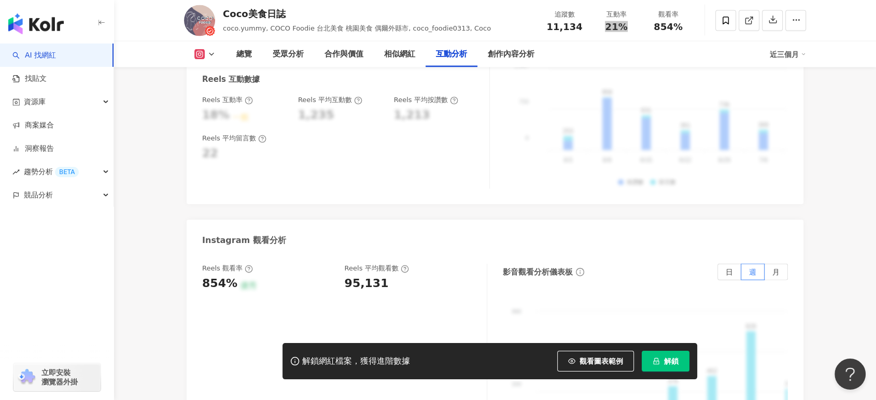
scroll to position [2360, 0]
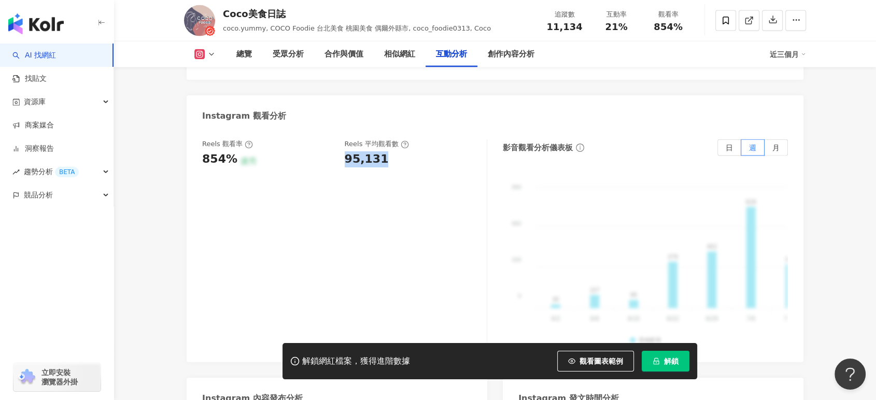
drag, startPoint x: 351, startPoint y: 133, endPoint x: 382, endPoint y: 134, distance: 30.6
click at [382, 139] on div "Reels 觀看率 854% 優秀 Reels 平均觀看數 95,131" at bounding box center [339, 153] width 274 height 28
copy div "95,131"
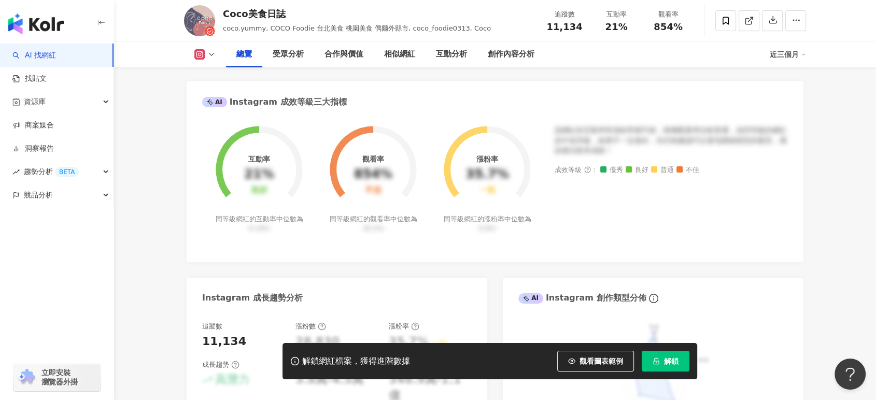
scroll to position [0, 0]
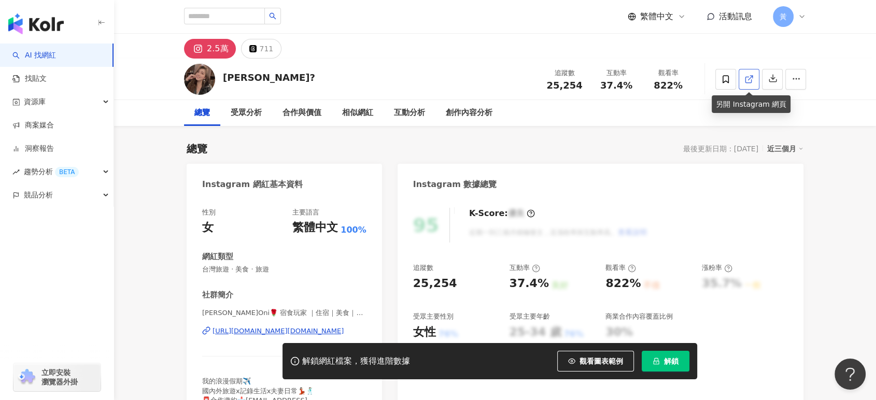
click at [748, 77] on icon at bounding box center [748, 80] width 6 height 6
drag, startPoint x: 603, startPoint y: 90, endPoint x: 633, endPoint y: 91, distance: 30.1
click at [633, 91] on div "追蹤數 25,254 互動率 37.4% 觀看率 822%" at bounding box center [615, 79] width 155 height 31
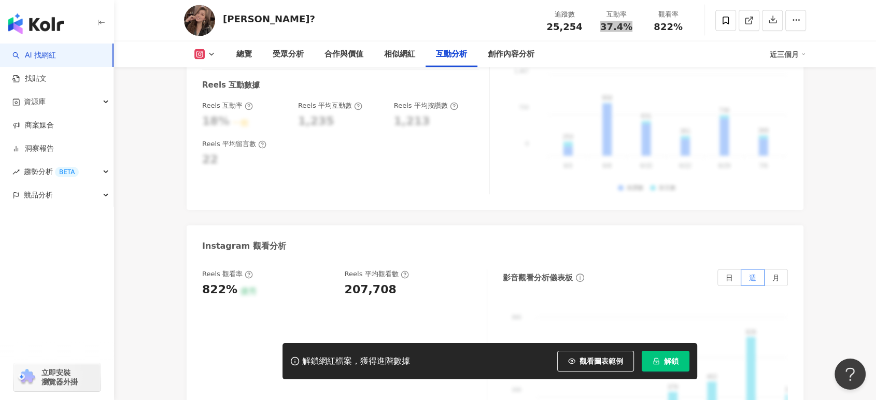
scroll to position [2245, 0]
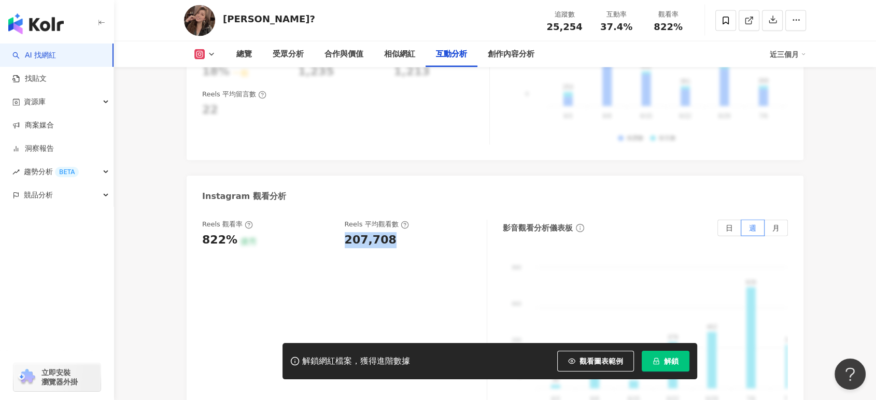
drag, startPoint x: 344, startPoint y: 215, endPoint x: 388, endPoint y: 216, distance: 44.6
click at [388, 220] on div "Reels 觀看率 822% 優秀 Reels 平均觀看數 207,708" at bounding box center [339, 234] width 274 height 28
copy div "207,708"
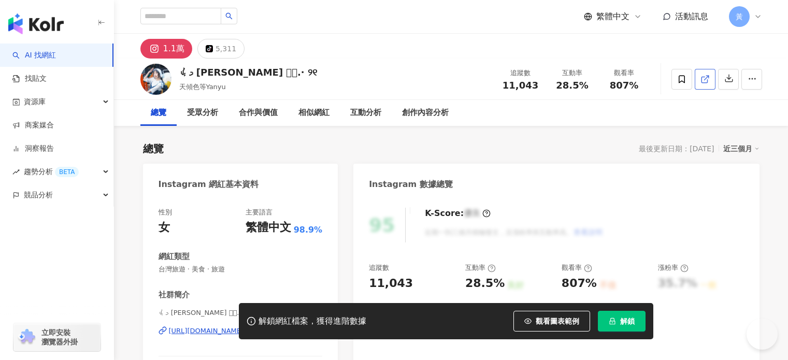
click at [710, 80] on icon at bounding box center [705, 79] width 9 height 9
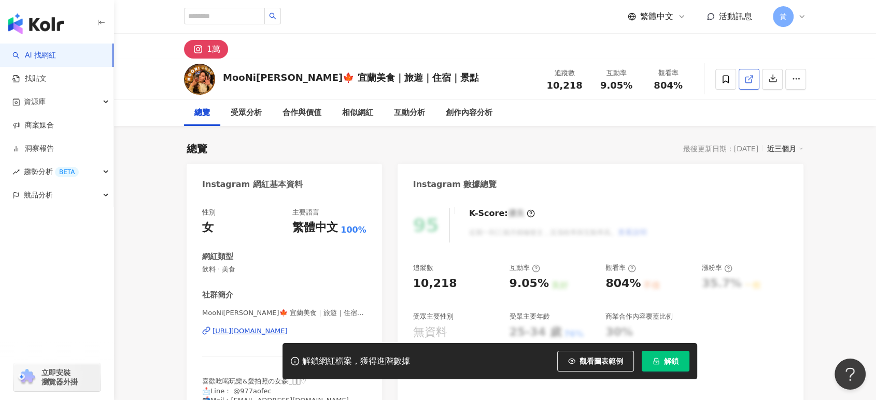
click at [746, 78] on icon at bounding box center [748, 79] width 9 height 9
drag, startPoint x: 601, startPoint y: 88, endPoint x: 632, endPoint y: 85, distance: 31.2
click at [632, 85] on div "9.05%" at bounding box center [615, 85] width 39 height 10
copy span "9.05%"
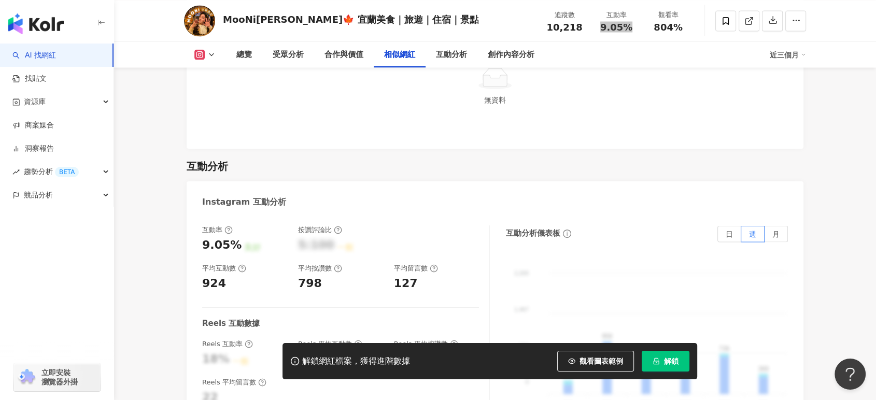
scroll to position [2188, 0]
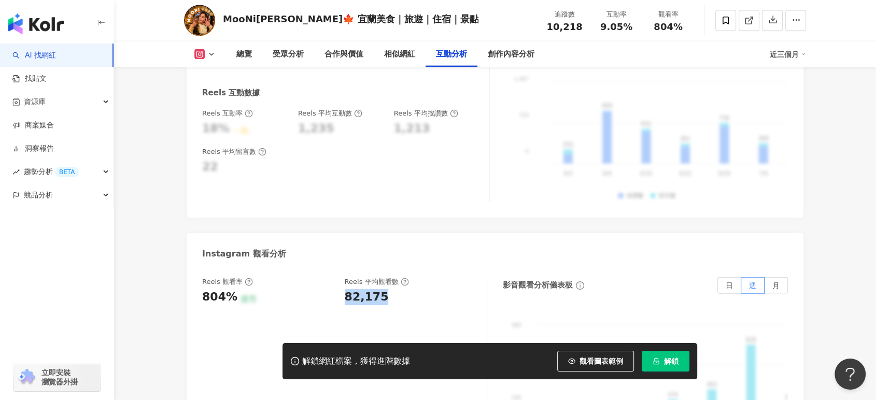
drag, startPoint x: 346, startPoint y: 283, endPoint x: 380, endPoint y: 283, distance: 34.7
click at [380, 289] on div "82,175" at bounding box center [367, 297] width 44 height 16
copy div "82,175"
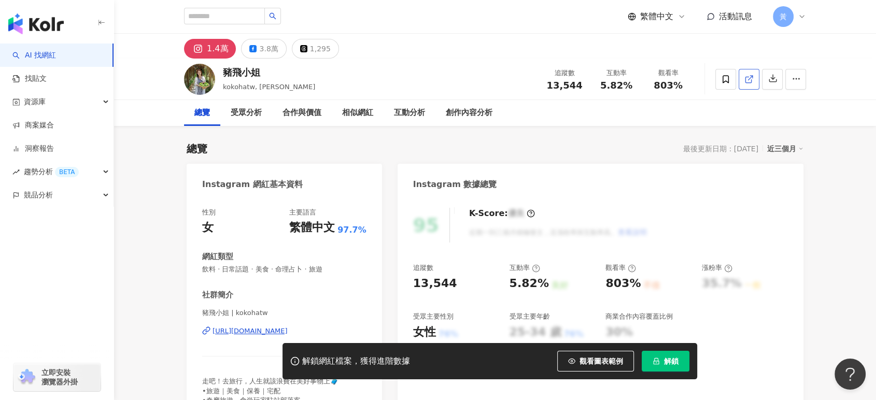
click at [752, 79] on icon at bounding box center [748, 79] width 9 height 9
drag, startPoint x: 613, startPoint y: 87, endPoint x: 634, endPoint y: 86, distance: 21.3
click at [634, 86] on div "5.82%" at bounding box center [615, 85] width 39 height 10
copy span "5.82%"
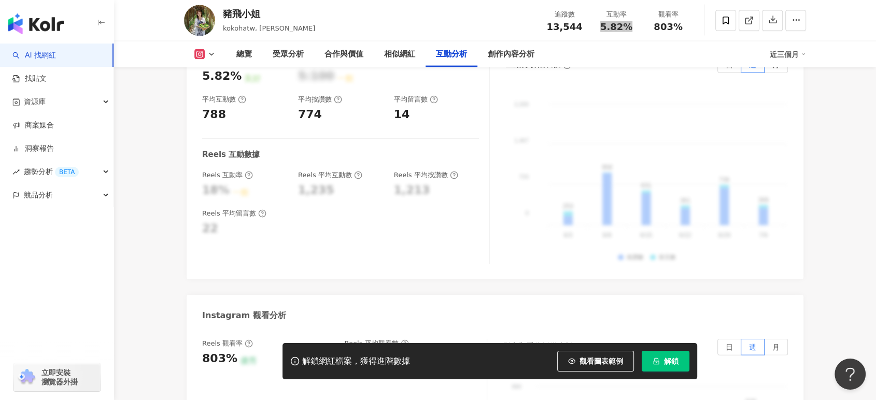
scroll to position [2245, 0]
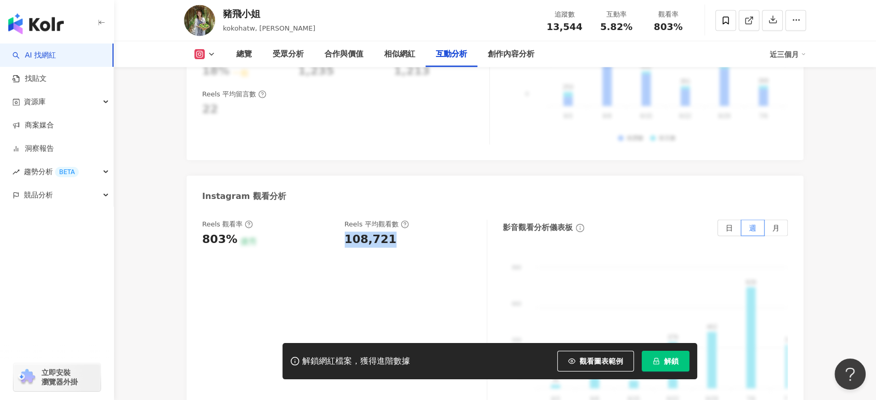
drag, startPoint x: 358, startPoint y: 226, endPoint x: 390, endPoint y: 225, distance: 31.6
click at [390, 232] on div "108,721" at bounding box center [411, 240] width 132 height 16
copy div "108,721"
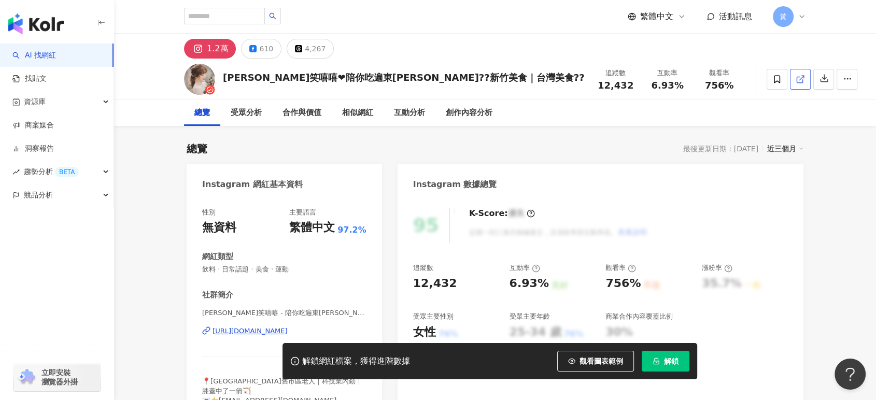
click at [788, 77] on icon at bounding box center [799, 79] width 9 height 9
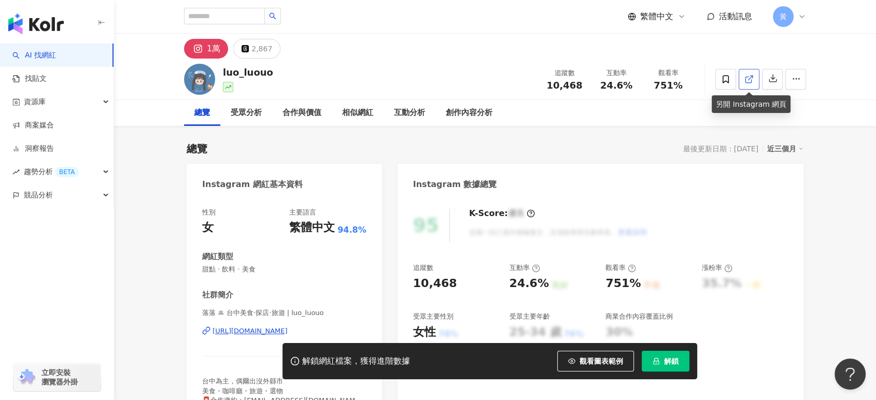
click at [750, 78] on icon at bounding box center [748, 79] width 9 height 9
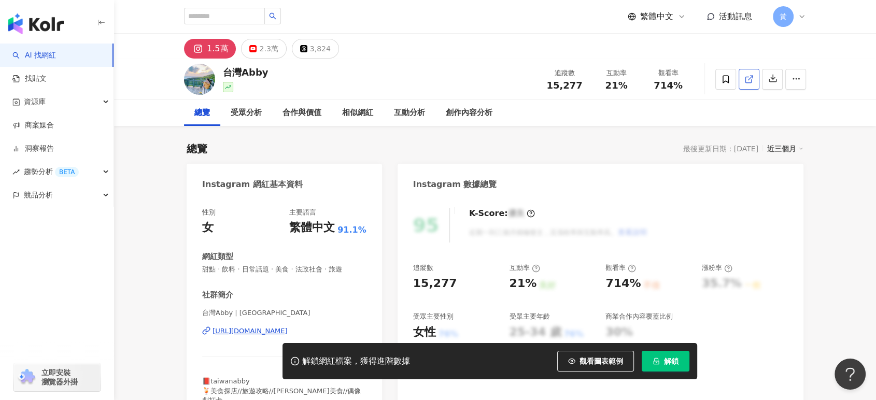
click at [753, 77] on icon at bounding box center [748, 79] width 9 height 9
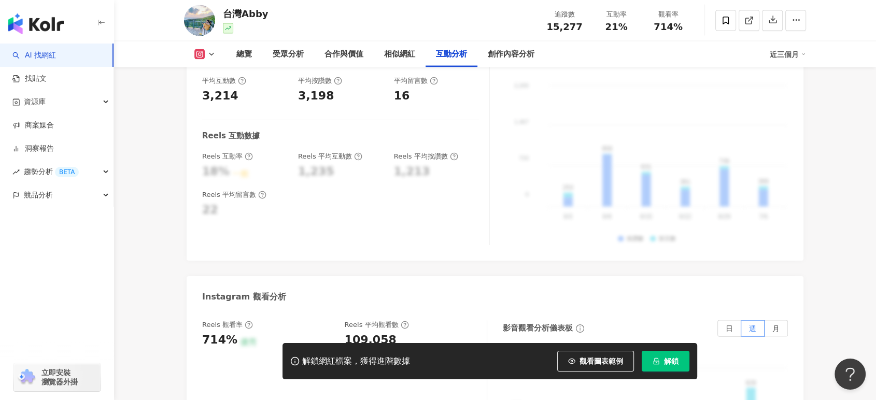
scroll to position [2245, 0]
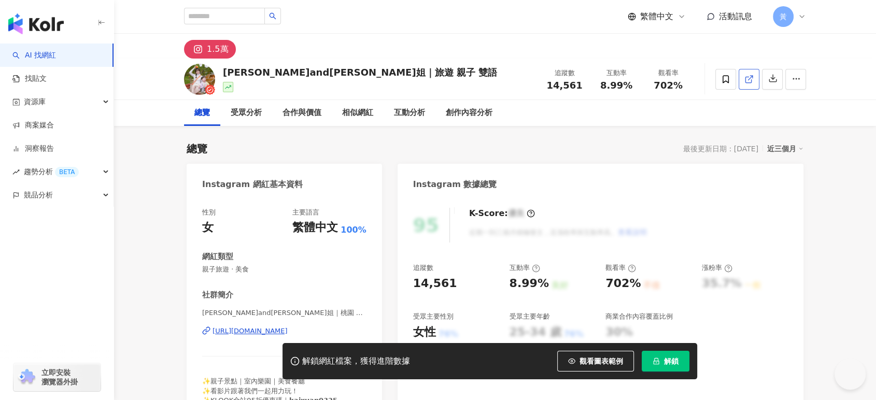
click at [749, 79] on icon at bounding box center [748, 79] width 9 height 9
drag, startPoint x: 602, startPoint y: 89, endPoint x: 637, endPoint y: 88, distance: 35.8
click at [637, 88] on div "互動率 8.99%" at bounding box center [616, 79] width 52 height 22
copy span "8.99%"
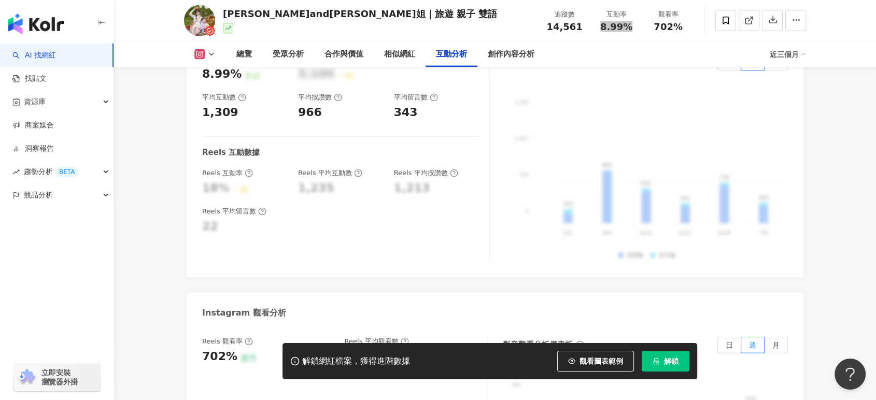
scroll to position [2188, 0]
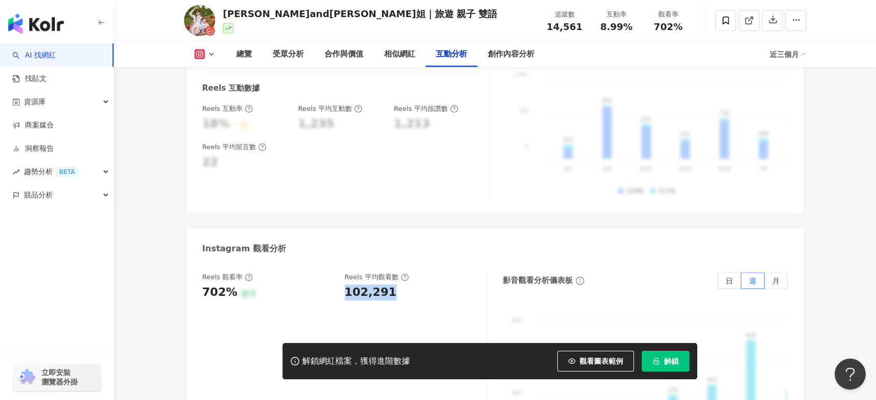
drag, startPoint x: 342, startPoint y: 264, endPoint x: 396, endPoint y: 267, distance: 54.0
click at [396, 273] on div "Reels 觀看率 702% 優秀 Reels 平均觀看數 102,291" at bounding box center [339, 287] width 274 height 28
copy div "102,291"
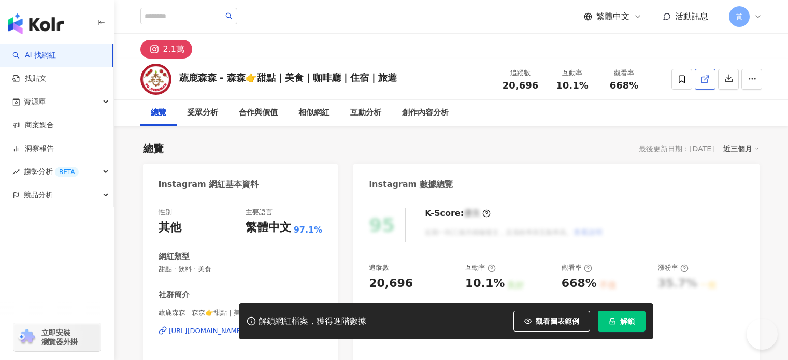
click at [710, 81] on icon at bounding box center [705, 79] width 9 height 9
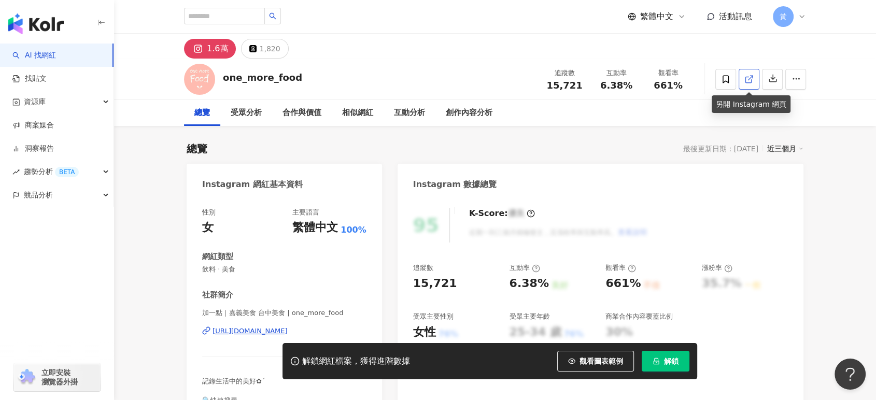
click at [757, 76] on link at bounding box center [748, 79] width 21 height 21
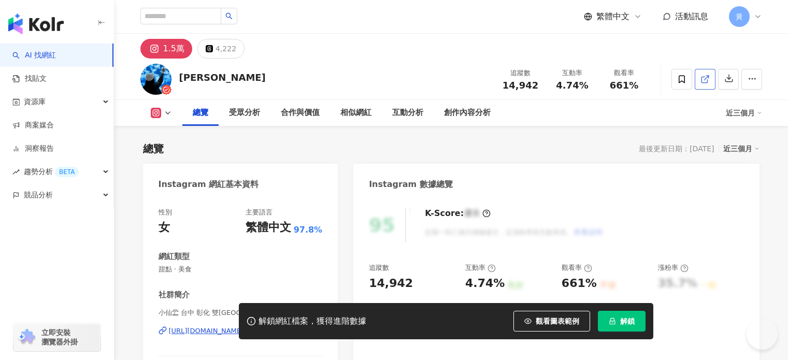
click at [710, 80] on icon at bounding box center [705, 79] width 9 height 9
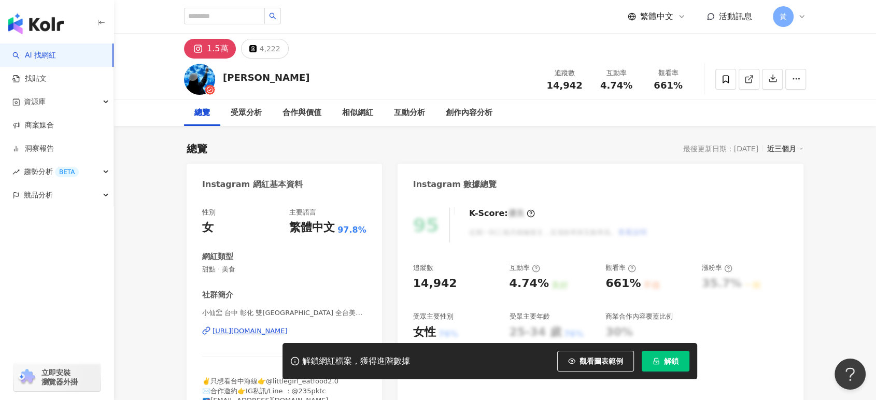
drag, startPoint x: 608, startPoint y: 86, endPoint x: 621, endPoint y: 88, distance: 13.1
click at [626, 85] on span "4.74%" at bounding box center [616, 85] width 32 height 10
drag, startPoint x: 600, startPoint y: 87, endPoint x: 640, endPoint y: 87, distance: 39.9
click at [640, 87] on div "互動率 4.74%" at bounding box center [616, 79] width 52 height 22
copy span "4.74%"
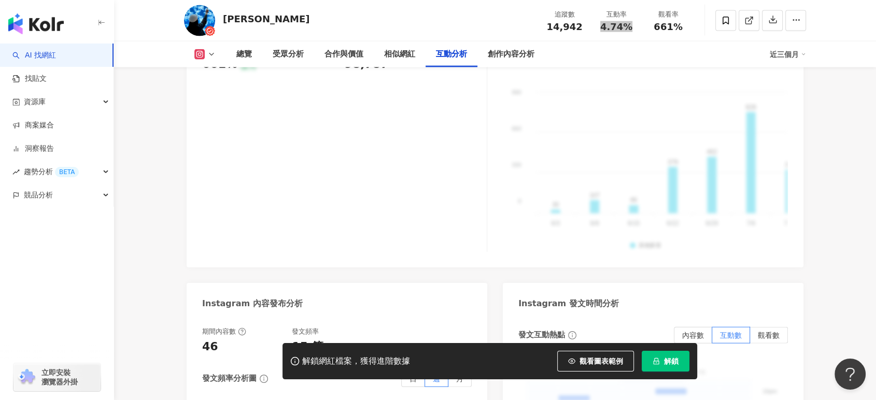
scroll to position [2301, 0]
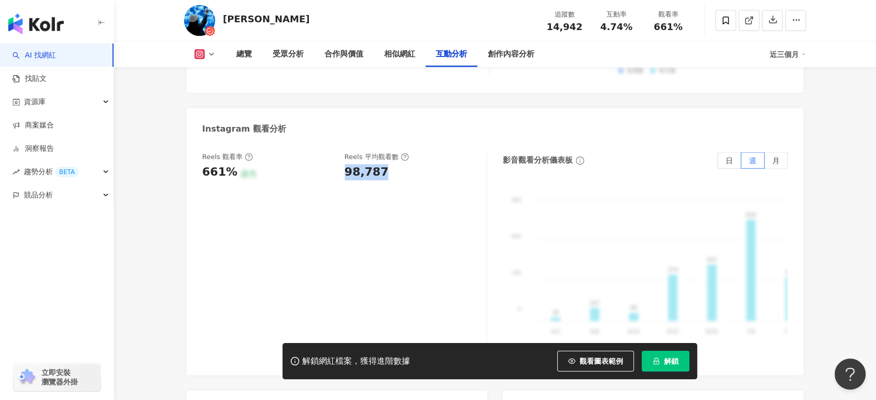
drag, startPoint x: 343, startPoint y: 154, endPoint x: 383, endPoint y: 156, distance: 40.4
click at [383, 156] on div "Reels 觀看率 661% 優秀 Reels 平均觀看數 98,787" at bounding box center [339, 166] width 274 height 28
copy div "98,787"
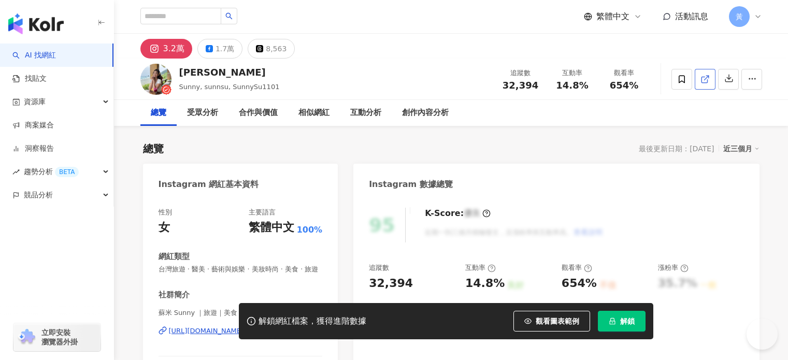
click at [710, 81] on icon at bounding box center [705, 79] width 9 height 9
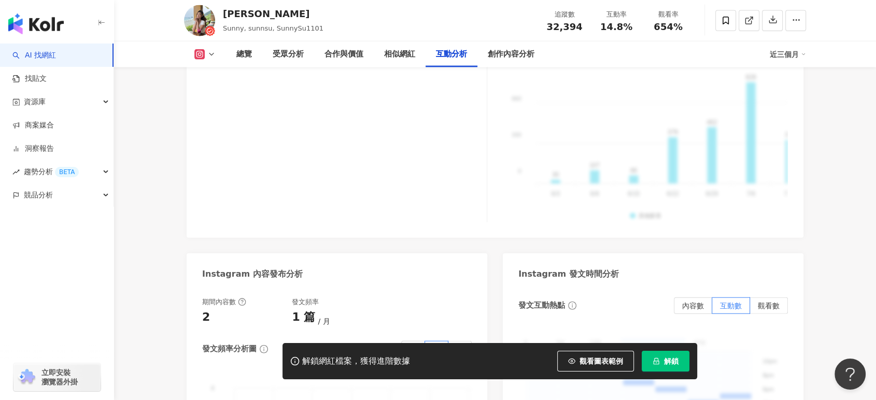
scroll to position [2303, 0]
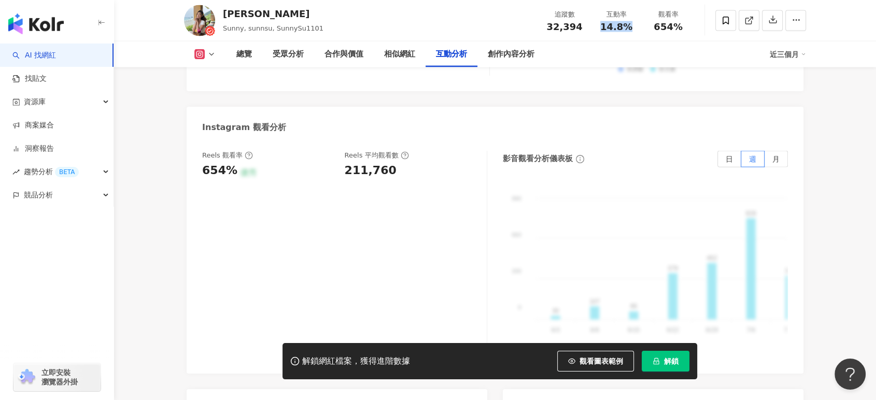
drag, startPoint x: 602, startPoint y: 30, endPoint x: 634, endPoint y: 27, distance: 32.2
click at [634, 27] on div "14.8%" at bounding box center [615, 27] width 39 height 10
copy span "14.8%"
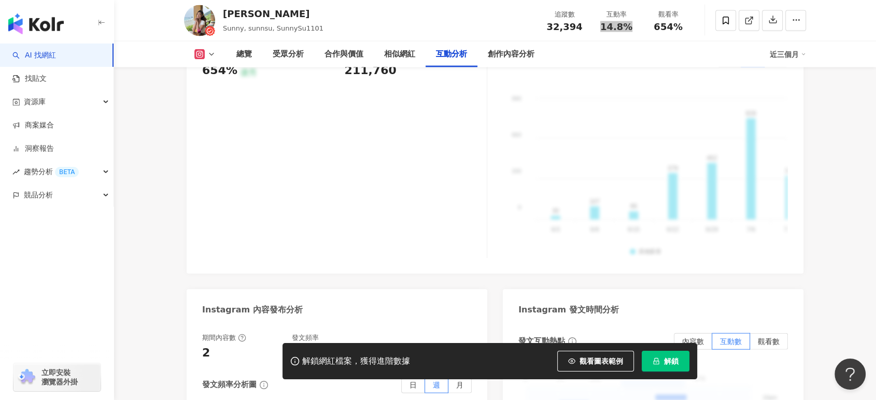
scroll to position [2245, 0]
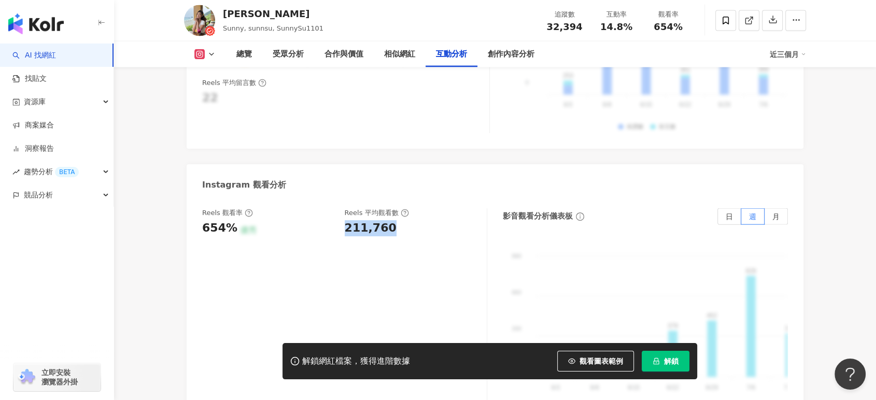
drag, startPoint x: 343, startPoint y: 224, endPoint x: 655, endPoint y: 188, distance: 314.6
click at [397, 222] on div "Reels 觀看率 654% 優秀 Reels 平均觀看數 211,760" at bounding box center [339, 222] width 274 height 28
copy div "211,760"
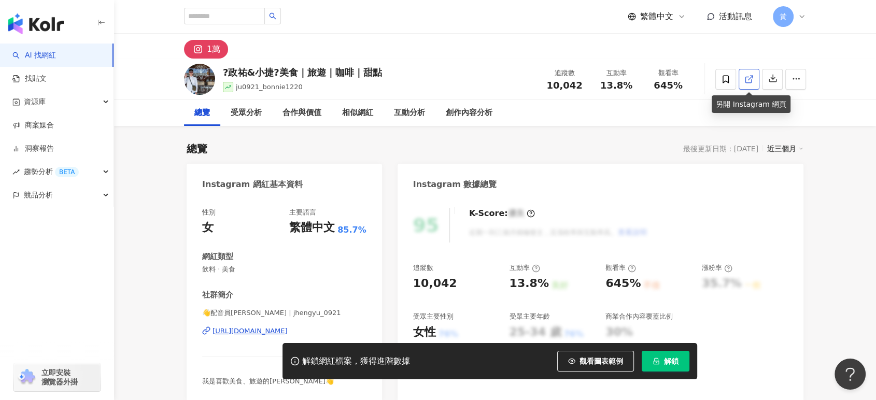
click at [751, 80] on icon at bounding box center [748, 79] width 9 height 9
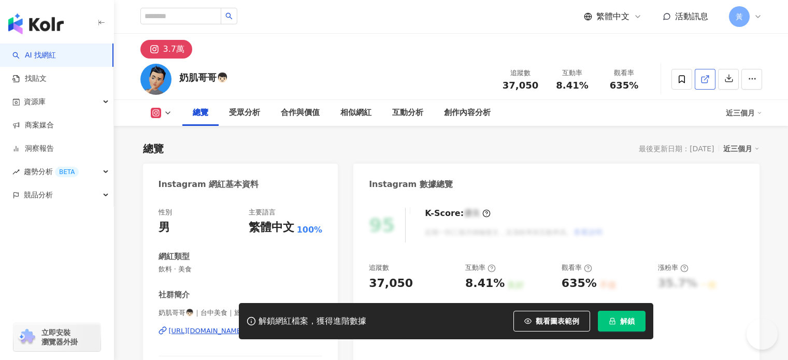
click at [710, 83] on span at bounding box center [705, 79] width 9 height 11
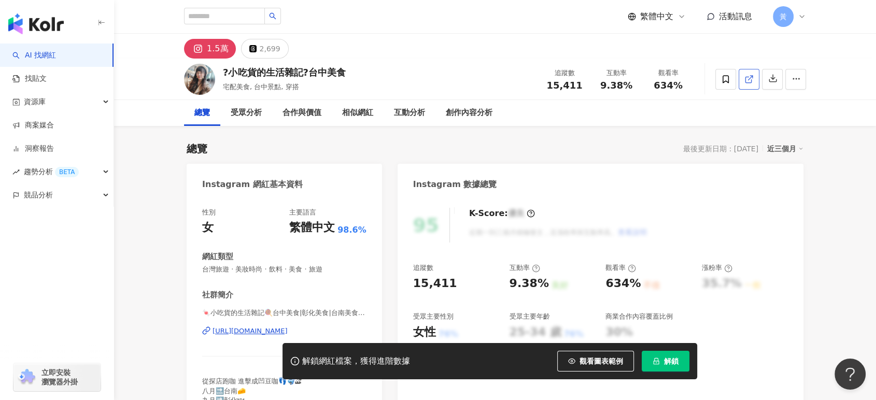
click at [748, 81] on icon at bounding box center [748, 79] width 9 height 9
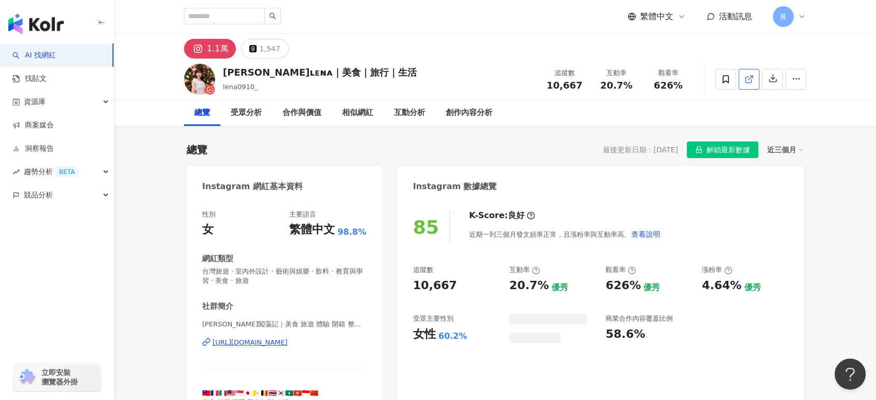
click at [748, 81] on icon at bounding box center [748, 79] width 9 height 9
drag, startPoint x: 602, startPoint y: 90, endPoint x: 632, endPoint y: 87, distance: 30.7
click at [632, 87] on div "20.7%" at bounding box center [615, 85] width 39 height 10
copy span "20.7%"
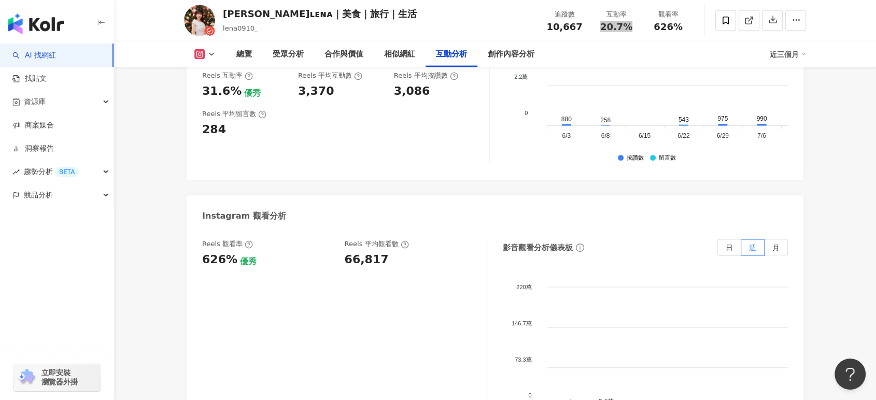
scroll to position [2245, 0]
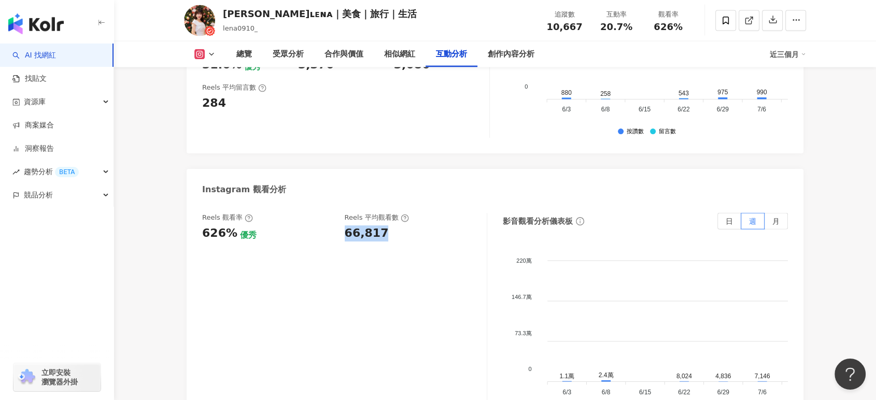
drag, startPoint x: 345, startPoint y: 234, endPoint x: 389, endPoint y: 236, distance: 43.6
click at [389, 236] on div "66,817" at bounding box center [411, 233] width 132 height 16
copy div "66,817"
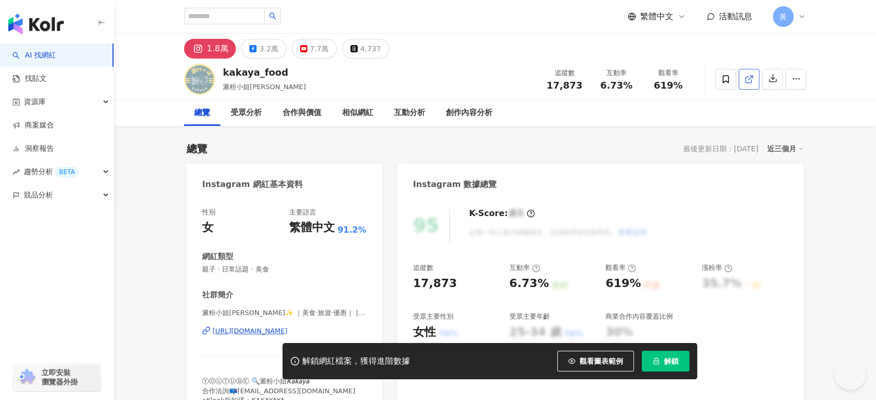
click at [747, 78] on icon at bounding box center [748, 79] width 9 height 9
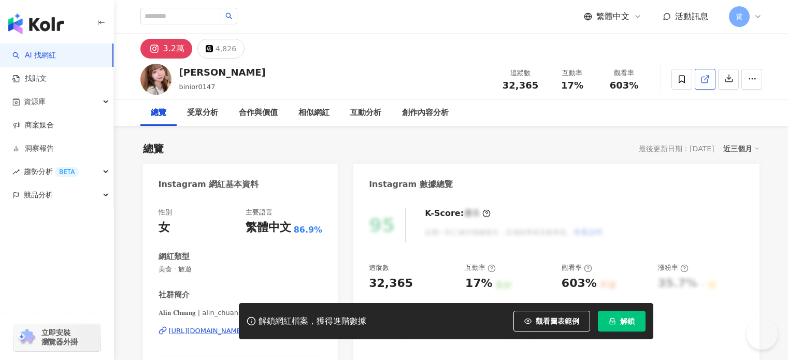
click at [710, 75] on icon at bounding box center [705, 79] width 9 height 9
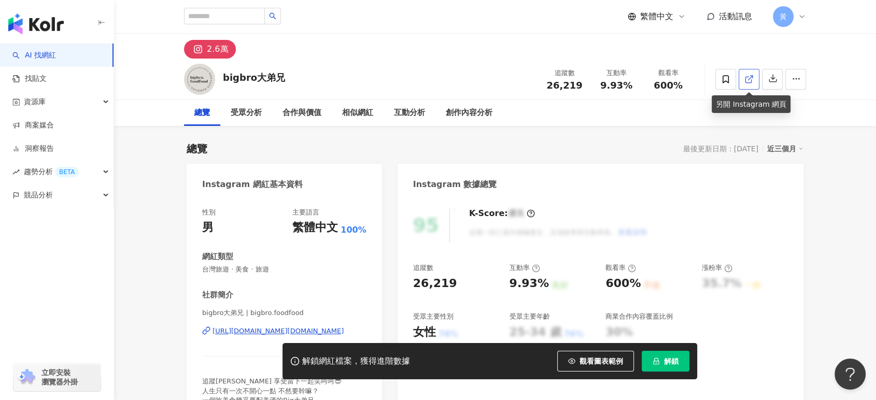
click at [746, 83] on span at bounding box center [748, 79] width 9 height 11
drag, startPoint x: 603, startPoint y: 87, endPoint x: 636, endPoint y: 90, distance: 33.8
click at [636, 90] on div "互動率 9.93%" at bounding box center [616, 79] width 52 height 22
copy span "9.93%"
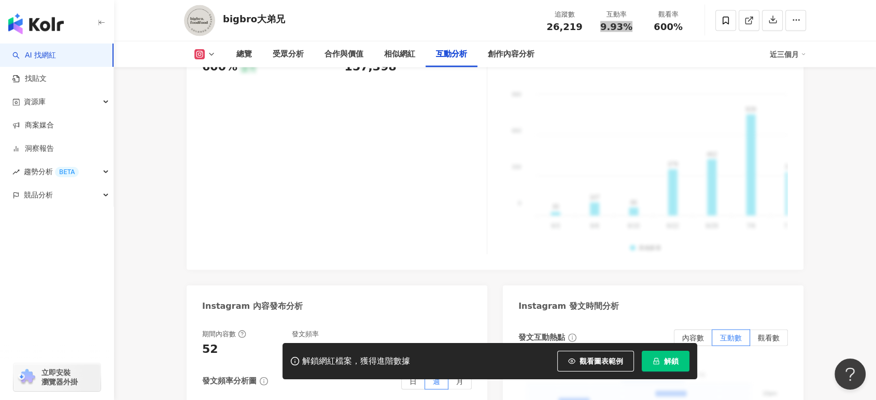
scroll to position [2303, 0]
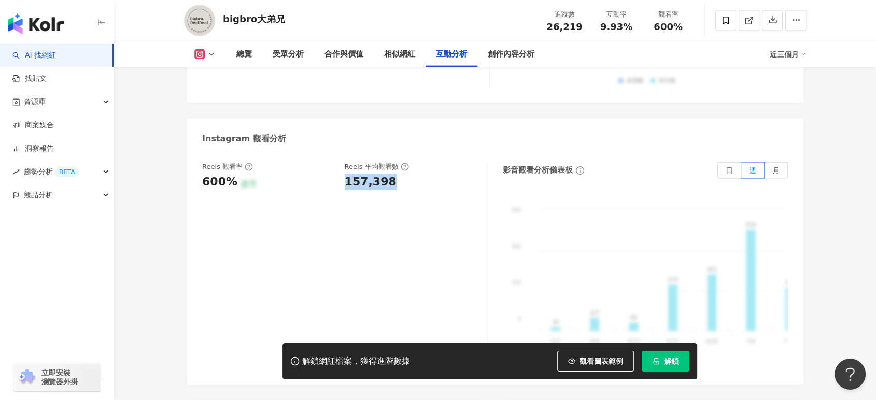
drag, startPoint x: 340, startPoint y: 164, endPoint x: 393, endPoint y: 167, distance: 53.5
click at [393, 167] on div "Reels 觀看率 600% 優秀 Reels 平均觀看數 157,398" at bounding box center [339, 176] width 274 height 28
copy div "157,398"
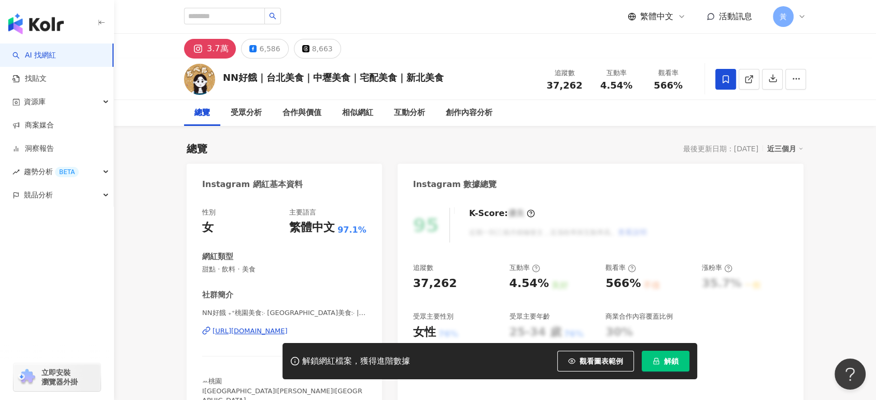
click at [742, 78] on link at bounding box center [748, 79] width 21 height 21
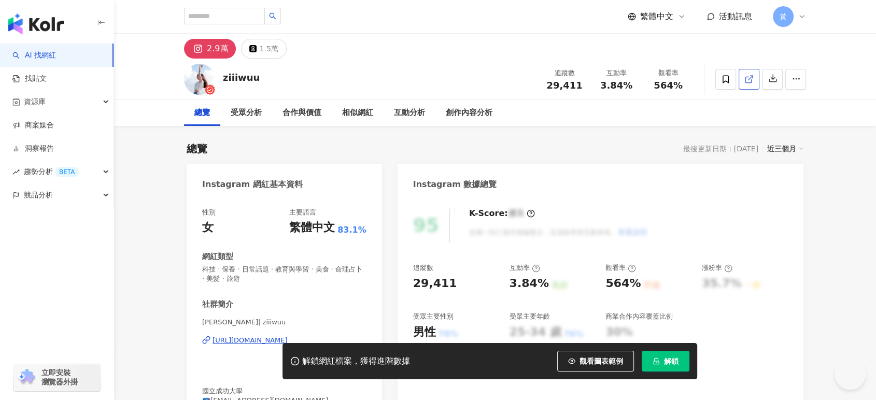
click at [746, 81] on icon at bounding box center [748, 79] width 9 height 9
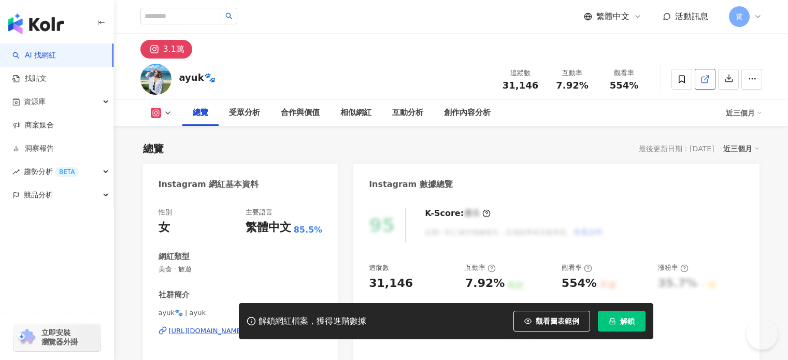
click at [710, 80] on icon at bounding box center [705, 79] width 9 height 9
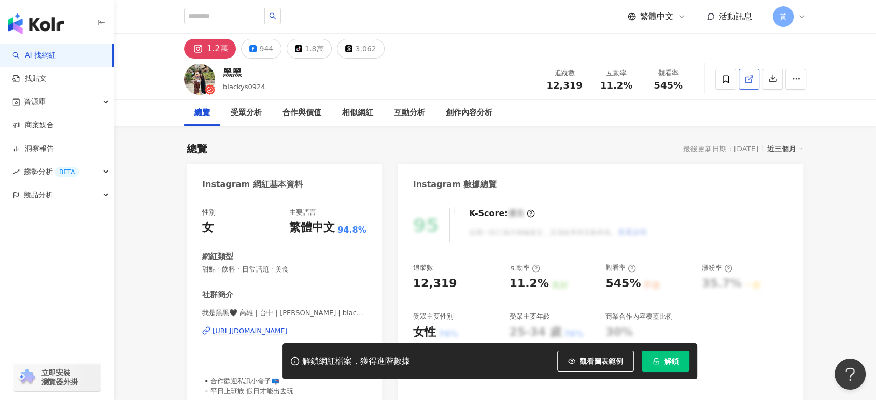
drag, startPoint x: 730, startPoint y: 83, endPoint x: 747, endPoint y: 77, distance: 18.4
click at [747, 77] on icon at bounding box center [748, 80] width 6 height 6
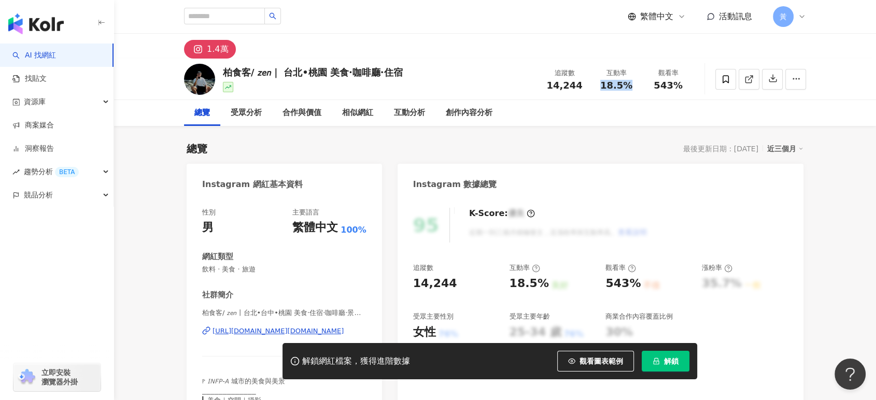
drag, startPoint x: 601, startPoint y: 87, endPoint x: 635, endPoint y: 86, distance: 34.7
click at [635, 86] on div "18.5%" at bounding box center [615, 85] width 39 height 10
copy span "18.5%"
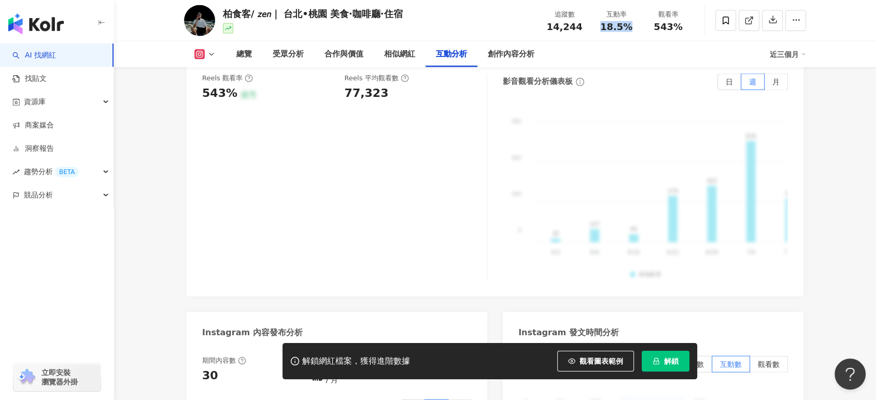
scroll to position [2239, 0]
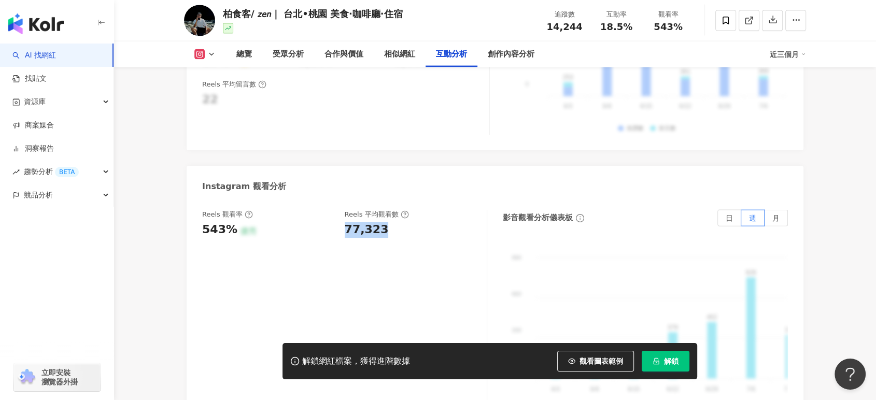
drag, startPoint x: 344, startPoint y: 219, endPoint x: 389, endPoint y: 218, distance: 45.1
click at [389, 218] on div "Reels 觀看率 543% 優秀 Reels 平均觀看數 77,323" at bounding box center [339, 224] width 274 height 28
copy div "77,323"
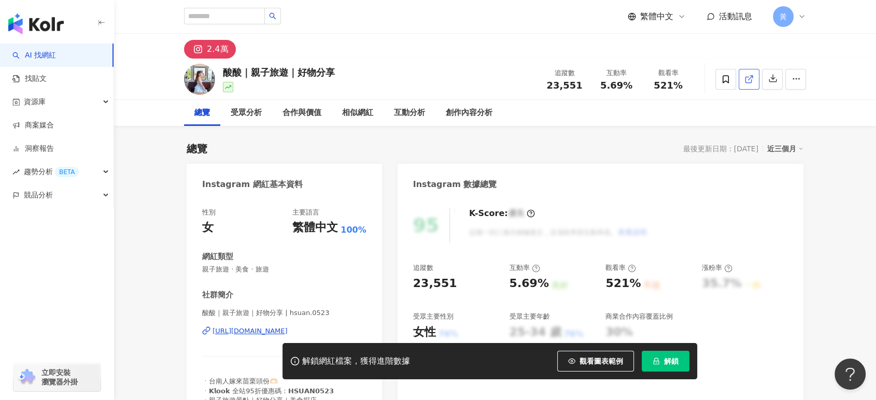
drag, startPoint x: 727, startPoint y: 102, endPoint x: 748, endPoint y: 76, distance: 33.1
click at [748, 77] on icon at bounding box center [748, 80] width 6 height 6
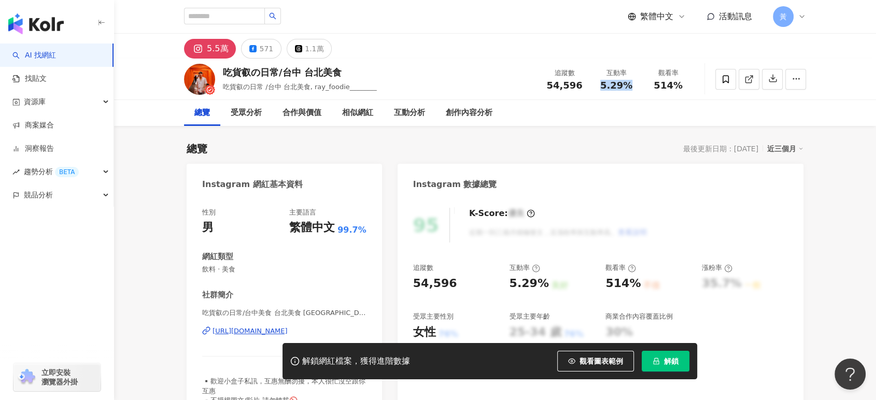
drag, startPoint x: 604, startPoint y: 86, endPoint x: 631, endPoint y: 86, distance: 26.9
click at [631, 86] on div "5.29%" at bounding box center [615, 85] width 39 height 10
copy span "5.29%"
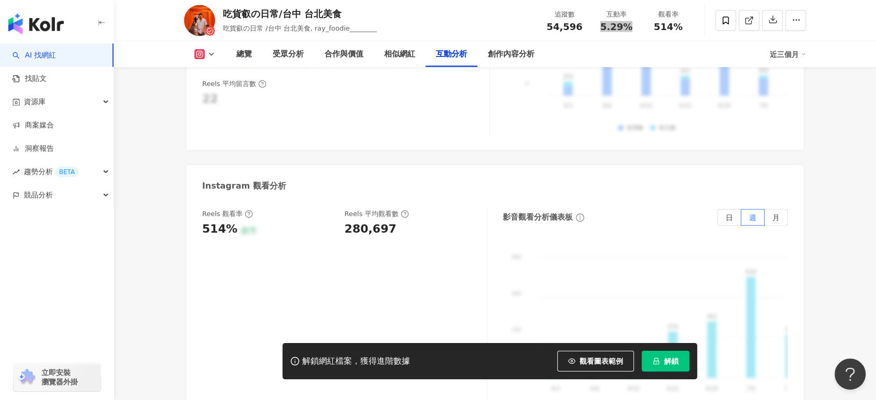
scroll to position [2239, 0]
drag, startPoint x: 344, startPoint y: 216, endPoint x: 393, endPoint y: 218, distance: 49.3
click at [393, 222] on div "280,697" at bounding box center [411, 230] width 132 height 16
copy div "280,697"
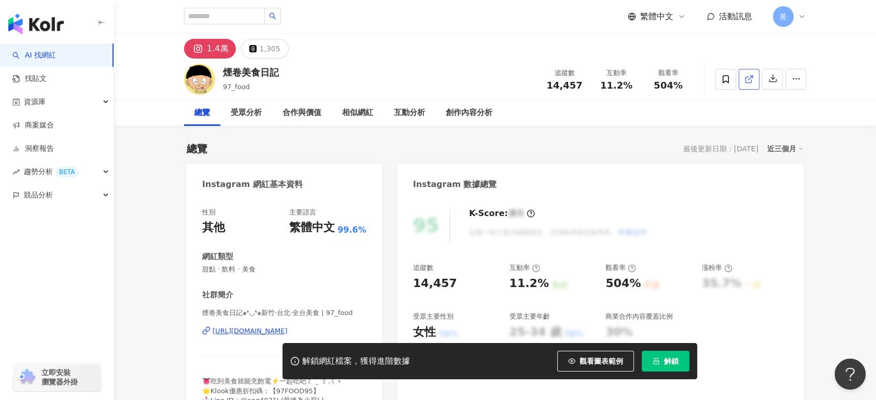
drag, startPoint x: 739, startPoint y: 80, endPoint x: 751, endPoint y: 83, distance: 12.3
click at [751, 83] on icon at bounding box center [748, 79] width 9 height 9
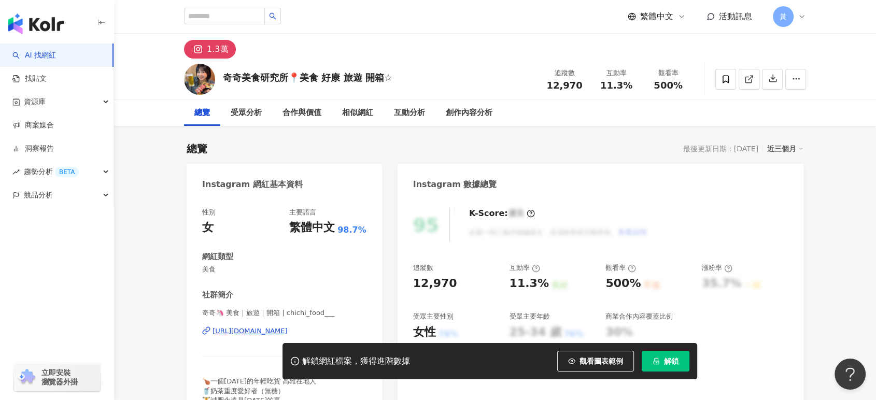
drag, startPoint x: 730, startPoint y: 65, endPoint x: 751, endPoint y: 83, distance: 27.6
click at [751, 83] on icon at bounding box center [748, 79] width 9 height 9
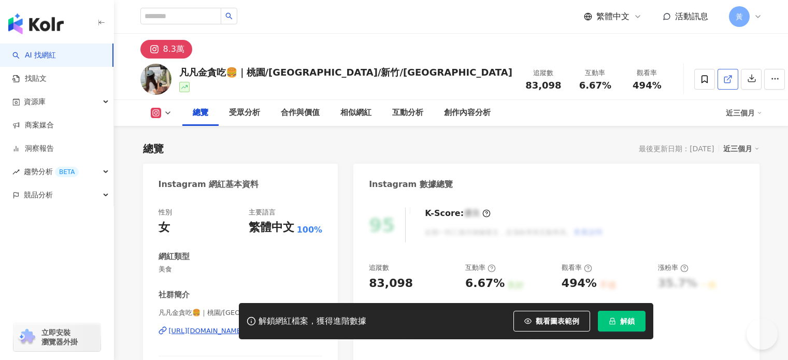
click at [731, 79] on line at bounding box center [729, 78] width 4 height 4
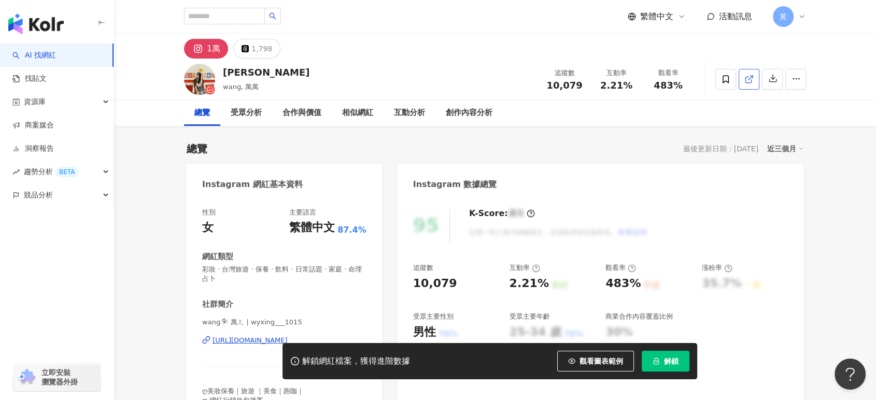
click at [755, 78] on link at bounding box center [748, 79] width 21 height 21
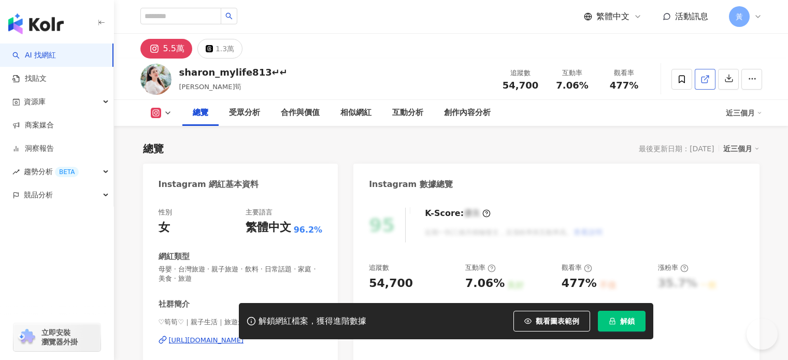
click at [710, 77] on icon at bounding box center [705, 79] width 9 height 9
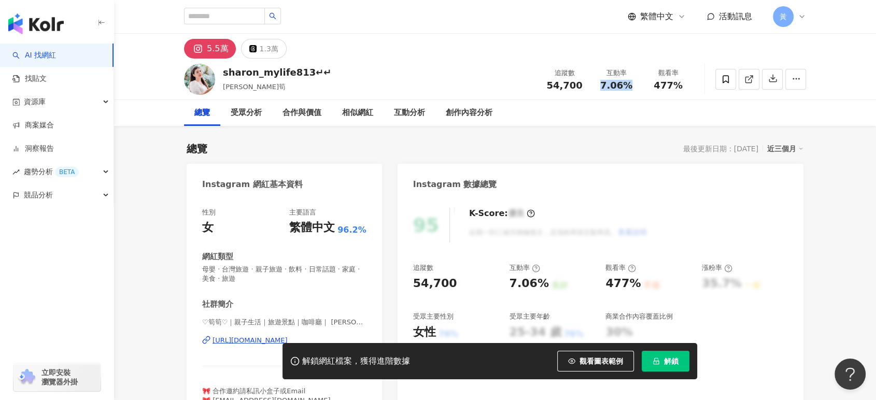
drag, startPoint x: 597, startPoint y: 86, endPoint x: 633, endPoint y: 86, distance: 35.8
click at [633, 86] on div "7.06%" at bounding box center [615, 85] width 39 height 10
copy span "7.06%"
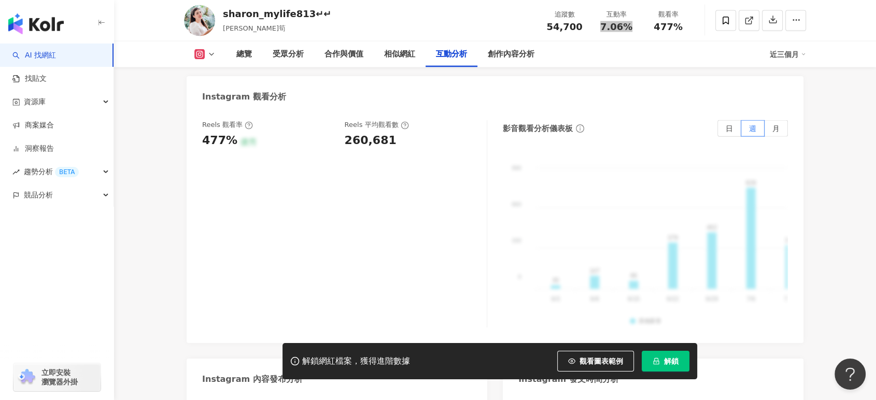
scroll to position [2245, 0]
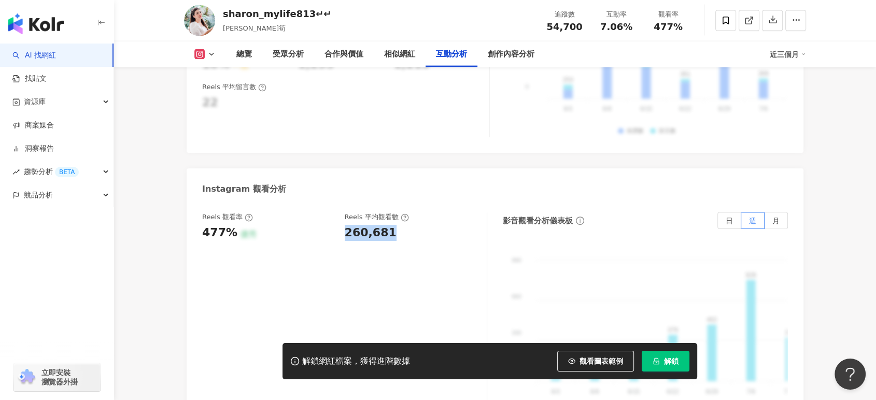
drag, startPoint x: 341, startPoint y: 220, endPoint x: 406, endPoint y: 223, distance: 64.8
click at [395, 223] on div "Reels 觀看率 477% 優秀 Reels 平均觀看數 260,681" at bounding box center [339, 226] width 274 height 28
copy div "260,681"
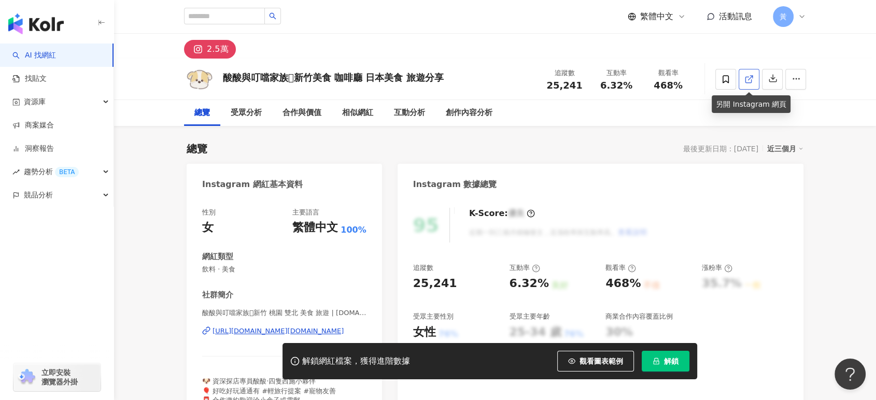
click at [746, 76] on icon at bounding box center [748, 79] width 9 height 9
drag, startPoint x: 602, startPoint y: 88, endPoint x: 638, endPoint y: 87, distance: 36.8
click at [638, 87] on div "互動率 6.32%" at bounding box center [616, 79] width 52 height 22
copy span "6.32%"
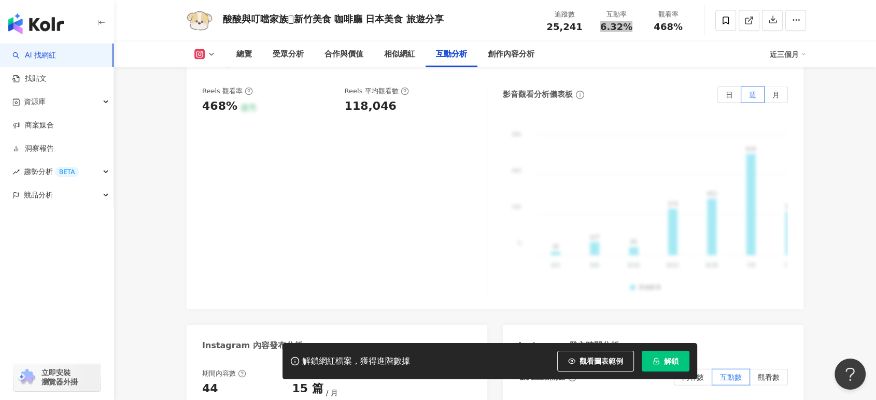
scroll to position [2188, 0]
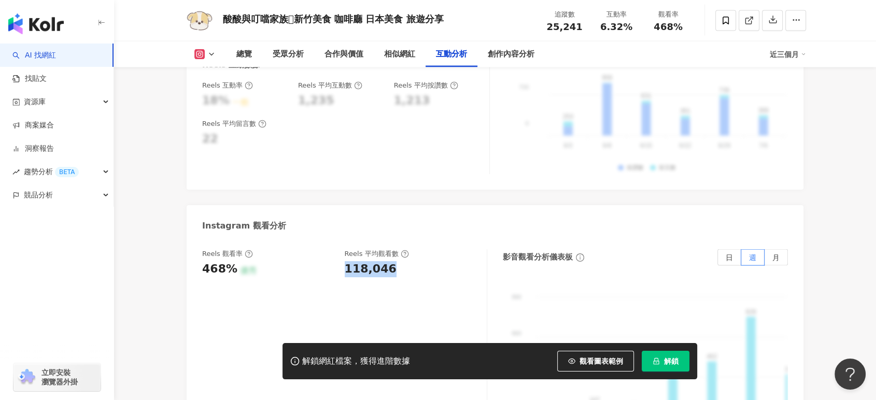
drag, startPoint x: 347, startPoint y: 257, endPoint x: 408, endPoint y: 262, distance: 61.8
click at [408, 262] on div "Reels 觀看率 468% 優秀 Reels 平均觀看數 118,046" at bounding box center [344, 352] width 285 height 207
copy div "118,046"
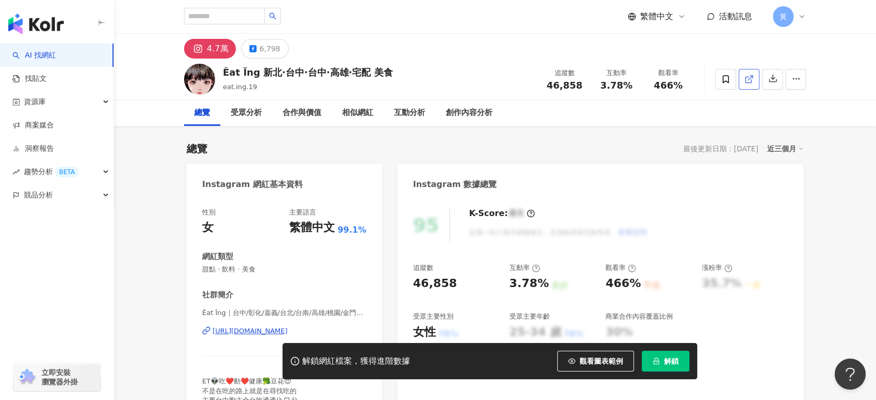
click at [751, 83] on icon at bounding box center [748, 79] width 9 height 9
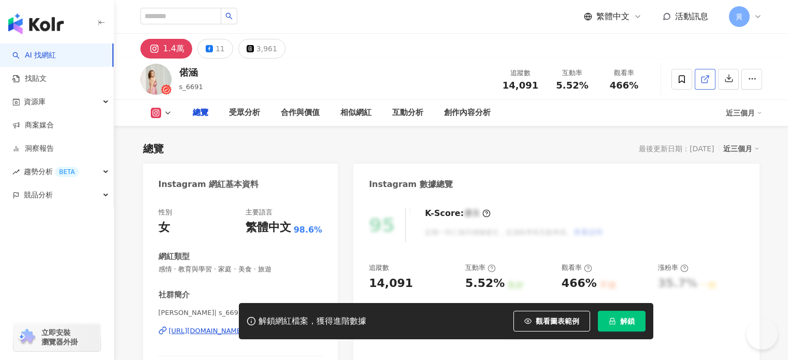
click at [710, 75] on icon at bounding box center [705, 79] width 9 height 9
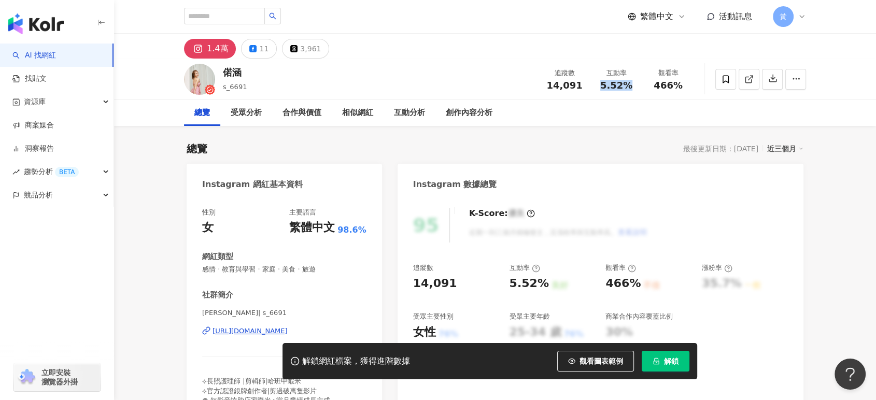
drag, startPoint x: 601, startPoint y: 83, endPoint x: 637, endPoint y: 82, distance: 36.3
click at [637, 82] on div "互動率 5.52%" at bounding box center [616, 79] width 52 height 22
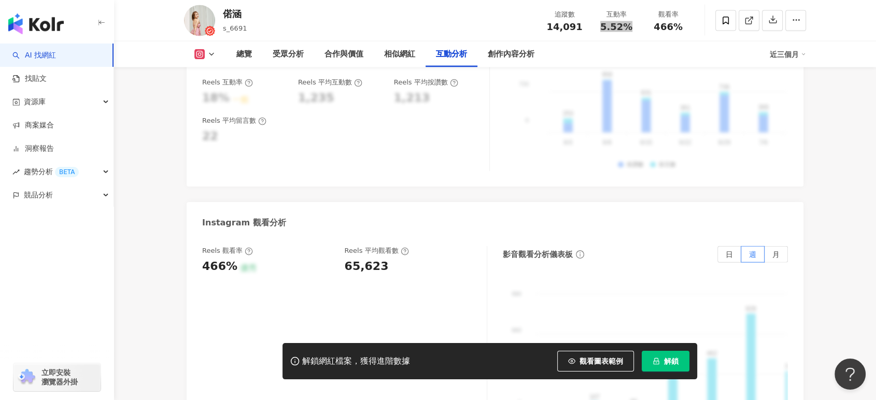
scroll to position [2303, 0]
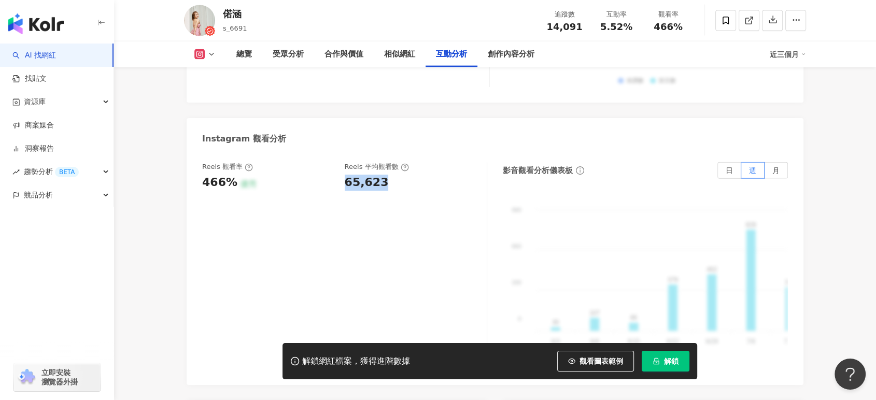
drag, startPoint x: 345, startPoint y: 168, endPoint x: 386, endPoint y: 170, distance: 40.4
click at [386, 175] on div "65,623" at bounding box center [411, 183] width 132 height 16
copy div "65,623"
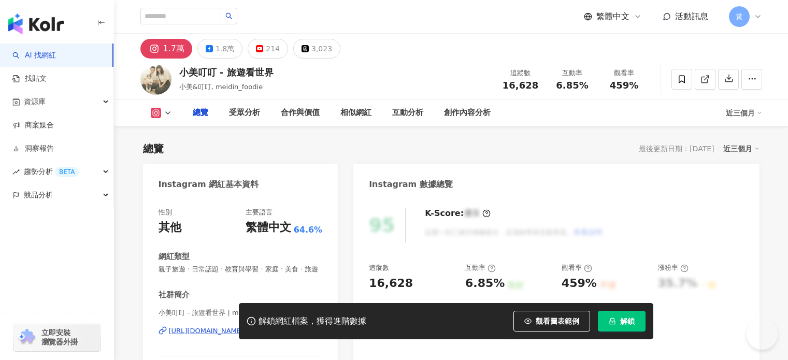
click at [710, 78] on icon at bounding box center [705, 79] width 9 height 9
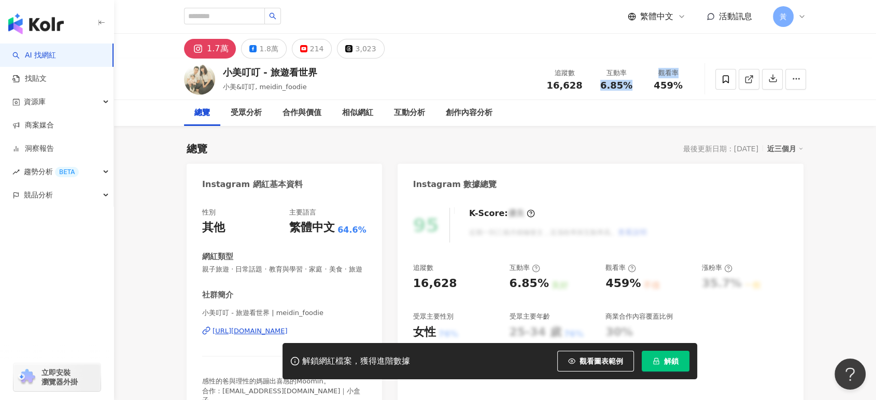
drag, startPoint x: 604, startPoint y: 84, endPoint x: 643, endPoint y: 84, distance: 38.9
click at [643, 84] on div "追蹤數 16,628 互動率 6.85% 觀看率 459%" at bounding box center [615, 79] width 155 height 31
copy div "6.85% 觀看率"
click at [649, 91] on div "追蹤數 16,628 互動率 6.85% 觀看率 459%" at bounding box center [615, 79] width 155 height 31
drag, startPoint x: 601, startPoint y: 84, endPoint x: 632, endPoint y: 84, distance: 31.1
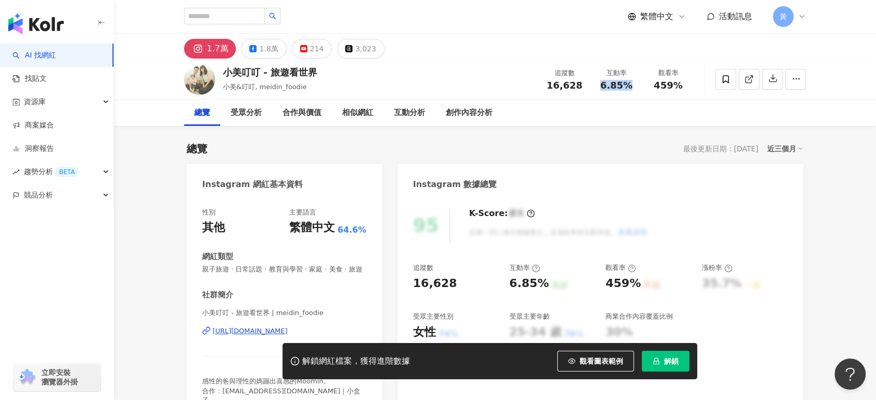
click at [632, 84] on div "6.85%" at bounding box center [615, 85] width 39 height 10
copy span "6.85%"
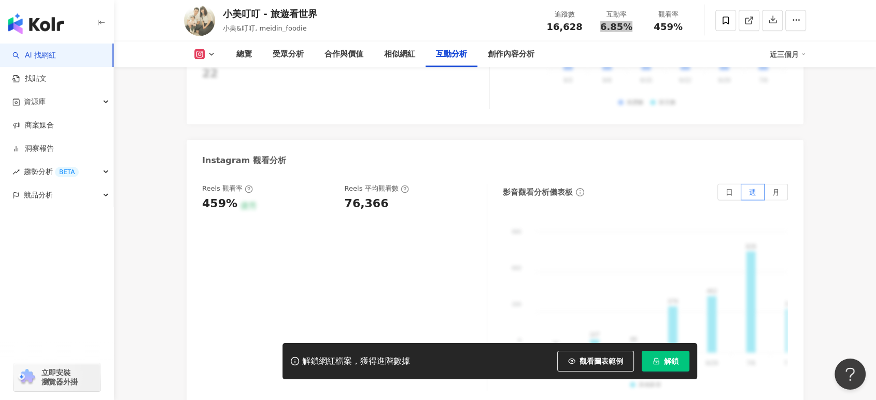
scroll to position [2303, 0]
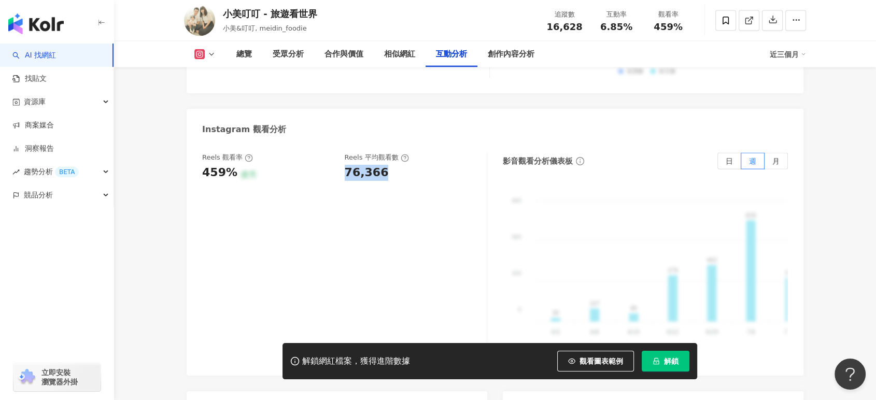
drag, startPoint x: 340, startPoint y: 166, endPoint x: 389, endPoint y: 167, distance: 48.2
click at [389, 167] on div "Reels 觀看率 459% 優秀 Reels 平均觀看數 76,366" at bounding box center [339, 167] width 274 height 28
copy div "76,366"
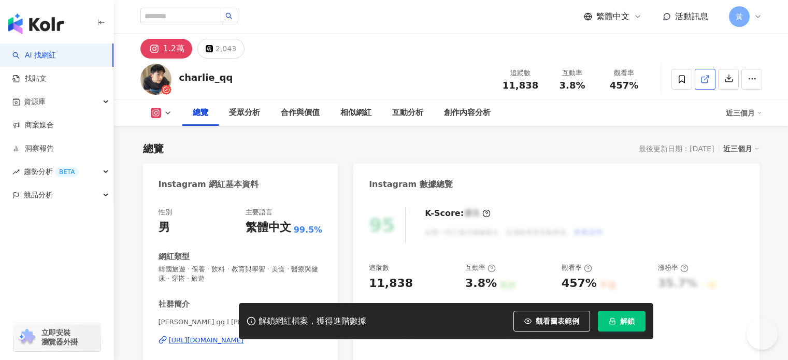
click at [710, 76] on icon at bounding box center [705, 79] width 9 height 9
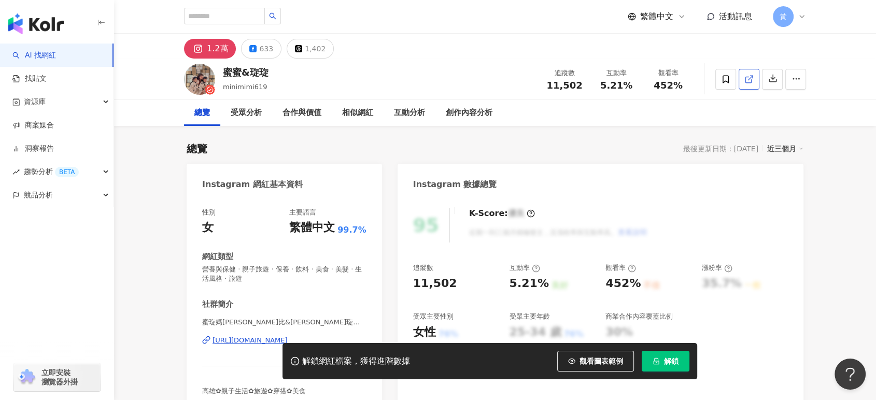
click at [747, 81] on icon at bounding box center [748, 79] width 9 height 9
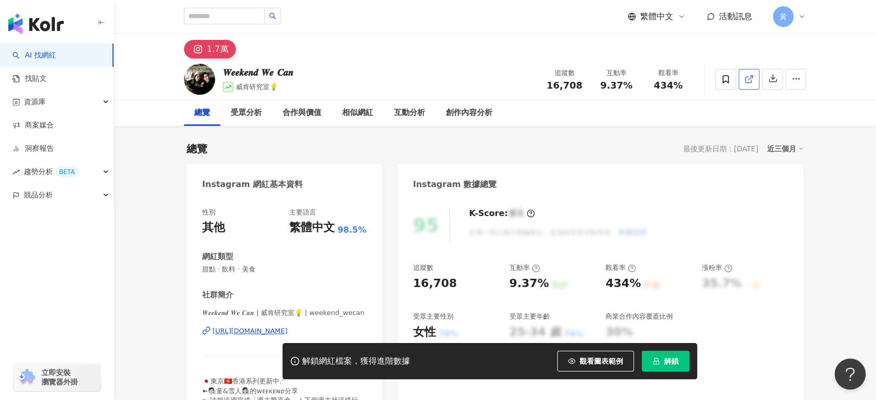
click at [745, 83] on span at bounding box center [748, 79] width 9 height 11
drag, startPoint x: 601, startPoint y: 86, endPoint x: 635, endPoint y: 88, distance: 33.7
click at [635, 88] on div "9.37%" at bounding box center [615, 85] width 39 height 10
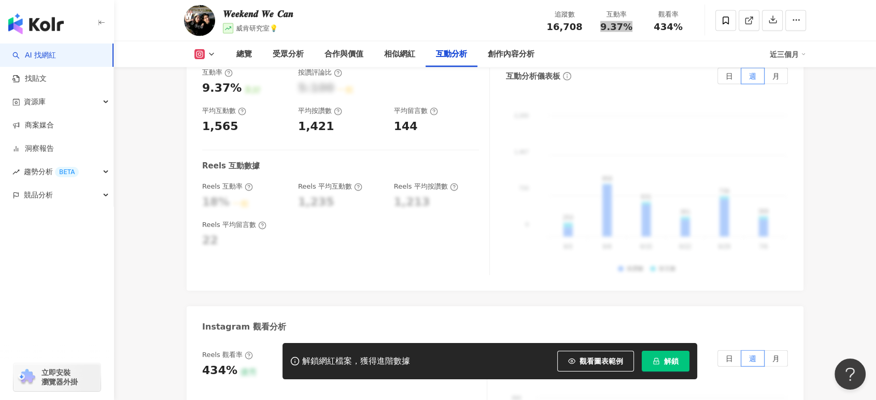
scroll to position [2245, 0]
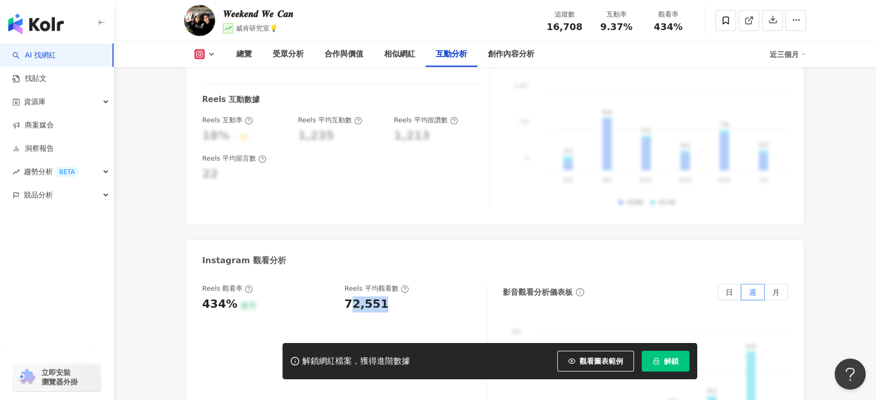
drag, startPoint x: 348, startPoint y: 232, endPoint x: 396, endPoint y: 232, distance: 47.7
click at [396, 296] on div "72,551" at bounding box center [411, 304] width 132 height 16
drag, startPoint x: 342, startPoint y: 232, endPoint x: 398, endPoint y: 231, distance: 56.0
click at [398, 284] on div "Reels 觀看率 434% 優秀 Reels 平均觀看數 72,551" at bounding box center [339, 298] width 274 height 28
copy div "72,551"
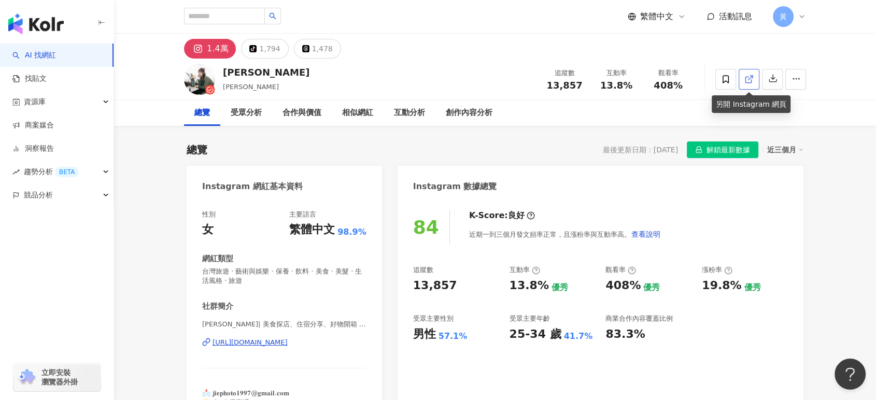
click at [743, 77] on link at bounding box center [748, 79] width 21 height 21
drag, startPoint x: 598, startPoint y: 86, endPoint x: 640, endPoint y: 85, distance: 42.5
click at [640, 85] on div "互動率 13.8%" at bounding box center [616, 79] width 52 height 22
copy span "13.8%"
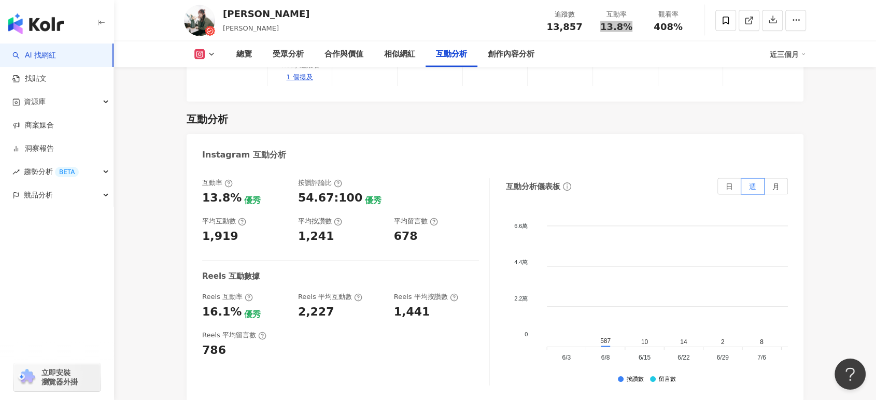
scroll to position [2303, 0]
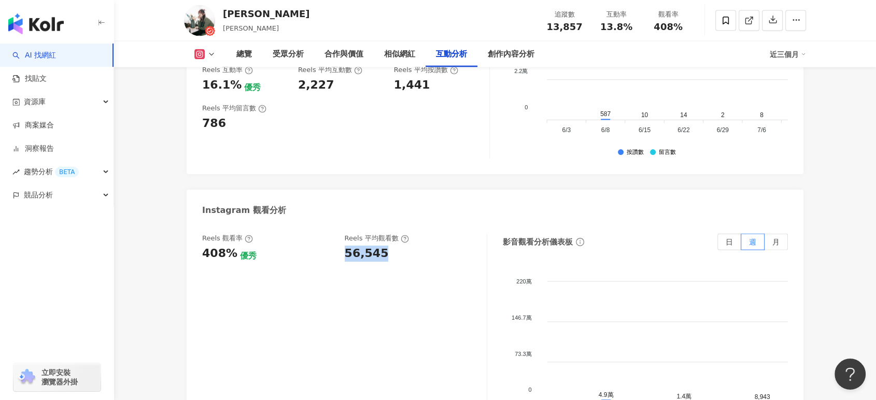
drag, startPoint x: 345, startPoint y: 222, endPoint x: 382, endPoint y: 221, distance: 37.3
click at [382, 246] on div "56,545" at bounding box center [411, 254] width 132 height 16
copy div "56,545"
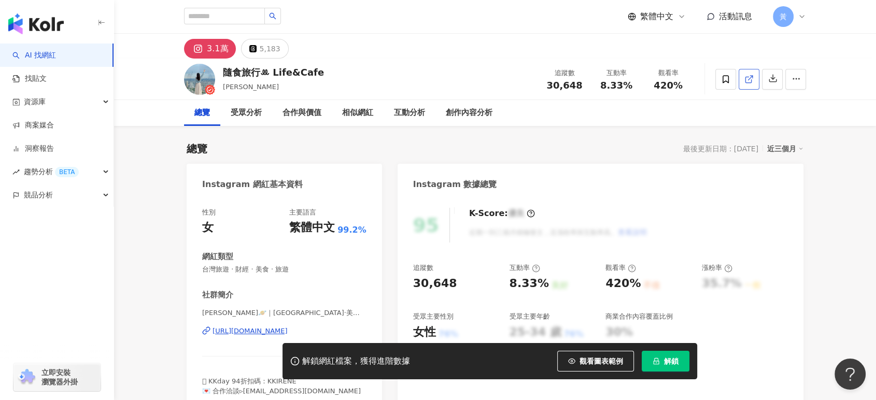
click at [744, 82] on icon at bounding box center [748, 79] width 9 height 9
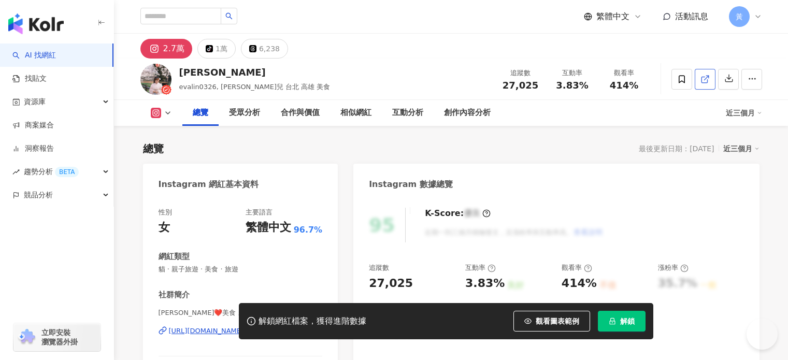
click at [710, 80] on icon at bounding box center [705, 79] width 9 height 9
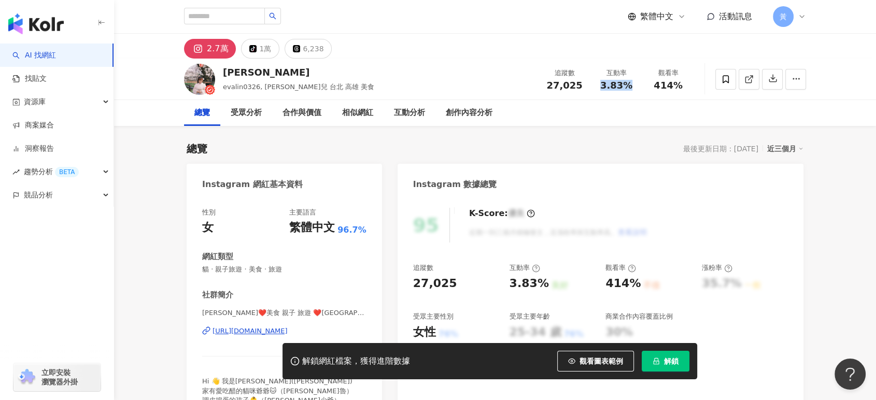
drag, startPoint x: 603, startPoint y: 90, endPoint x: 634, endPoint y: 89, distance: 31.6
click at [634, 89] on div "3.83%" at bounding box center [615, 85] width 39 height 10
copy span "3.83%"
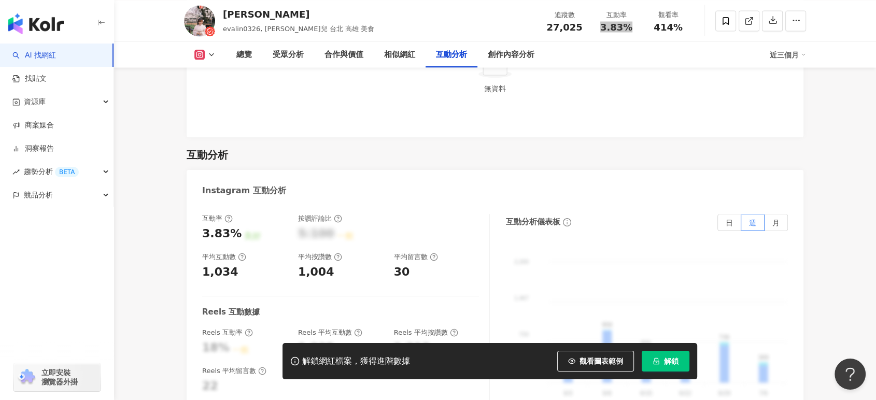
scroll to position [2188, 0]
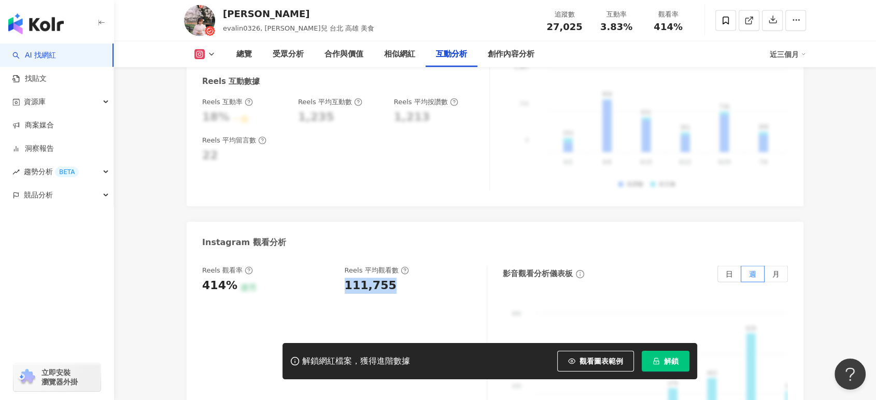
drag, startPoint x: 344, startPoint y: 271, endPoint x: 397, endPoint y: 273, distance: 53.4
click at [397, 273] on div "Reels 觀看率 414% 優秀 Reels 平均觀看數 111,755" at bounding box center [339, 280] width 274 height 28
copy div "111,755"
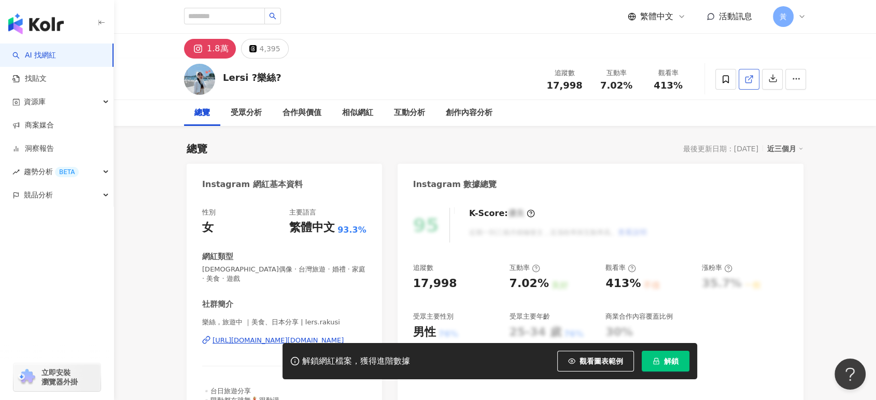
click at [749, 78] on icon at bounding box center [748, 79] width 9 height 9
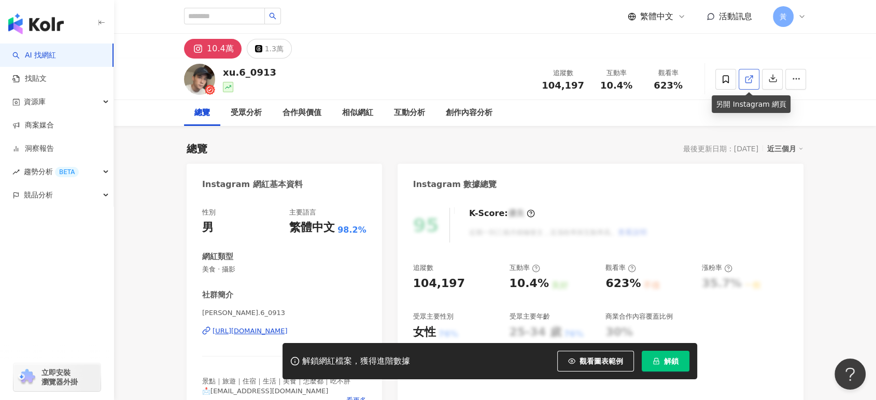
click at [745, 82] on icon at bounding box center [748, 79] width 9 height 9
drag, startPoint x: 599, startPoint y: 86, endPoint x: 636, endPoint y: 86, distance: 37.8
click at [636, 86] on div "互動率 10.4%" at bounding box center [616, 79] width 52 height 22
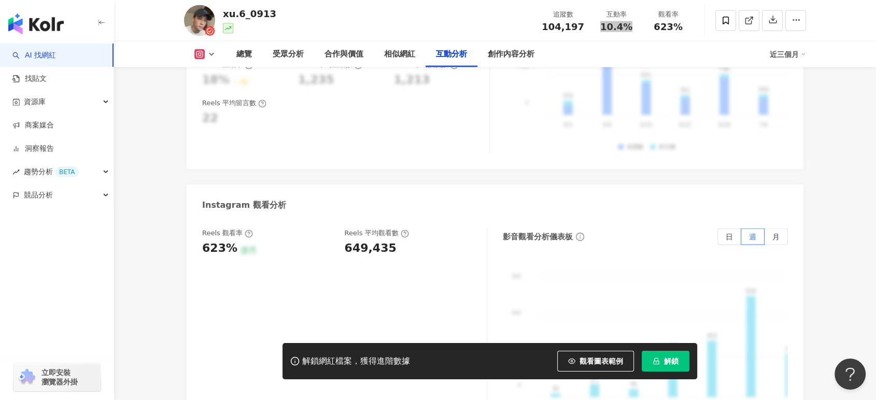
scroll to position [2245, 0]
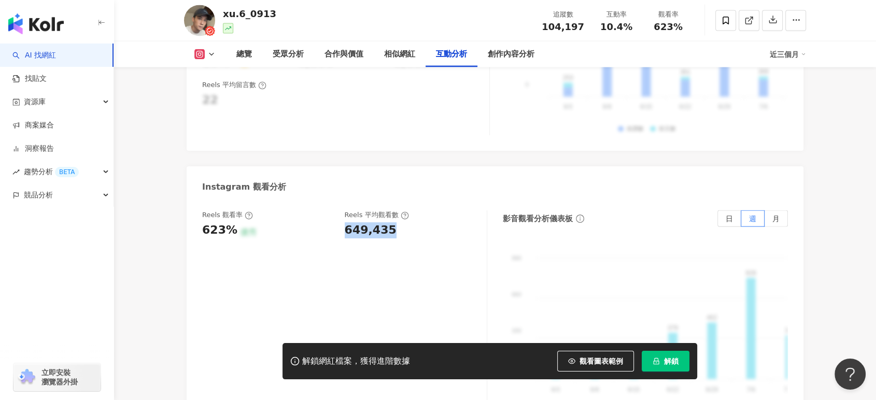
drag, startPoint x: 344, startPoint y: 217, endPoint x: 404, endPoint y: 217, distance: 60.1
click at [404, 222] on div "649,435" at bounding box center [411, 230] width 132 height 16
copy div "649,435"
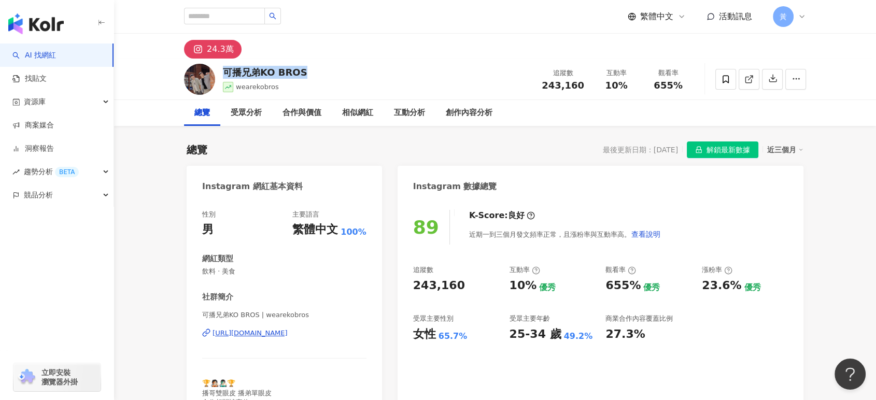
drag, startPoint x: 224, startPoint y: 71, endPoint x: 306, endPoint y: 72, distance: 82.4
click at [306, 72] on div "可播兄弟KO BROS wearekobros 追蹤數 243,160 互動率 10% 觀看率 655%" at bounding box center [494, 79] width 663 height 41
click at [748, 81] on icon at bounding box center [748, 79] width 9 height 9
drag, startPoint x: 604, startPoint y: 89, endPoint x: 629, endPoint y: 89, distance: 25.4
click at [629, 89] on div "10%" at bounding box center [615, 85] width 39 height 10
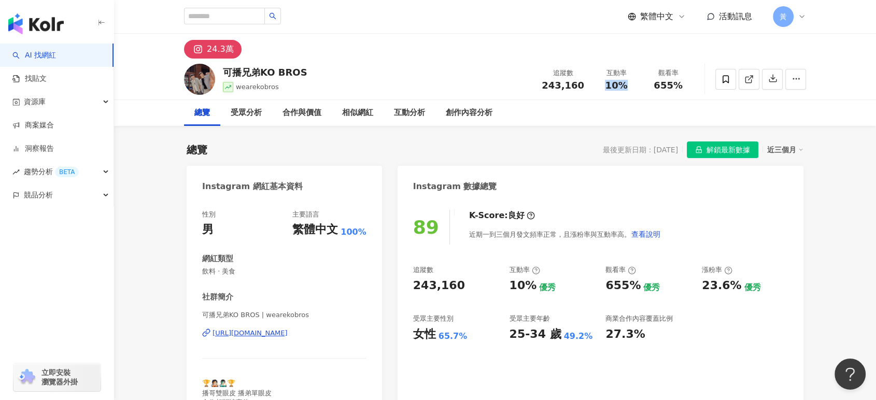
copy span "10%"
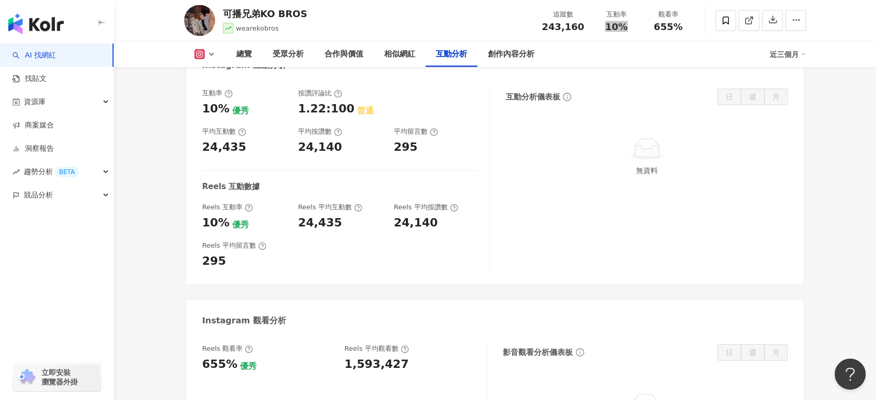
scroll to position [2188, 0]
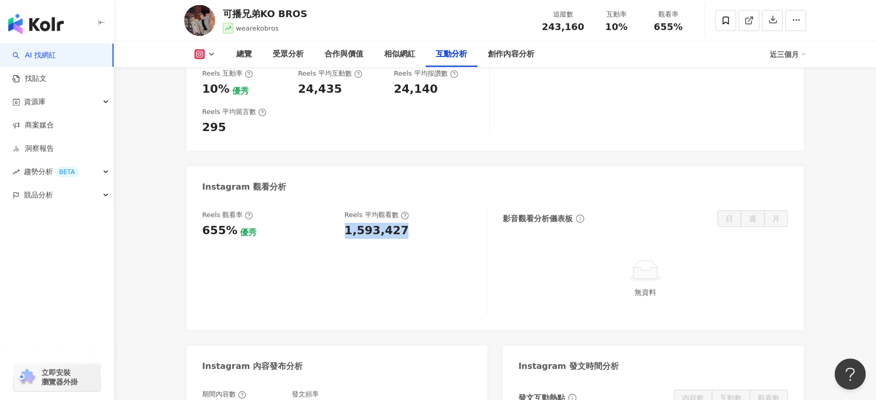
drag, startPoint x: 342, startPoint y: 212, endPoint x: 855, endPoint y: 173, distance: 514.5
click at [401, 215] on div "Reels 觀看率 655% 優秀 Reels 平均觀看數 1,593,427" at bounding box center [339, 224] width 274 height 28
copy div "1,593,427"
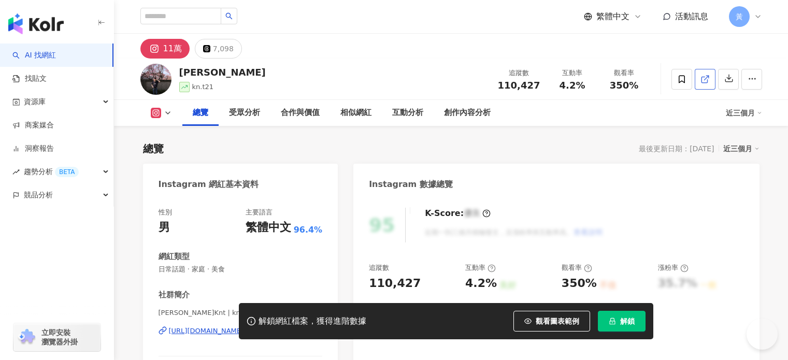
click at [707, 77] on icon at bounding box center [705, 80] width 6 height 6
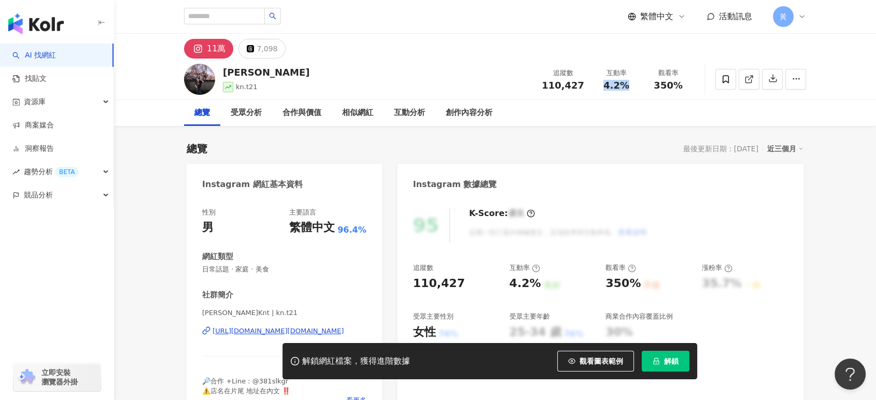
drag, startPoint x: 602, startPoint y: 86, endPoint x: 630, endPoint y: 87, distance: 28.0
click at [630, 87] on div "4.2%" at bounding box center [615, 85] width 39 height 10
copy span "4.2%"
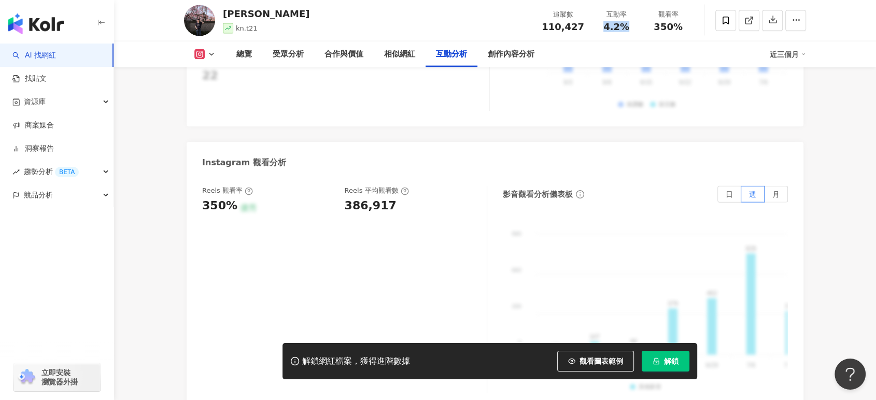
scroll to position [2360, 0]
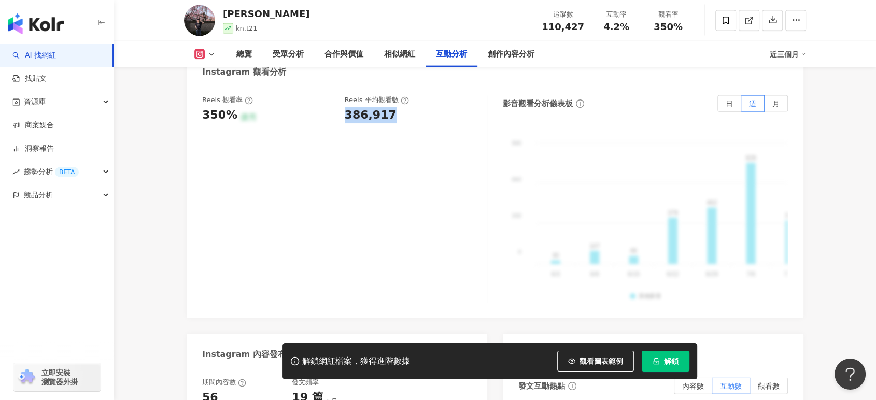
drag, startPoint x: 342, startPoint y: 90, endPoint x: 394, endPoint y: 91, distance: 52.4
click at [394, 95] on div "Reels 觀看率 350% 優秀 Reels 平均觀看數 386,917" at bounding box center [339, 109] width 274 height 28
copy div "386,917"
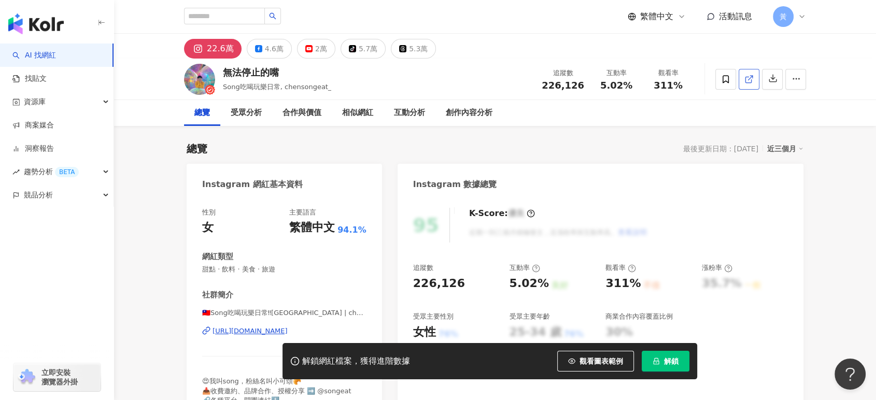
click at [751, 74] on span at bounding box center [748, 79] width 9 height 11
drag, startPoint x: 603, startPoint y: 87, endPoint x: 644, endPoint y: 88, distance: 41.5
click at [644, 88] on div "追蹤數 226,126 互動率 5.02% 觀看率 311%" at bounding box center [614, 79] width 159 height 31
copy div "5.02% 觀看率"
click at [631, 103] on div "總覽 受眾分析 合作與價值 相似網紅 互動分析 創作內容分析" at bounding box center [495, 113] width 622 height 26
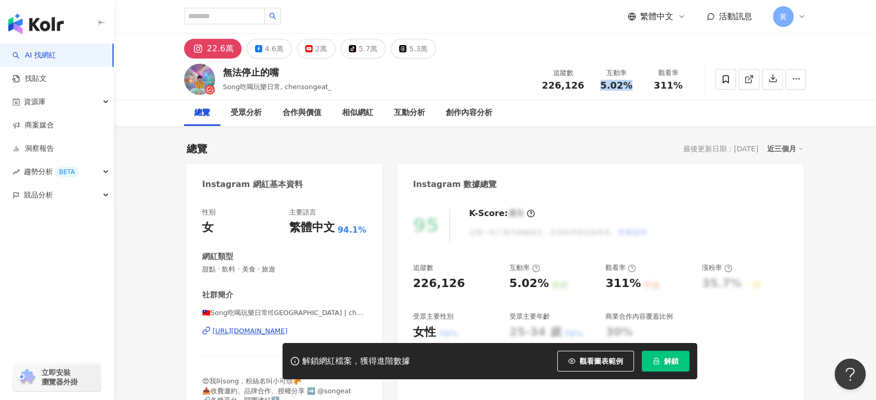
drag, startPoint x: 601, startPoint y: 86, endPoint x: 630, endPoint y: 85, distance: 29.0
click at [630, 85] on span "5.02%" at bounding box center [616, 85] width 32 height 10
copy span "5.02%"
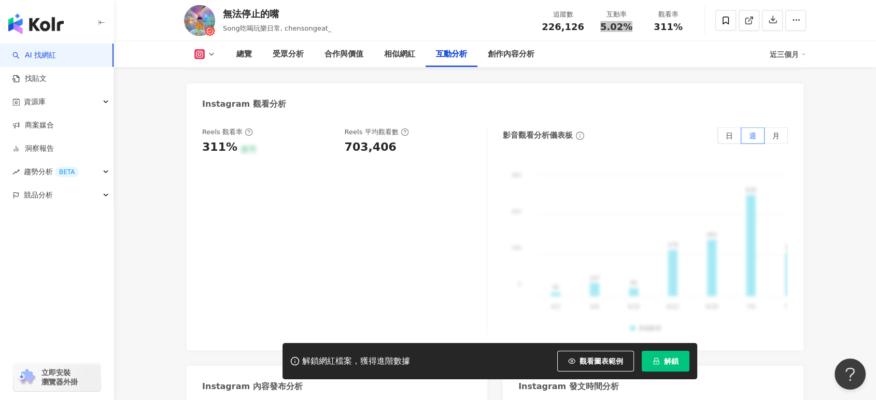
scroll to position [2303, 0]
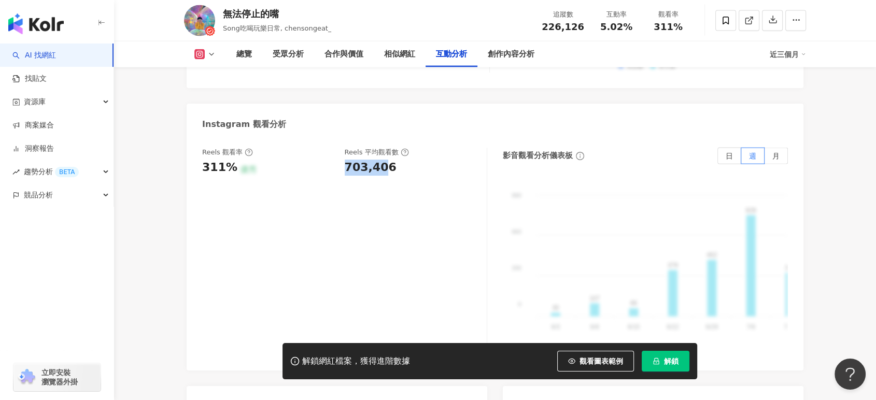
drag, startPoint x: 340, startPoint y: 152, endPoint x: 385, endPoint y: 151, distance: 44.1
click at [385, 151] on div "Reels 觀看率 311% 優秀 Reels 平均觀看數 703,406" at bounding box center [339, 162] width 274 height 28
click at [385, 160] on div "703,406" at bounding box center [371, 168] width 52 height 16
drag, startPoint x: 344, startPoint y: 154, endPoint x: 388, endPoint y: 153, distance: 43.5
click at [388, 160] on div "703,406" at bounding box center [371, 168] width 52 height 16
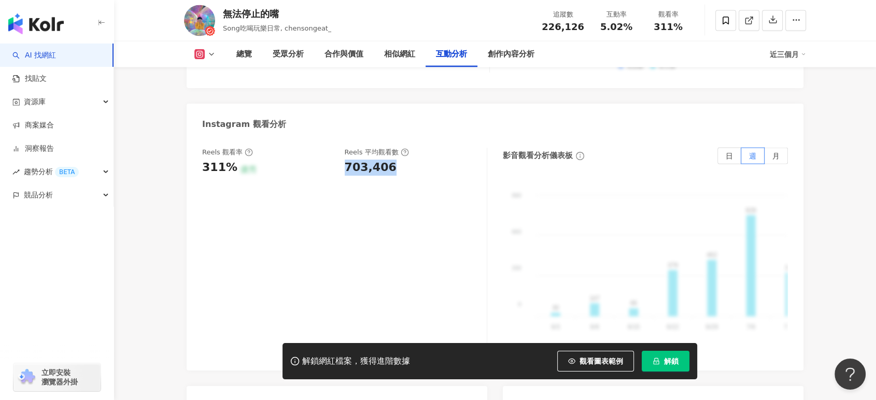
copy div "703,406"
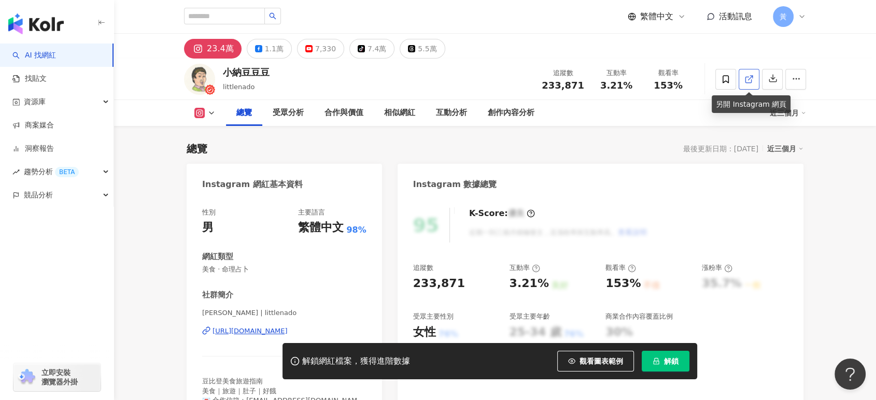
click at [745, 81] on icon at bounding box center [748, 79] width 9 height 9
drag, startPoint x: 600, startPoint y: 88, endPoint x: 636, endPoint y: 87, distance: 36.3
click at [601, 87] on div "3.21%" at bounding box center [615, 85] width 39 height 10
click at [636, 87] on div "互動率 3.21%" at bounding box center [616, 79] width 52 height 22
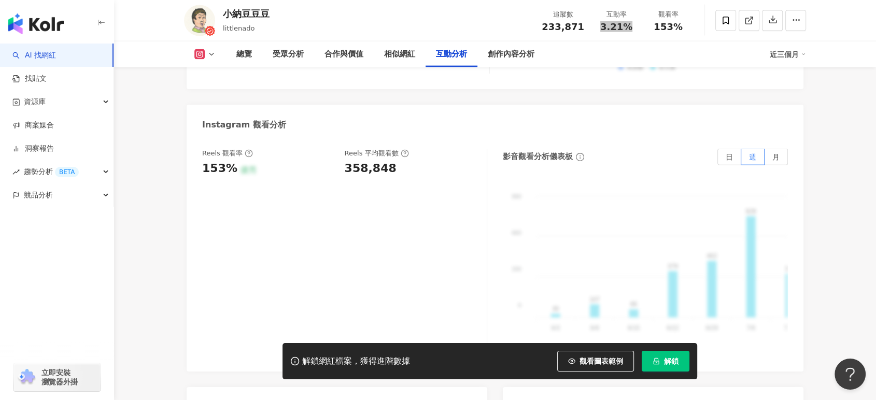
scroll to position [2303, 0]
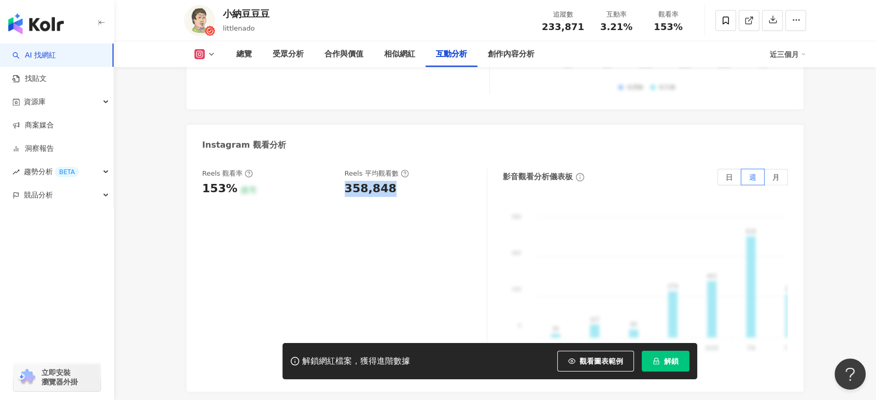
drag, startPoint x: 358, startPoint y: 153, endPoint x: 390, endPoint y: 152, distance: 31.6
click at [390, 169] on div "Reels 觀看率 153% 優秀 Reels 平均觀看數 358,848" at bounding box center [339, 183] width 274 height 28
copy div "358,848"
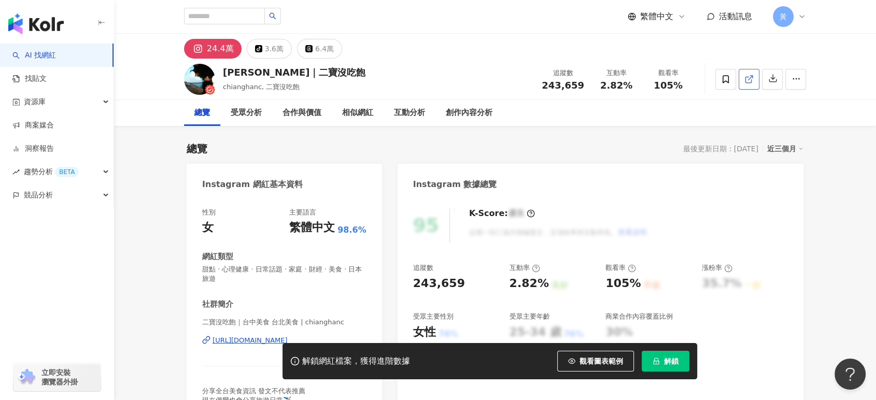
click at [747, 80] on icon at bounding box center [748, 79] width 9 height 9
drag, startPoint x: 601, startPoint y: 87, endPoint x: 631, endPoint y: 86, distance: 29.5
click at [631, 86] on div "2.82%" at bounding box center [615, 85] width 39 height 10
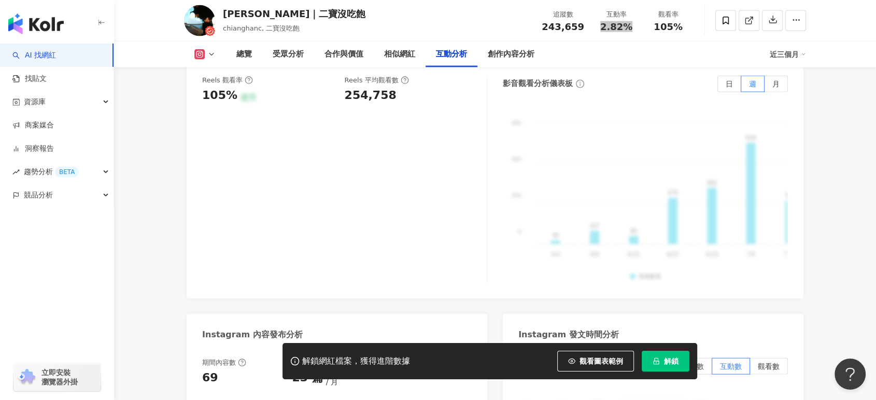
scroll to position [2360, 0]
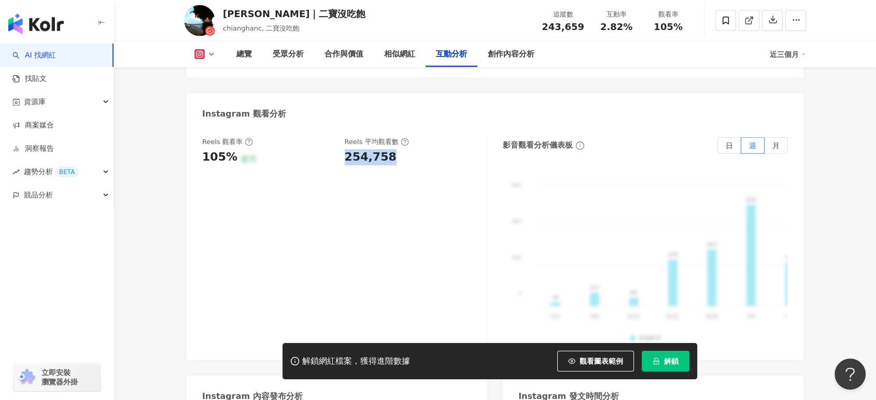
drag, startPoint x: 345, startPoint y: 140, endPoint x: 396, endPoint y: 140, distance: 51.8
click at [396, 149] on div "254,758" at bounding box center [411, 157] width 132 height 16
copy div "254,758"
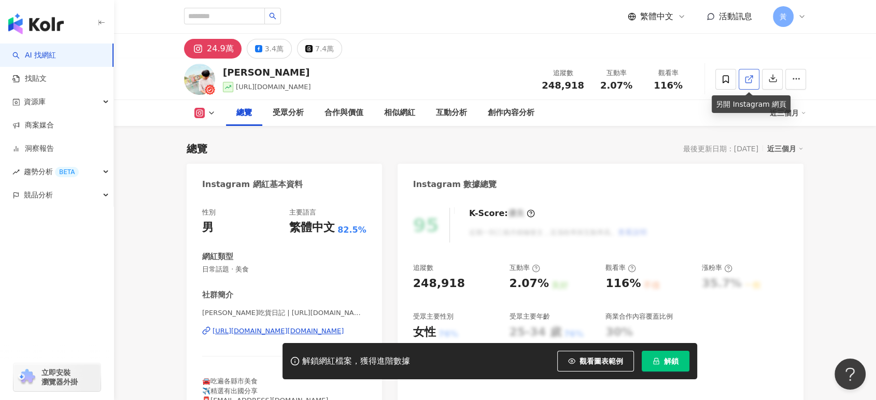
click at [749, 80] on icon at bounding box center [748, 79] width 9 height 9
drag, startPoint x: 601, startPoint y: 85, endPoint x: 629, endPoint y: 85, distance: 28.0
click at [629, 85] on div "2.07%" at bounding box center [615, 85] width 39 height 10
copy span "2.07%"
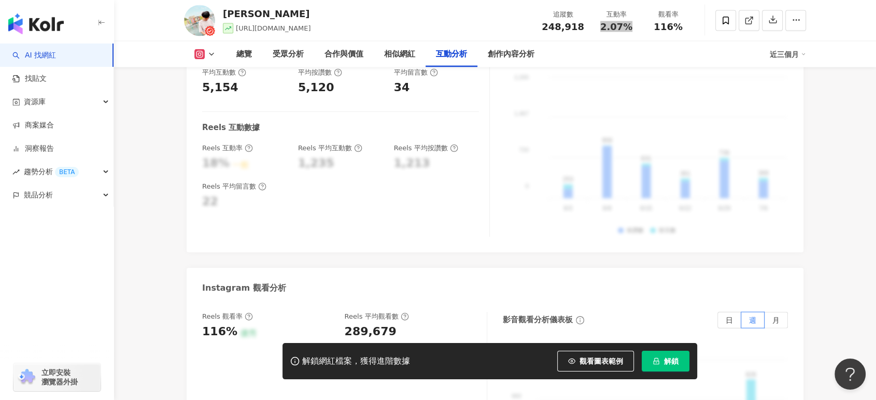
scroll to position [2303, 0]
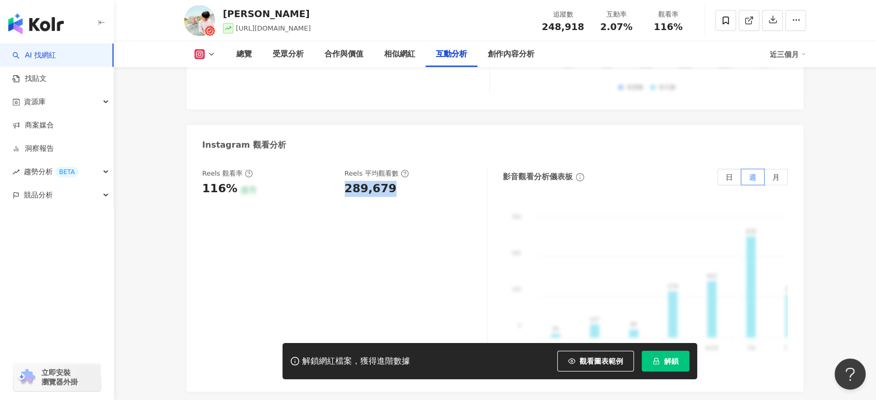
drag, startPoint x: 344, startPoint y: 175, endPoint x: 406, endPoint y: 173, distance: 62.7
click at [406, 173] on div "Reels 觀看率 116% 優秀 Reels 平均觀看數 289,679" at bounding box center [339, 183] width 274 height 28
copy div "289,679"
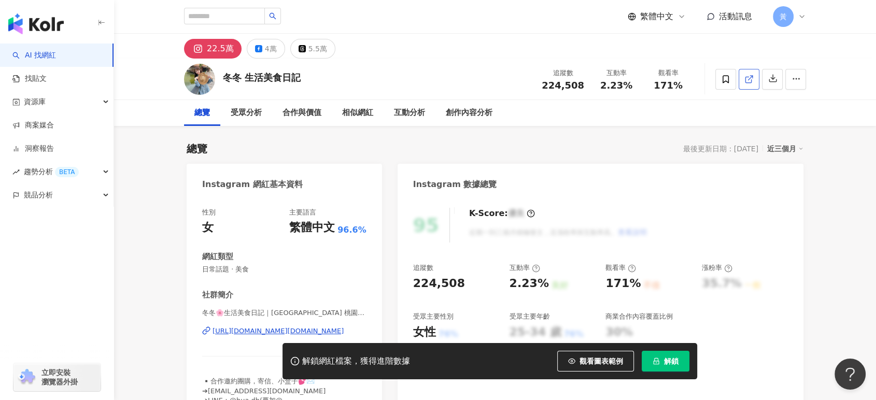
click at [750, 78] on icon at bounding box center [748, 79] width 9 height 9
drag, startPoint x: 599, startPoint y: 84, endPoint x: 631, endPoint y: 88, distance: 32.4
click at [631, 88] on div "2.23%" at bounding box center [615, 85] width 39 height 10
copy span "2.23%"
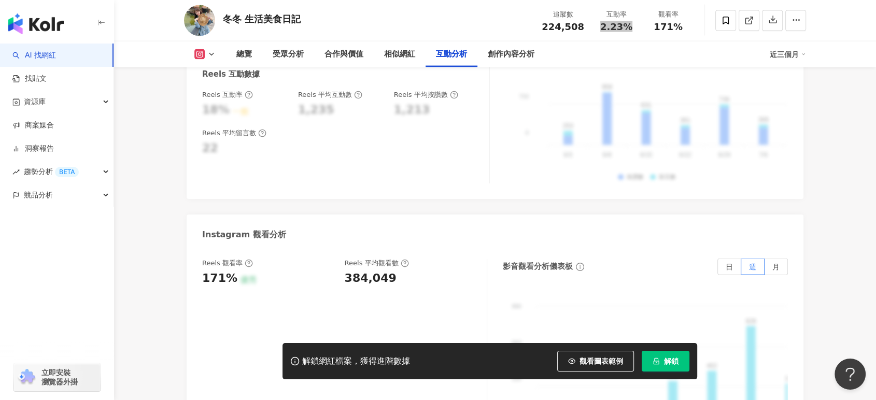
scroll to position [2303, 0]
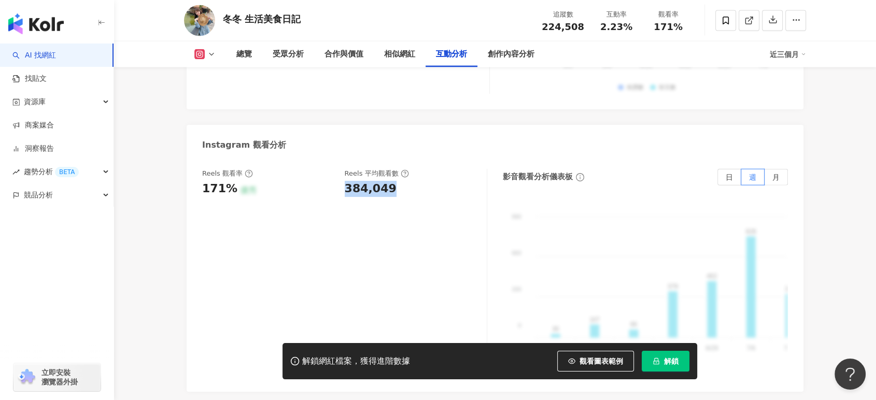
drag, startPoint x: 346, startPoint y: 174, endPoint x: 393, endPoint y: 175, distance: 47.7
click at [393, 181] on div "384,049" at bounding box center [411, 189] width 132 height 16
copy div "384,049"
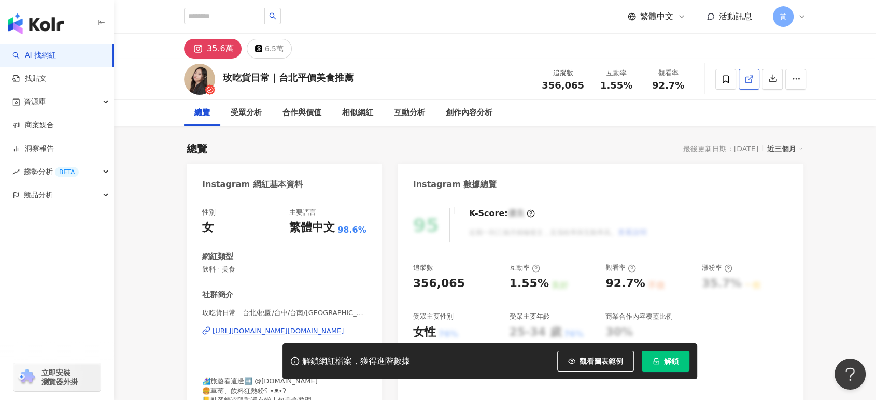
click at [747, 78] on icon at bounding box center [748, 79] width 9 height 9
drag, startPoint x: 599, startPoint y: 89, endPoint x: 625, endPoint y: 90, distance: 25.9
click at [609, 90] on div "1.55%" at bounding box center [615, 85] width 39 height 10
click at [630, 90] on span "1.55%" at bounding box center [616, 85] width 32 height 10
click at [615, 103] on div "總覽 受眾分析 合作與價值 相似網紅 互動分析 創作內容分析" at bounding box center [495, 113] width 622 height 26
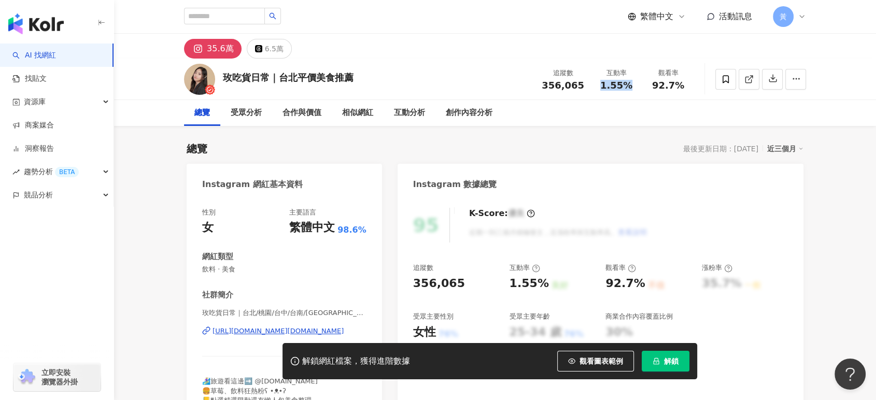
drag, startPoint x: 599, startPoint y: 86, endPoint x: 636, endPoint y: 86, distance: 37.8
click at [636, 86] on div "互動率 1.55%" at bounding box center [616, 79] width 52 height 22
copy span "1.55%"
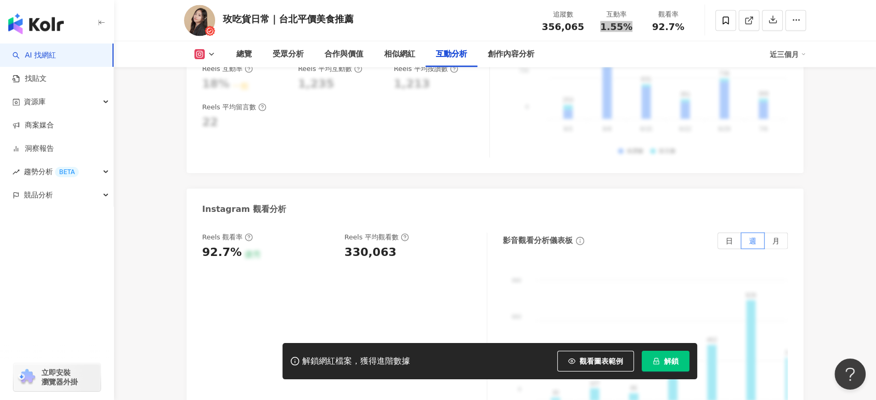
scroll to position [2360, 0]
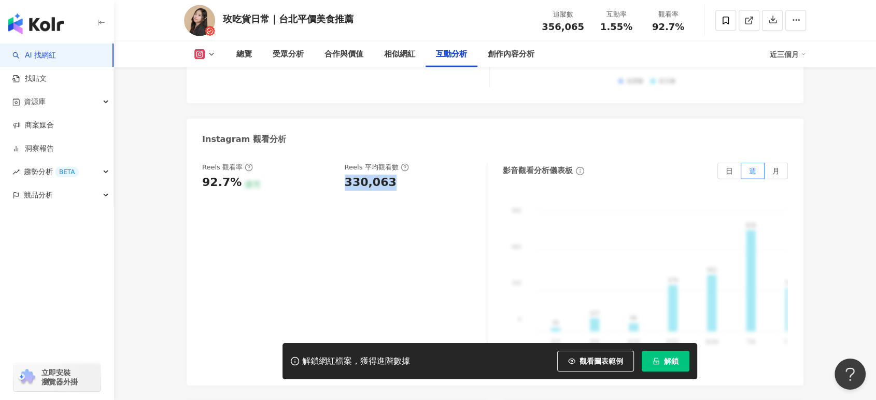
drag, startPoint x: 361, startPoint y: 146, endPoint x: 390, endPoint y: 146, distance: 29.0
click at [390, 163] on div "Reels 觀看率 92.7% 優秀 Reels 平均觀看數 330,063" at bounding box center [339, 177] width 274 height 28
copy div "330,063"
